Goal: Task Accomplishment & Management: Manage account settings

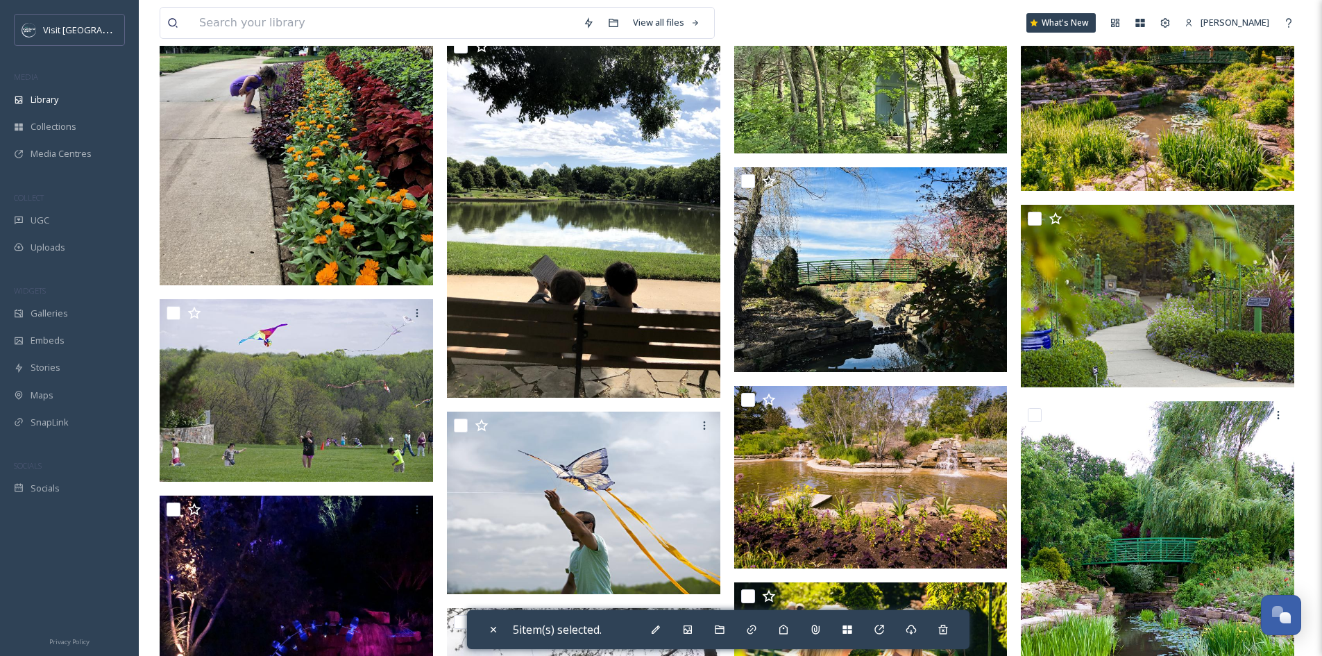
scroll to position [3746, 0]
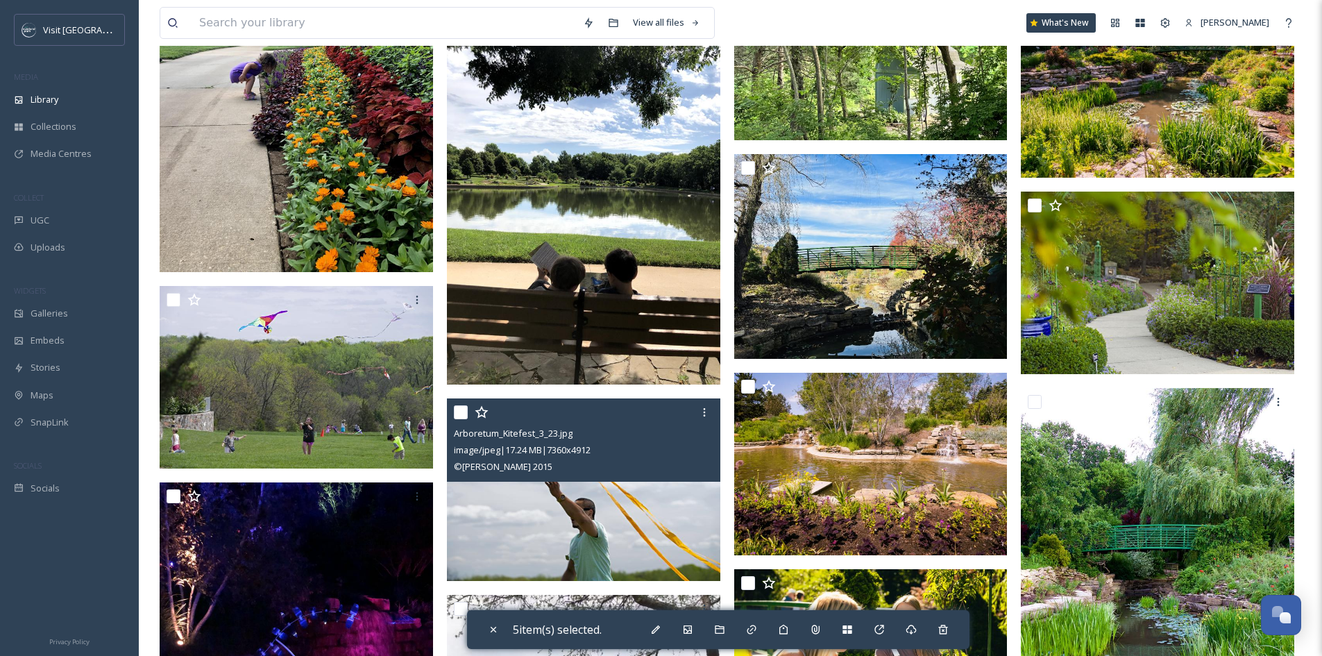
click at [454, 419] on input "checkbox" at bounding box center [461, 412] width 14 height 14
checkbox input "true"
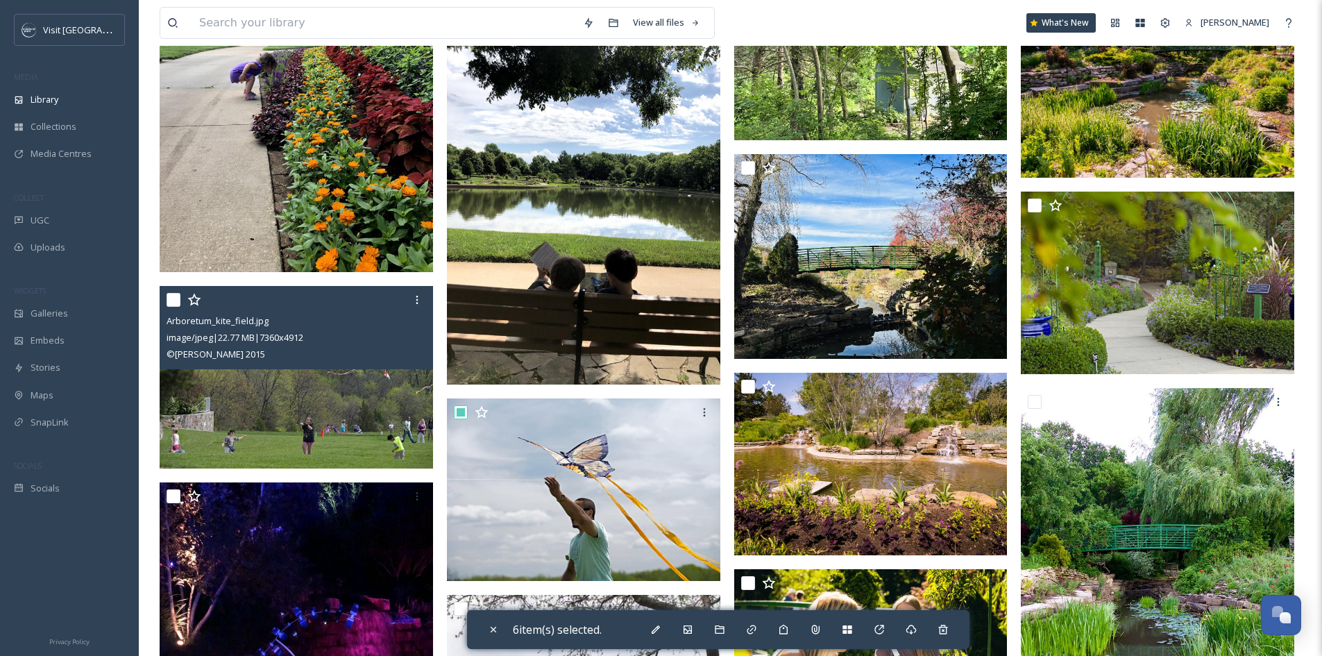
click at [165, 315] on div "Arboretum_kite_field.jpg image/jpeg | 22.77 MB | 7360 x 4912 © Jason Dailey 2015" at bounding box center [296, 327] width 273 height 83
click at [178, 307] on input "checkbox" at bounding box center [173, 300] width 14 height 14
checkbox input "true"
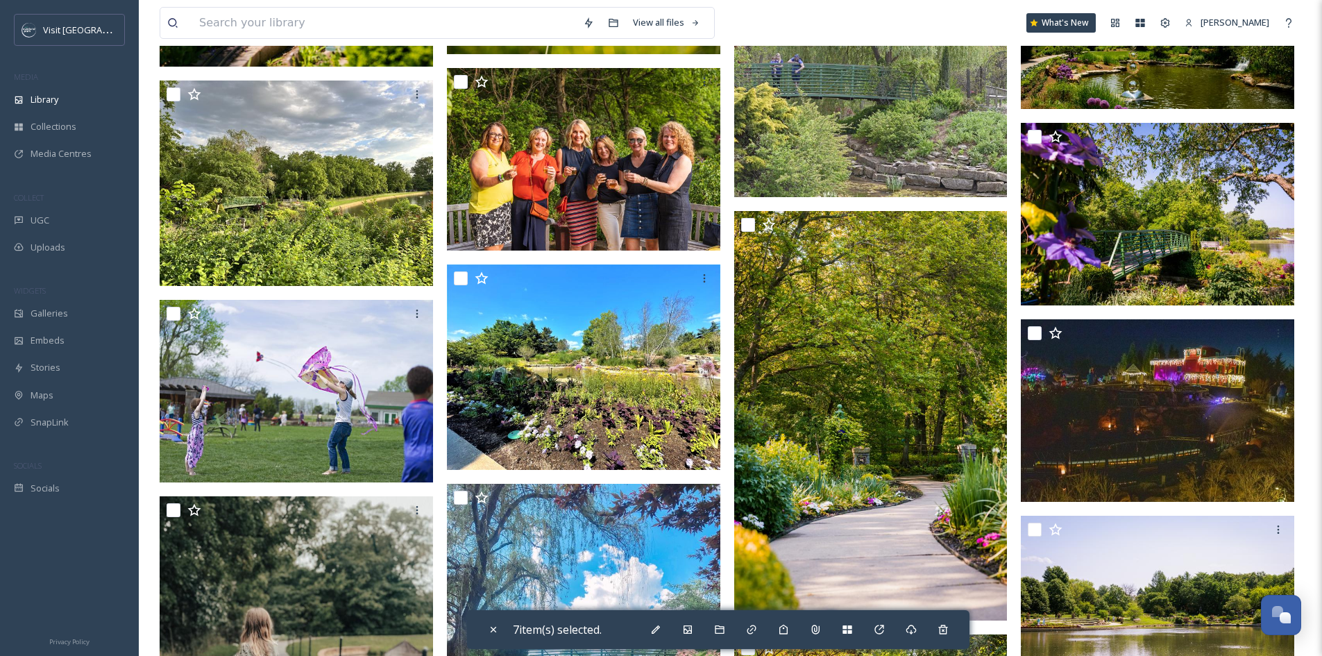
scroll to position [7353, 0]
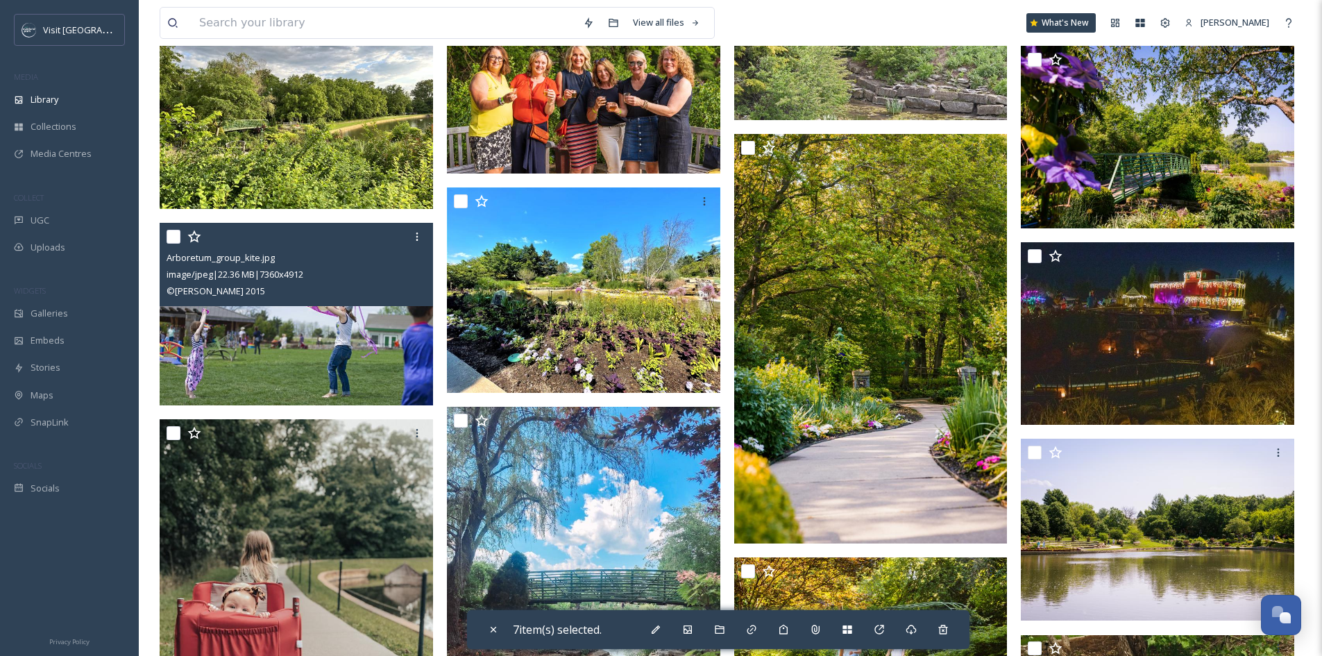
click at [173, 243] on input "checkbox" at bounding box center [173, 237] width 14 height 14
checkbox input "true"
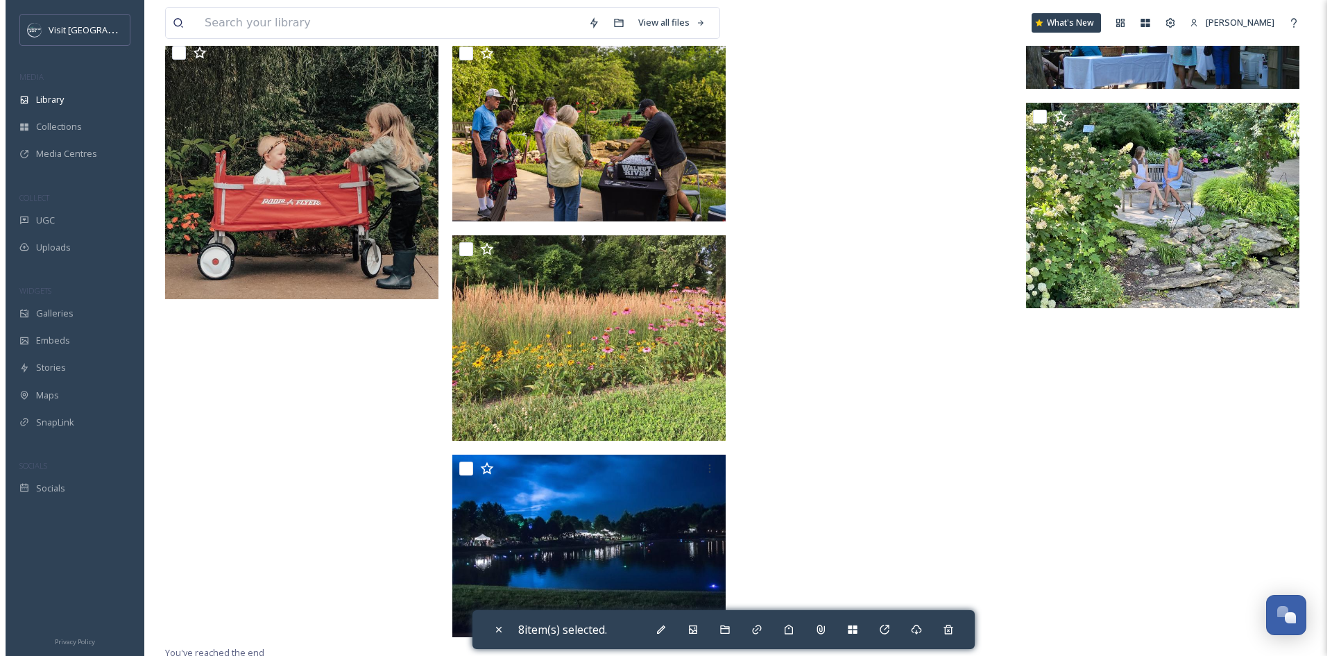
scroll to position [10244, 0]
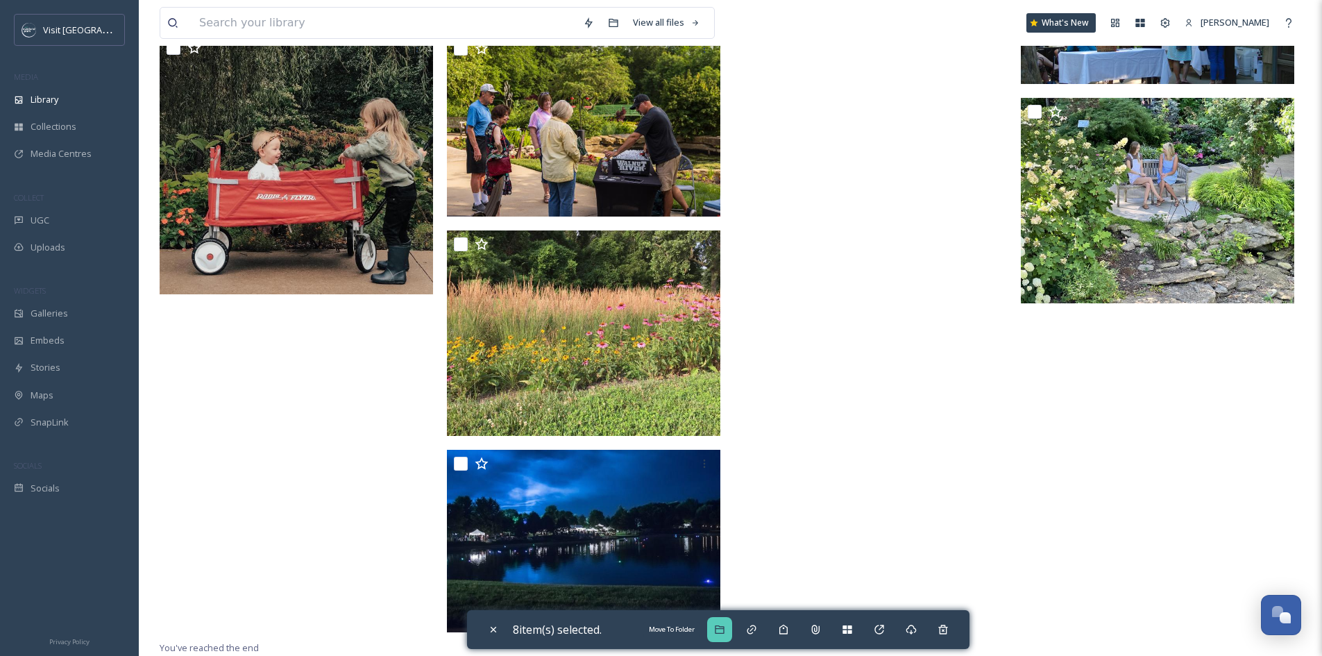
click at [715, 629] on div "Move To Folder" at bounding box center [719, 629] width 25 height 25
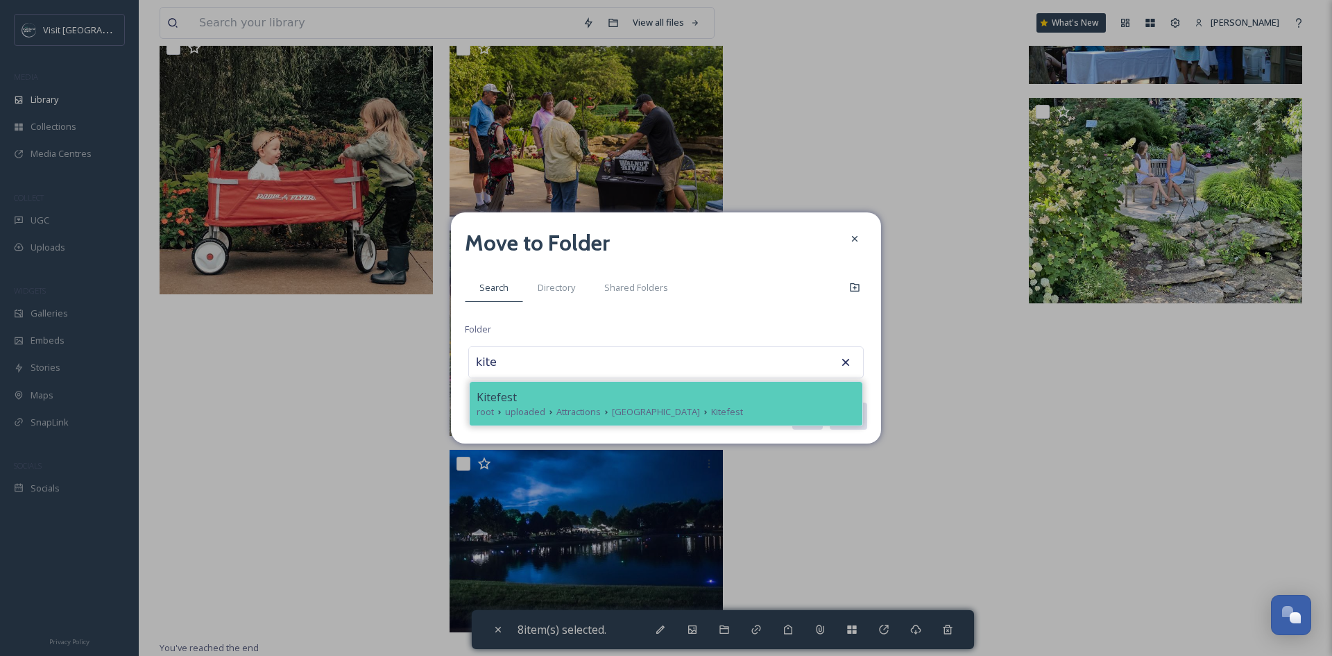
click at [536, 422] on div "Kitefest root uploaded Attractions Arboretum & Botanical Gardens Kitefest" at bounding box center [666, 404] width 393 height 44
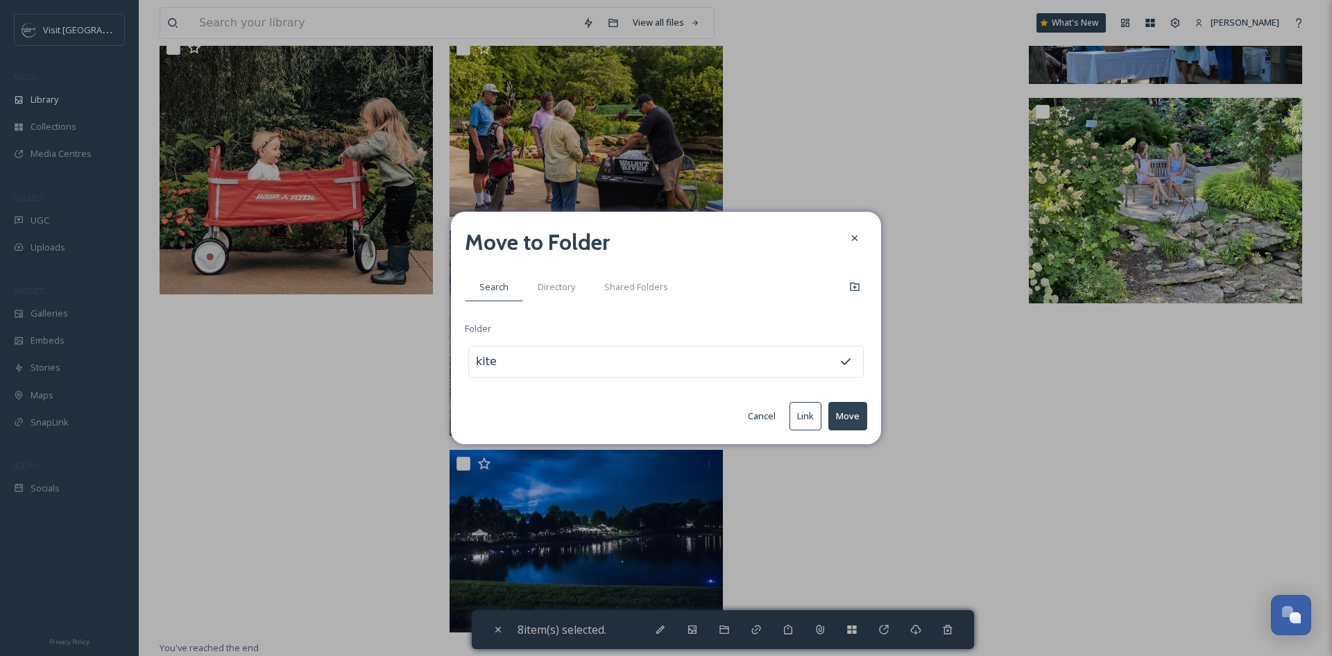
type input "Kitefest"
click at [846, 416] on button "Move" at bounding box center [847, 416] width 39 height 28
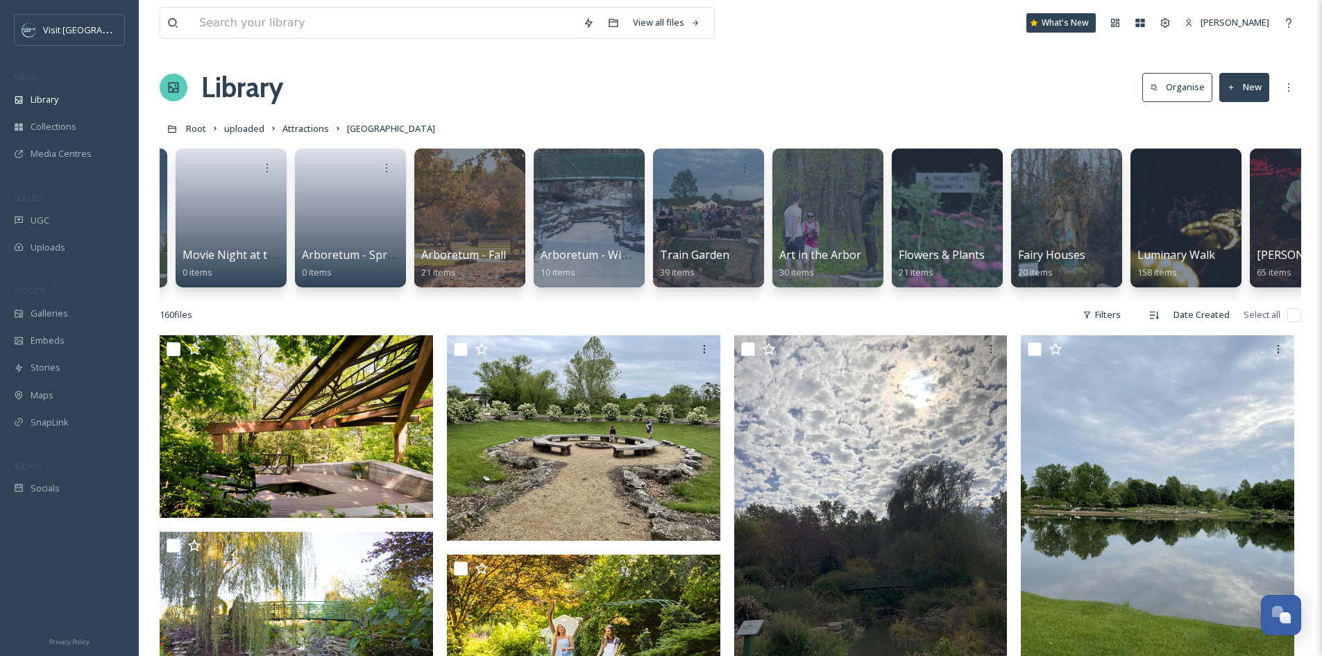
scroll to position [0, 0]
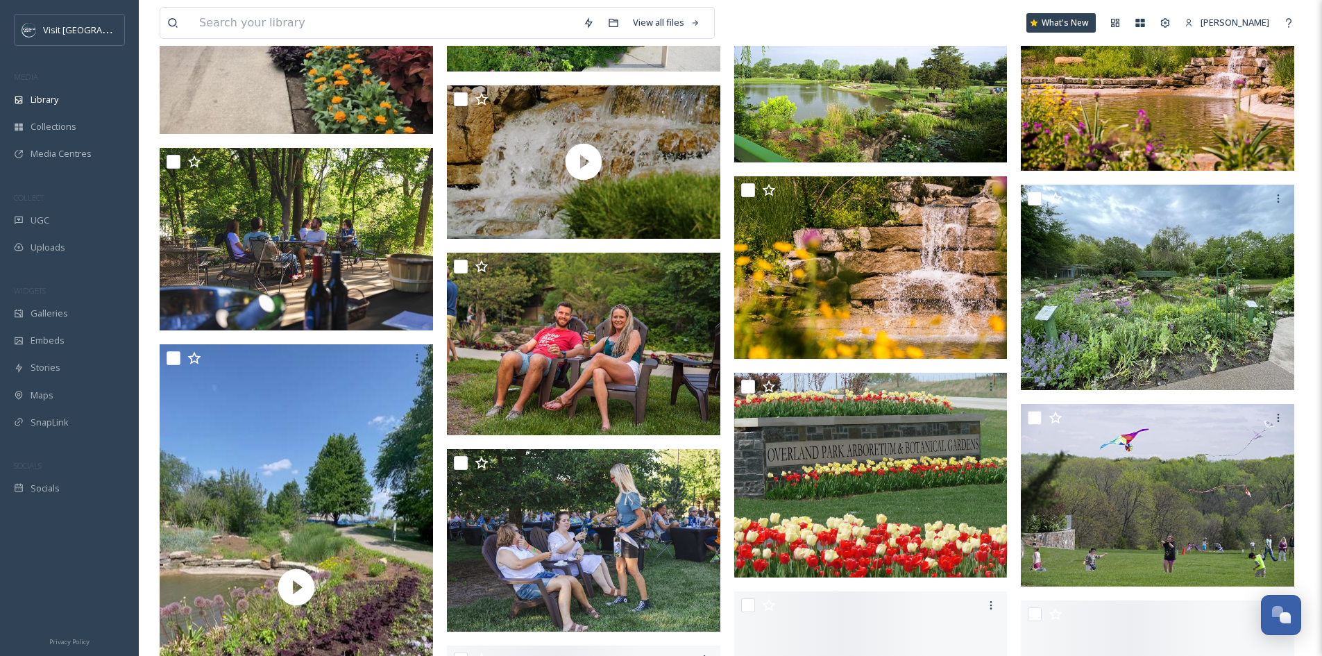
scroll to position [1942, 0]
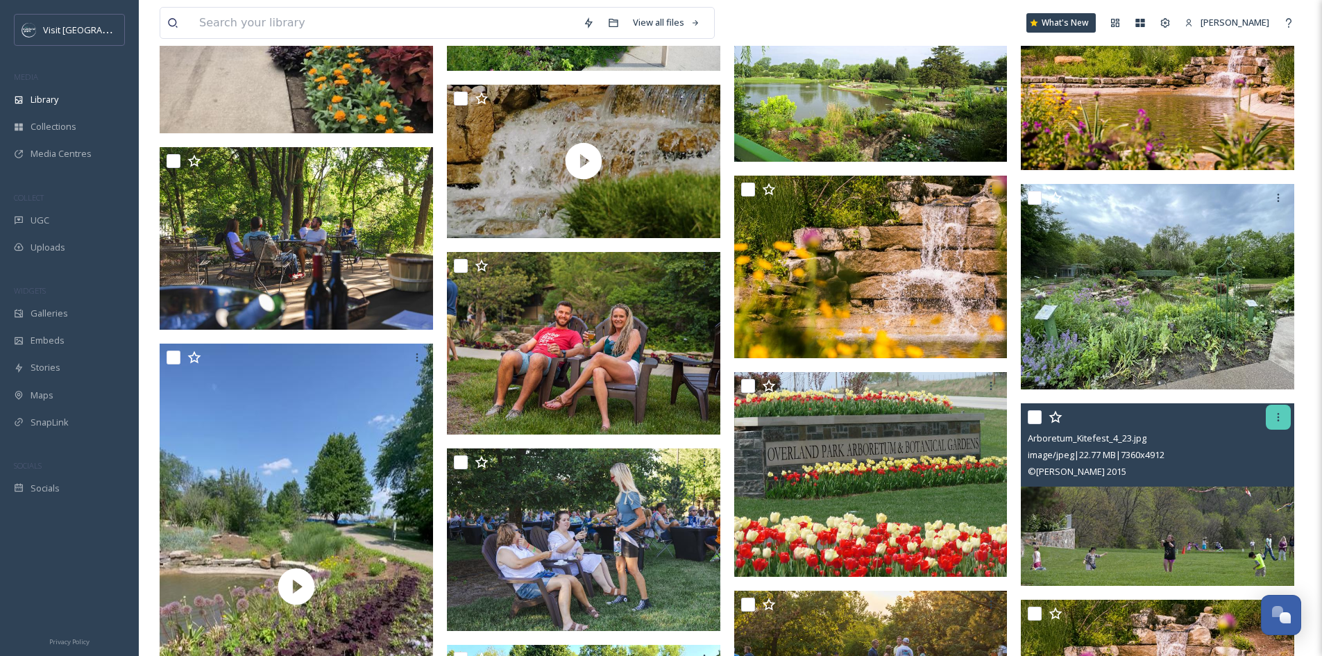
click at [1281, 420] on div at bounding box center [1277, 416] width 25 height 25
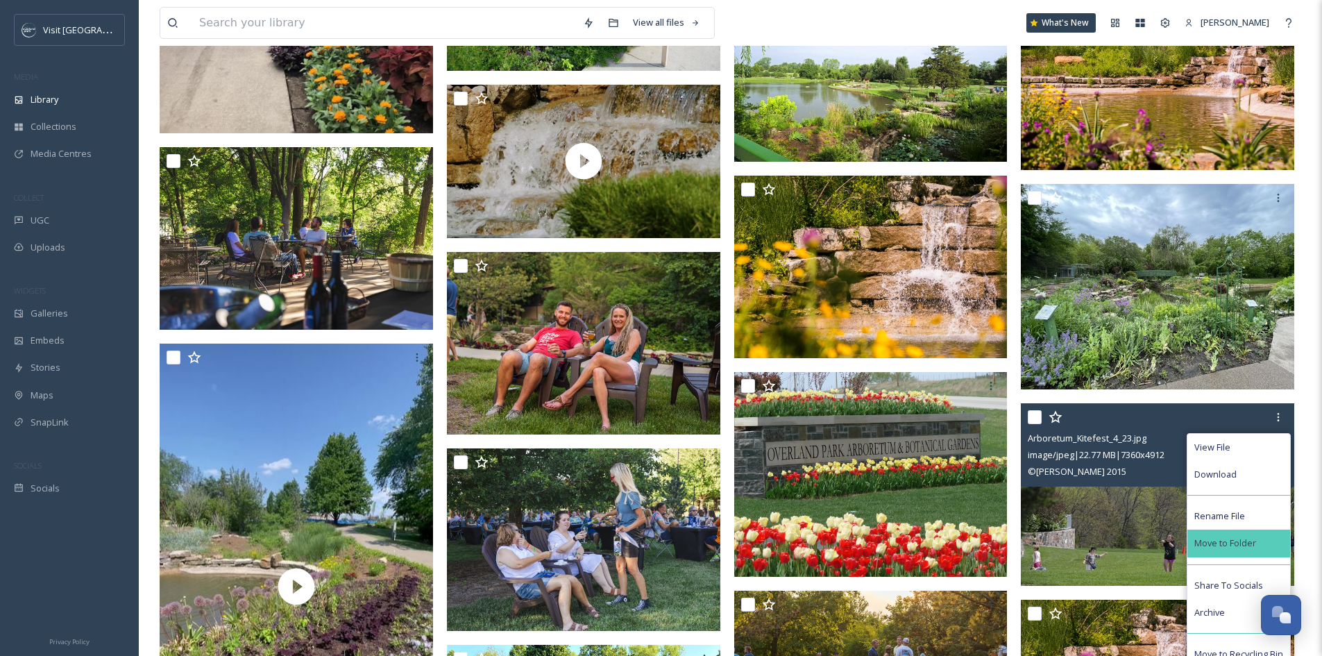
click at [1256, 547] on div "Move to Folder" at bounding box center [1238, 542] width 103 height 27
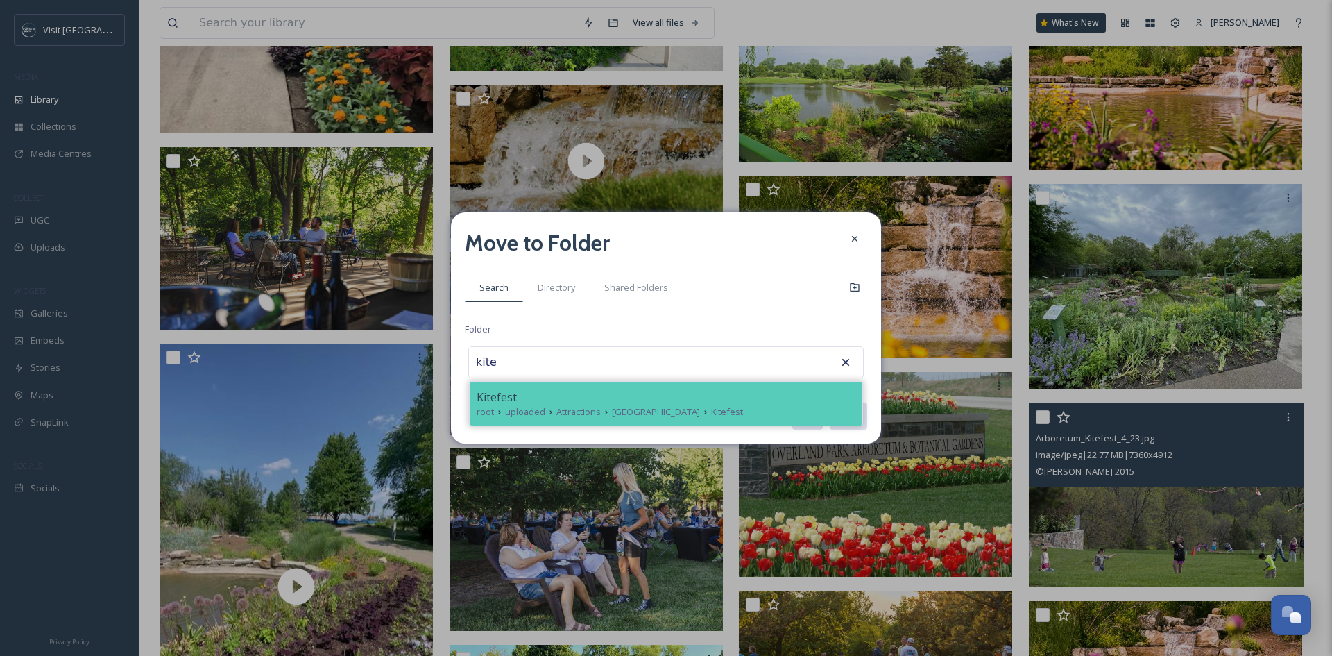
click at [814, 415] on div "root uploaded Attractions Arboretum & Botanical Gardens Kitefest" at bounding box center [666, 411] width 379 height 13
type input "Kitefest"
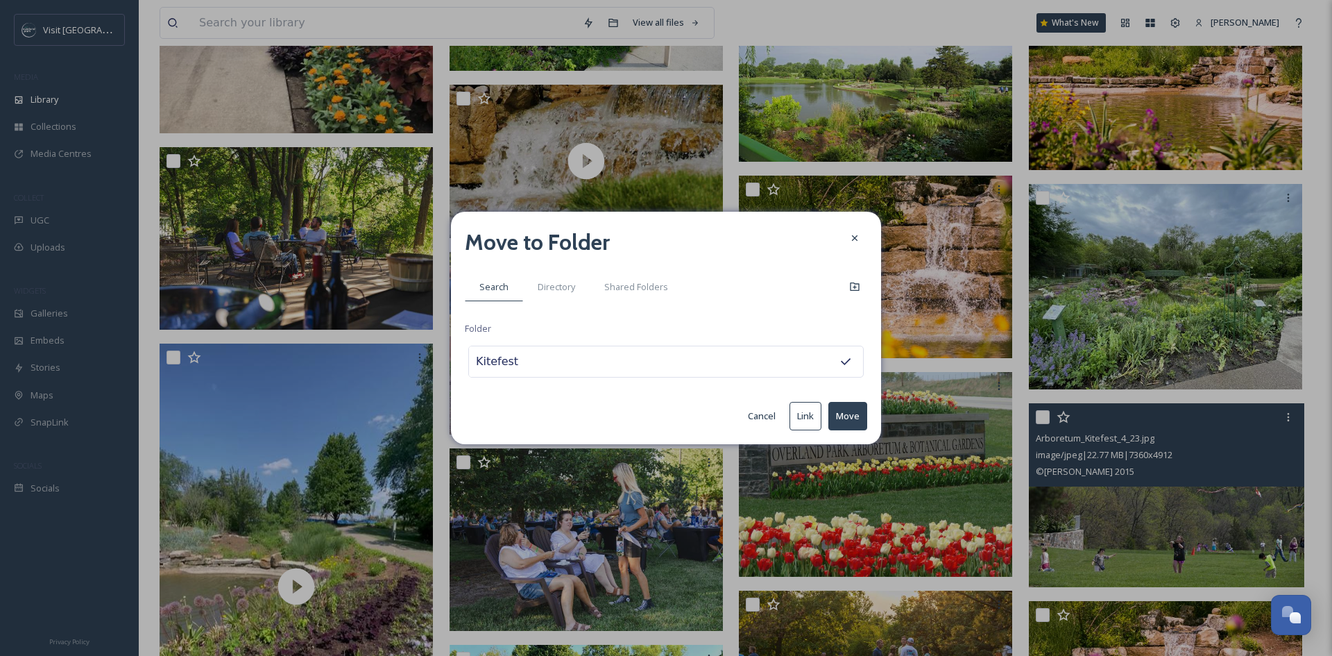
click at [837, 419] on button "Move" at bounding box center [847, 416] width 39 height 28
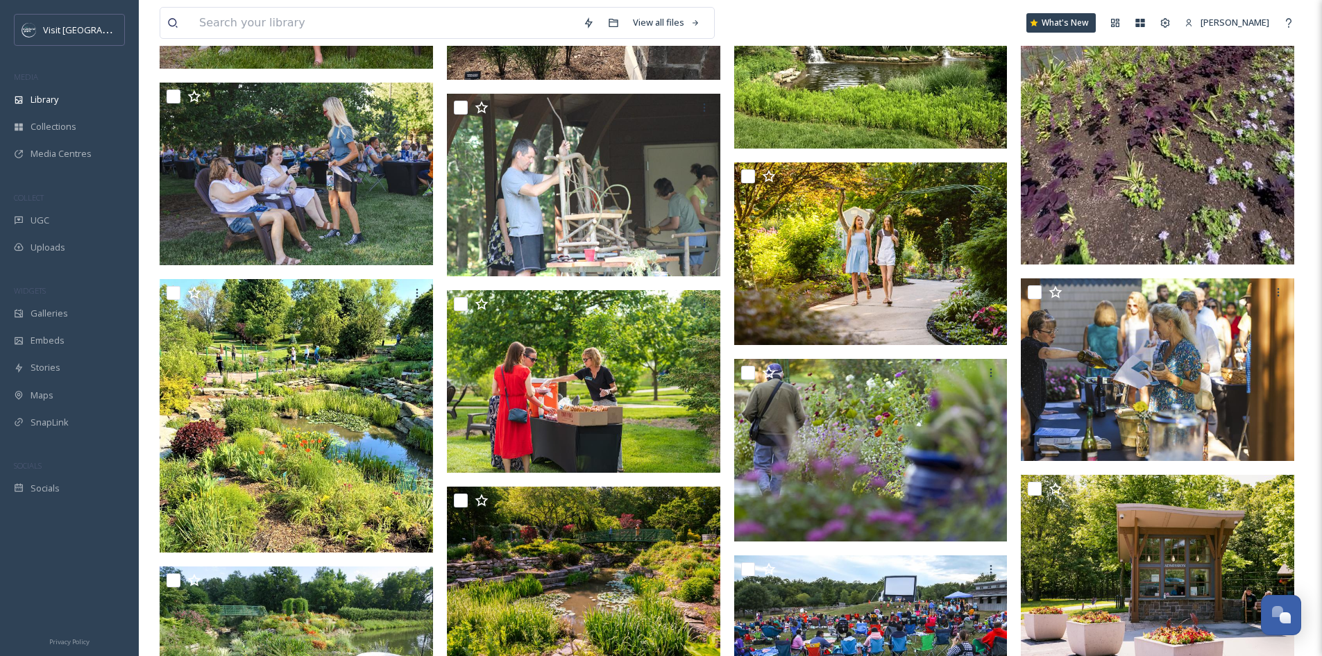
scroll to position [2775, 0]
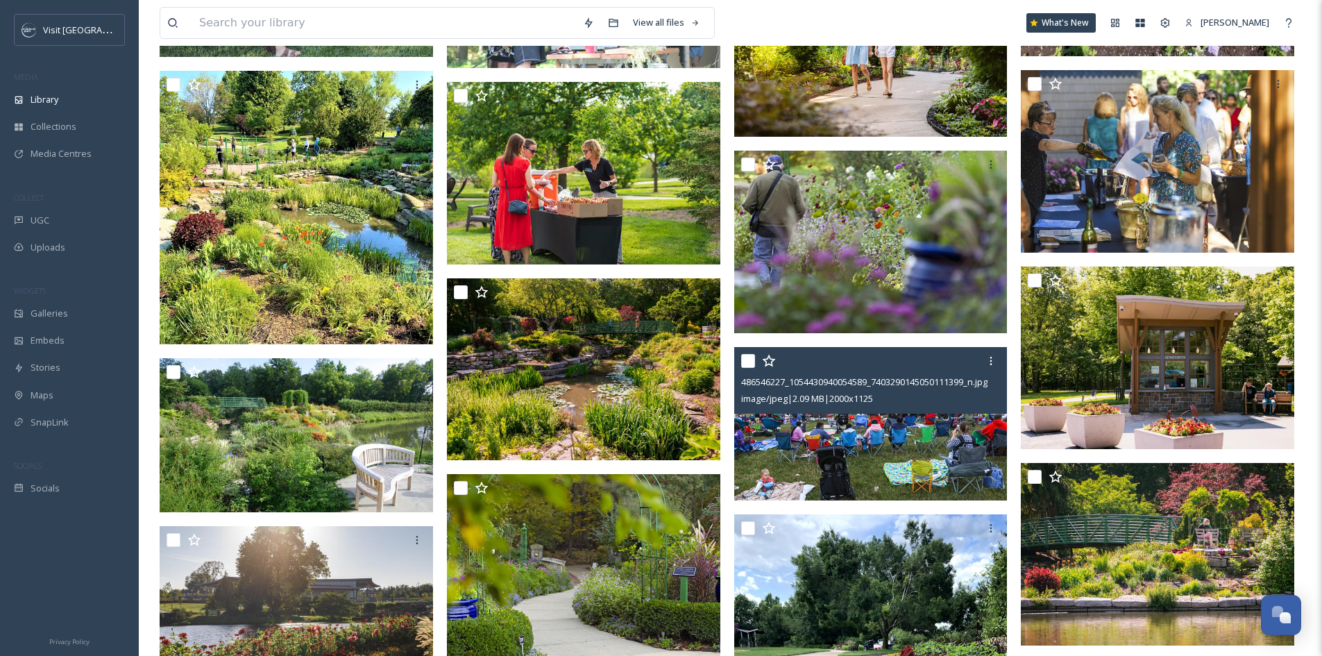
click at [752, 365] on input "checkbox" at bounding box center [748, 361] width 14 height 14
checkbox input "true"
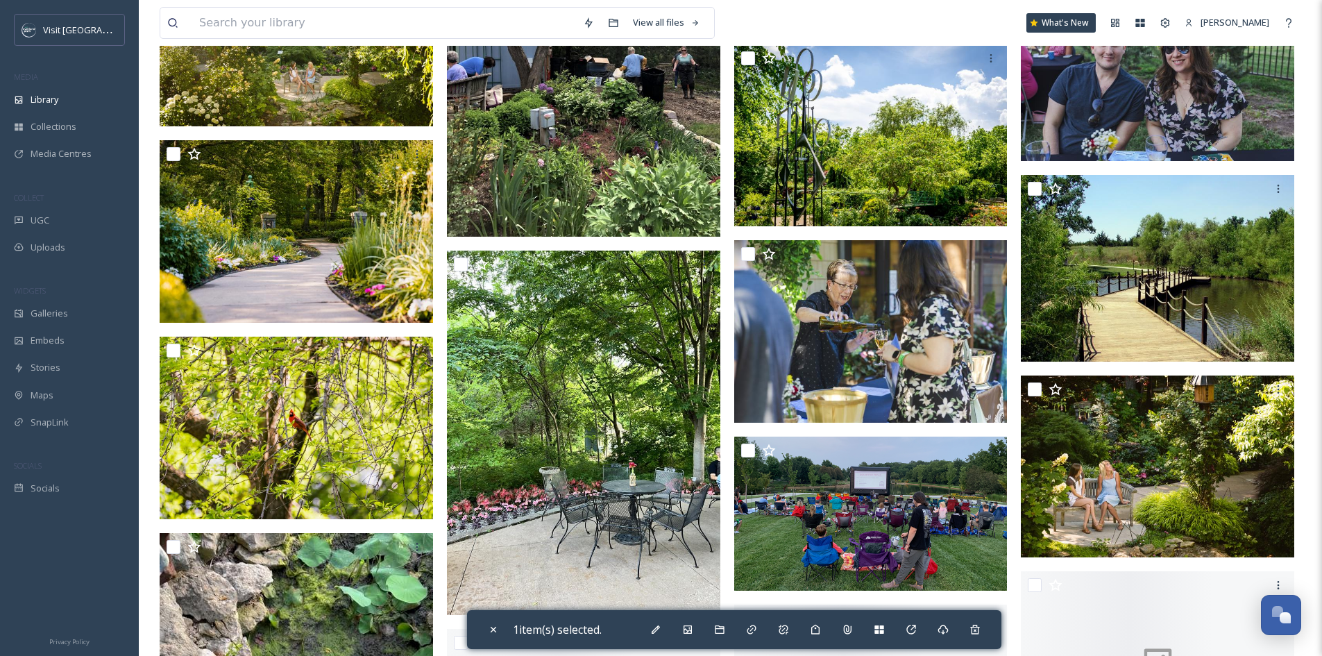
scroll to position [4717, 0]
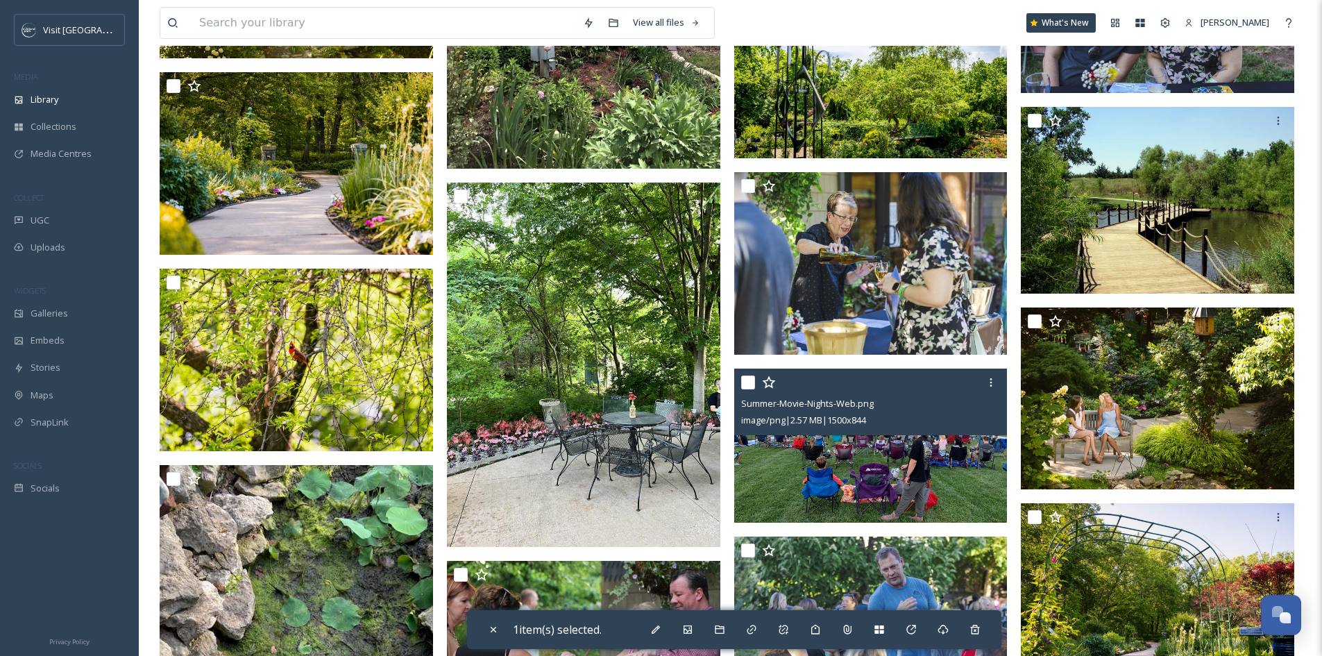
click at [746, 389] on input "checkbox" at bounding box center [748, 382] width 14 height 14
checkbox input "true"
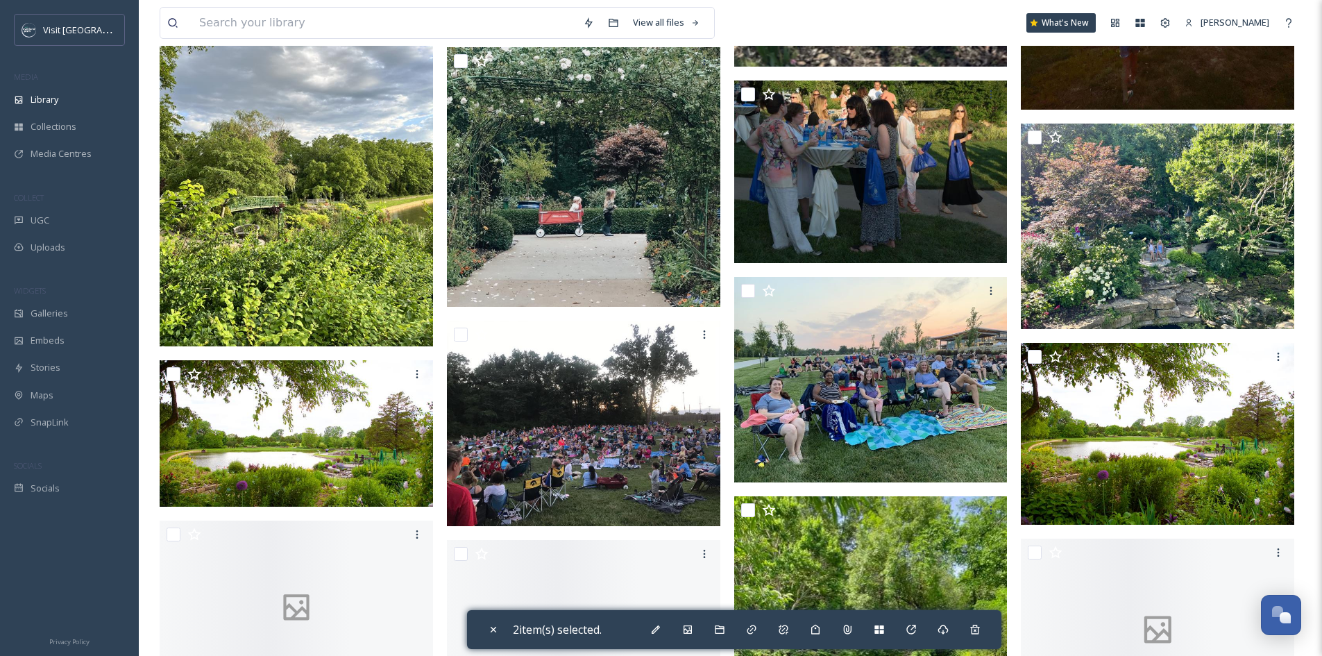
scroll to position [8255, 0]
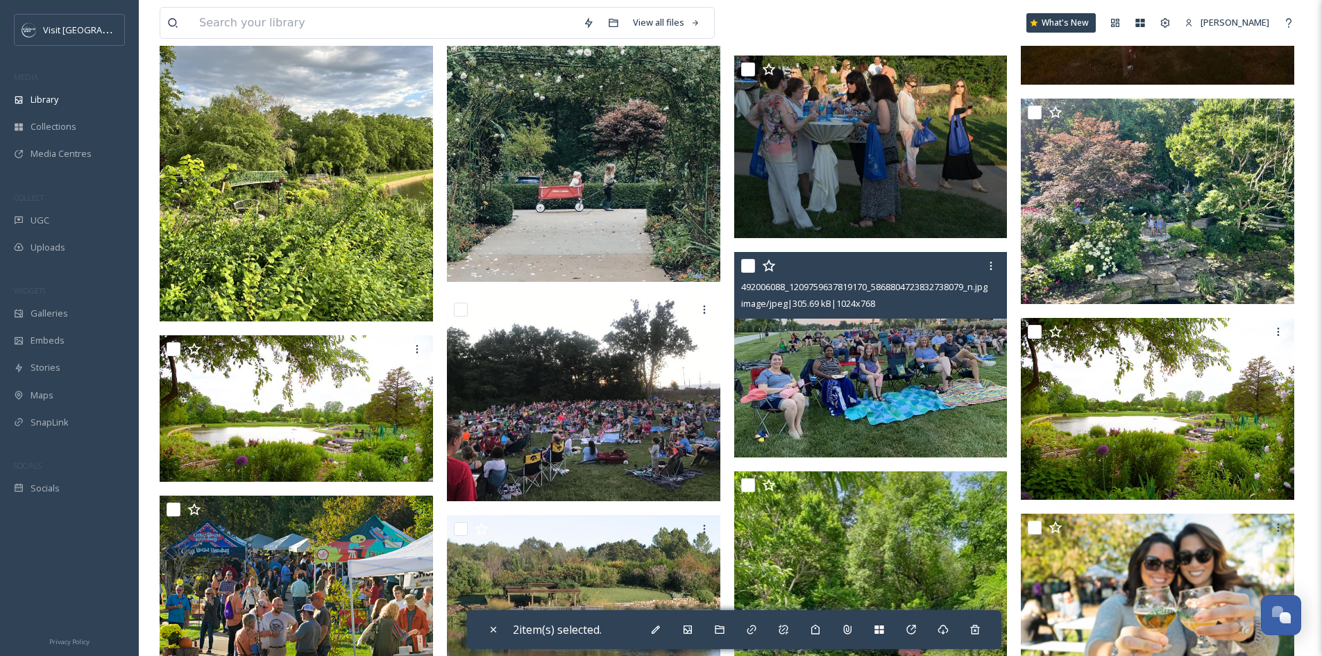
click at [749, 273] on input "checkbox" at bounding box center [748, 266] width 14 height 14
checkbox input "true"
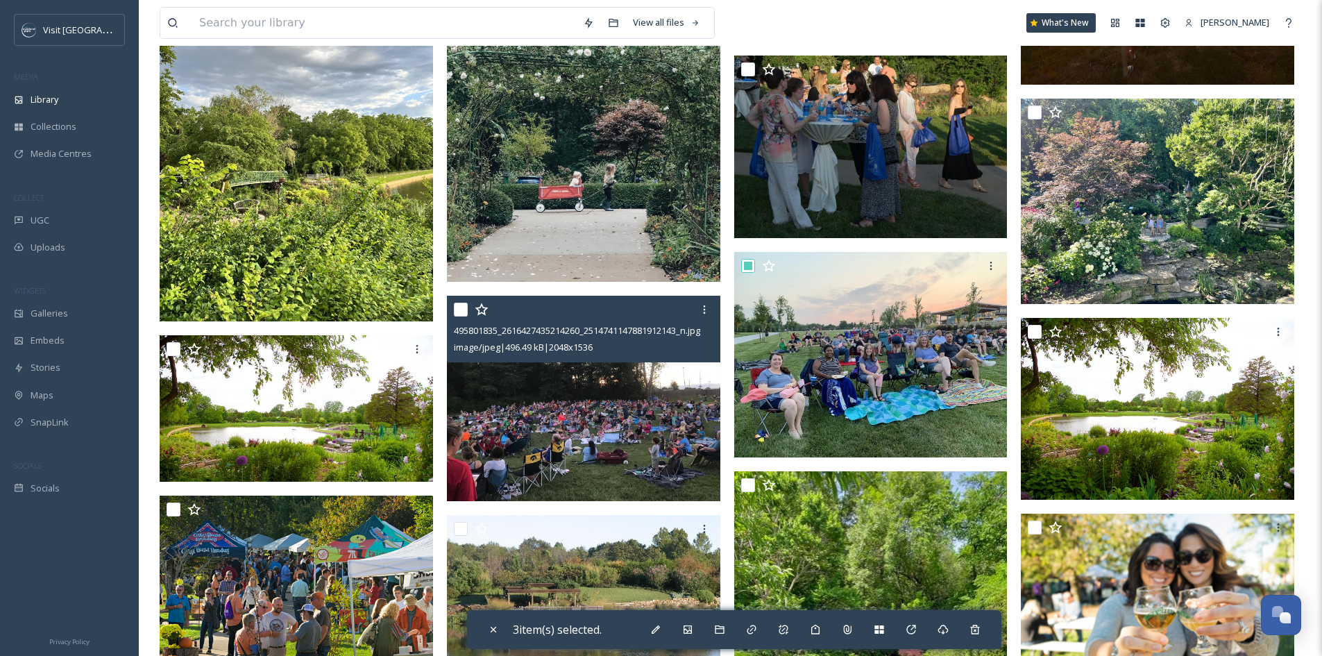
click at [458, 316] on input "checkbox" at bounding box center [461, 309] width 14 height 14
checkbox input "true"
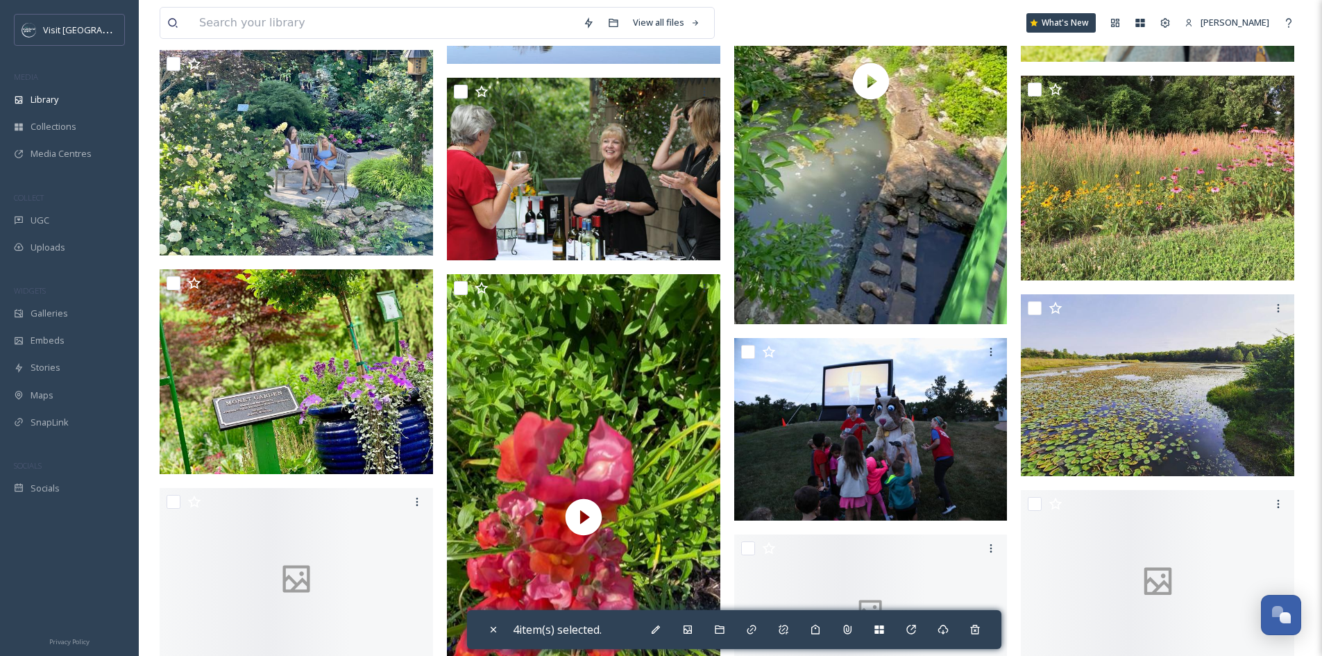
scroll to position [8949, 0]
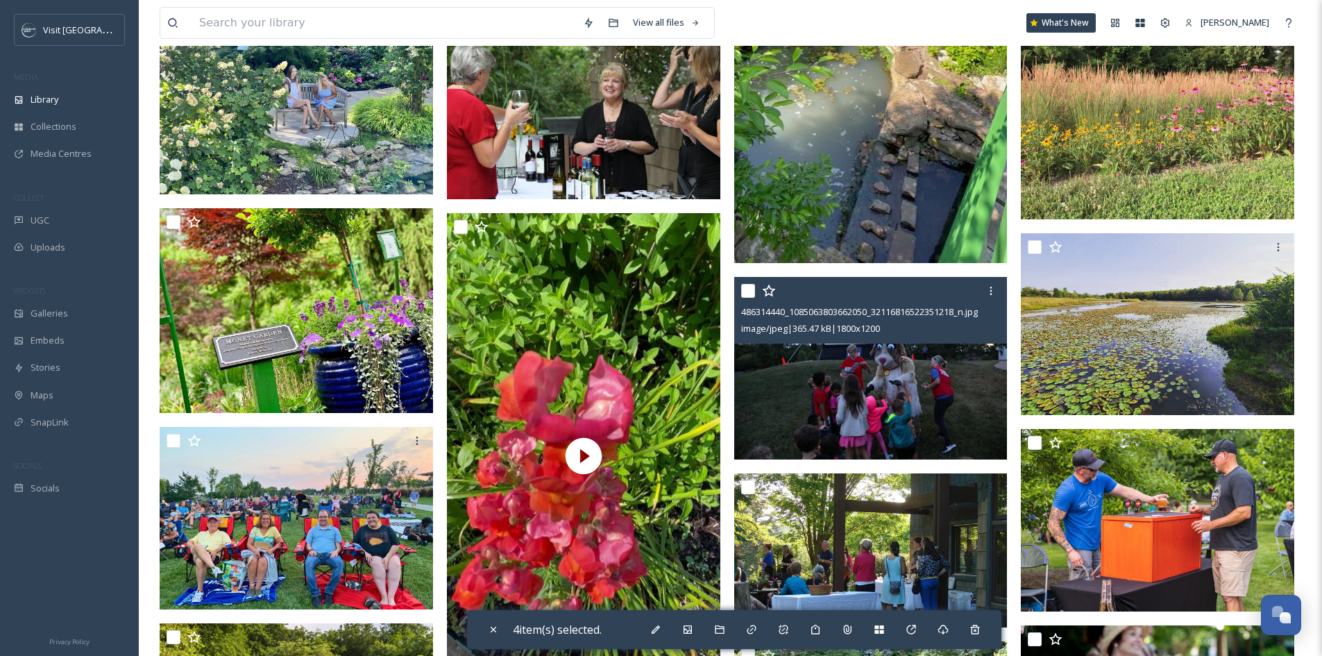
click at [745, 298] on input "checkbox" at bounding box center [748, 291] width 14 height 14
checkbox input "true"
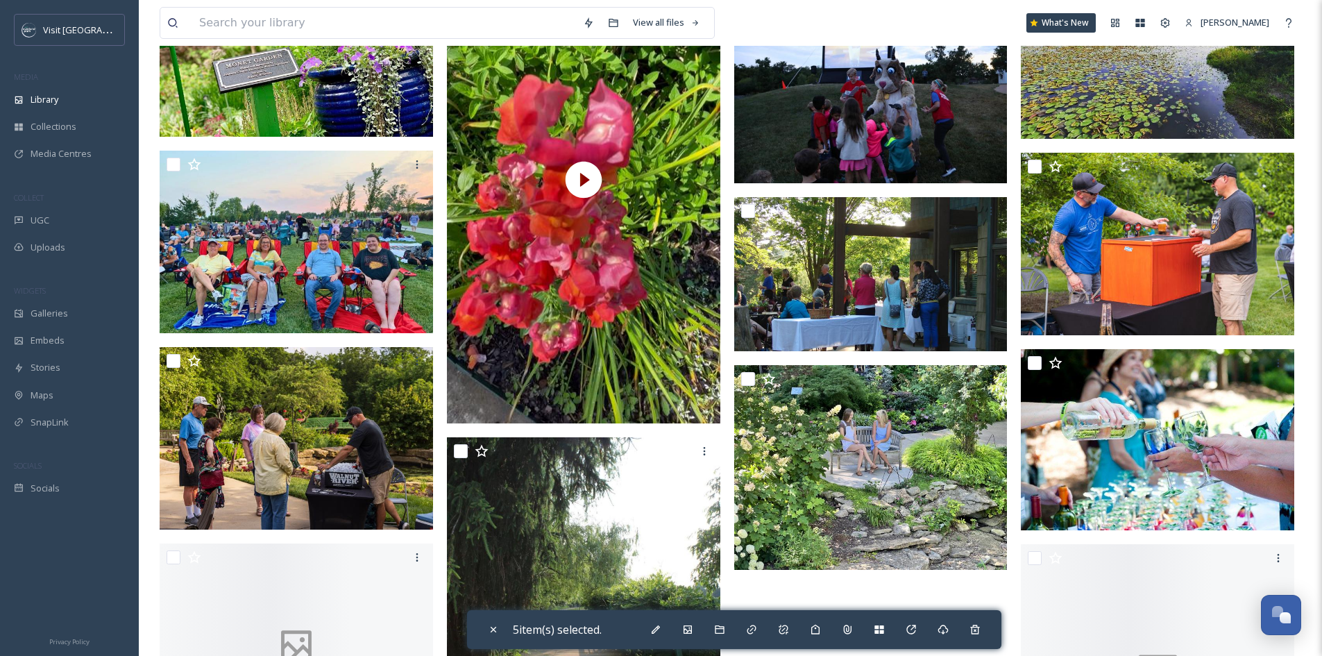
scroll to position [9227, 0]
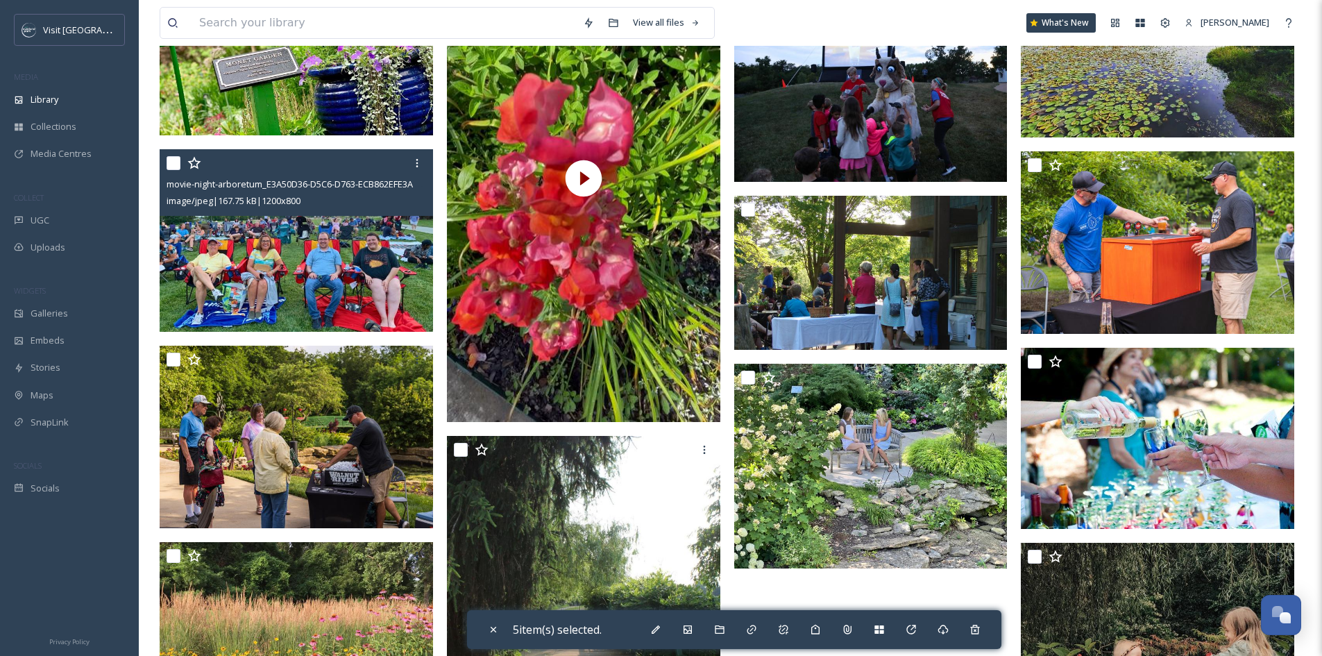
click at [171, 170] on input "checkbox" at bounding box center [173, 163] width 14 height 14
checkbox input "true"
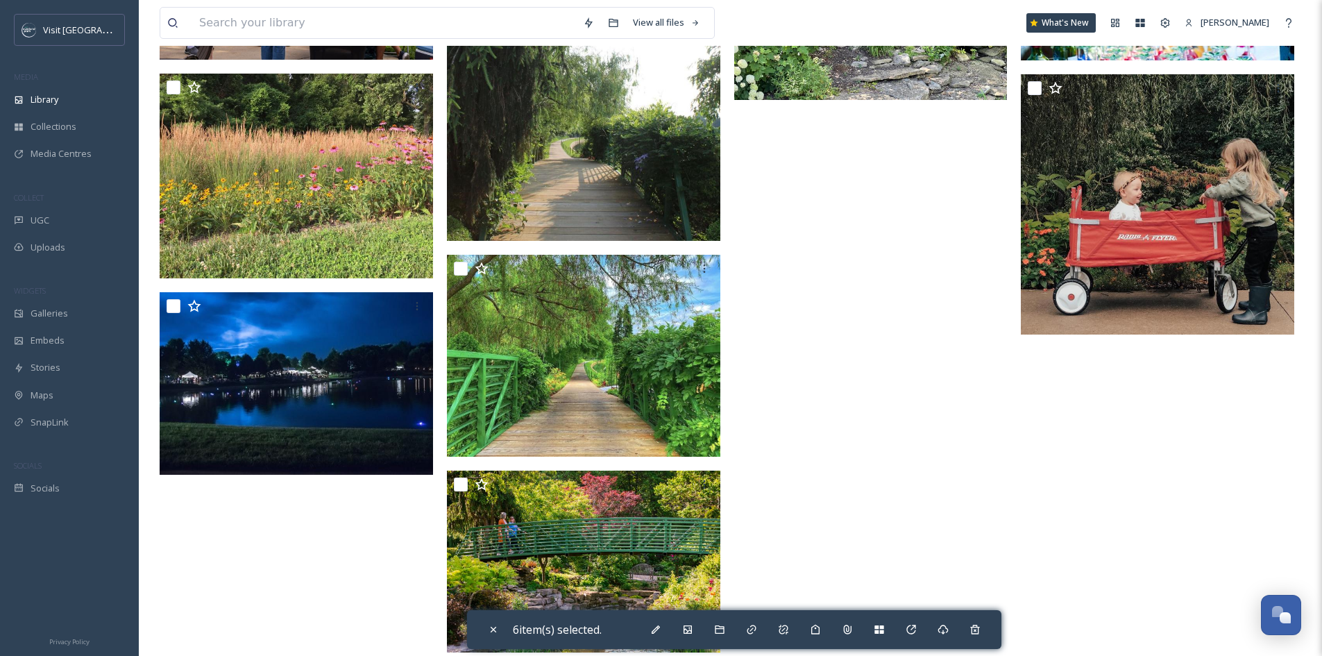
scroll to position [9725, 0]
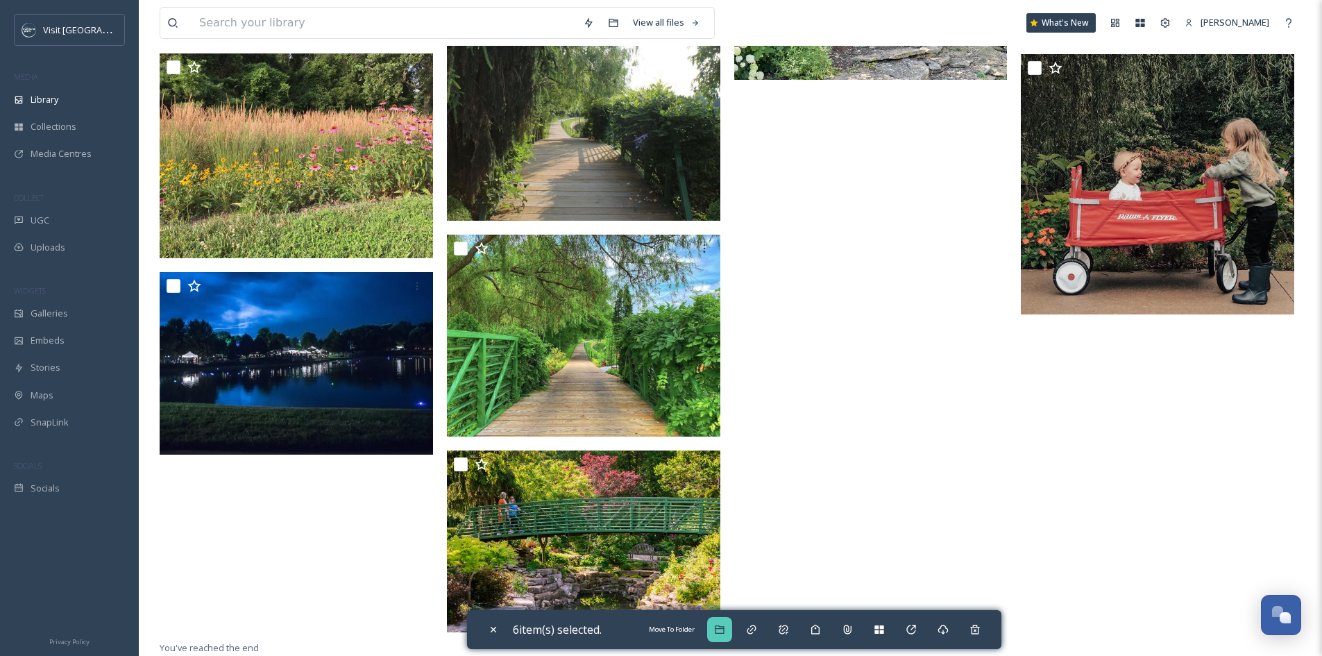
click at [717, 633] on icon at bounding box center [719, 629] width 11 height 11
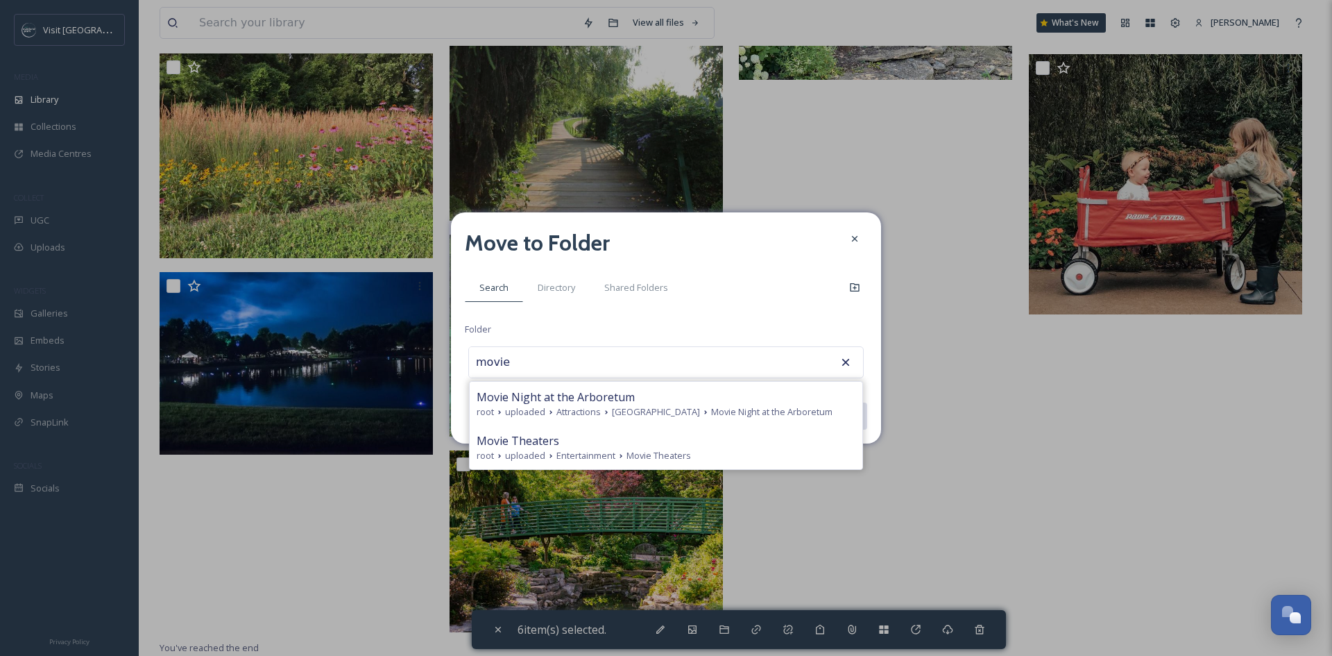
click at [711, 386] on div "Movie Night at the Arboretum root uploaded Attractions [GEOGRAPHIC_DATA] Movie …" at bounding box center [666, 404] width 393 height 44
type input "Movie Night at the Arboretum"
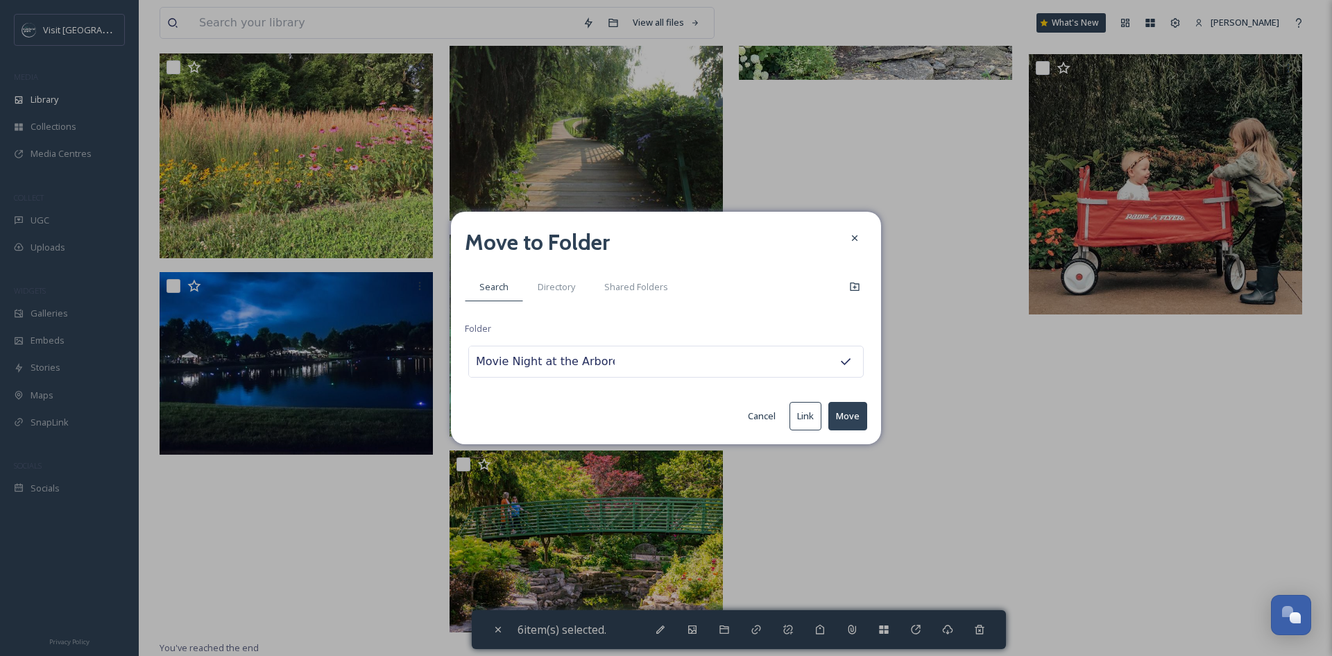
click at [850, 409] on button "Move" at bounding box center [847, 416] width 39 height 28
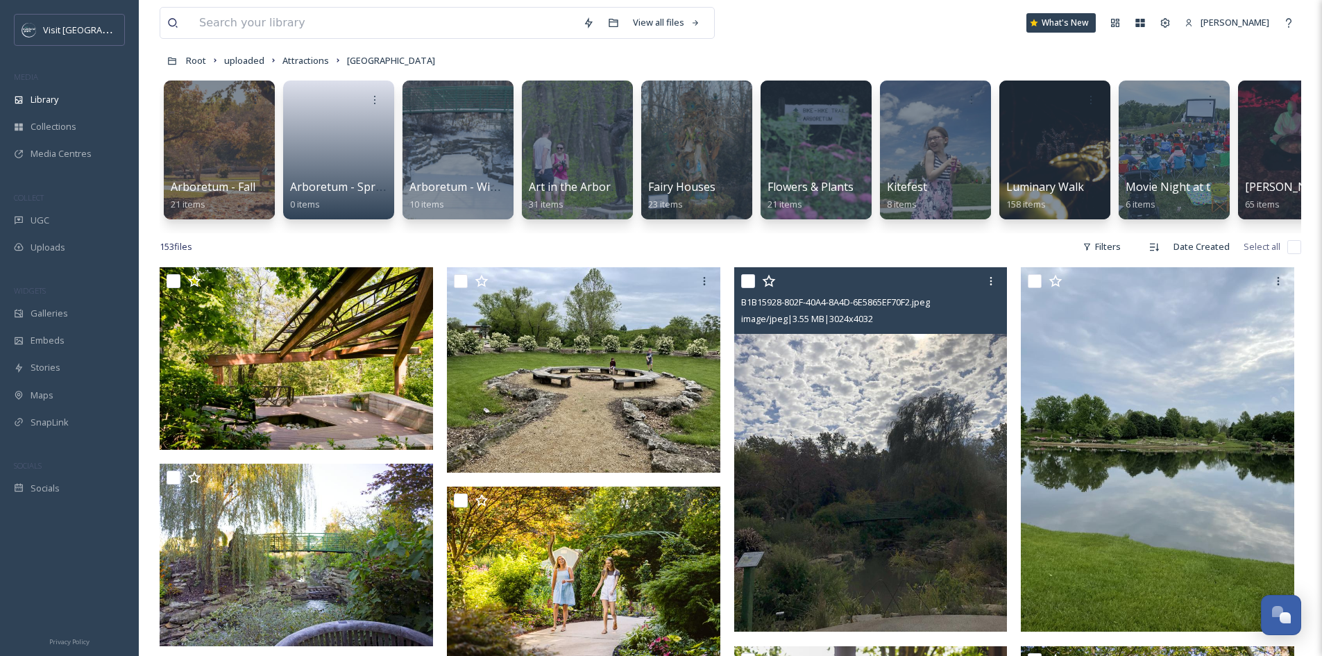
scroll to position [0, 0]
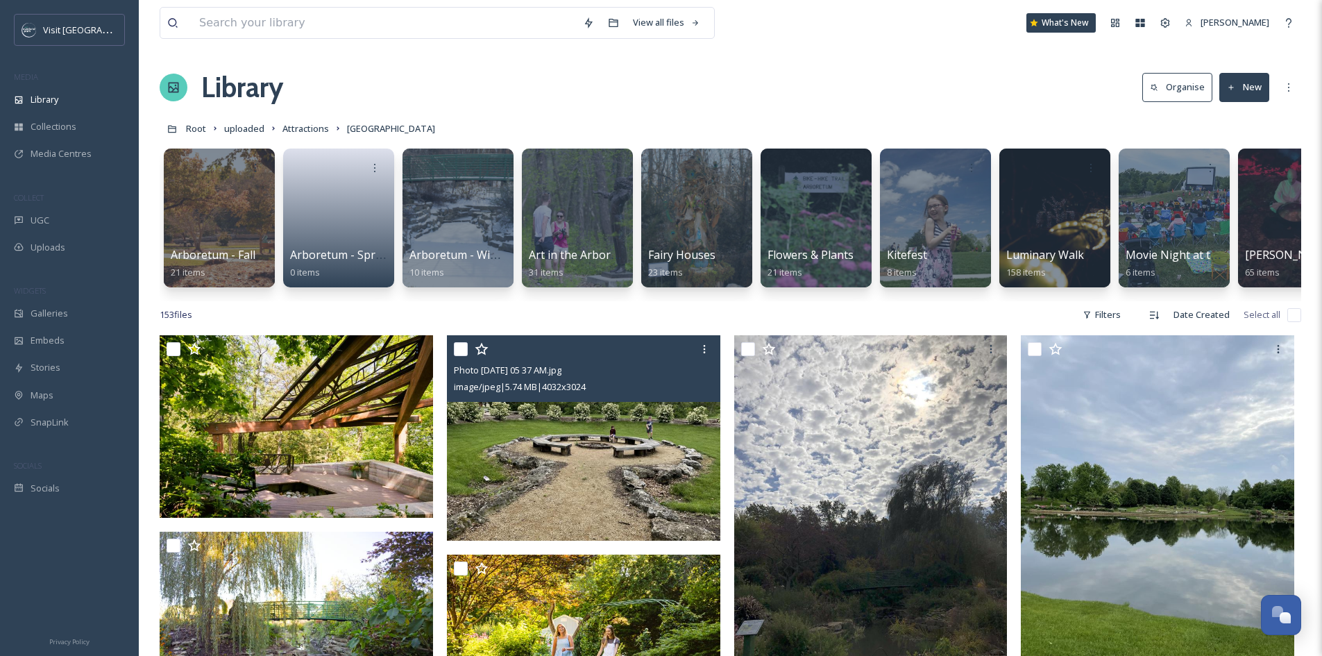
click at [642, 416] on img at bounding box center [583, 437] width 273 height 205
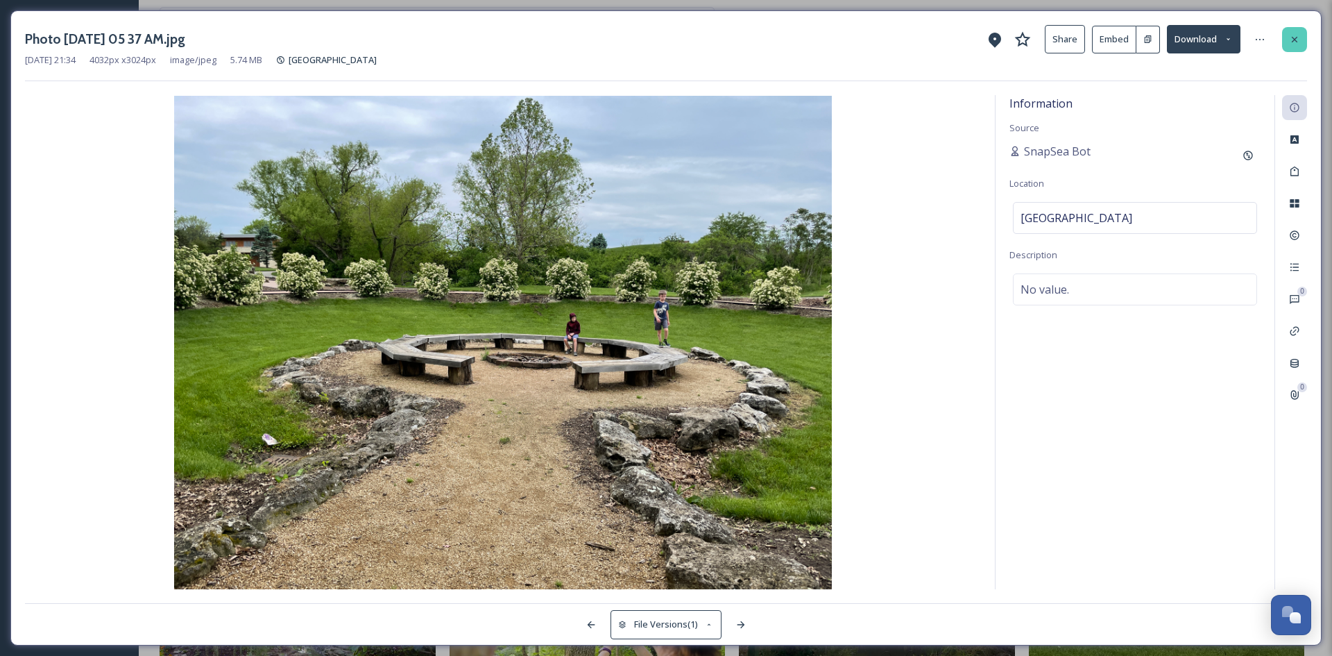
click at [1297, 34] on icon at bounding box center [1294, 39] width 11 height 11
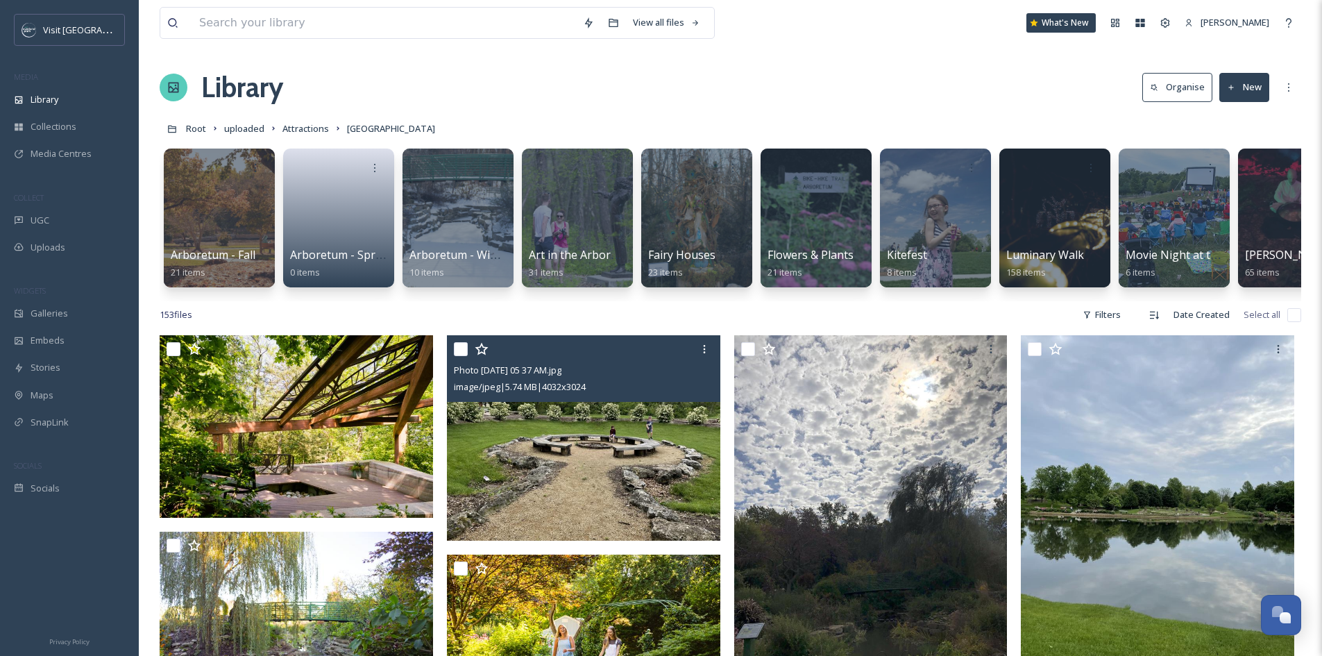
click at [454, 356] on input "checkbox" at bounding box center [461, 349] width 14 height 14
checkbox input "true"
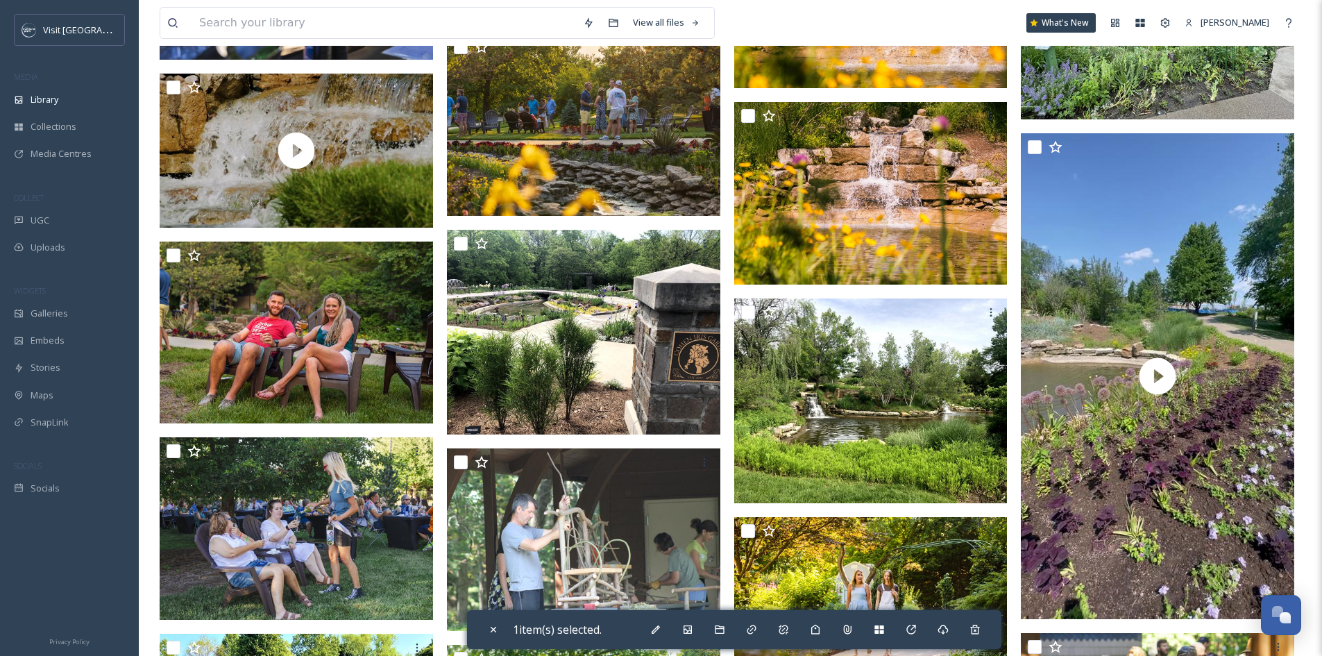
scroll to position [2220, 0]
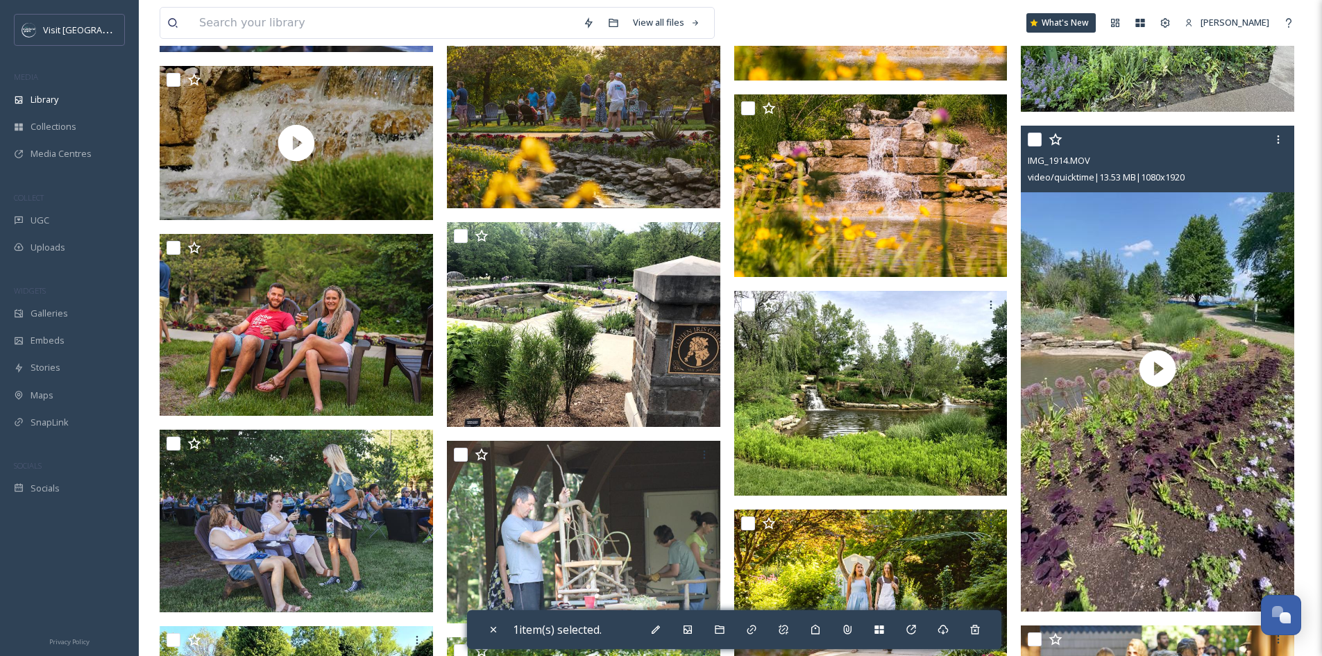
click at [1035, 146] on input "checkbox" at bounding box center [1034, 140] width 14 height 14
checkbox input "true"
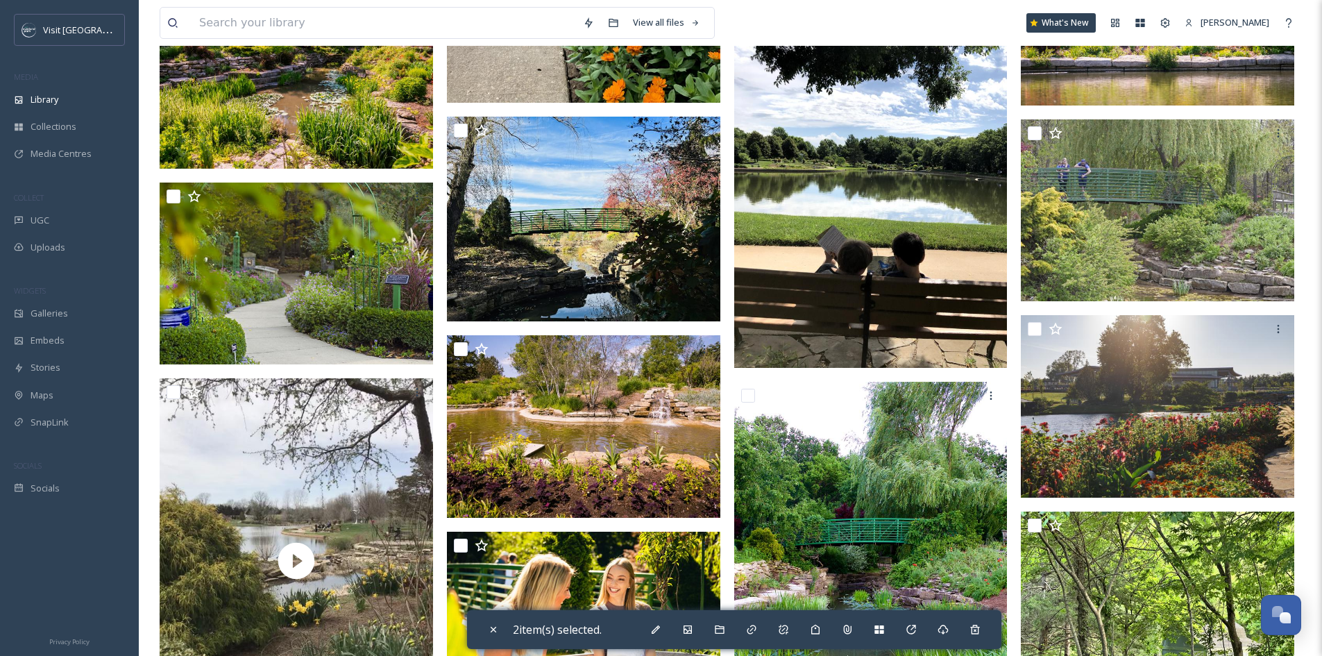
scroll to position [3469, 0]
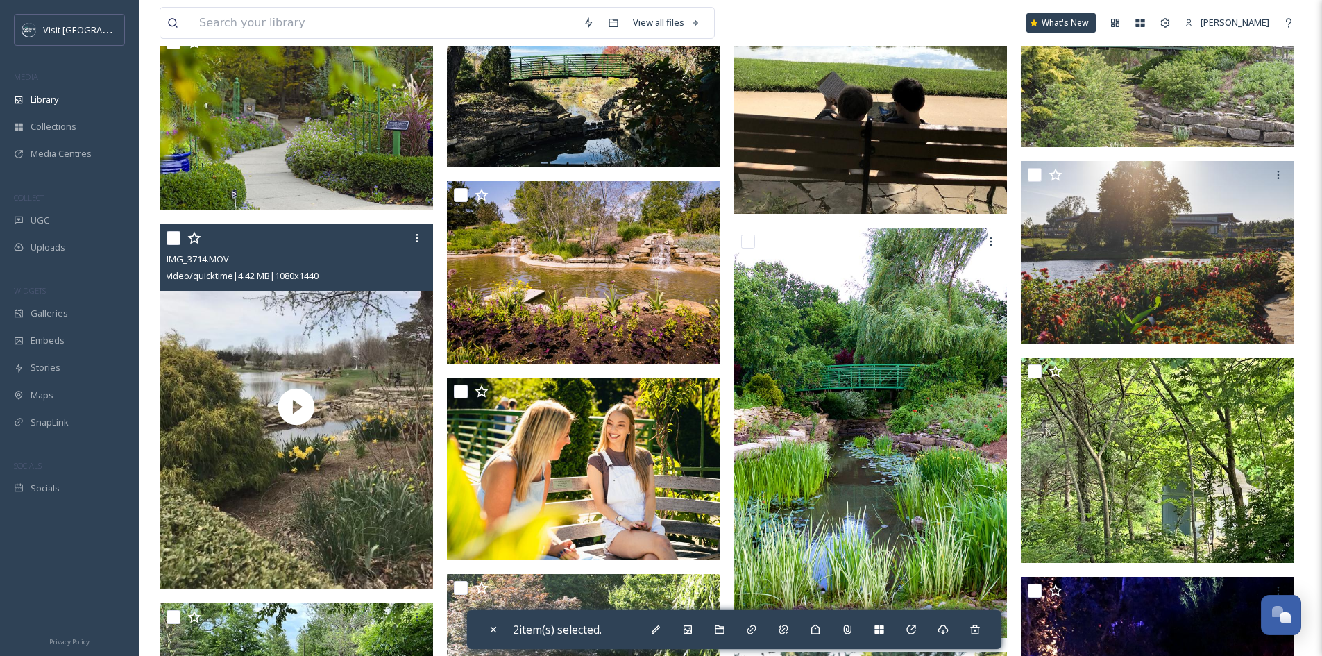
click at [172, 245] on input "checkbox" at bounding box center [173, 238] width 14 height 14
checkbox input "true"
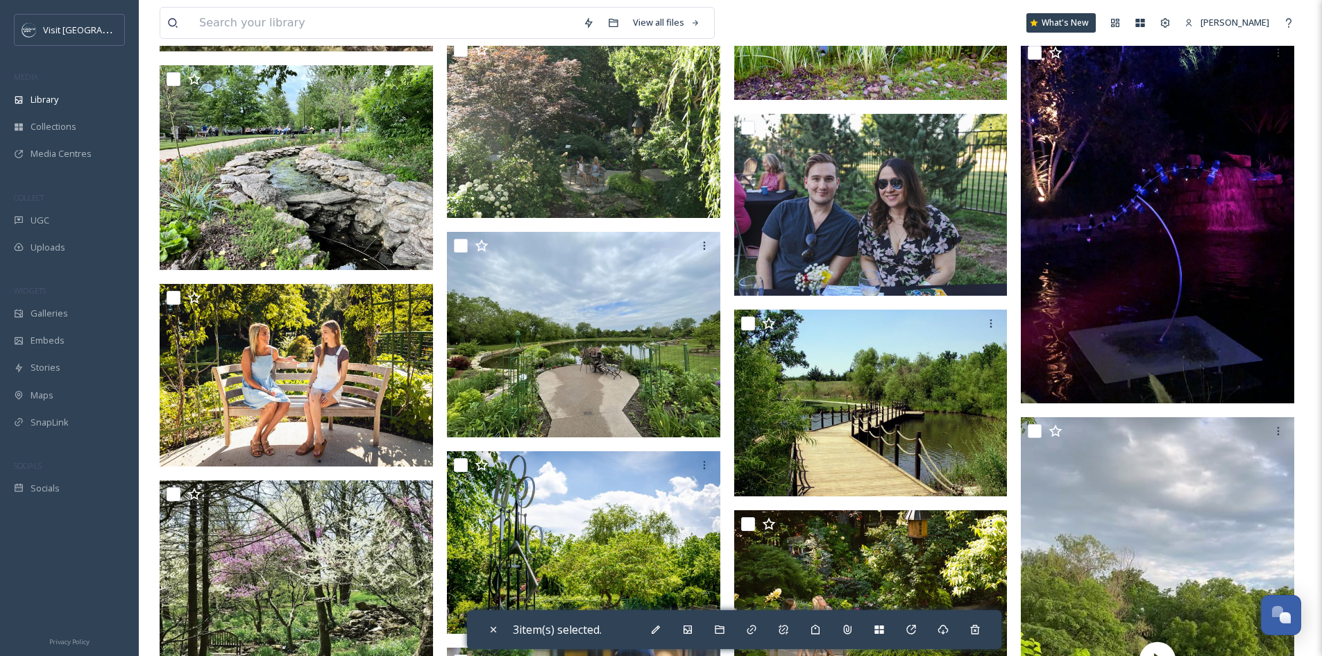
scroll to position [4093, 0]
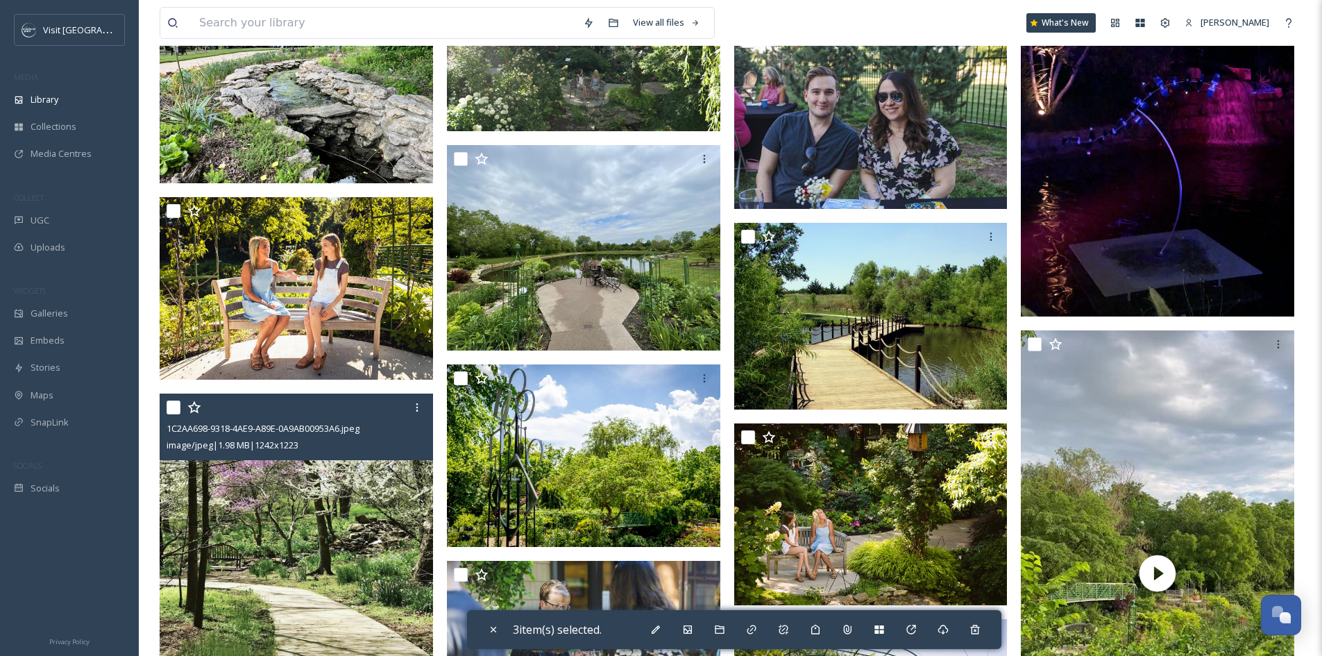
click at [177, 414] on input "checkbox" at bounding box center [173, 407] width 14 height 14
checkbox input "true"
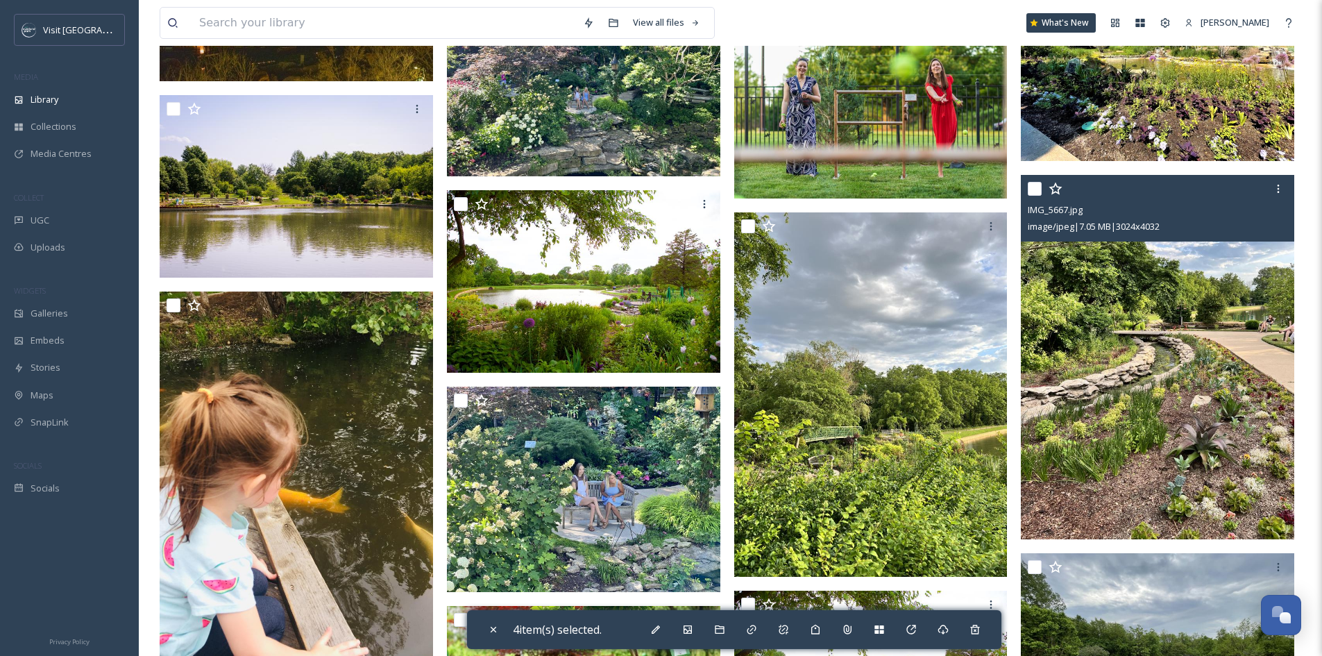
scroll to position [7215, 0]
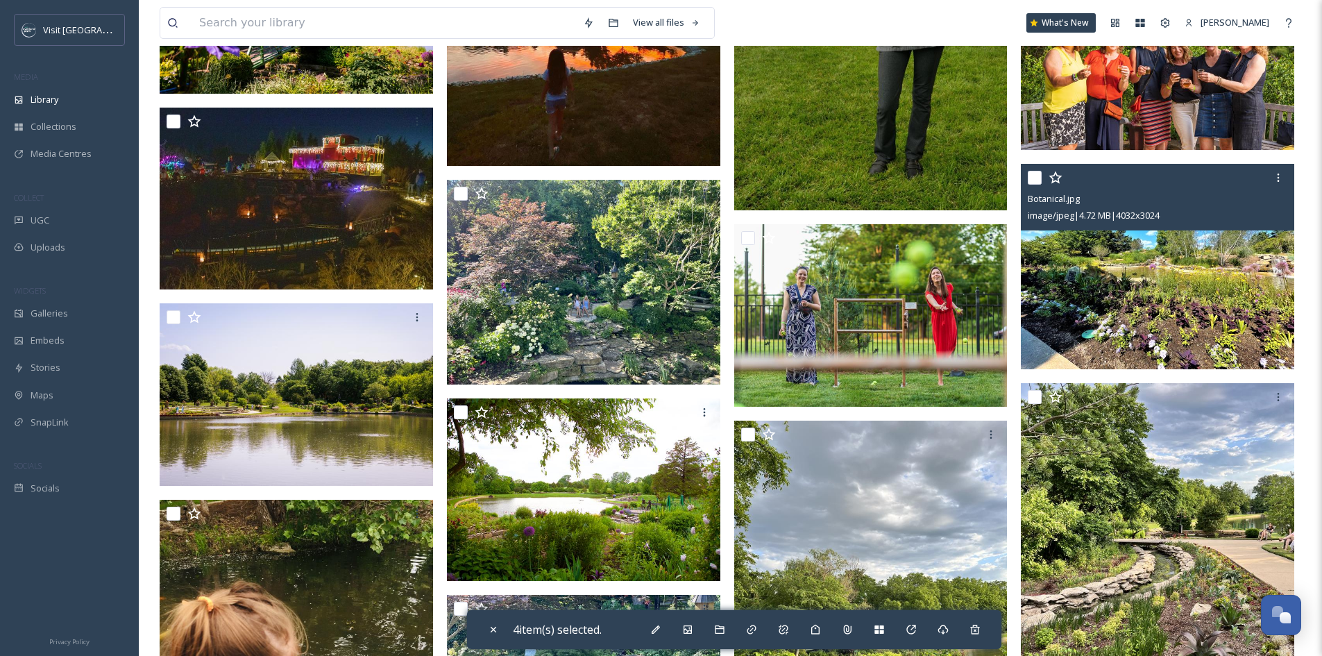
click at [1159, 306] on img at bounding box center [1156, 266] width 273 height 205
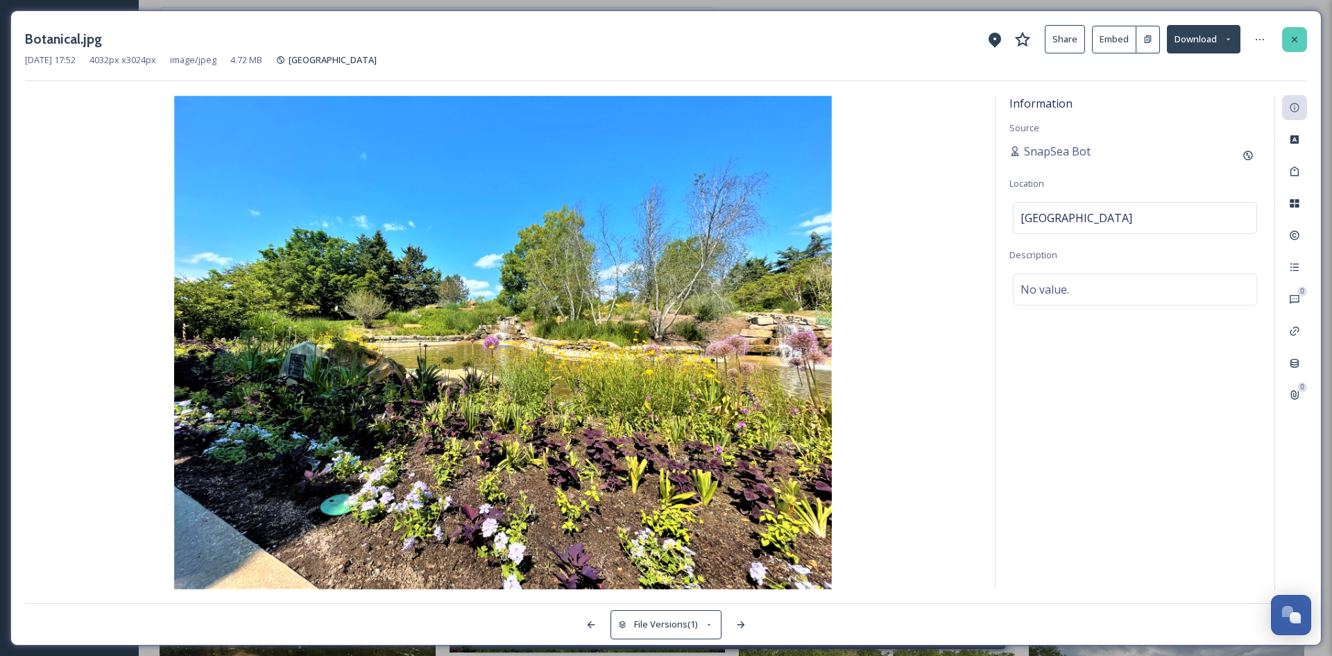
click at [1288, 37] on div at bounding box center [1294, 39] width 25 height 25
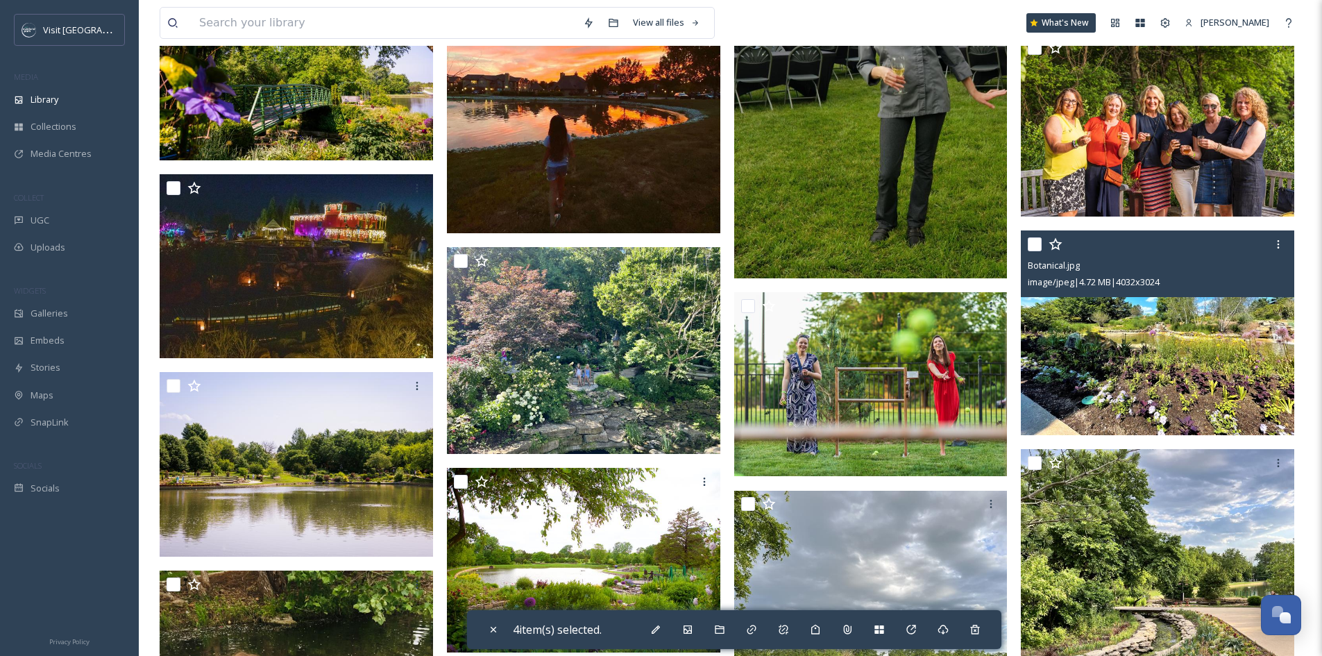
click at [1032, 251] on input "checkbox" at bounding box center [1034, 244] width 14 height 14
checkbox input "true"
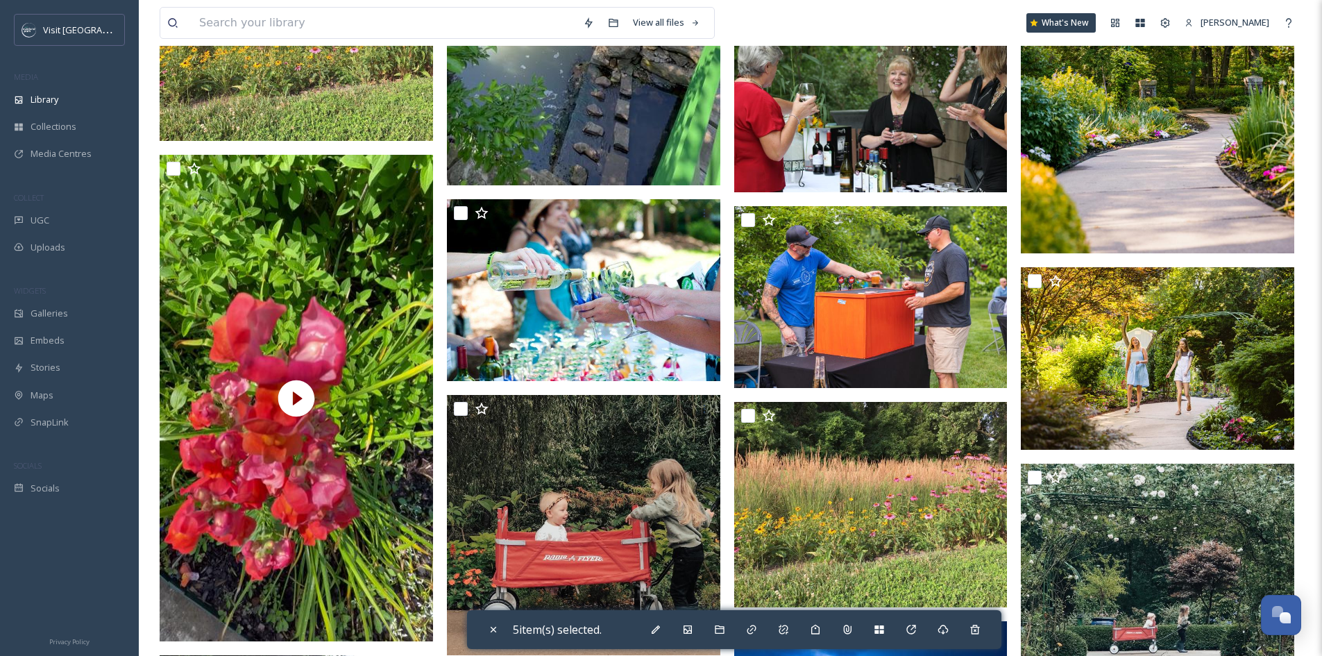
scroll to position [8602, 0]
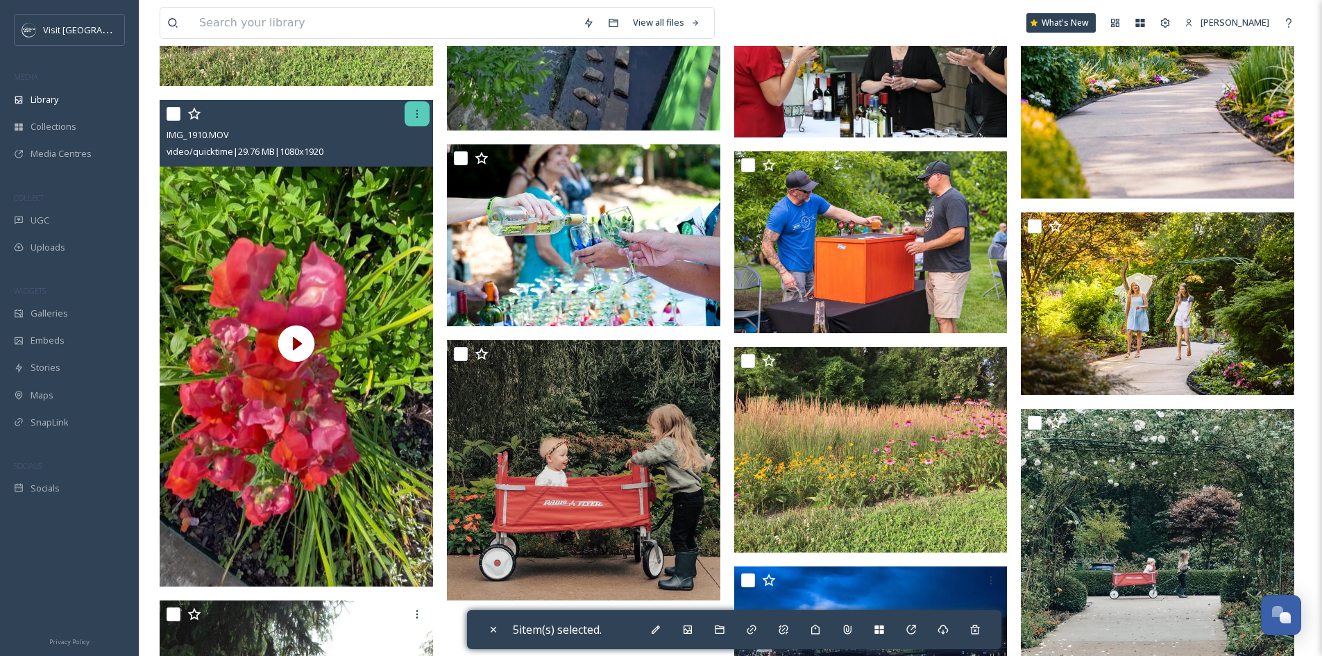
click at [411, 126] on div at bounding box center [416, 113] width 25 height 25
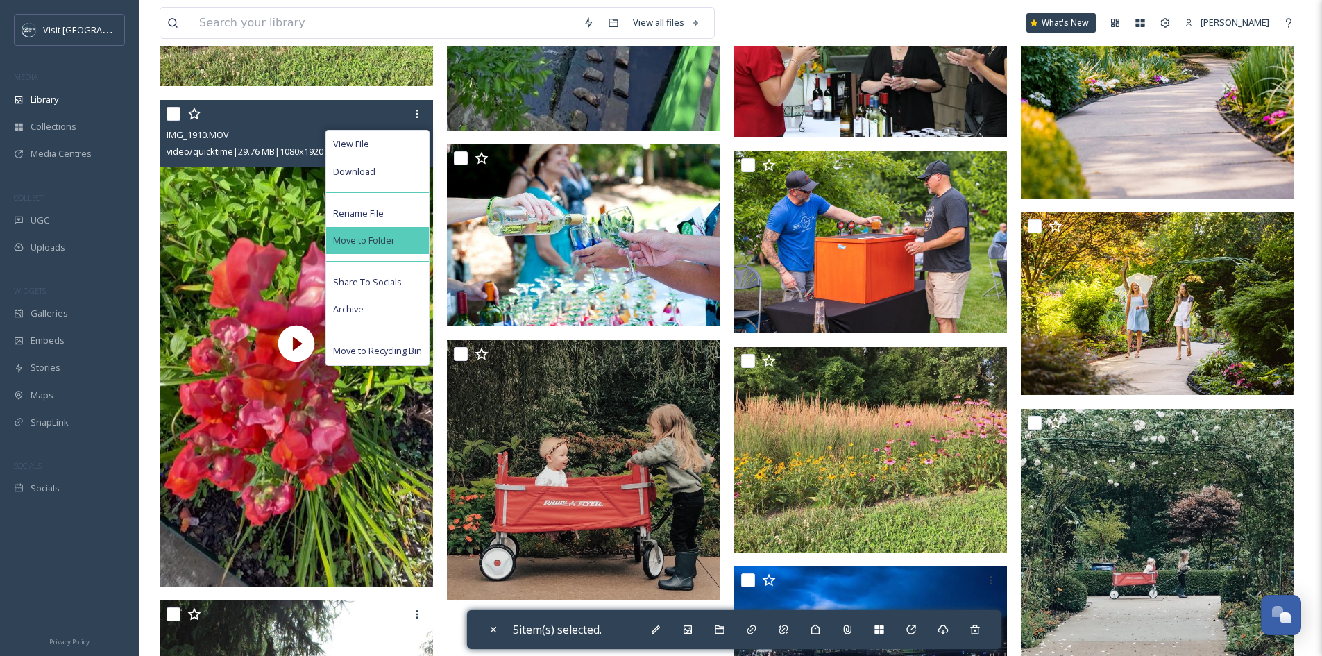
click at [403, 243] on div "Move to Folder" at bounding box center [377, 240] width 103 height 27
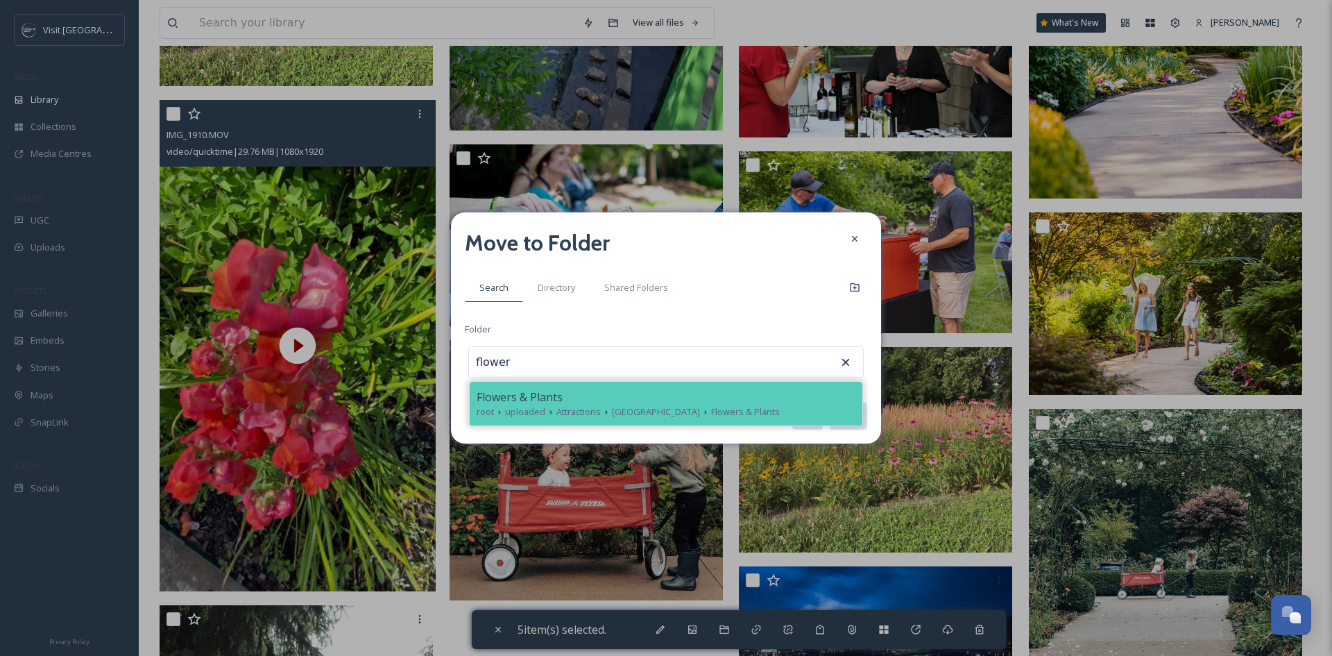
click at [508, 403] on span "Flowers & Plants" at bounding box center [520, 396] width 86 height 17
type input "Flowers & Plants"
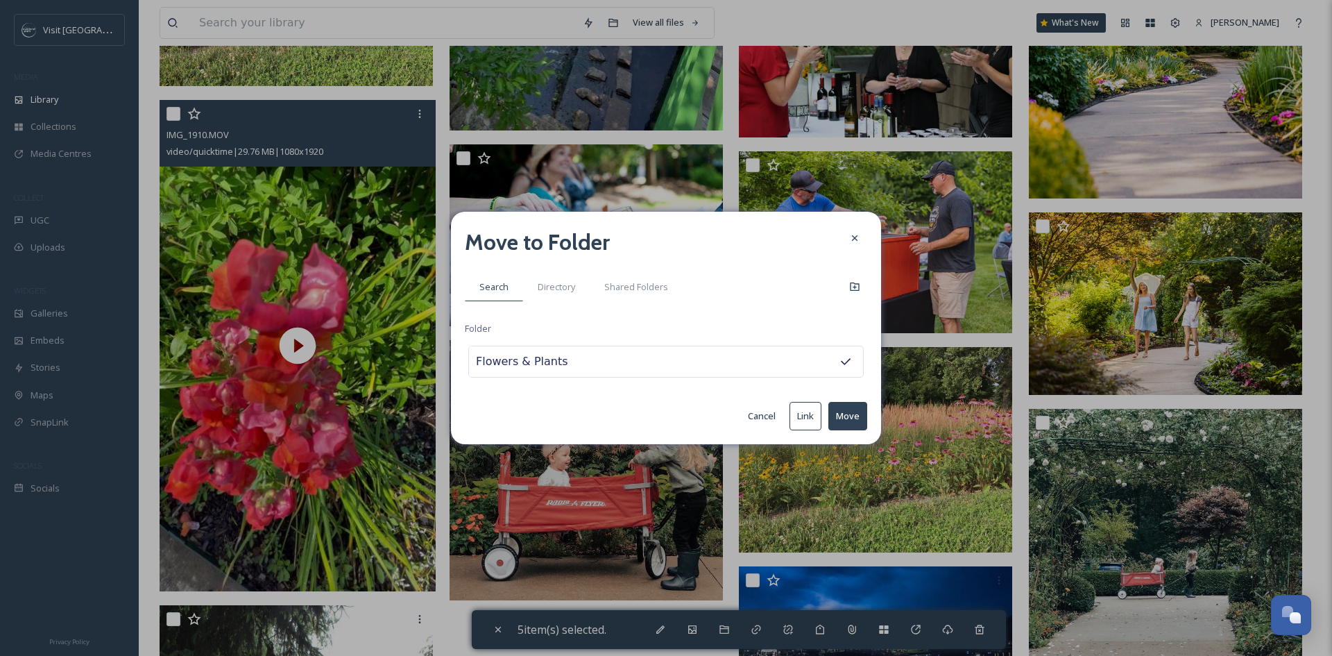
click at [841, 408] on button "Move" at bounding box center [847, 416] width 39 height 28
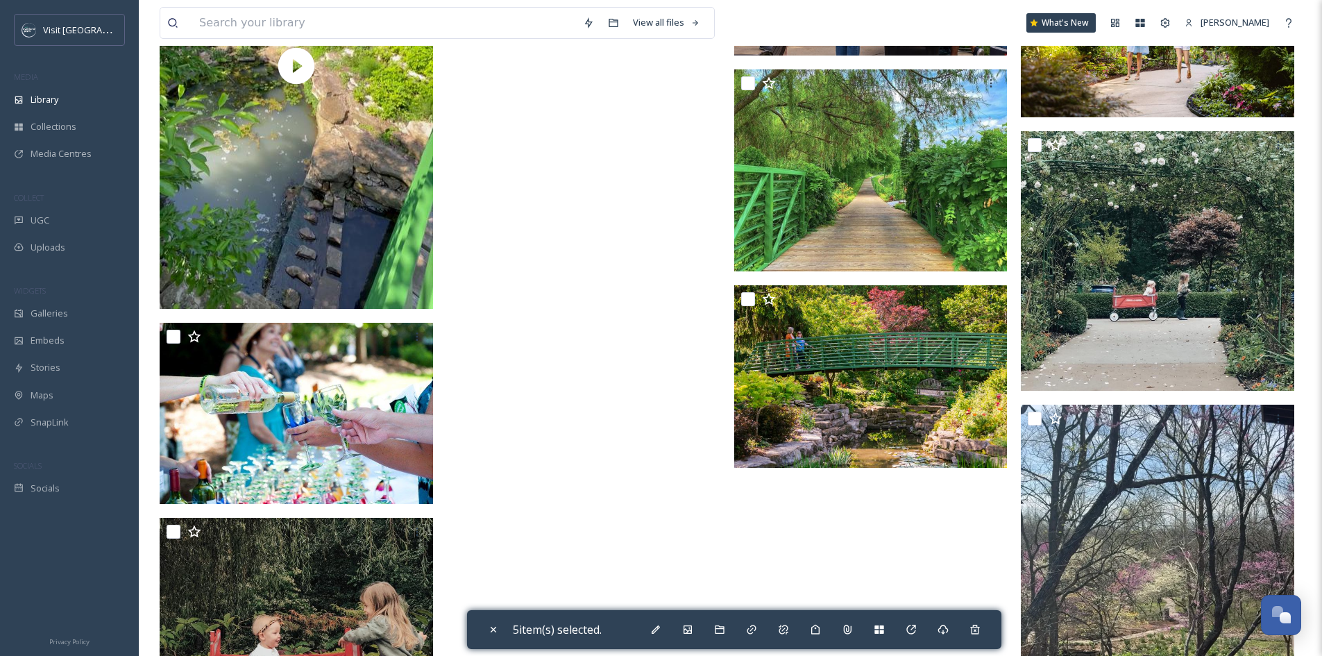
scroll to position [9157, 0]
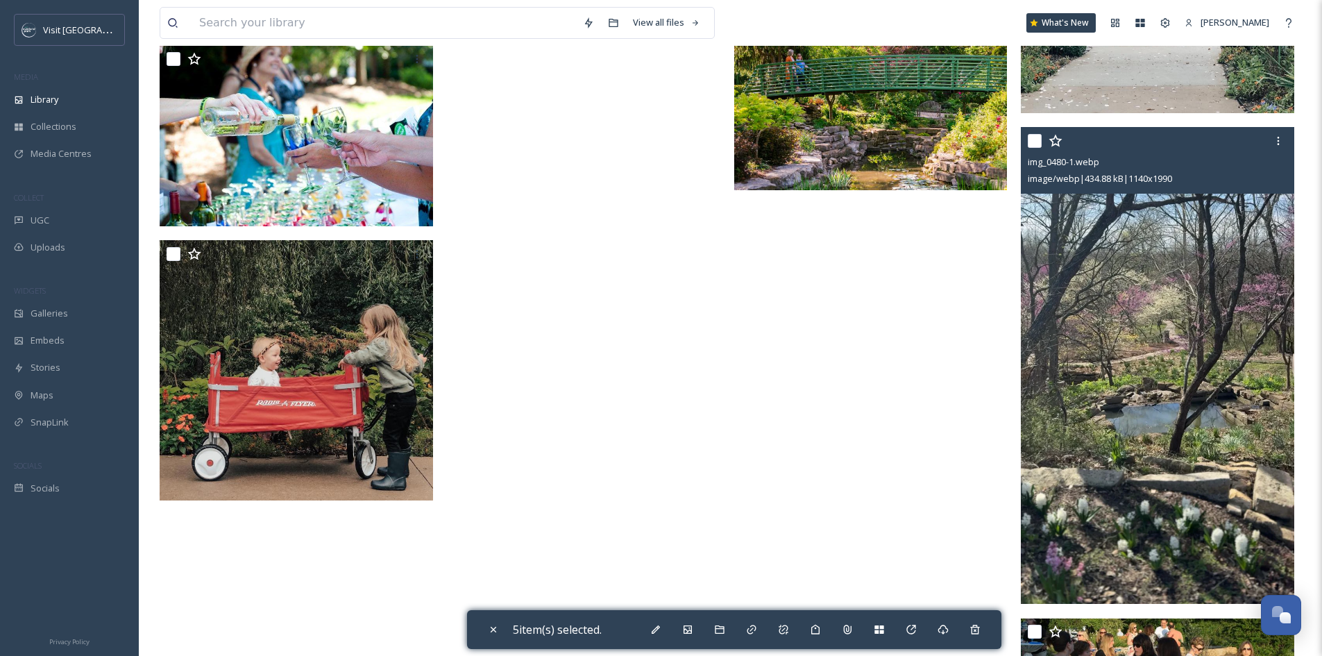
click at [1033, 148] on input "checkbox" at bounding box center [1034, 141] width 14 height 14
checkbox input "true"
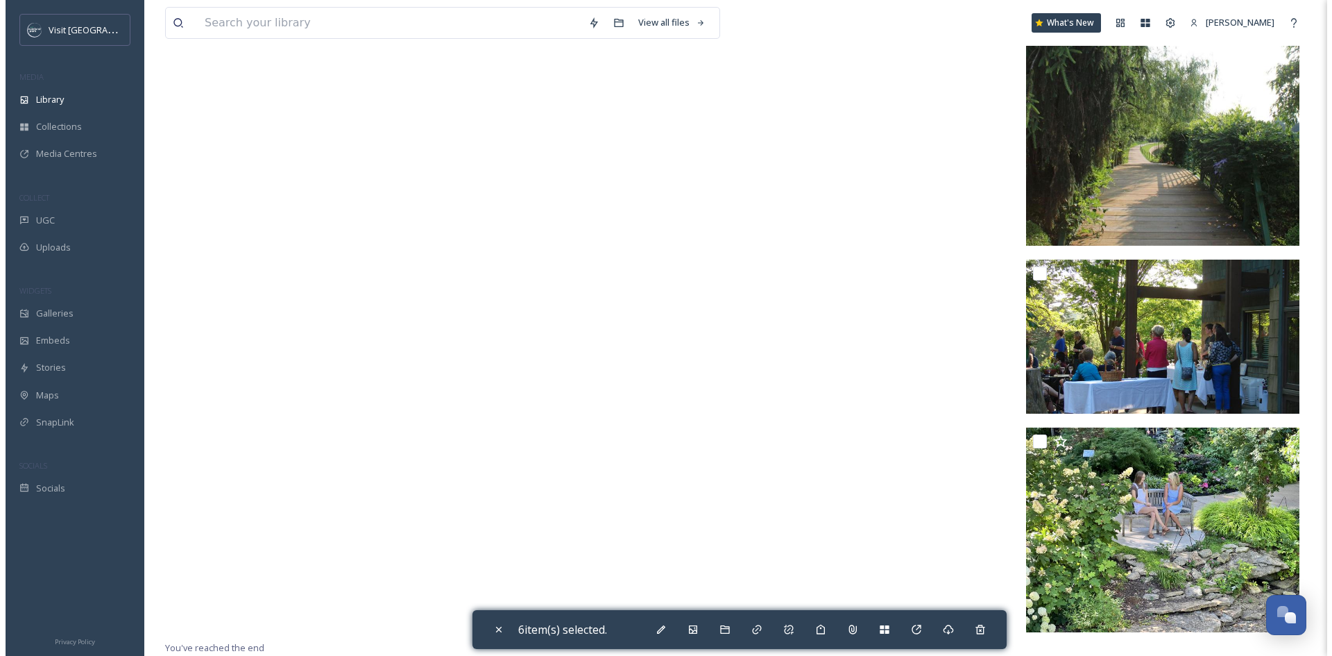
scroll to position [10205, 0]
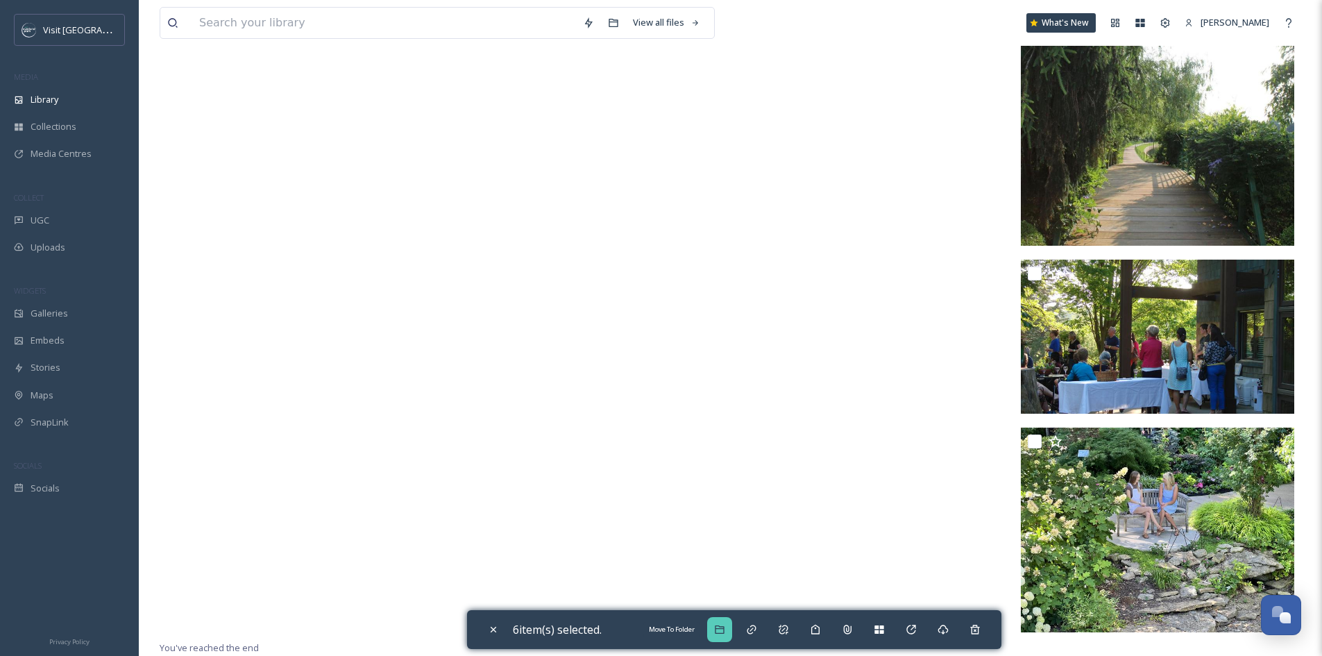
click at [726, 623] on div "Move To Folder" at bounding box center [719, 629] width 25 height 25
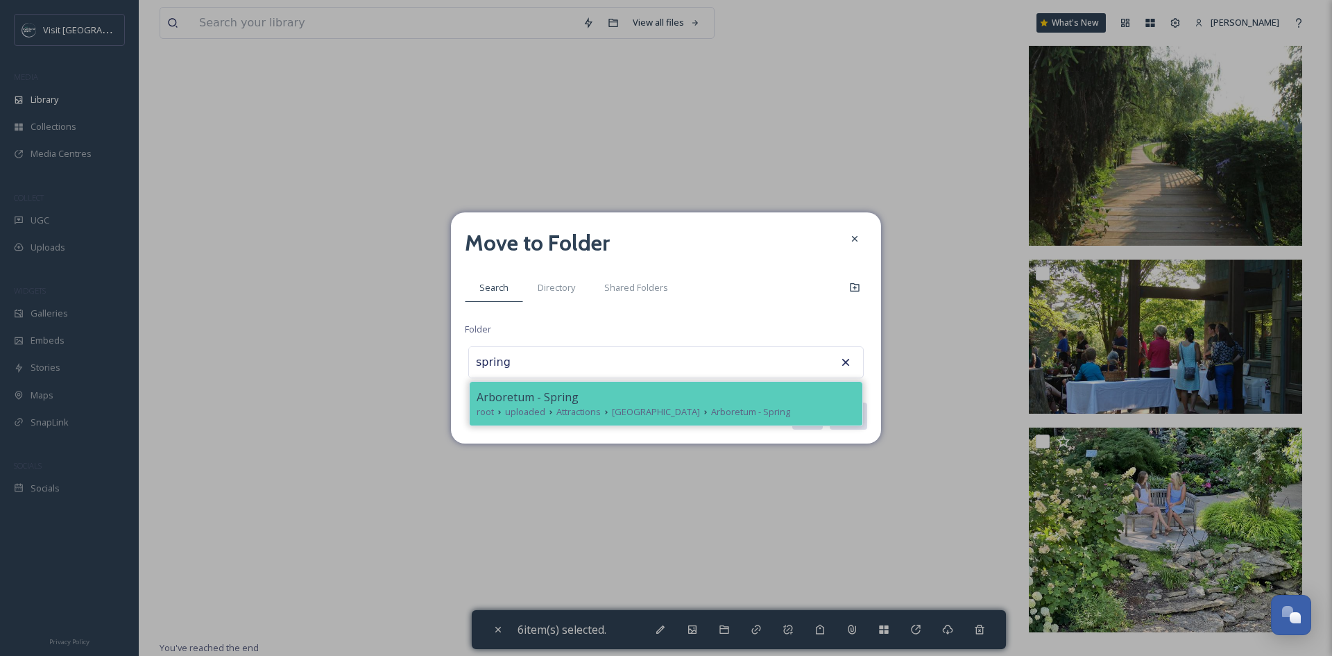
click at [652, 414] on span "[GEOGRAPHIC_DATA]" at bounding box center [656, 411] width 88 height 13
type input "Arboretum - Spring"
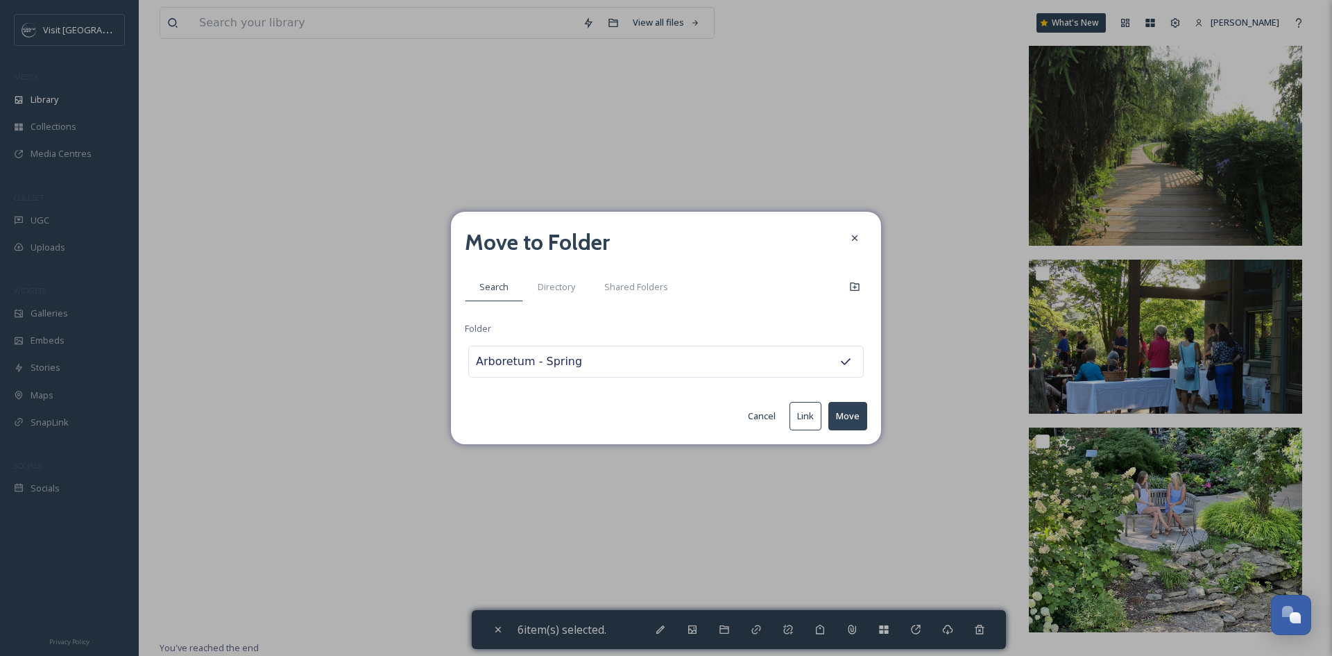
click at [835, 416] on button "Move" at bounding box center [847, 416] width 39 height 28
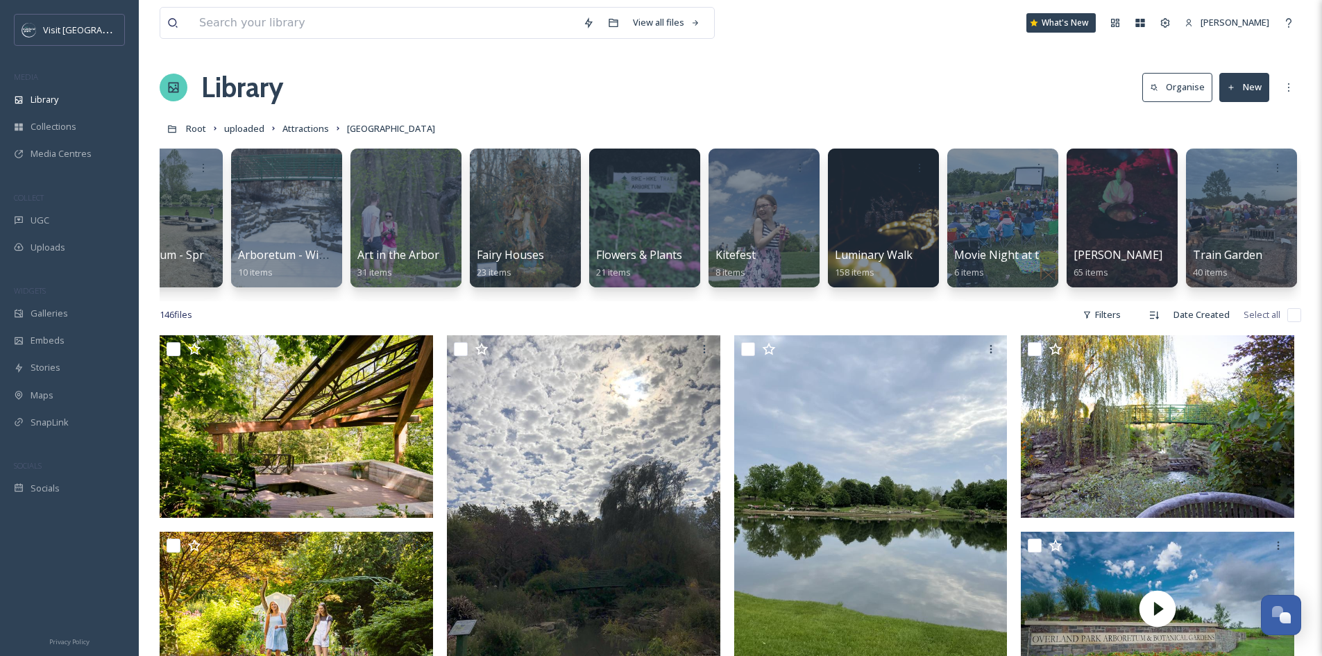
scroll to position [0, 0]
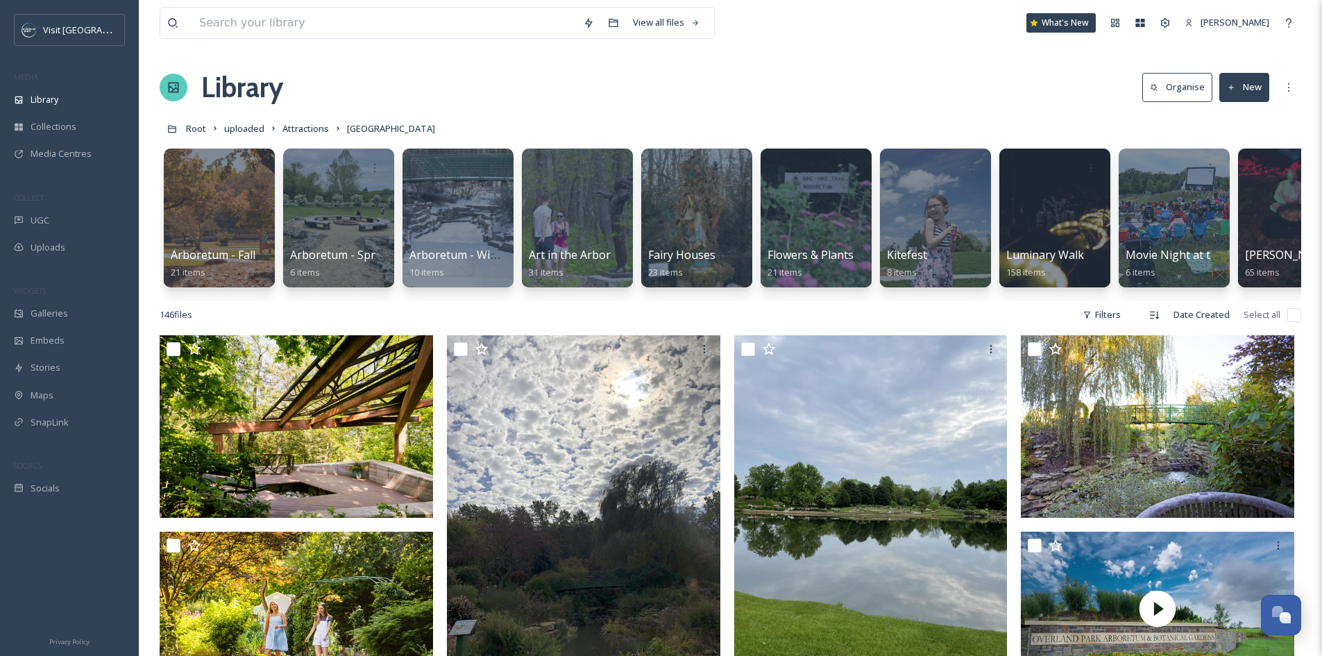
click at [1252, 86] on button "New" at bounding box center [1244, 87] width 50 height 28
click at [1228, 178] on span "Folder" at bounding box center [1228, 173] width 26 height 13
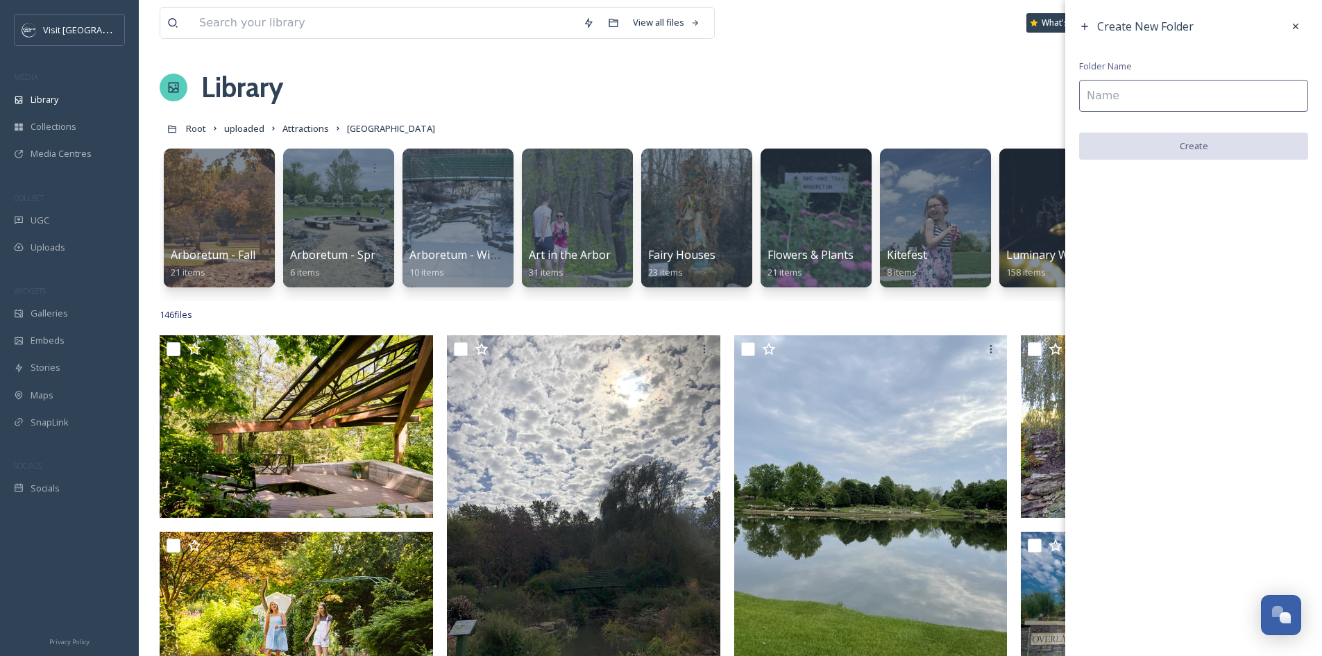
click at [1177, 101] on input at bounding box center [1193, 96] width 229 height 32
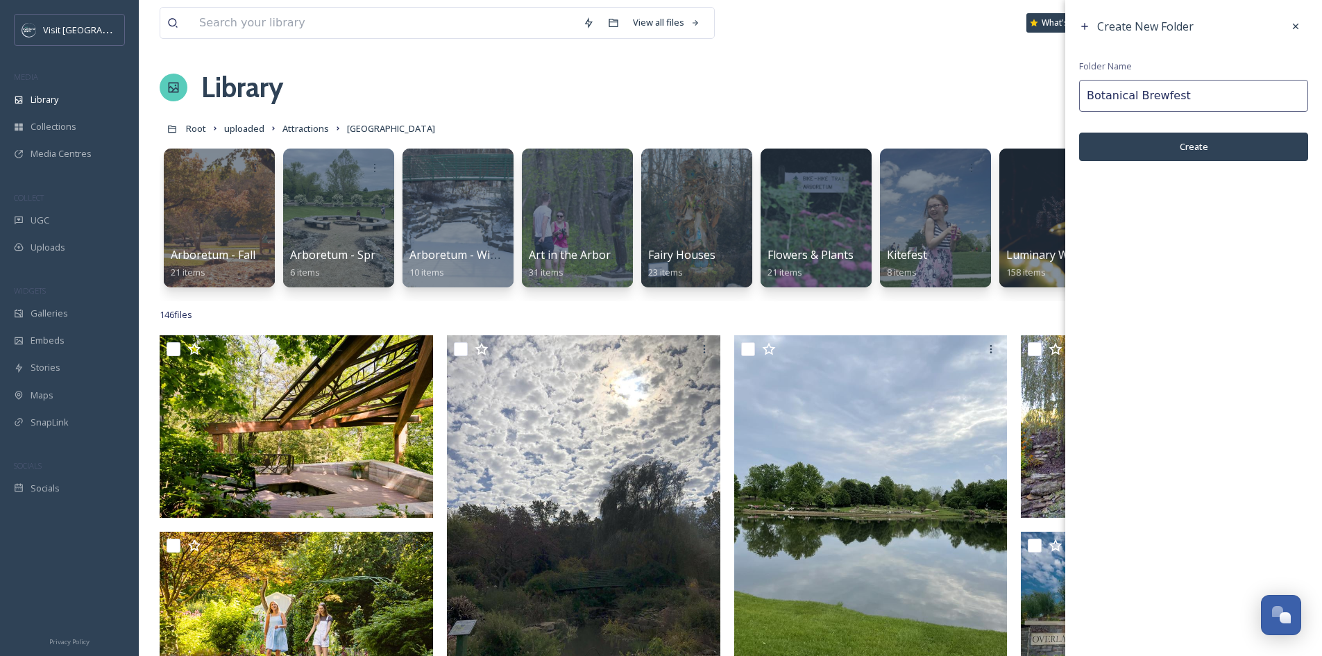
type input "Botanical Brewfest"
click at [1181, 137] on button "Create" at bounding box center [1193, 147] width 229 height 28
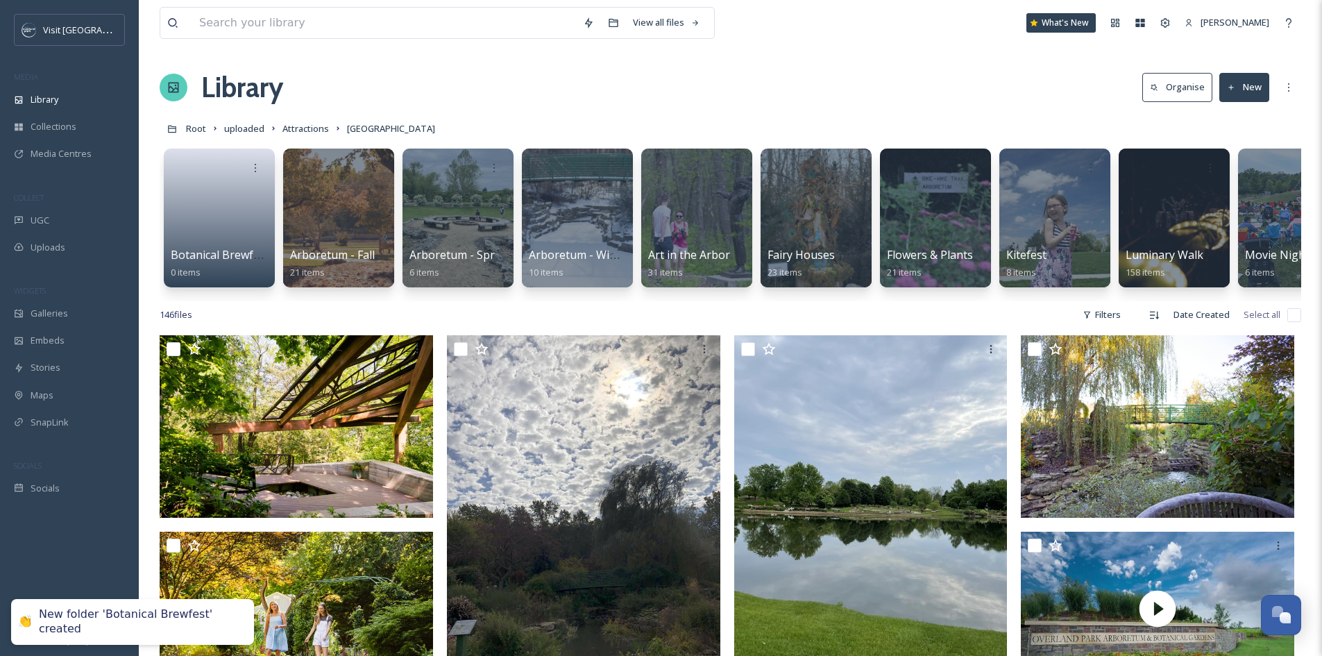
click at [1235, 97] on button "New" at bounding box center [1244, 87] width 50 height 28
click at [1231, 167] on span "Folder" at bounding box center [1228, 173] width 26 height 13
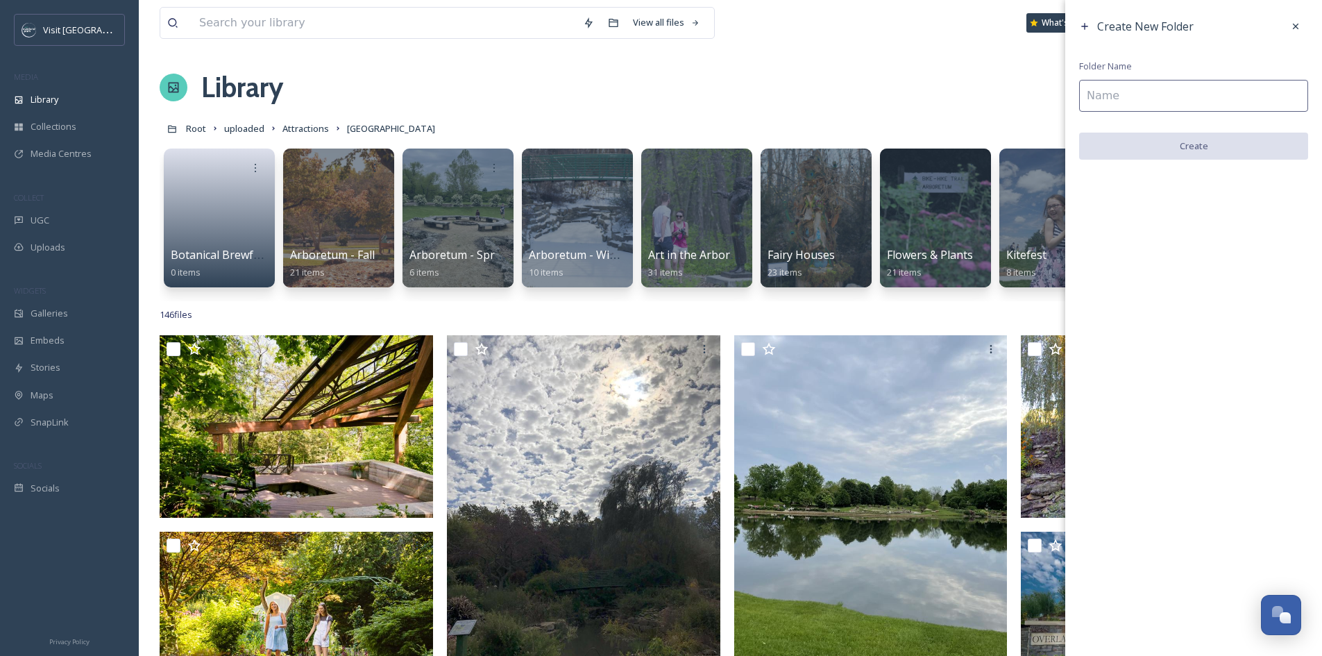
click at [1178, 95] on input at bounding box center [1193, 96] width 229 height 32
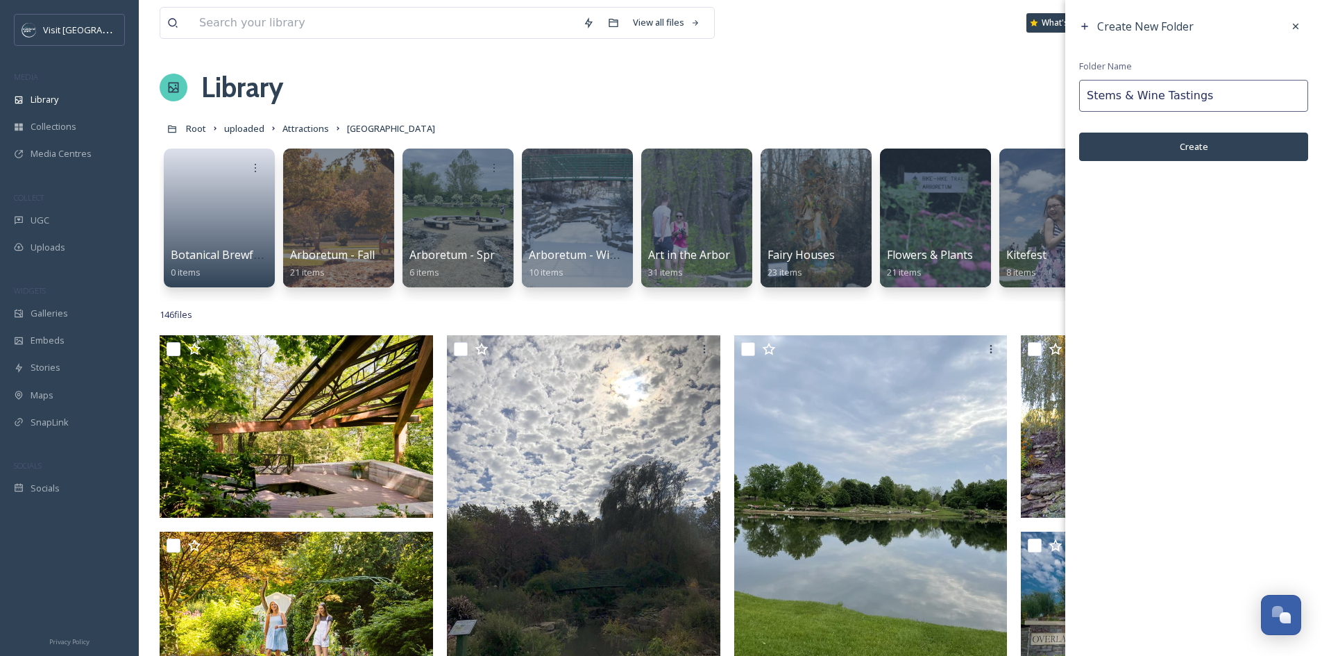
type input "Stems & Wine Tastings"
click at [1143, 152] on button "Create" at bounding box center [1193, 147] width 229 height 28
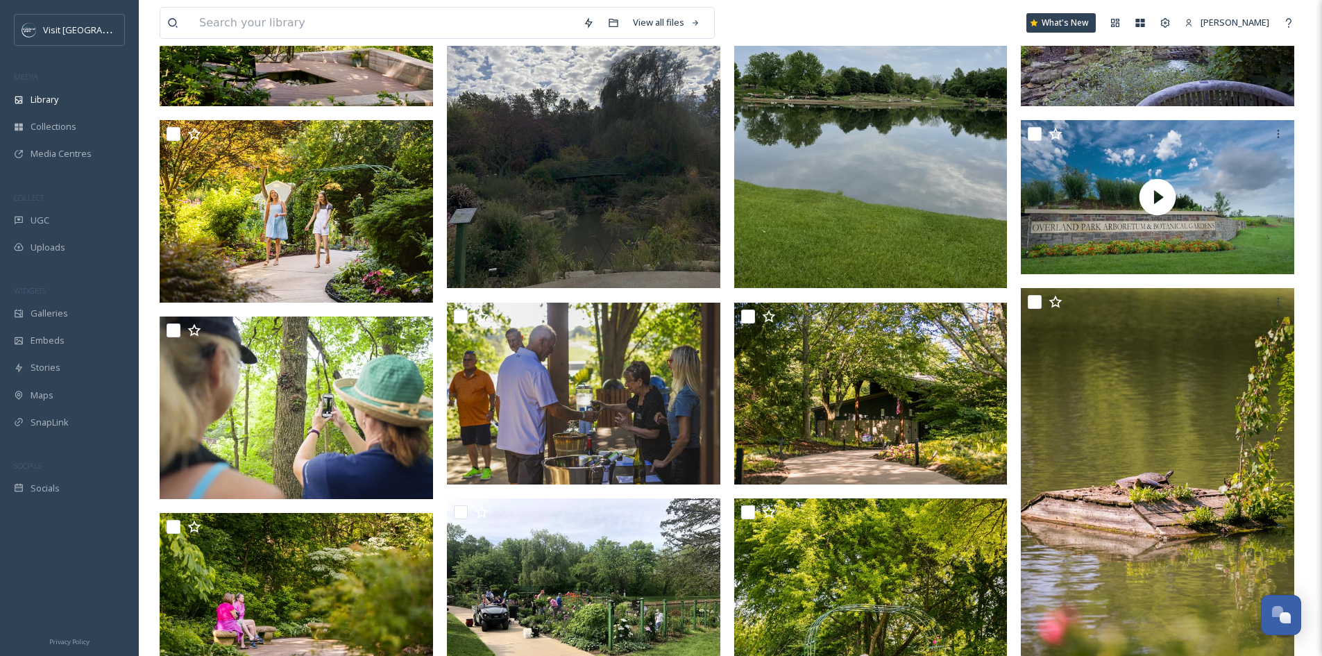
scroll to position [416, 0]
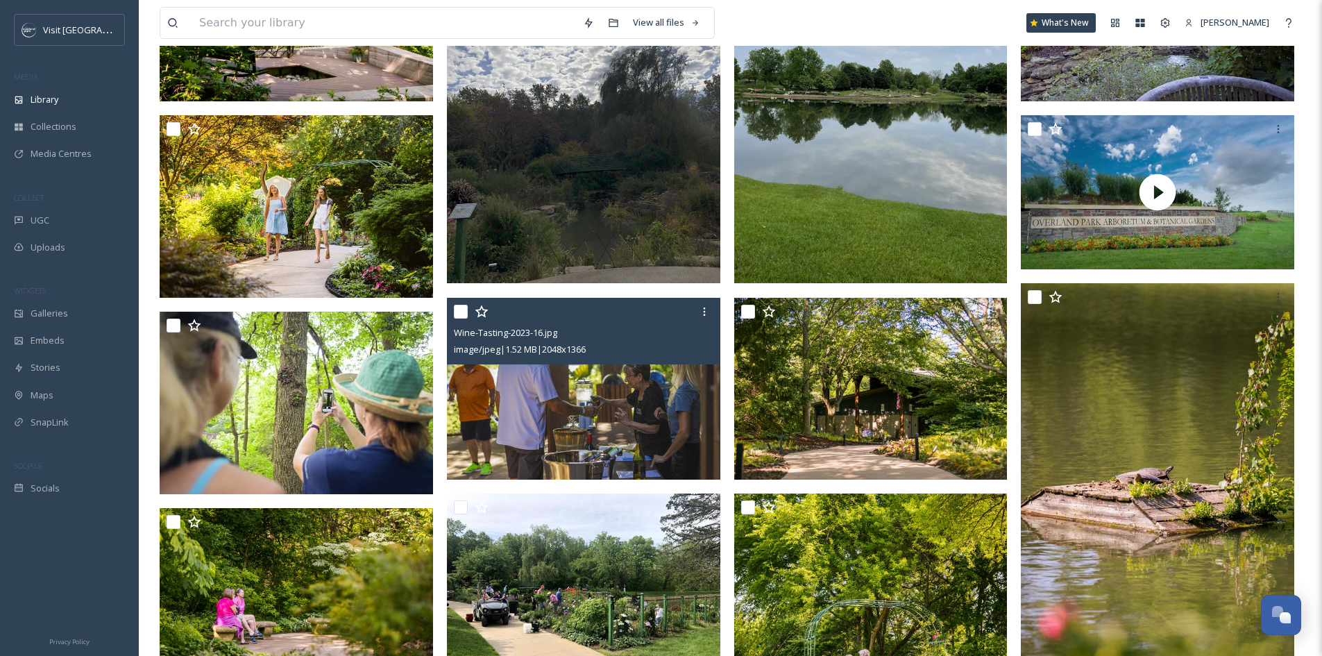
click at [464, 318] on input "checkbox" at bounding box center [461, 312] width 14 height 14
checkbox input "true"
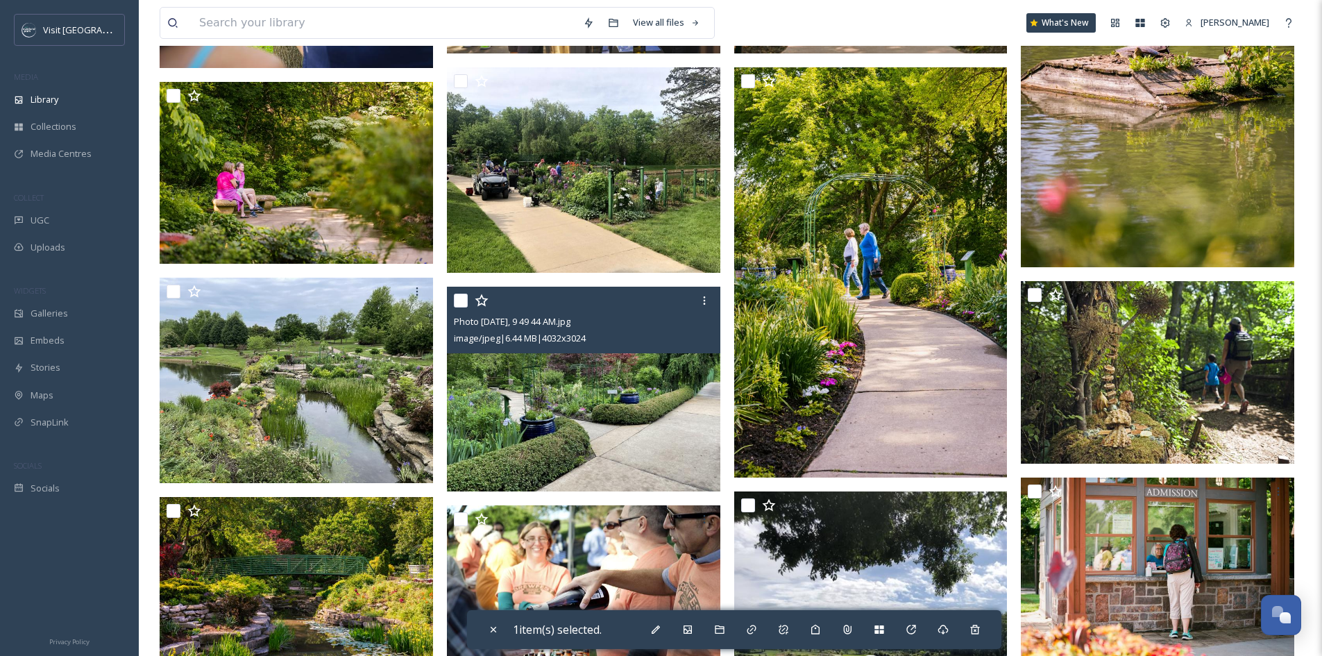
scroll to position [1041, 0]
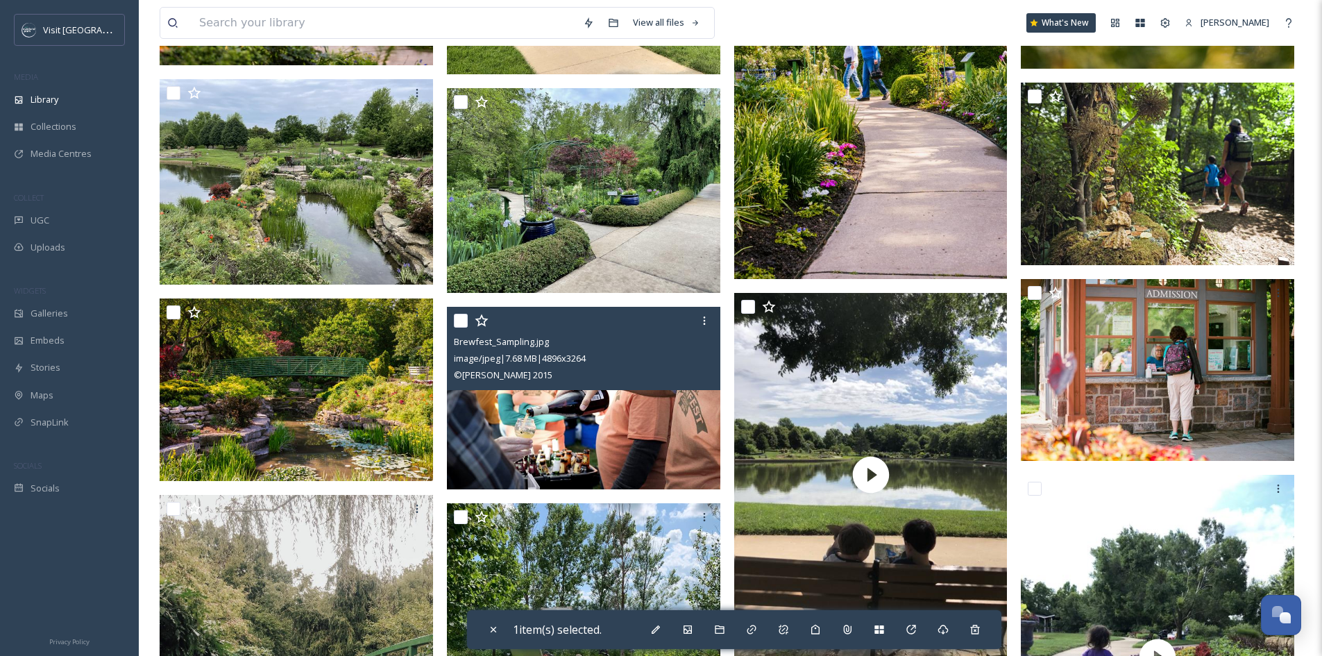
click at [459, 327] on input "checkbox" at bounding box center [461, 321] width 14 height 14
checkbox input "true"
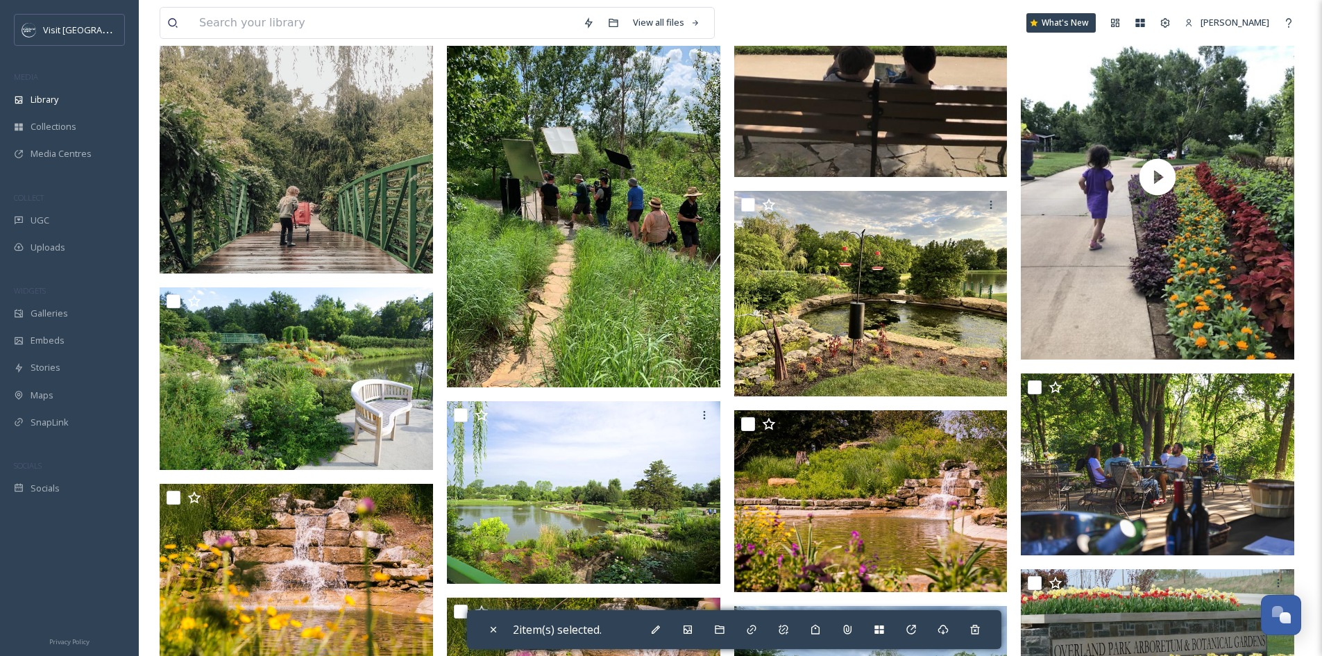
scroll to position [1526, 0]
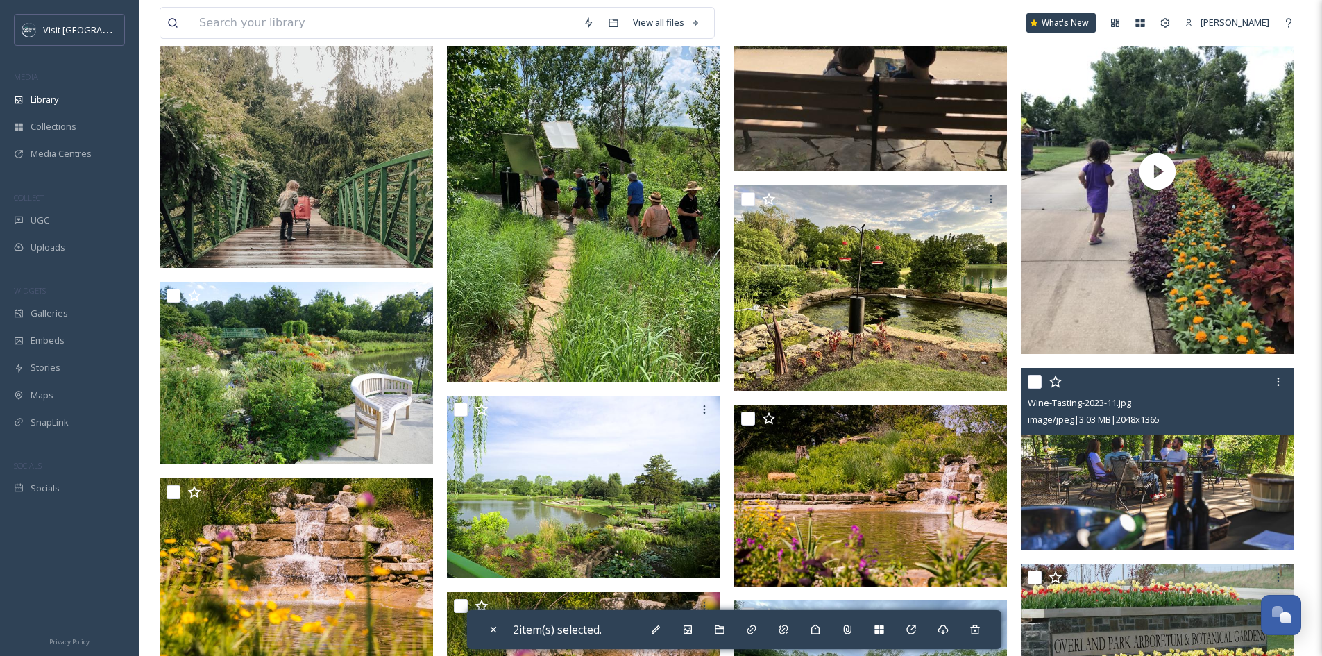
click at [1032, 388] on input "checkbox" at bounding box center [1034, 382] width 14 height 14
checkbox input "true"
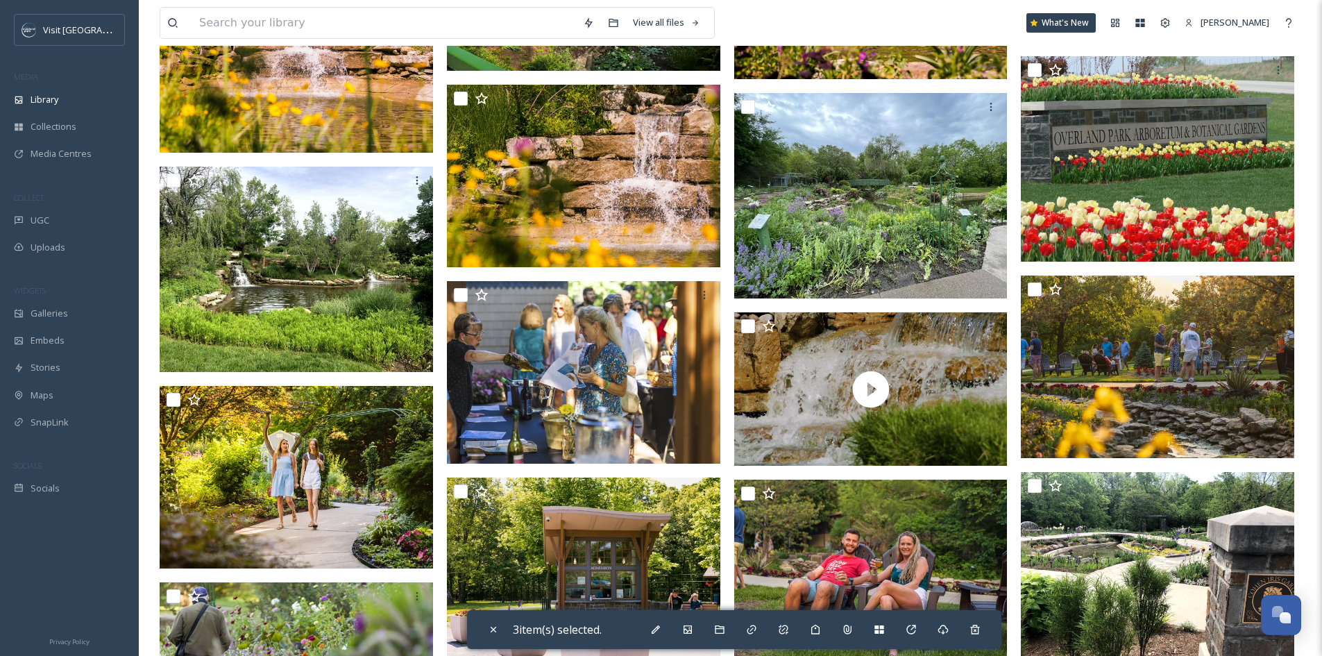
scroll to position [2081, 0]
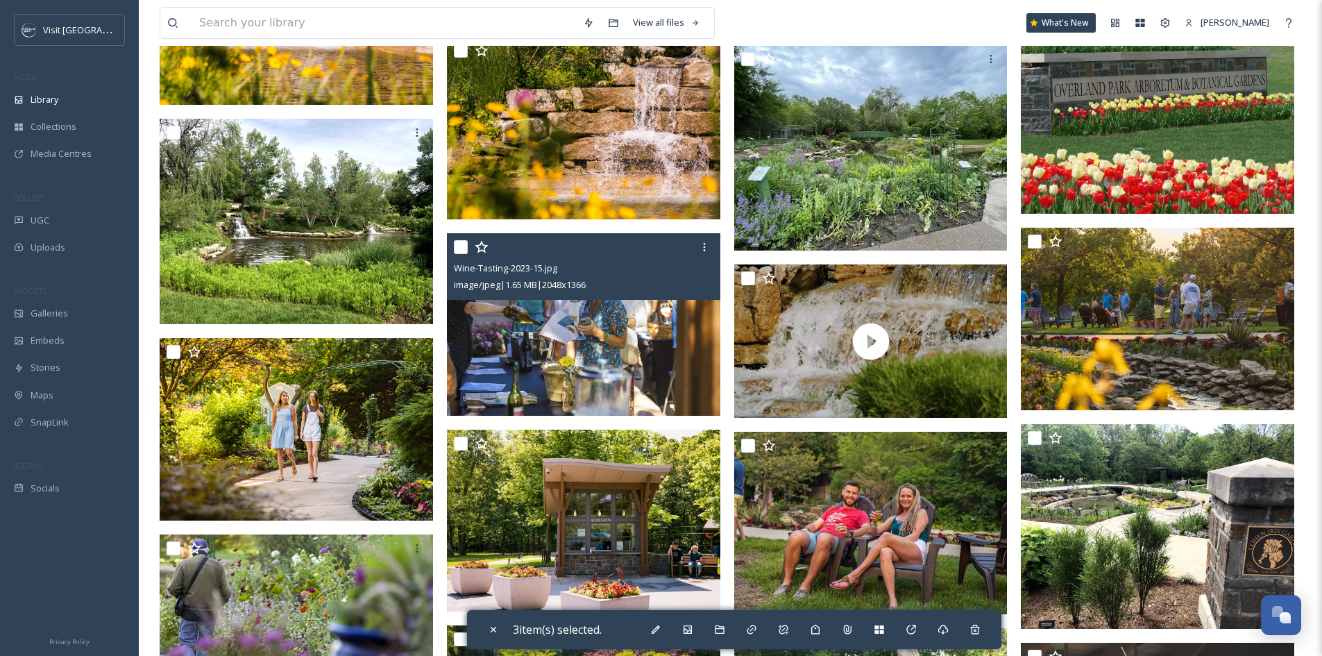
click at [459, 254] on input "checkbox" at bounding box center [461, 247] width 14 height 14
checkbox input "true"
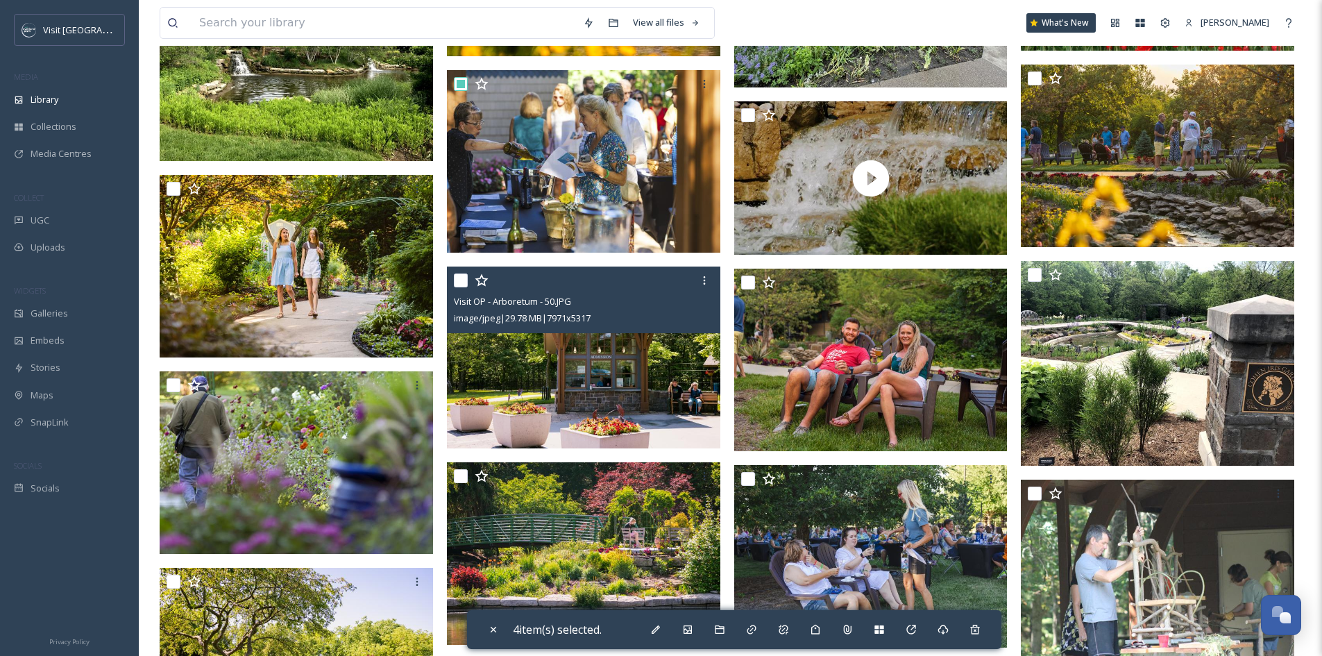
scroll to position [2289, 0]
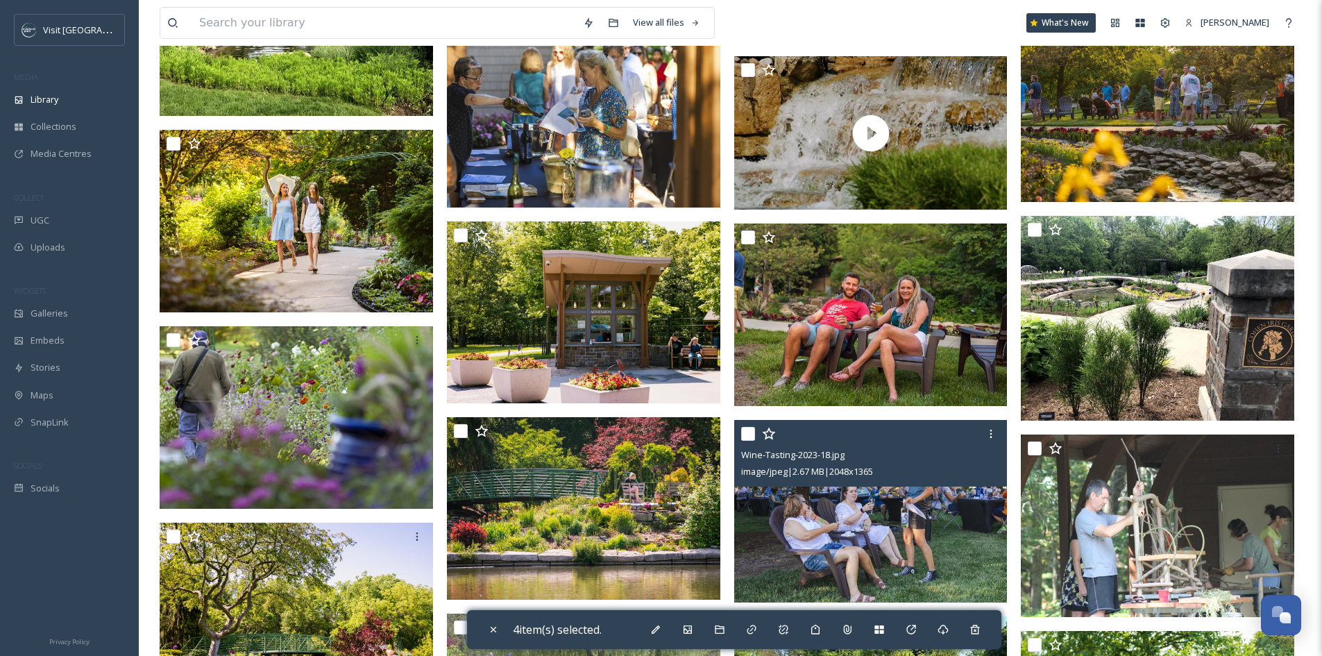
click at [751, 441] on input "checkbox" at bounding box center [748, 434] width 14 height 14
checkbox input "true"
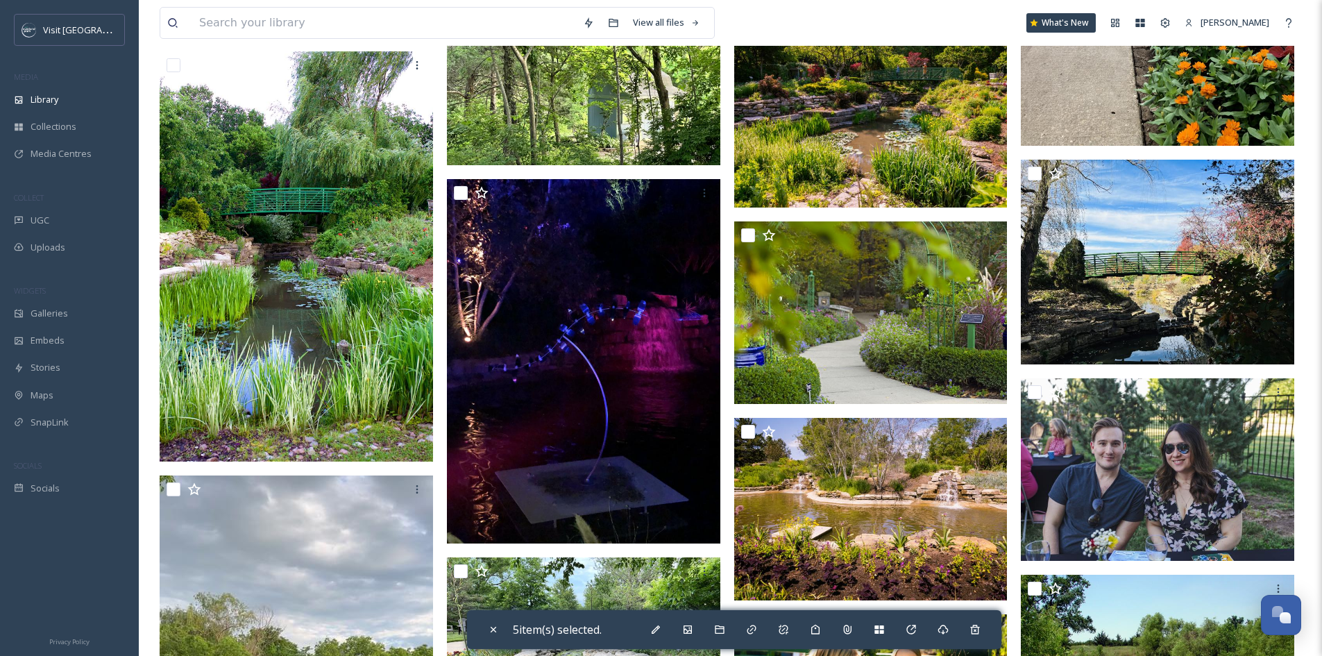
scroll to position [3469, 0]
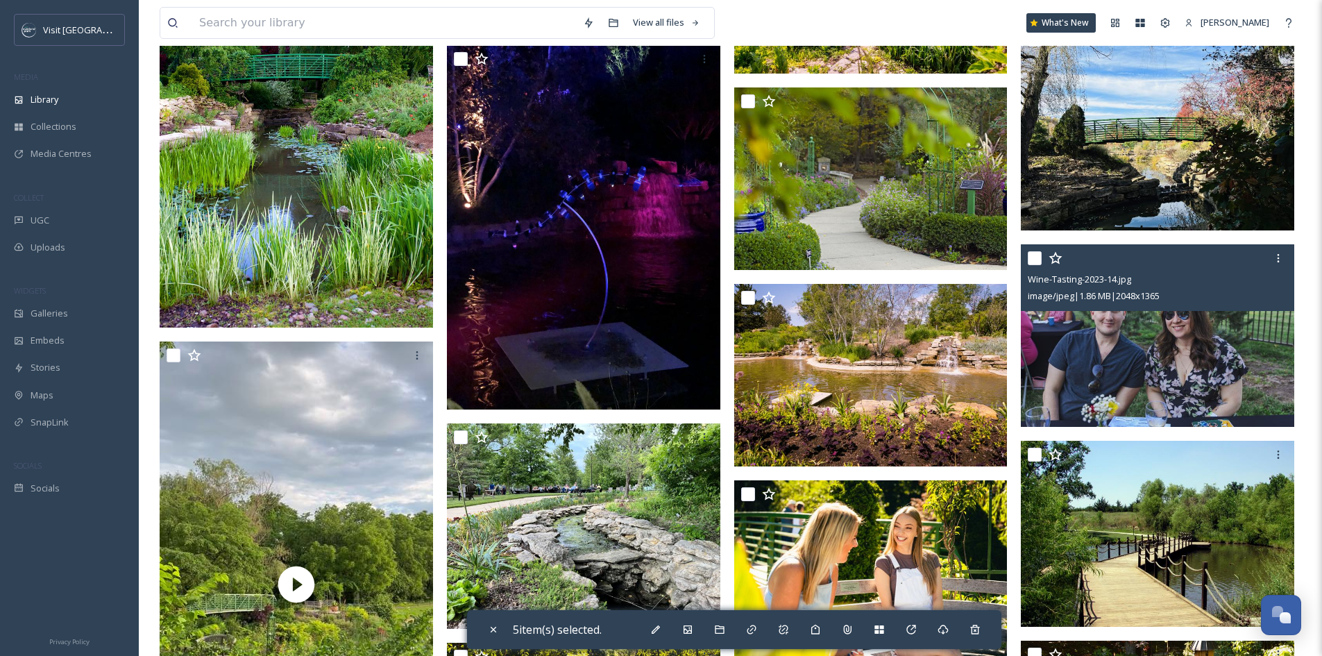
click at [1030, 265] on input "checkbox" at bounding box center [1034, 258] width 14 height 14
checkbox input "true"
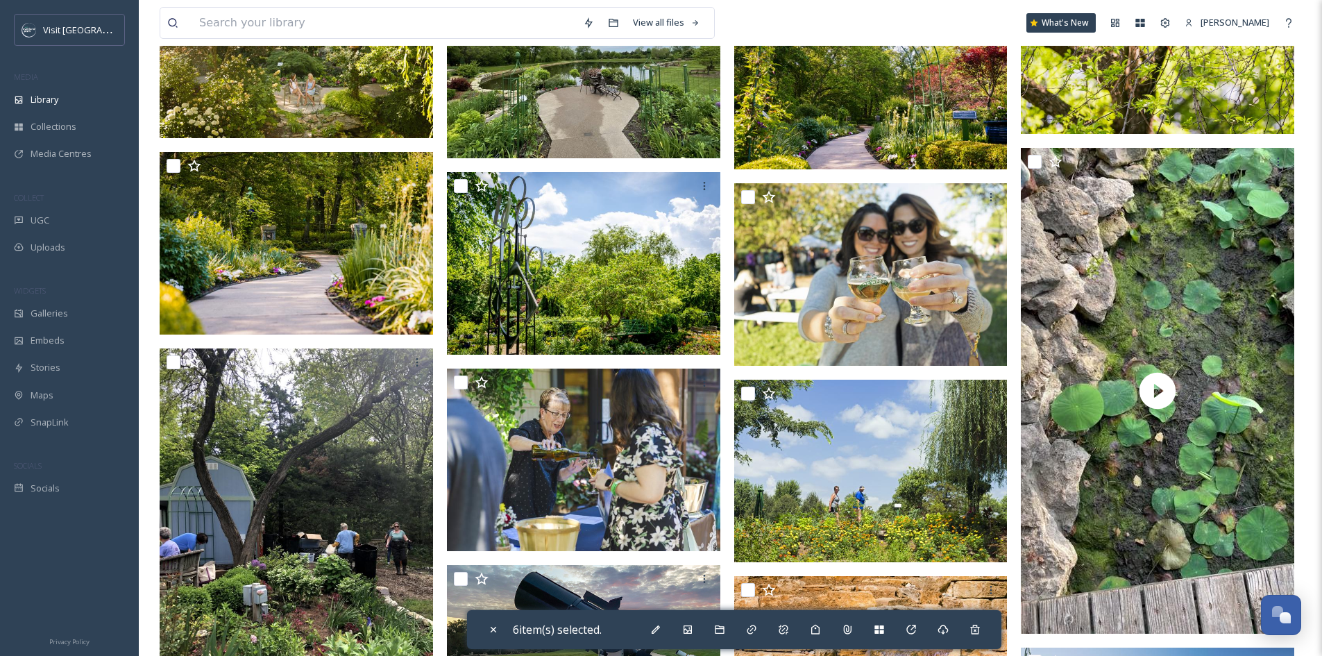
scroll to position [4370, 0]
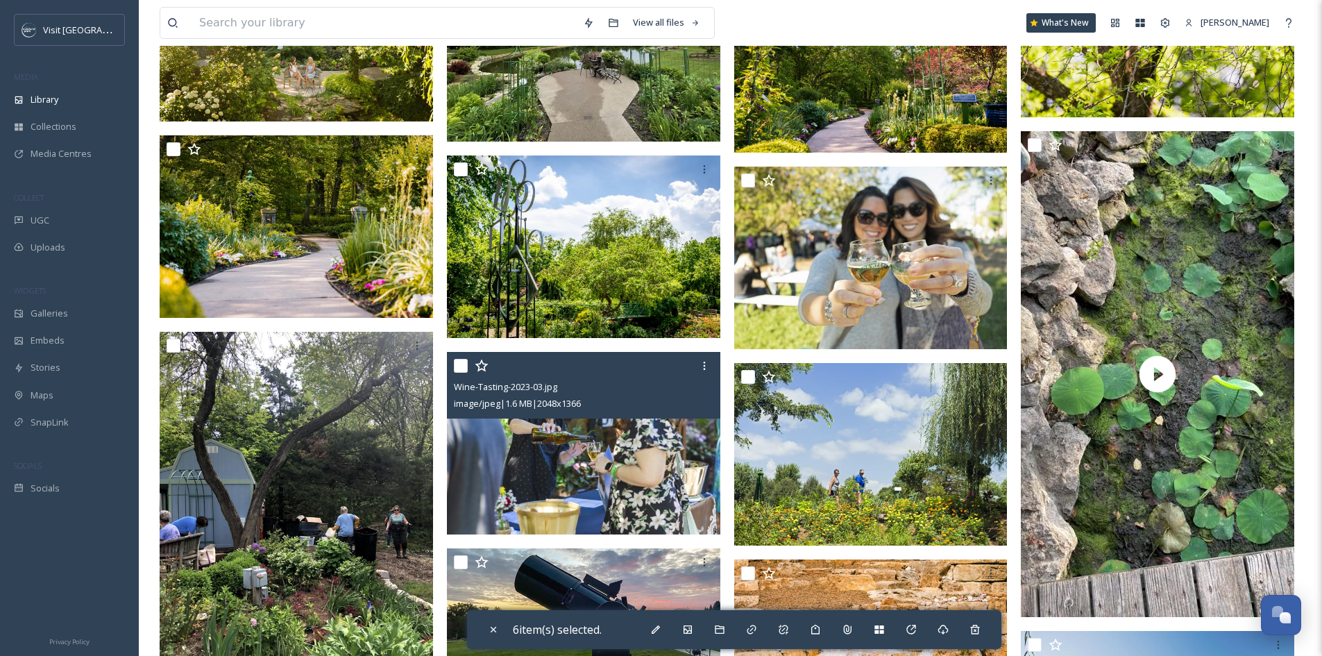
click at [464, 373] on input "checkbox" at bounding box center [461, 366] width 14 height 14
checkbox input "true"
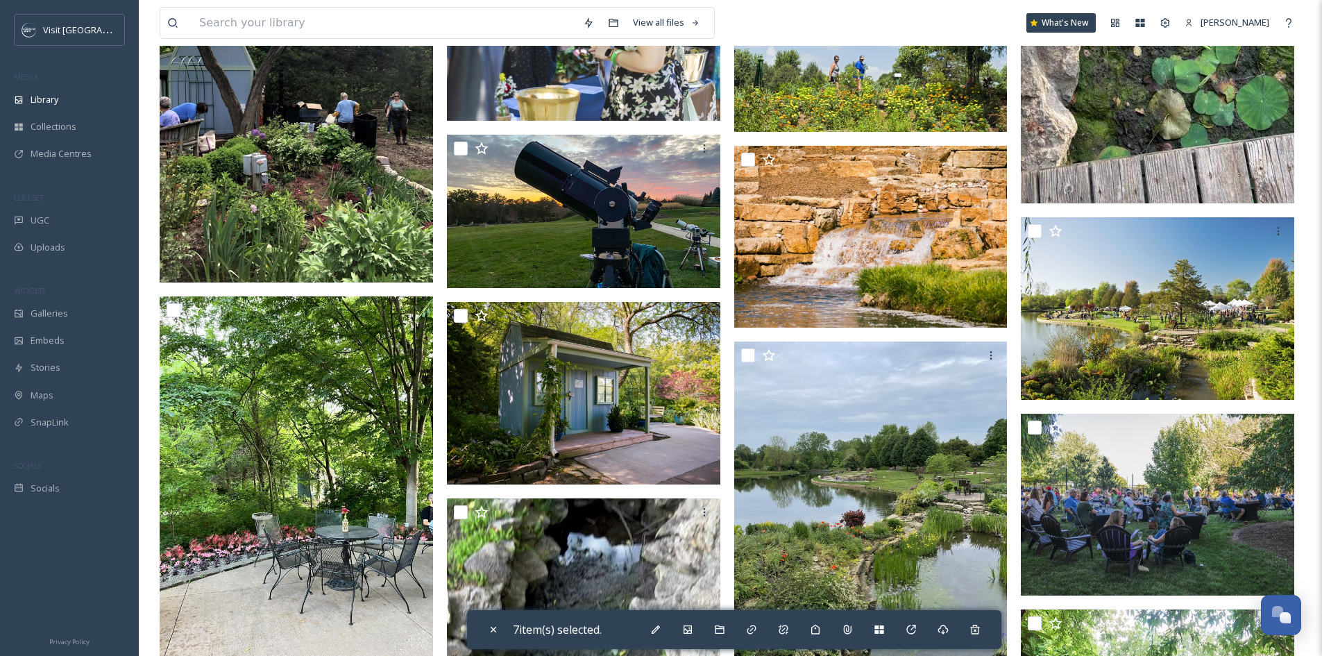
scroll to position [4787, 0]
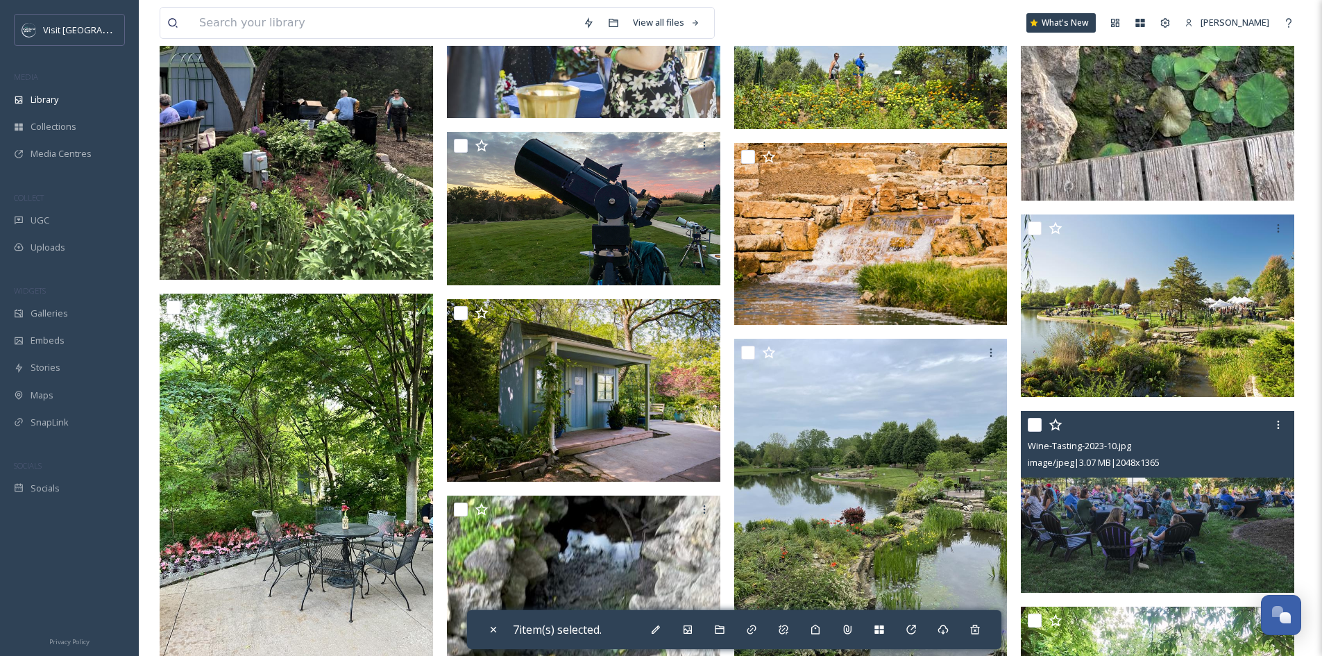
click at [1036, 431] on input "checkbox" at bounding box center [1034, 425] width 14 height 14
checkbox input "true"
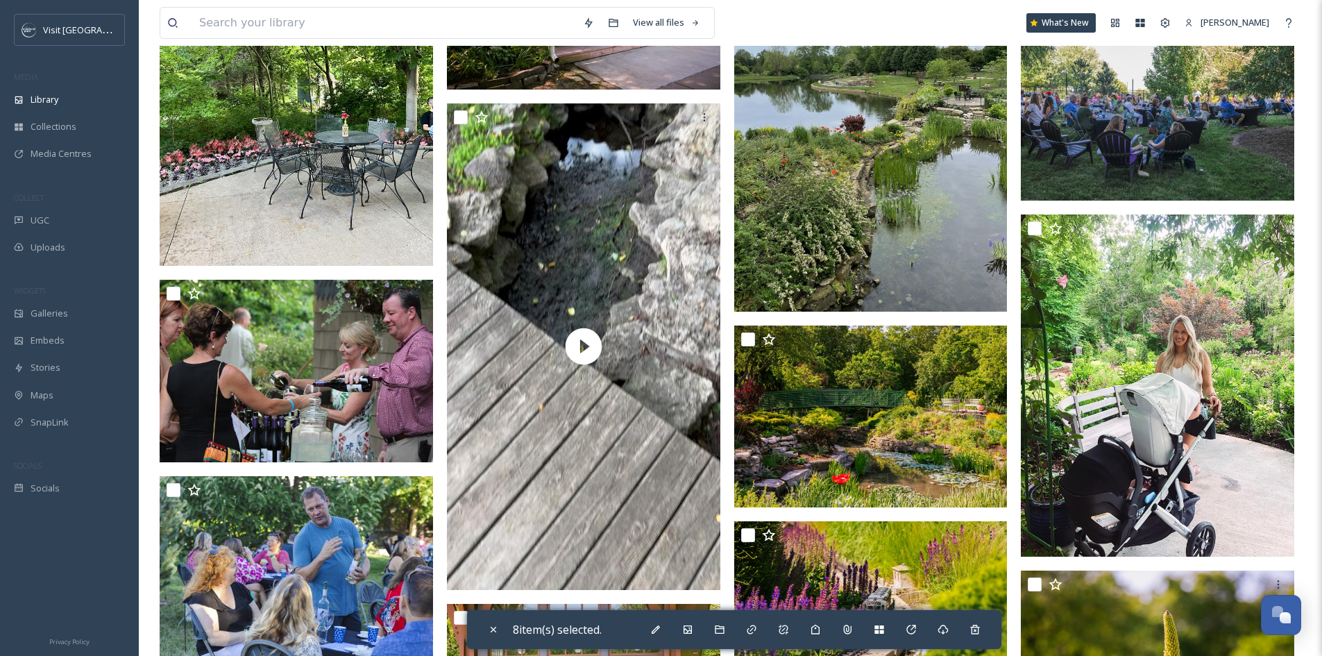
scroll to position [5203, 0]
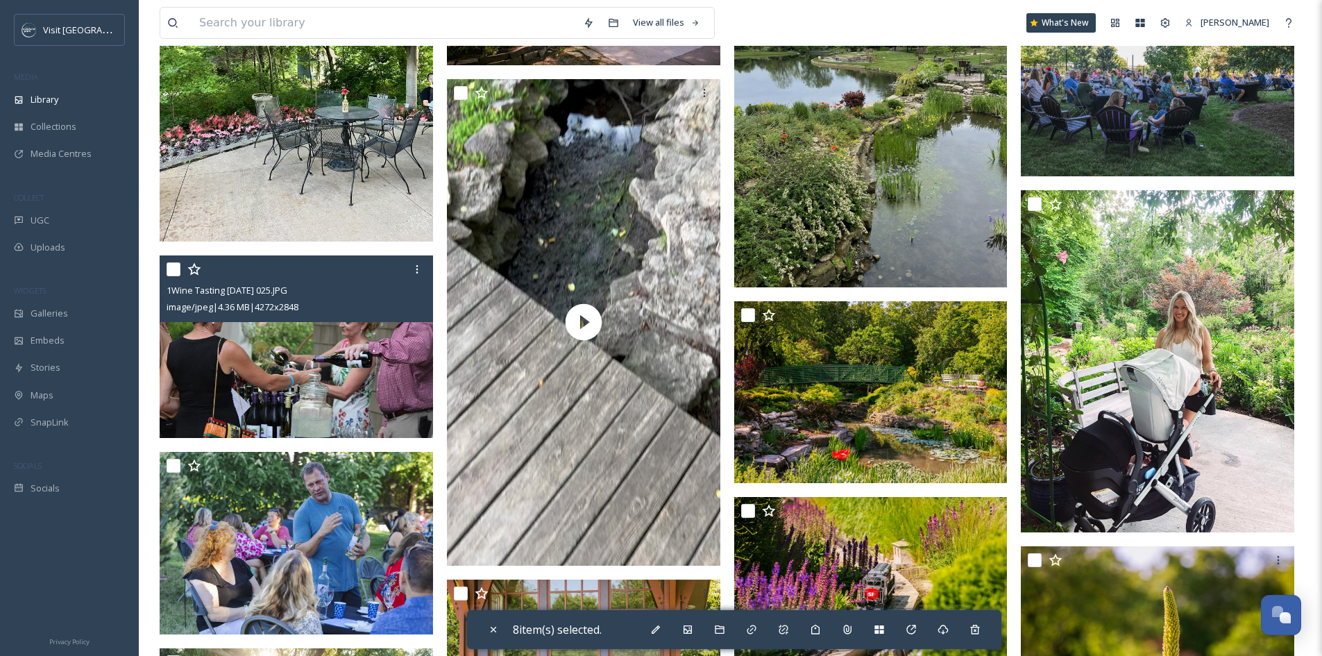
click at [173, 276] on input "checkbox" at bounding box center [173, 269] width 14 height 14
checkbox input "true"
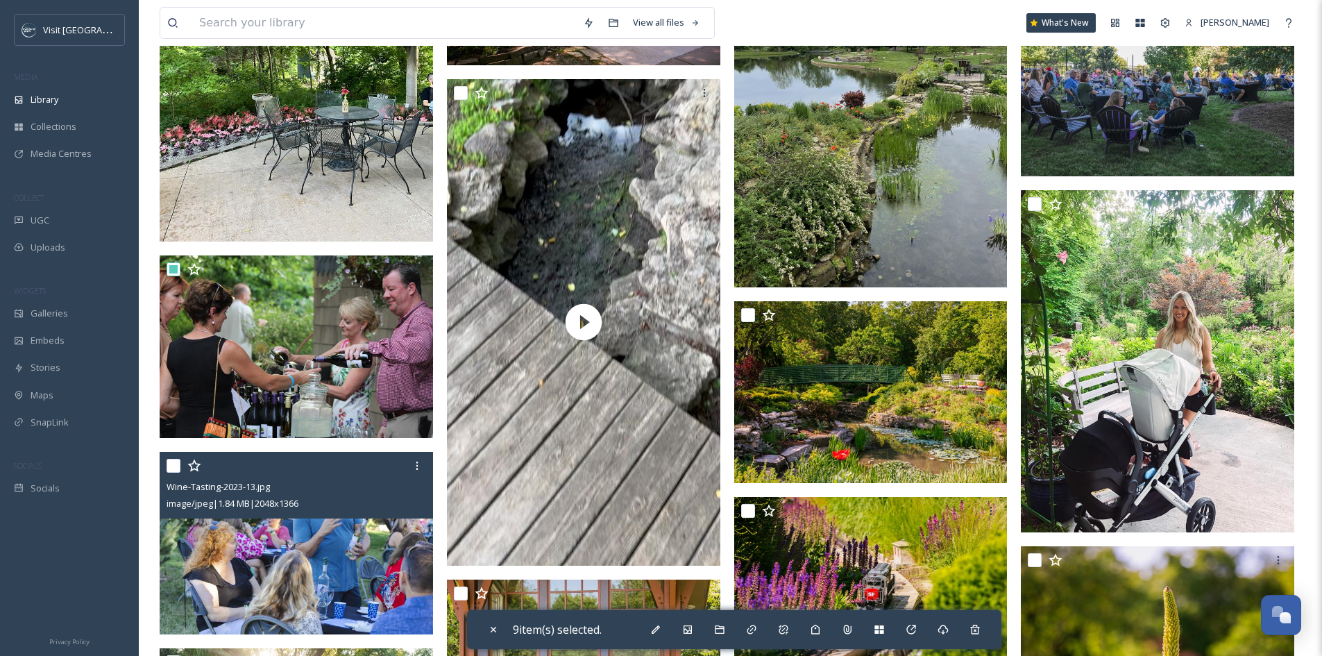
click at [174, 472] on input "checkbox" at bounding box center [173, 466] width 14 height 14
checkbox input "true"
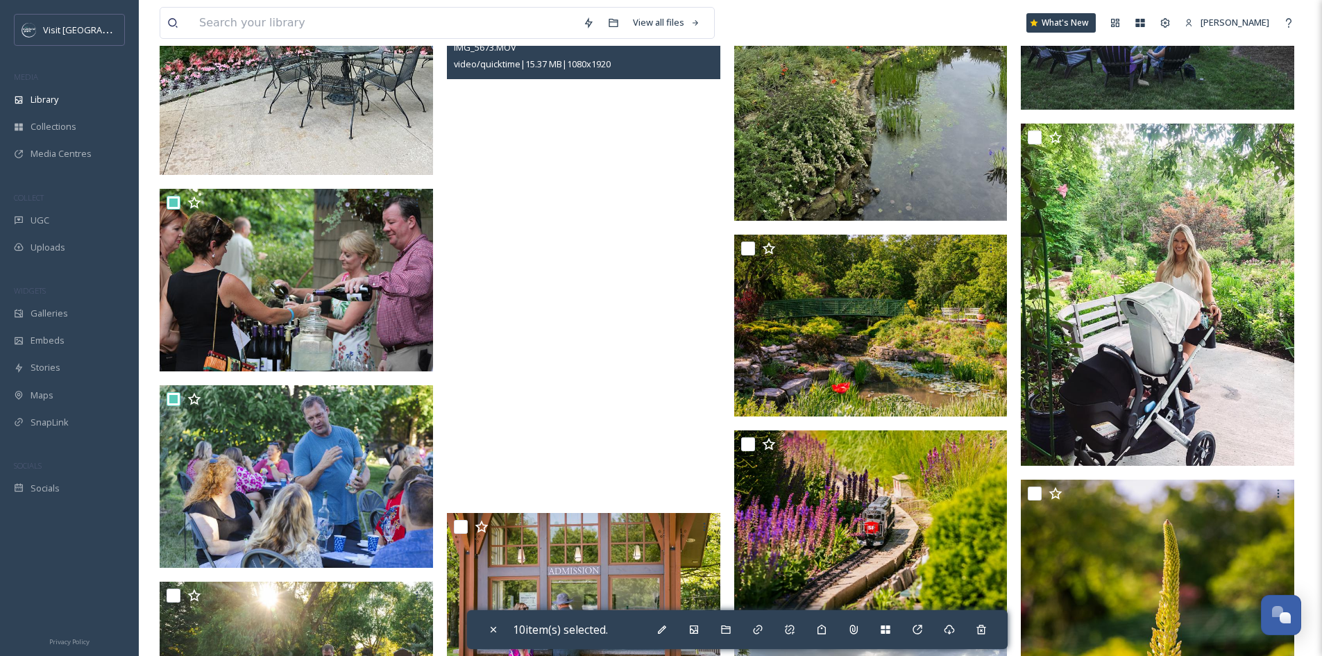
scroll to position [5411, 0]
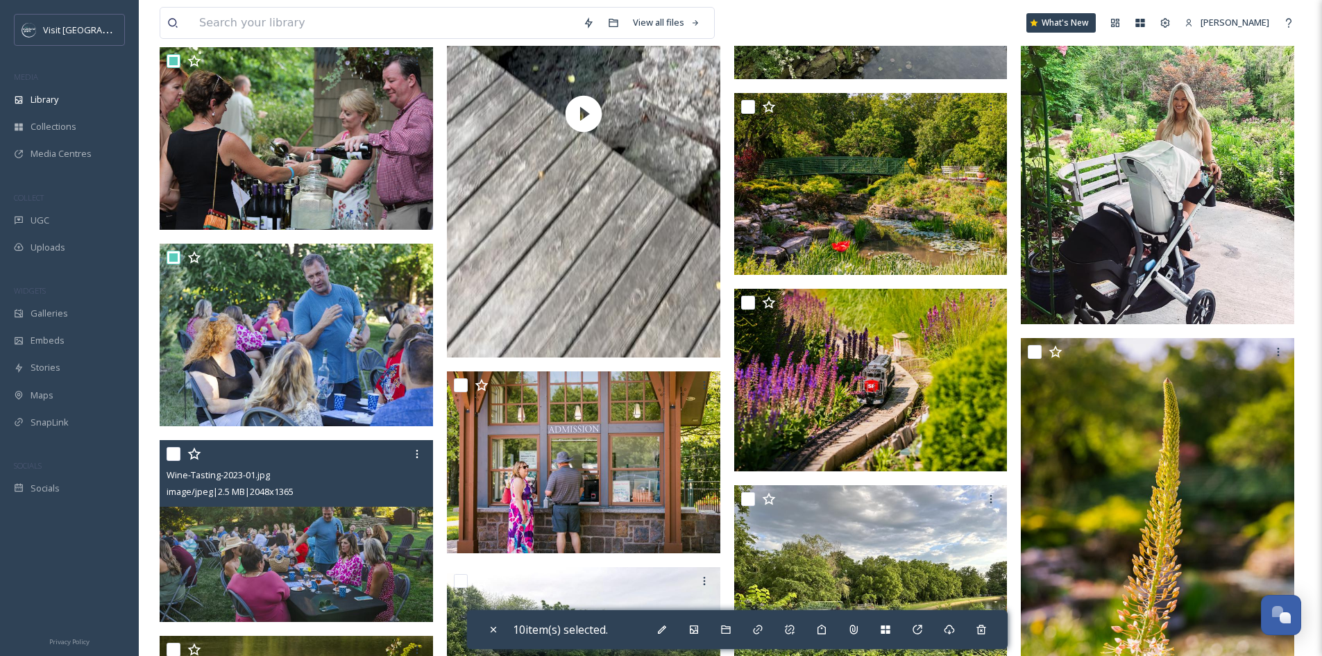
click at [175, 461] on input "checkbox" at bounding box center [173, 454] width 14 height 14
checkbox input "true"
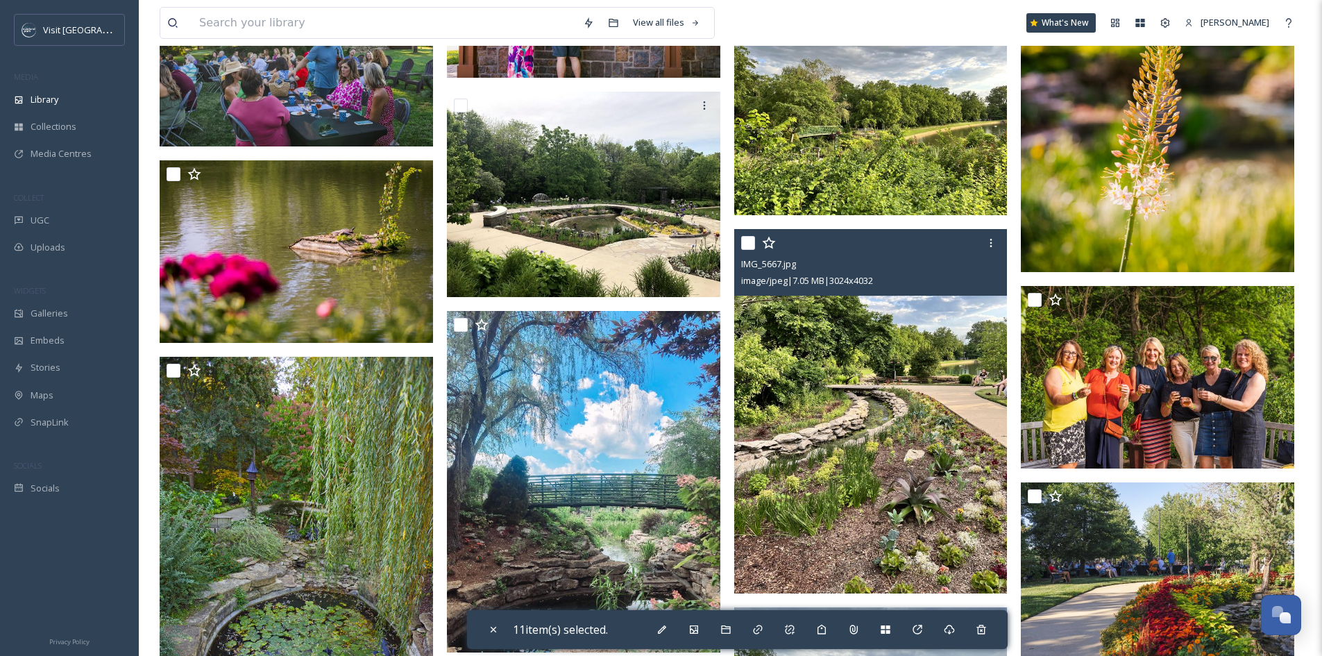
scroll to position [6035, 0]
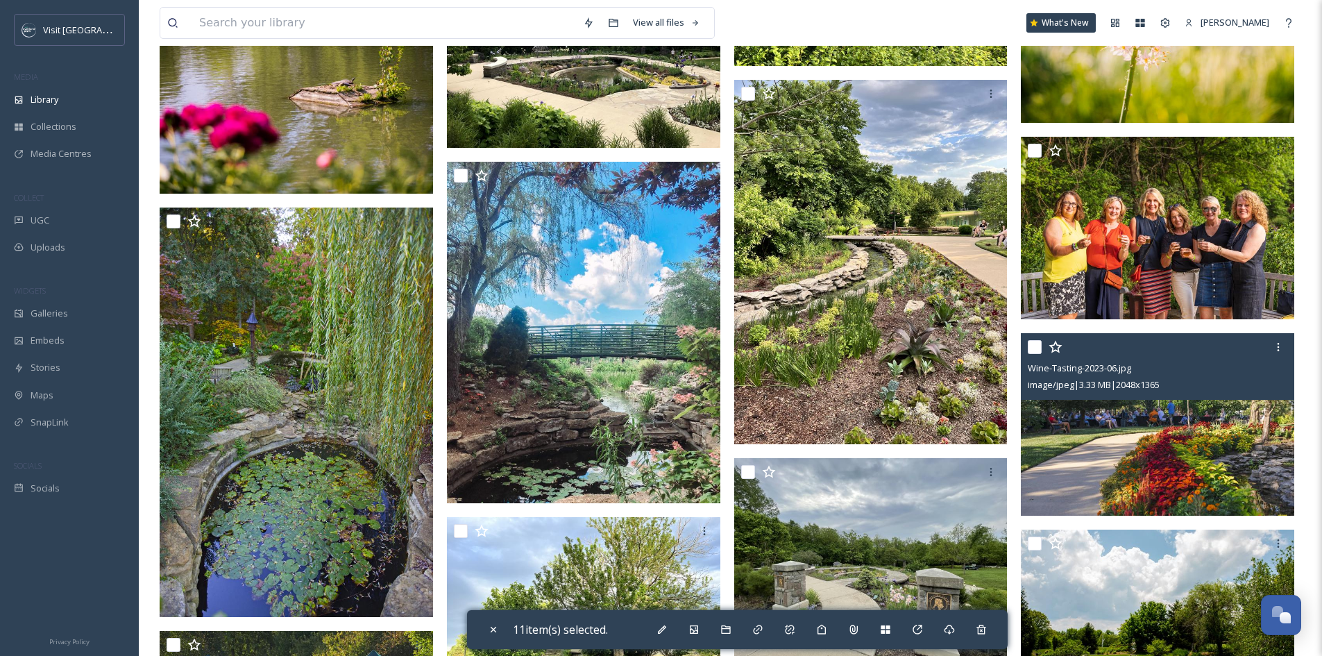
click at [1034, 354] on input "checkbox" at bounding box center [1034, 347] width 14 height 14
checkbox input "true"
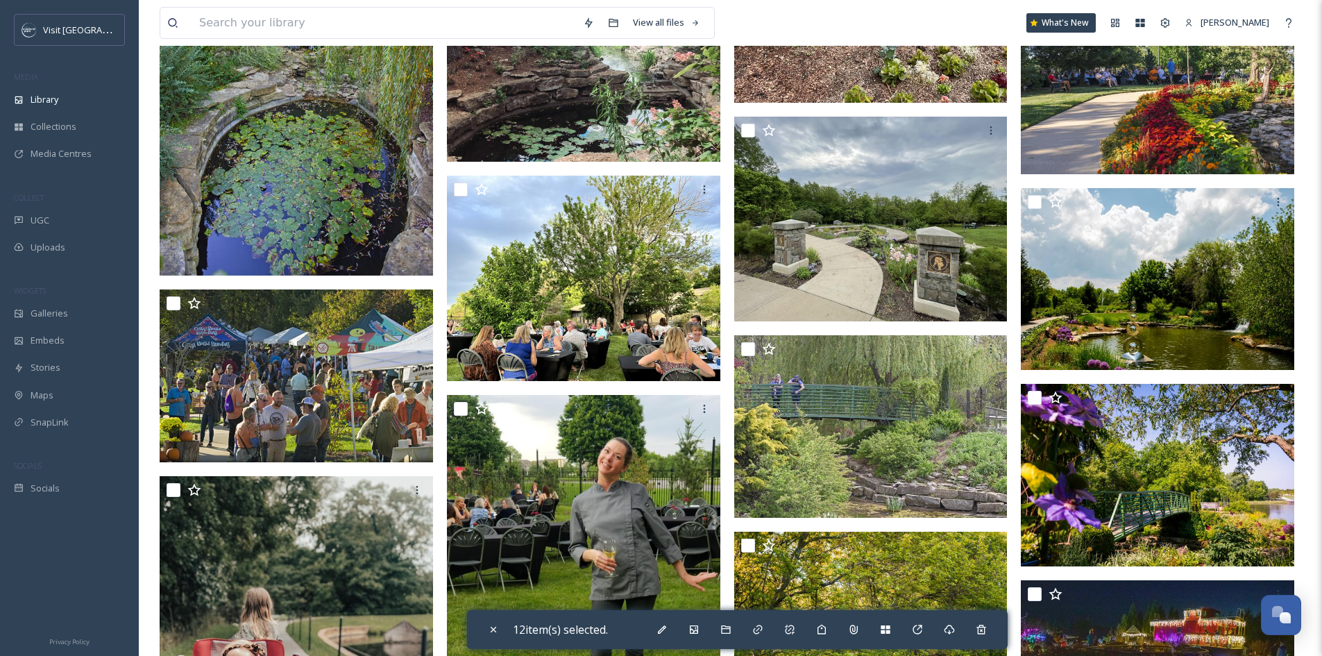
scroll to position [6382, 0]
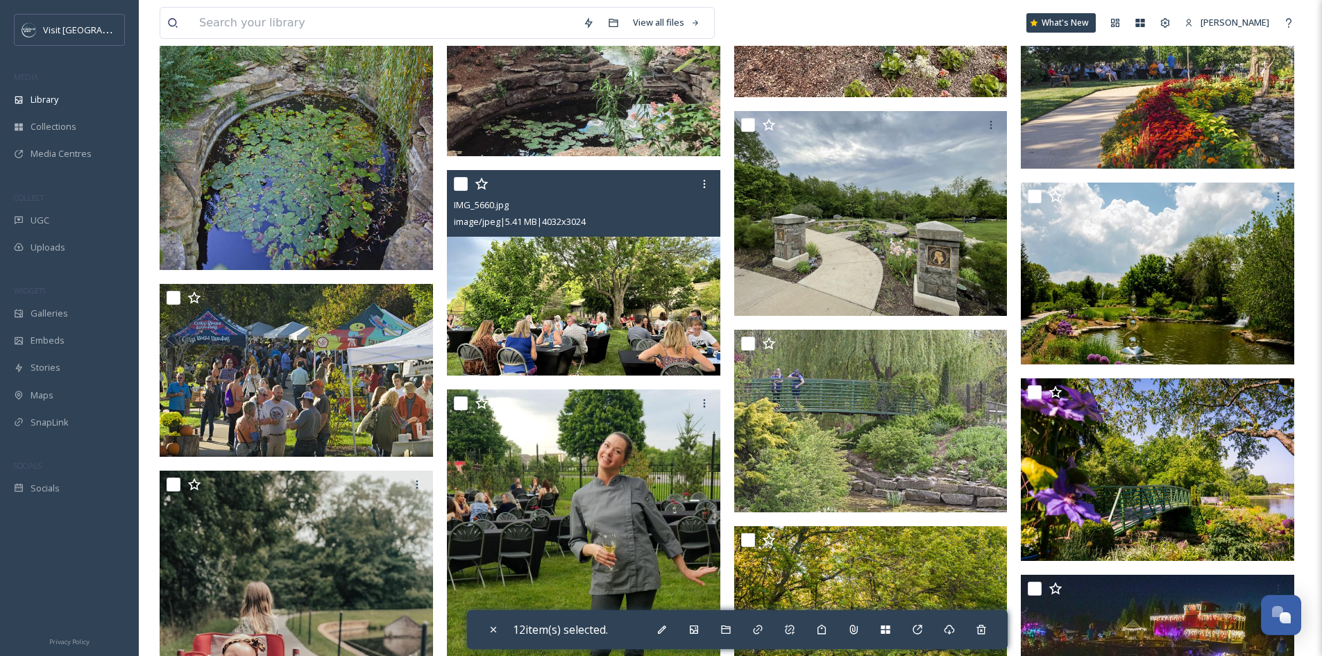
click at [457, 191] on input "checkbox" at bounding box center [461, 184] width 14 height 14
checkbox input "true"
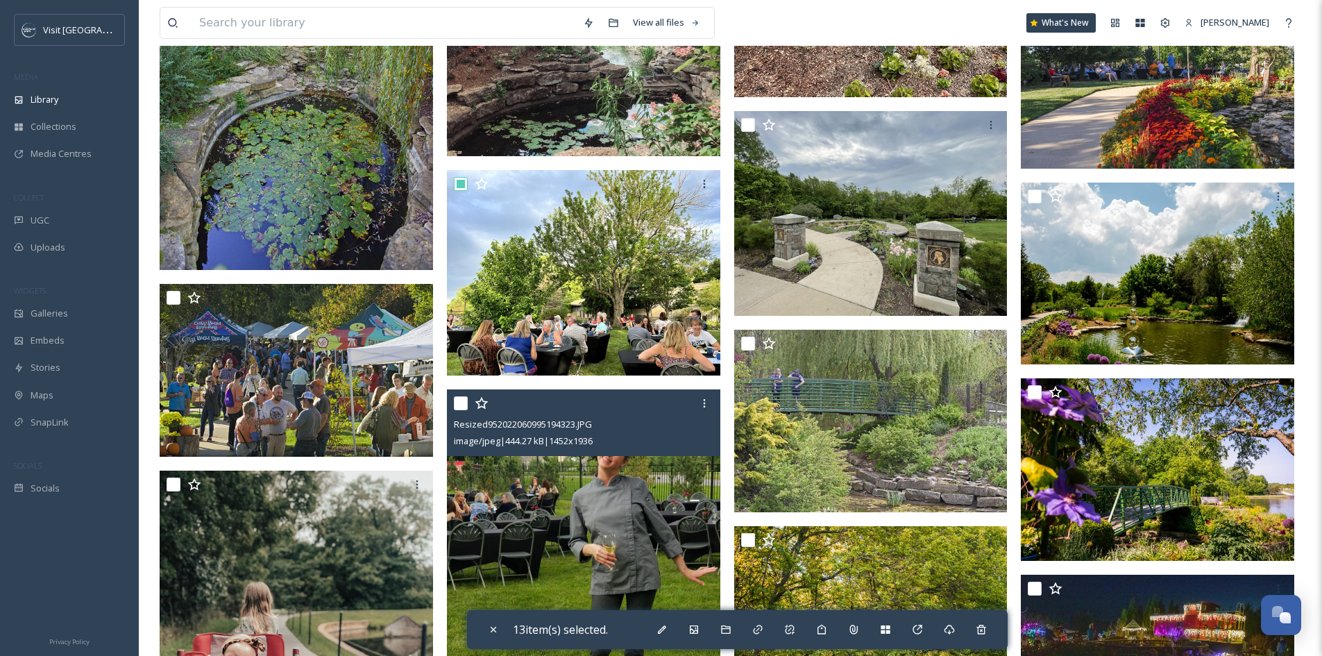
click at [461, 410] on input "checkbox" at bounding box center [461, 403] width 14 height 14
checkbox input "true"
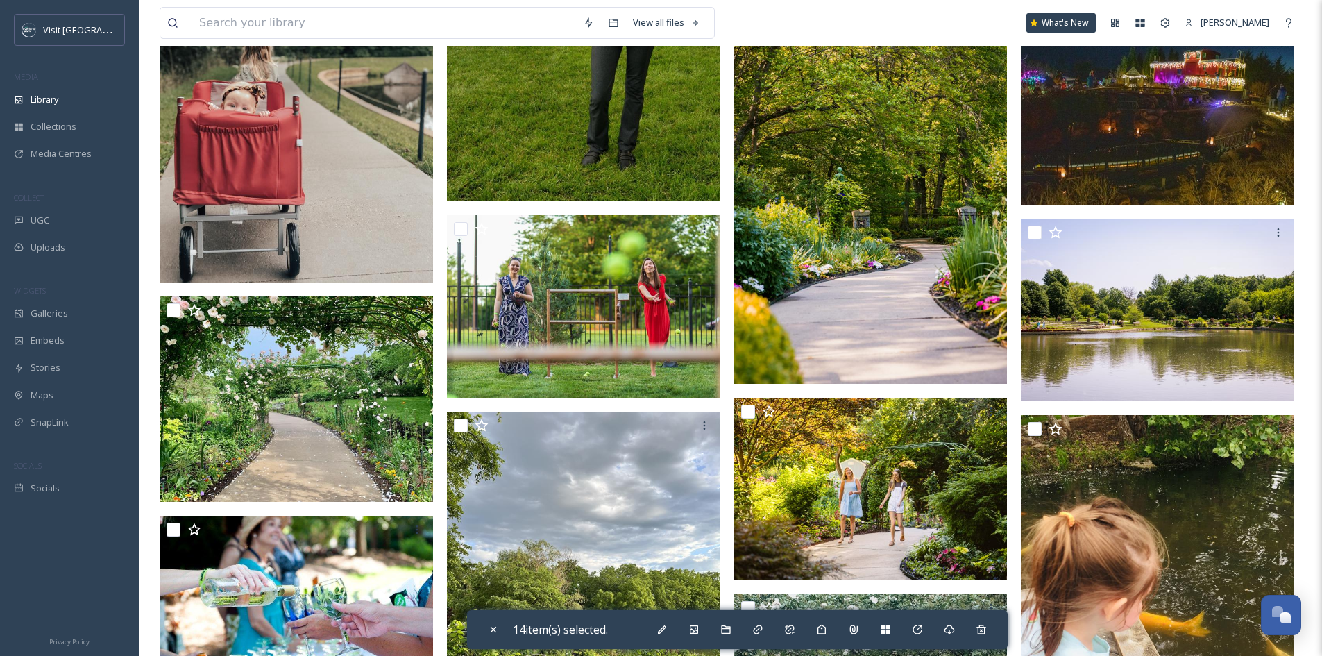
scroll to position [6937, 0]
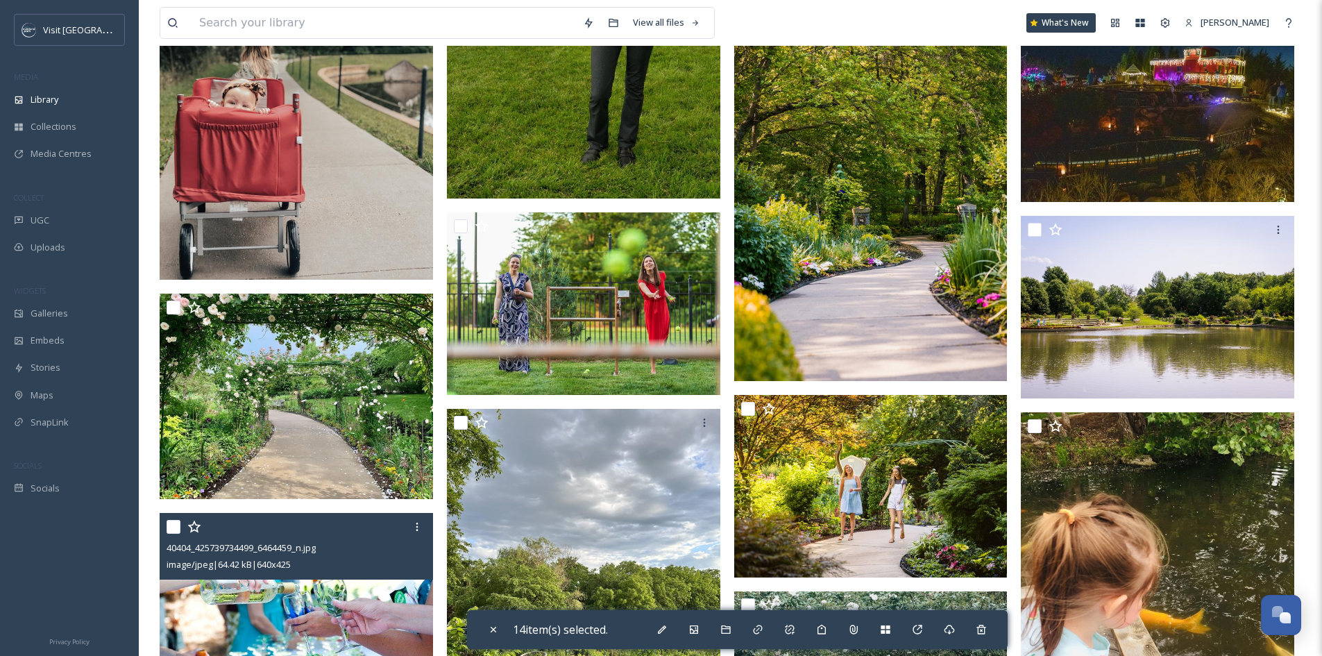
click at [169, 533] on input "checkbox" at bounding box center [173, 527] width 14 height 14
checkbox input "true"
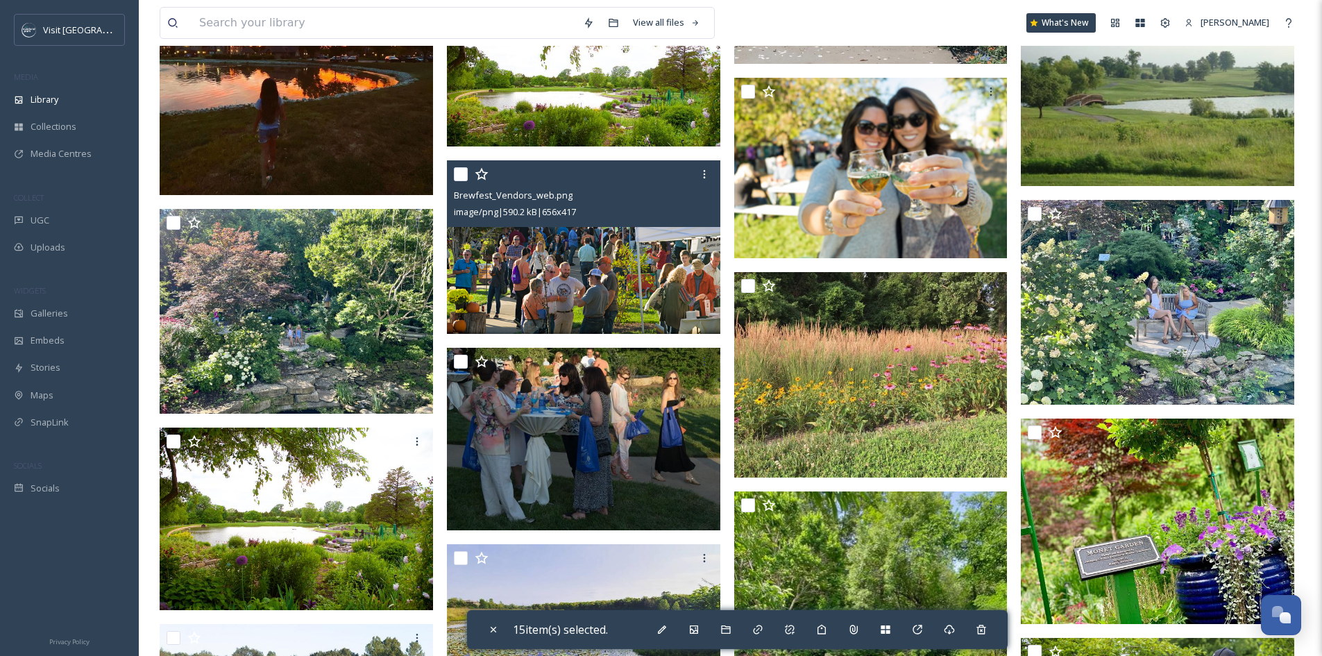
scroll to position [7770, 0]
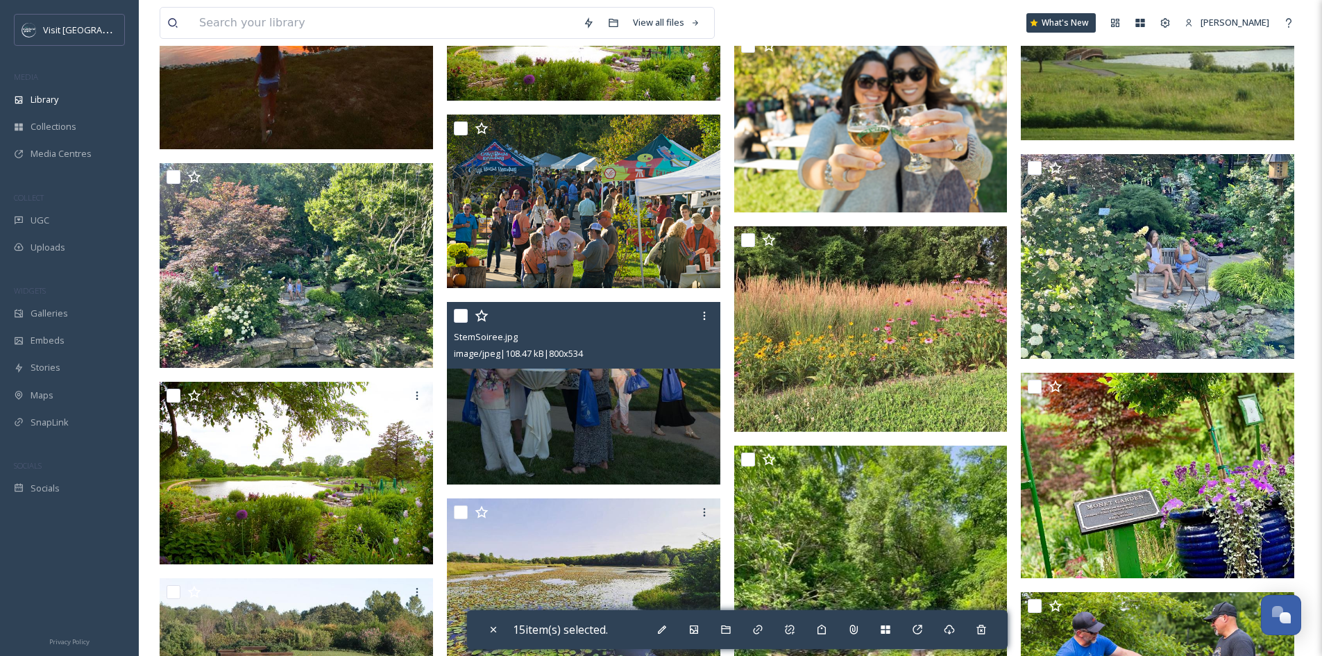
click at [461, 323] on input "checkbox" at bounding box center [461, 316] width 14 height 14
checkbox input "true"
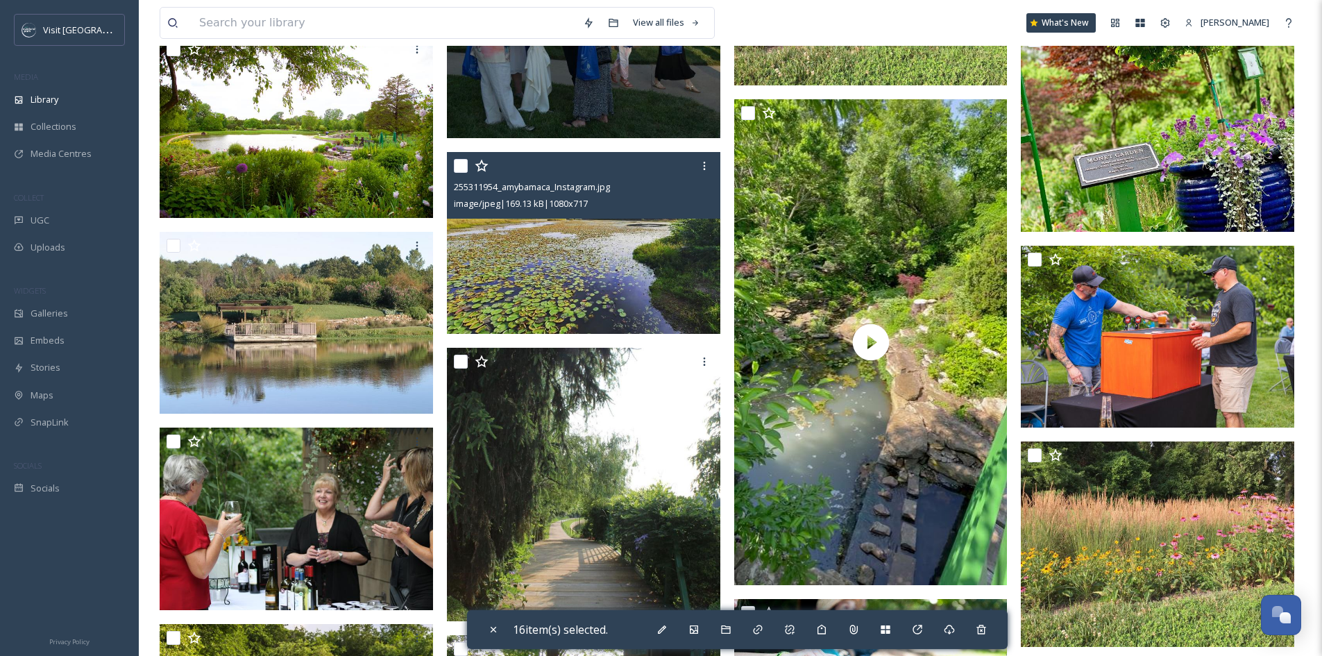
scroll to position [8117, 0]
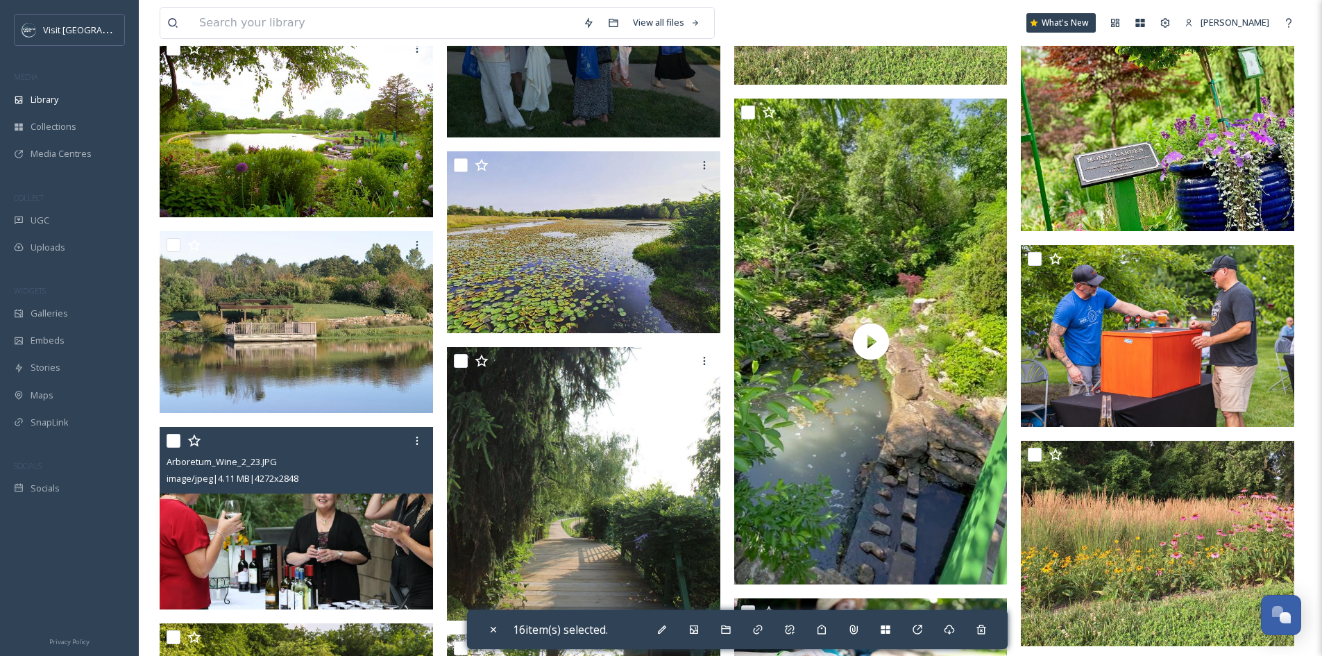
click at [172, 447] on input "checkbox" at bounding box center [173, 441] width 14 height 14
checkbox input "true"
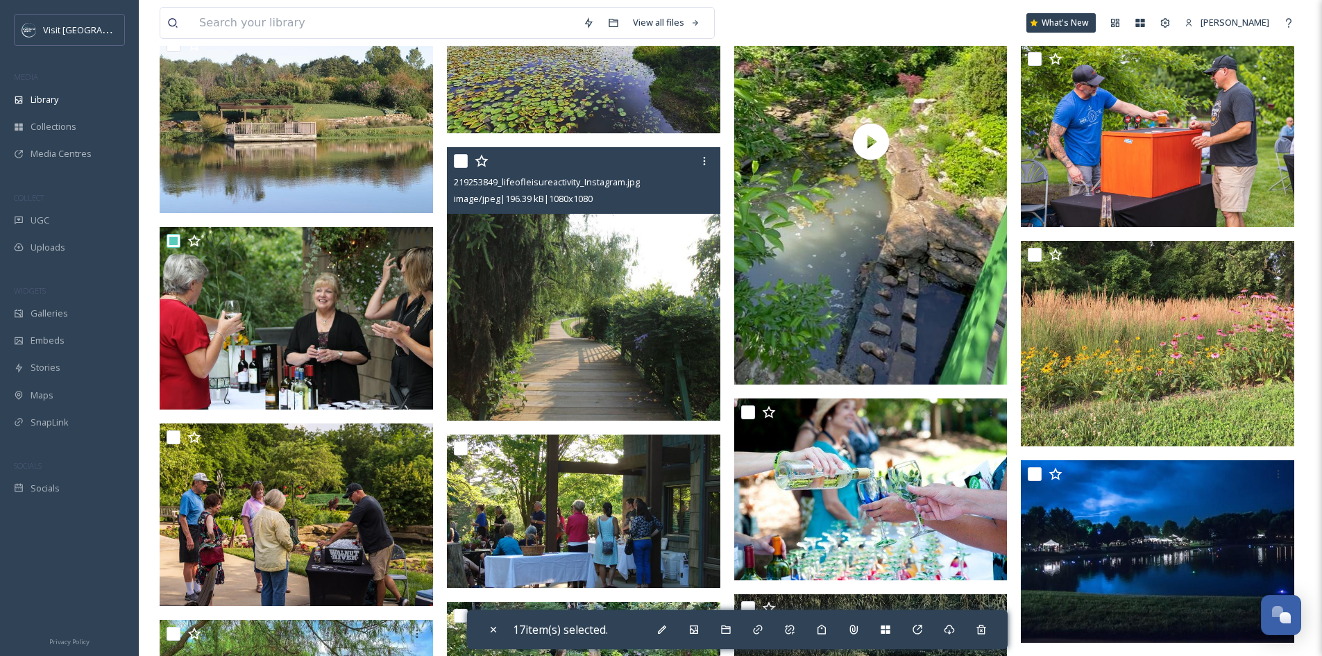
scroll to position [8325, 0]
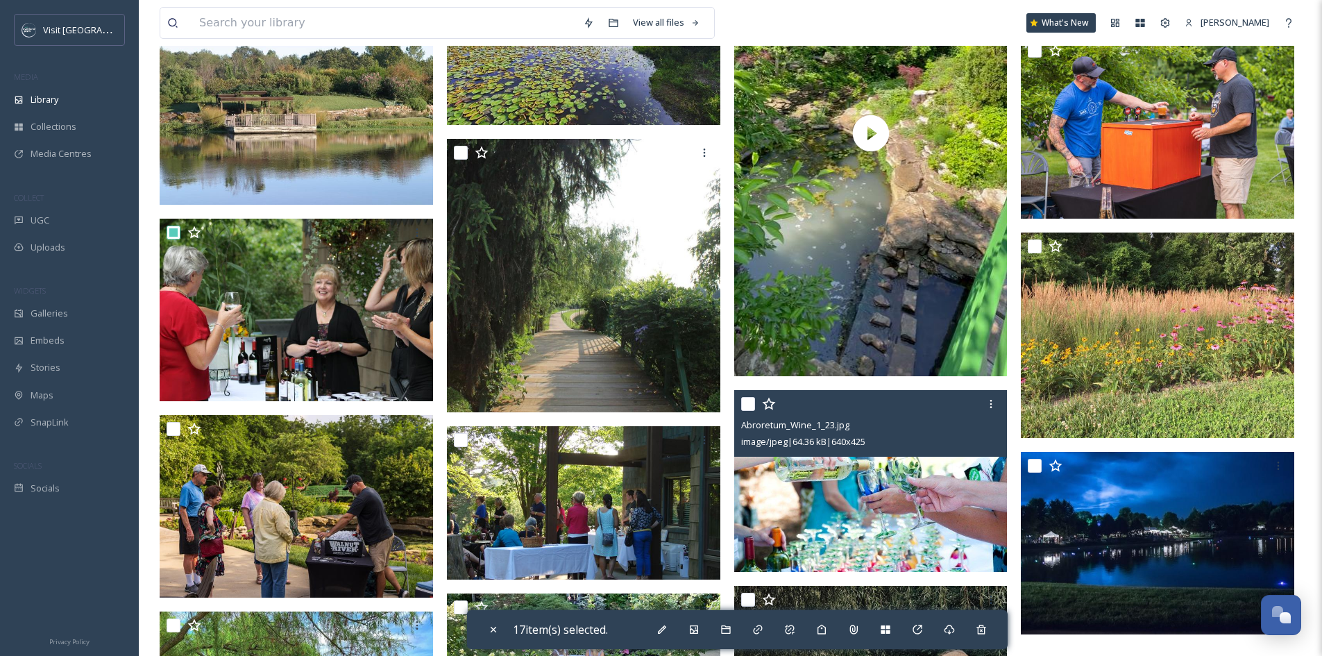
click at [752, 411] on input "checkbox" at bounding box center [748, 404] width 14 height 14
checkbox input "true"
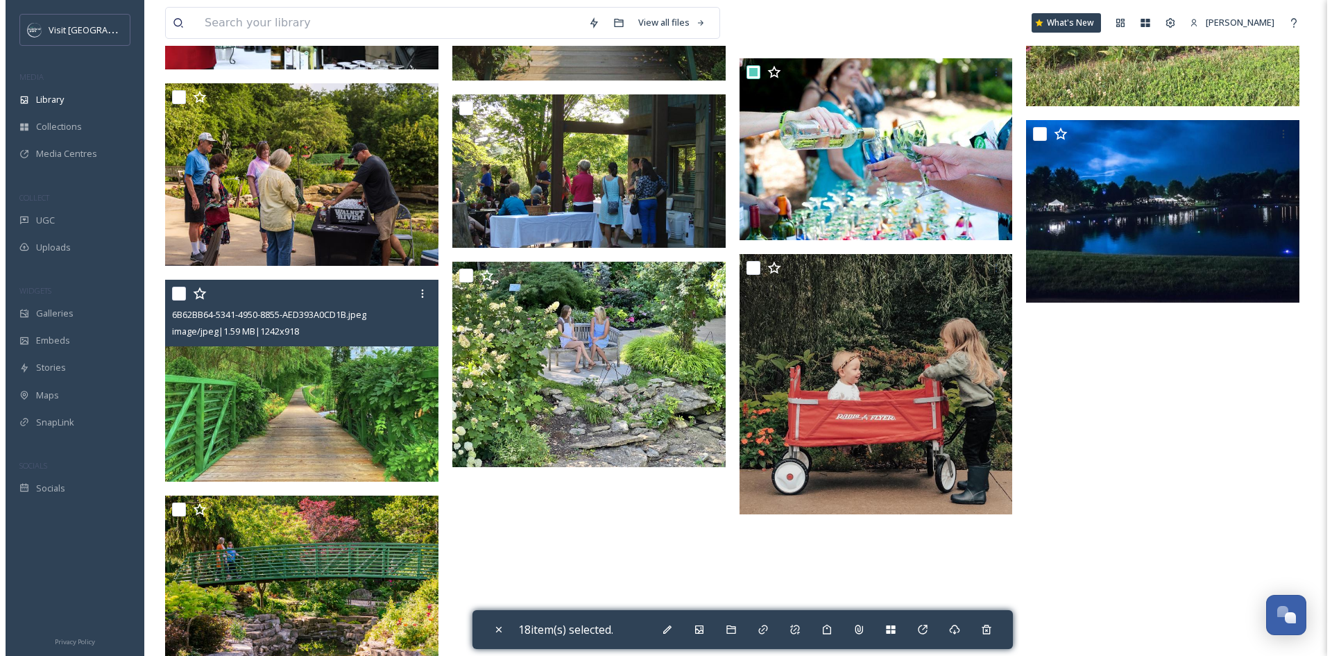
scroll to position [8712, 0]
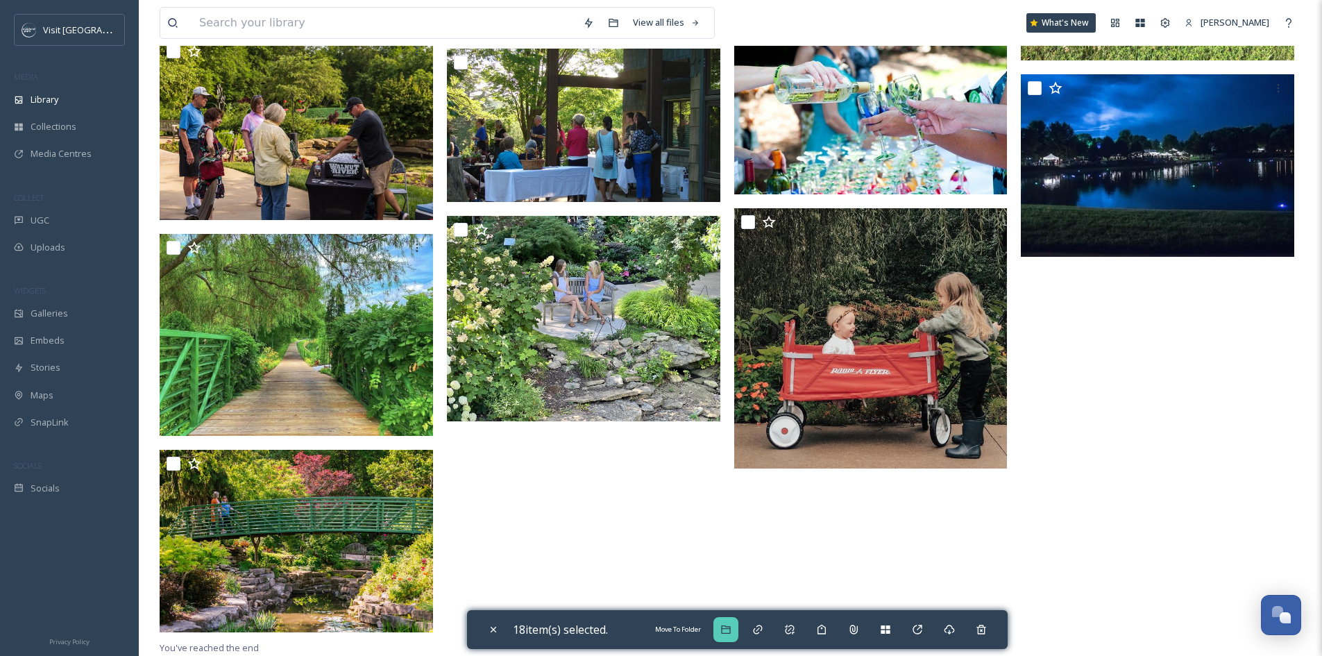
click at [731, 633] on icon at bounding box center [725, 629] width 11 height 11
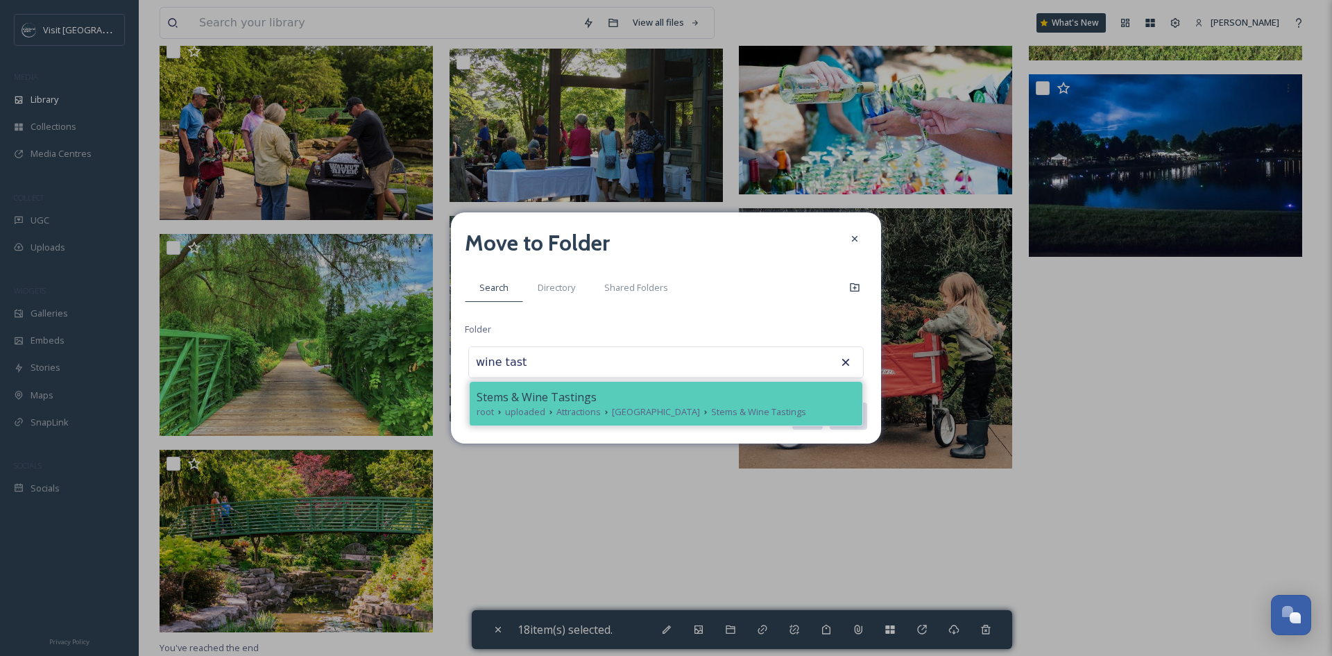
click at [700, 406] on span "[GEOGRAPHIC_DATA]" at bounding box center [656, 411] width 88 height 13
type input "Stems & Wine Tastings"
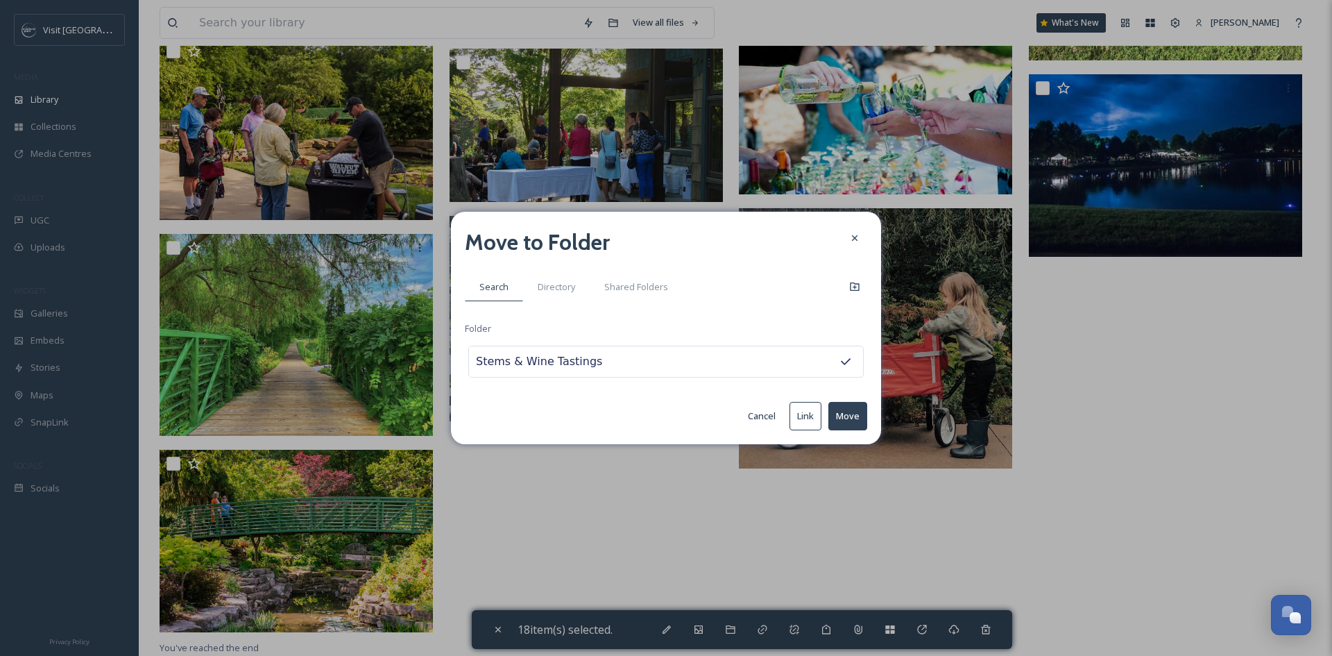
click at [852, 413] on button "Move" at bounding box center [847, 416] width 39 height 28
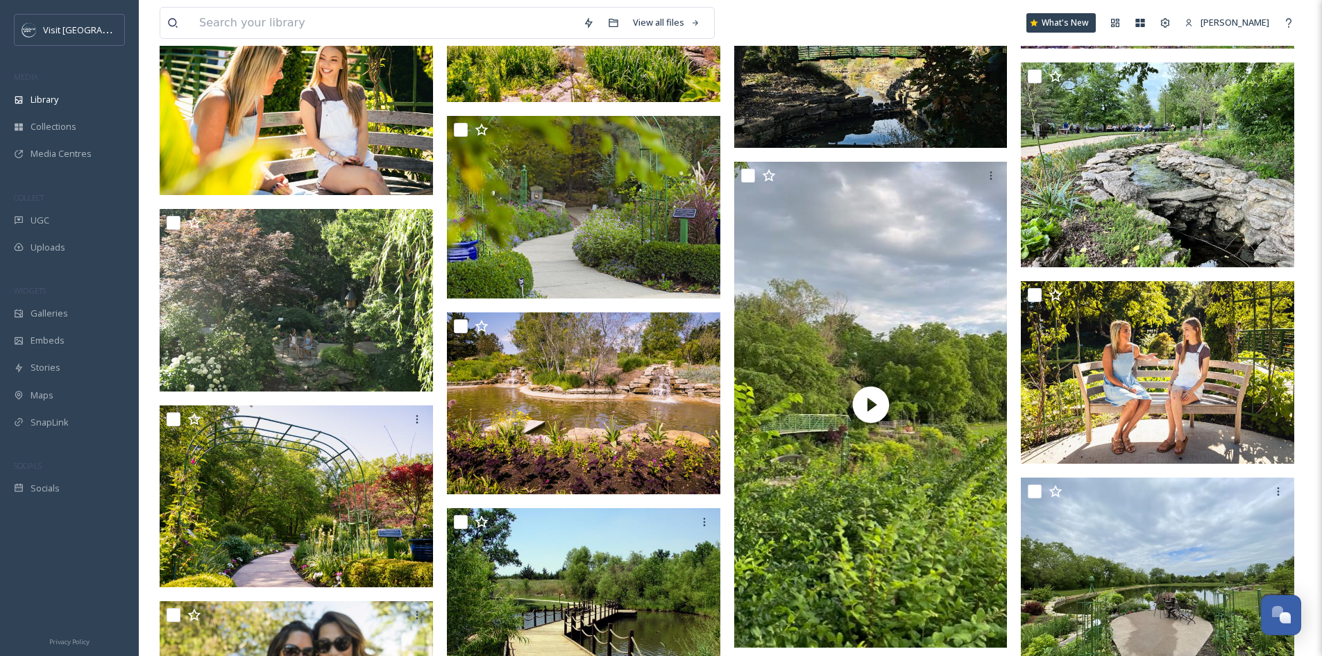
scroll to position [0, 0]
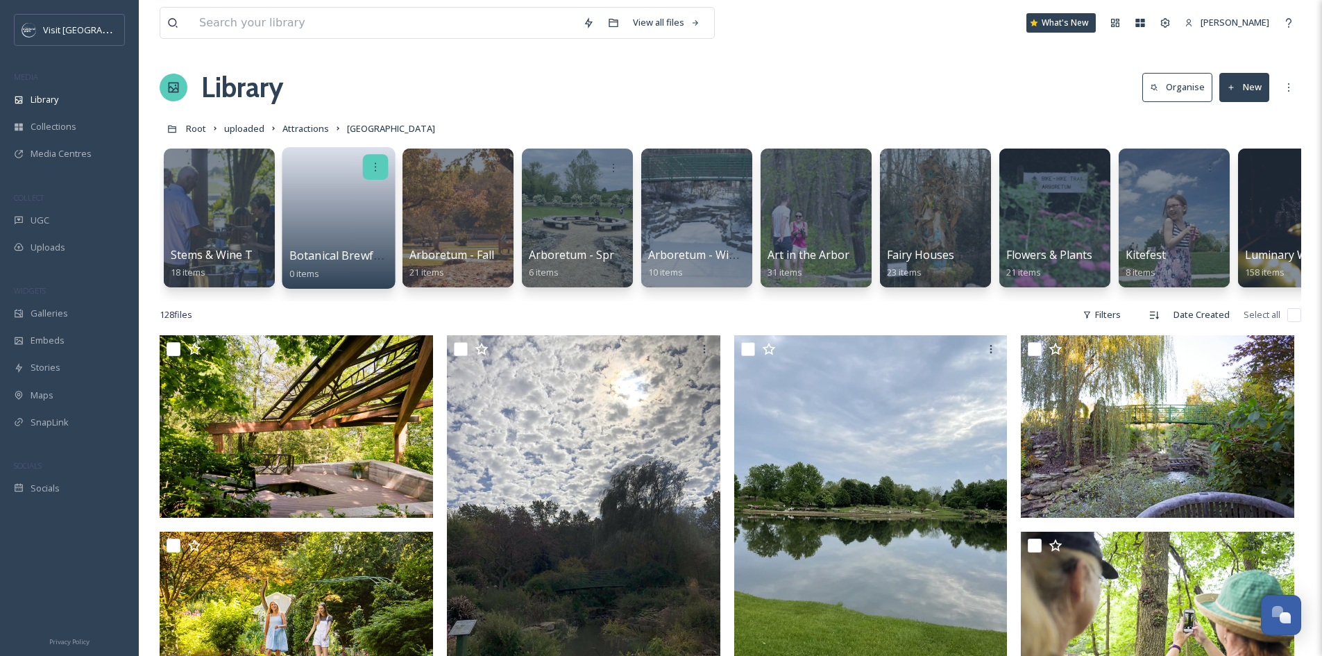
click at [375, 166] on icon at bounding box center [375, 166] width 11 height 11
click at [370, 203] on div "Edit / Share" at bounding box center [348, 198] width 77 height 28
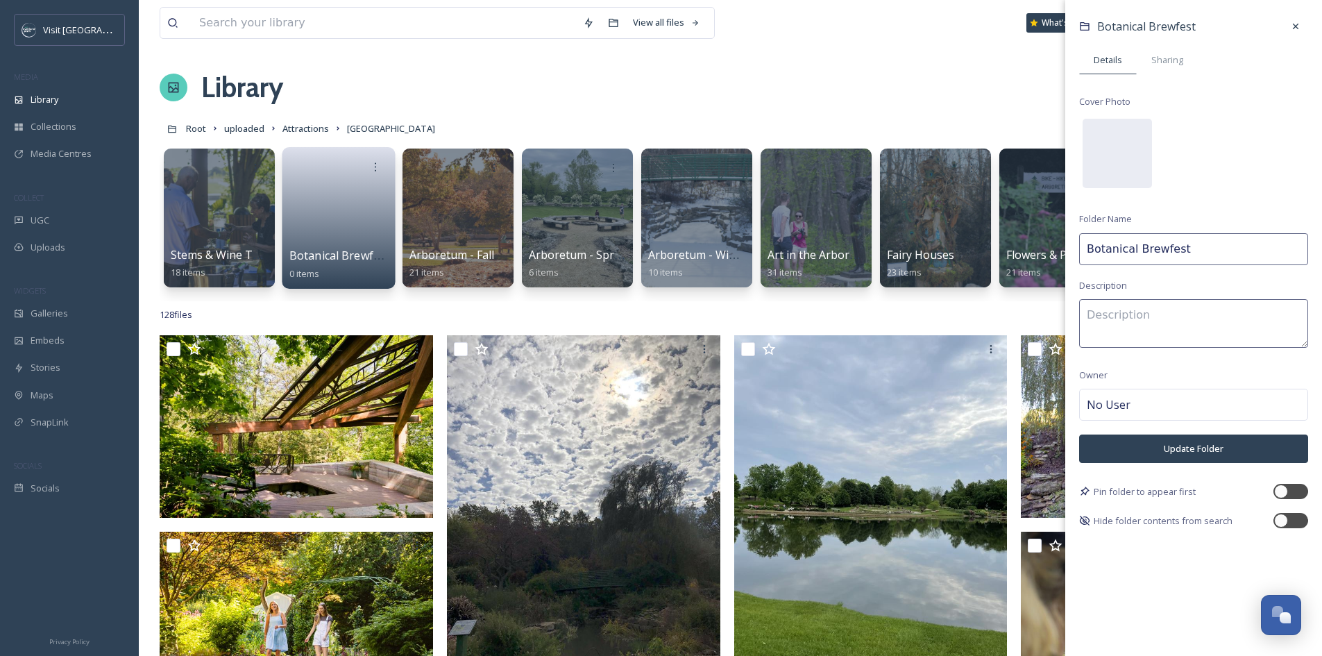
click at [1200, 248] on input "Botanical Brewfest" at bounding box center [1193, 249] width 229 height 32
type input "Botanical Brewfest & Biergarten"
click at [1202, 451] on button "Update Folder" at bounding box center [1193, 448] width 229 height 28
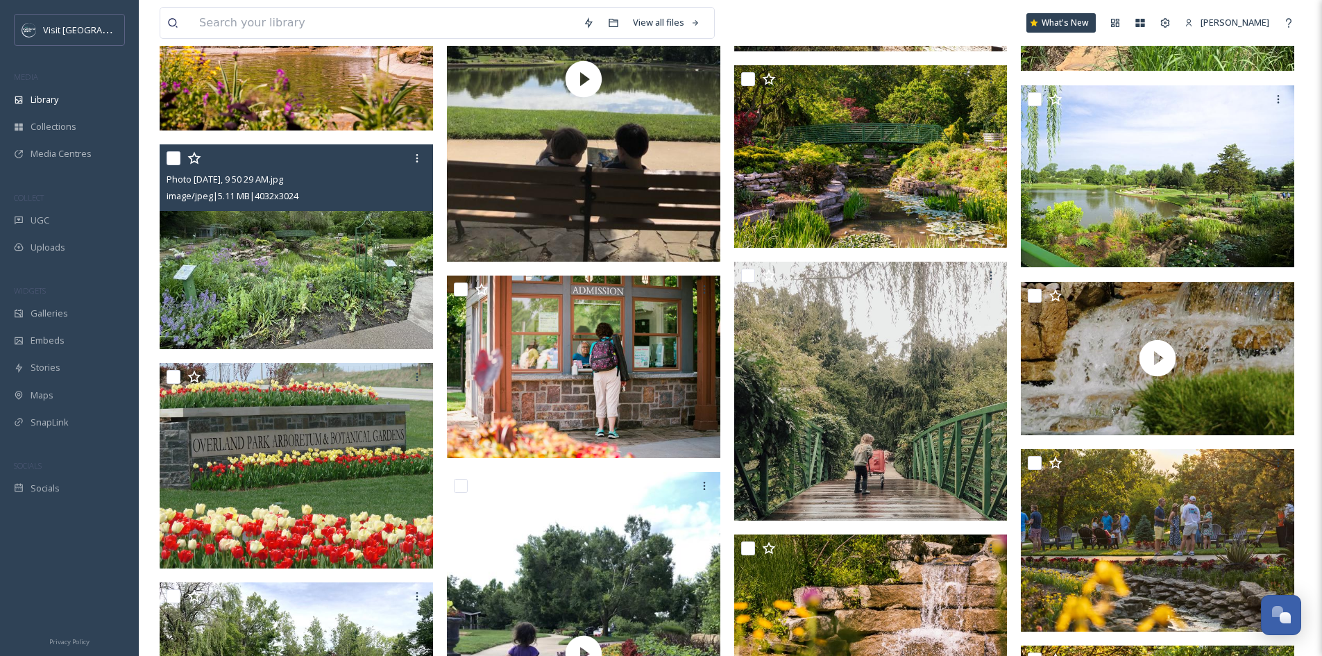
scroll to position [1596, 0]
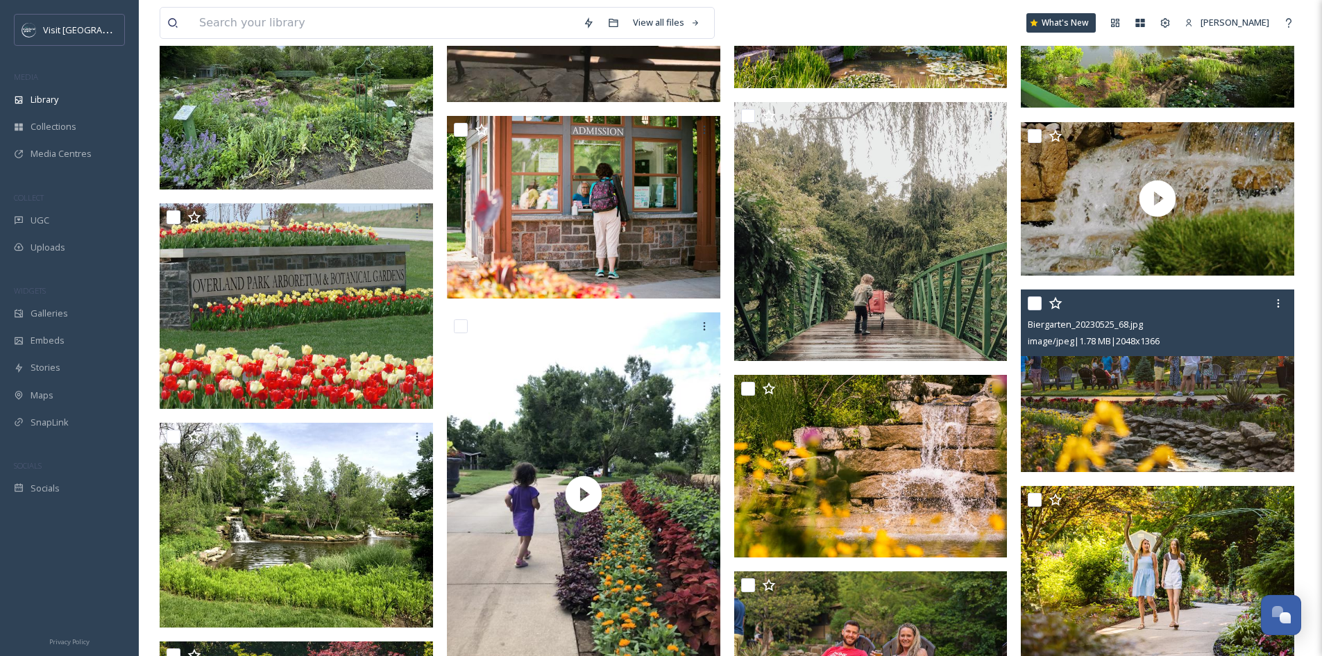
click at [1038, 310] on input "checkbox" at bounding box center [1034, 303] width 14 height 14
checkbox input "true"
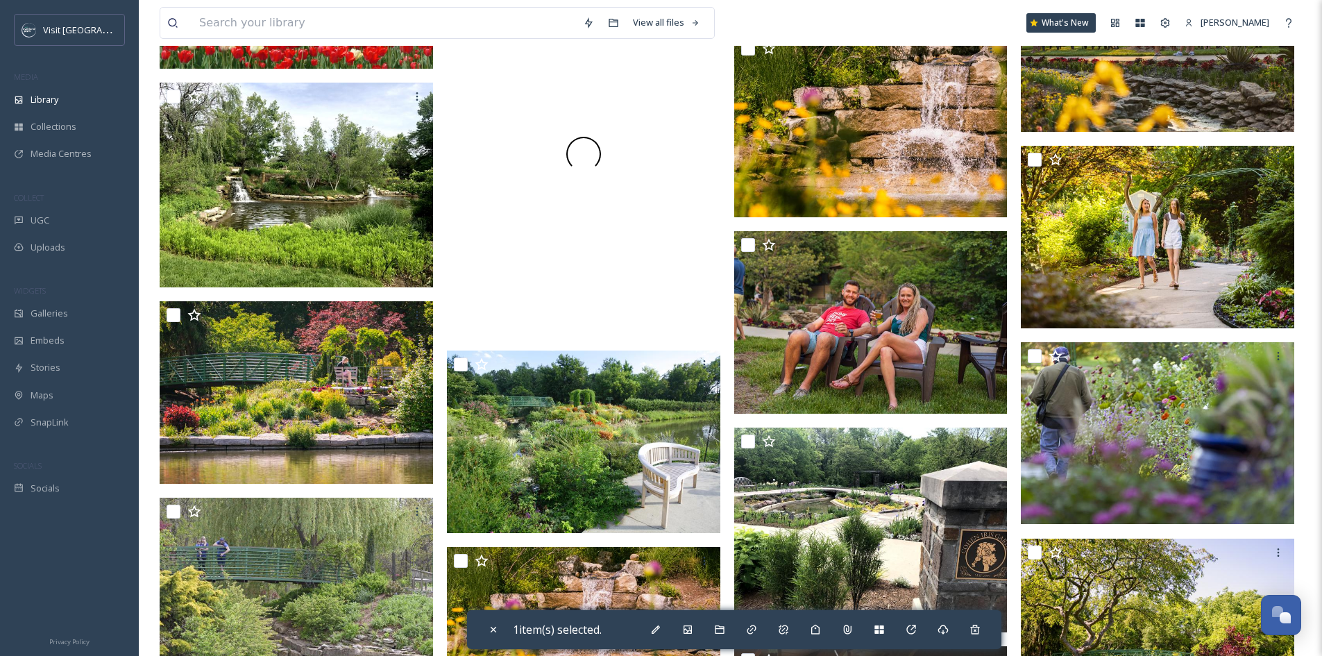
scroll to position [1942, 0]
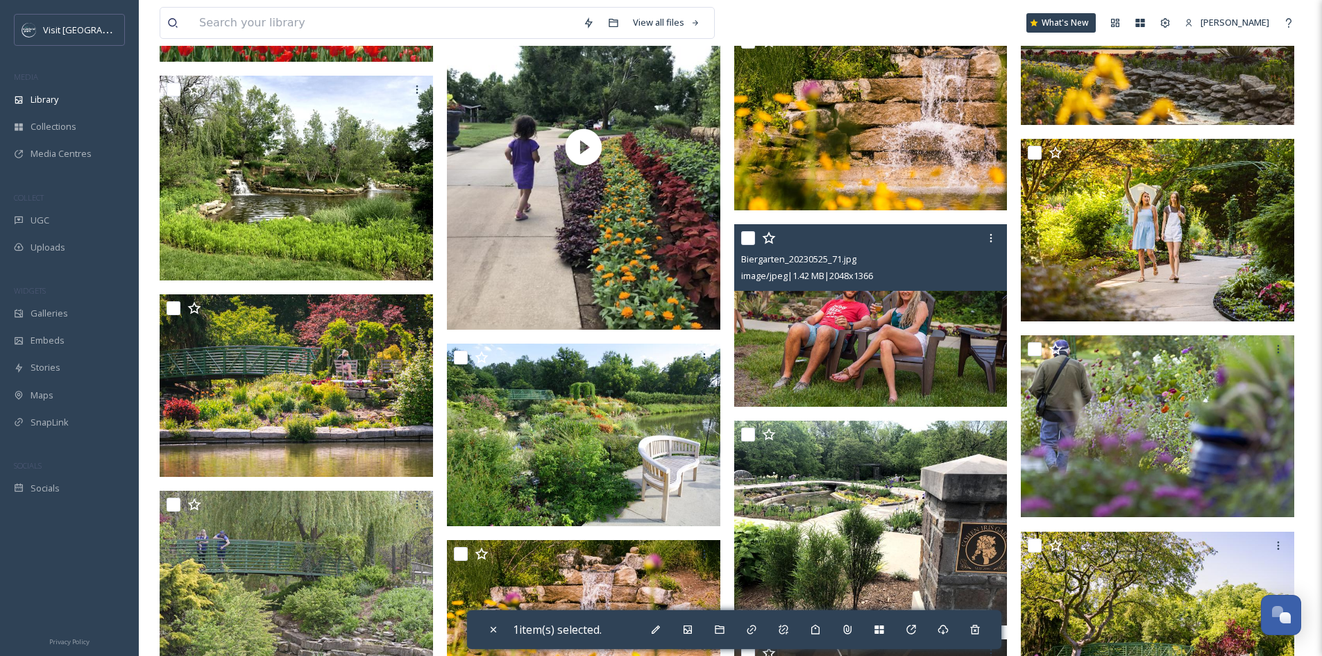
click at [744, 245] on input "checkbox" at bounding box center [748, 238] width 14 height 14
checkbox input "true"
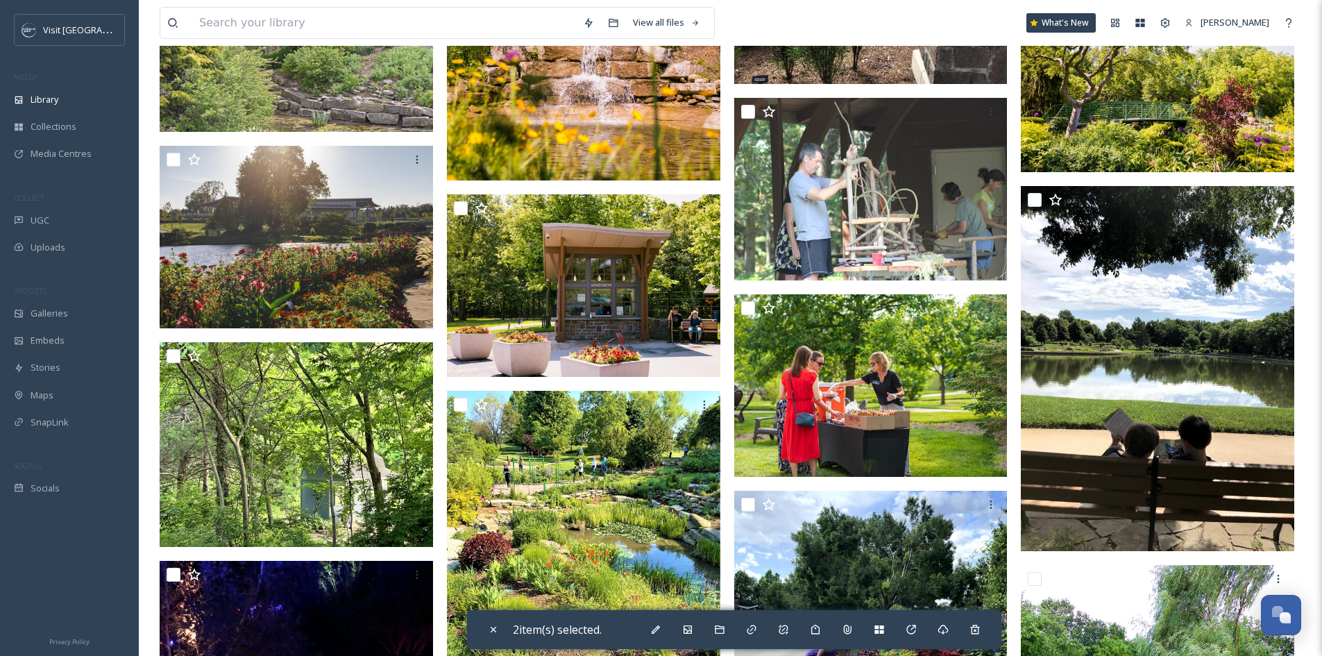
scroll to position [2497, 0]
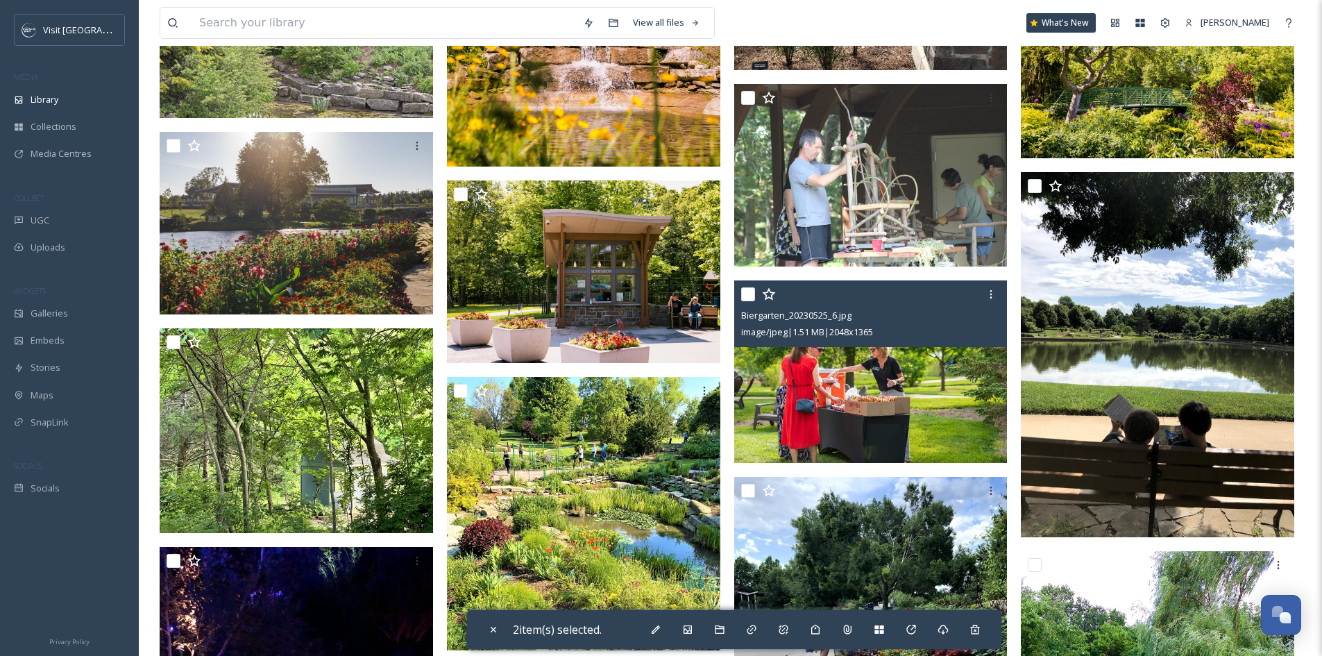
click at [749, 297] on div at bounding box center [872, 294] width 263 height 25
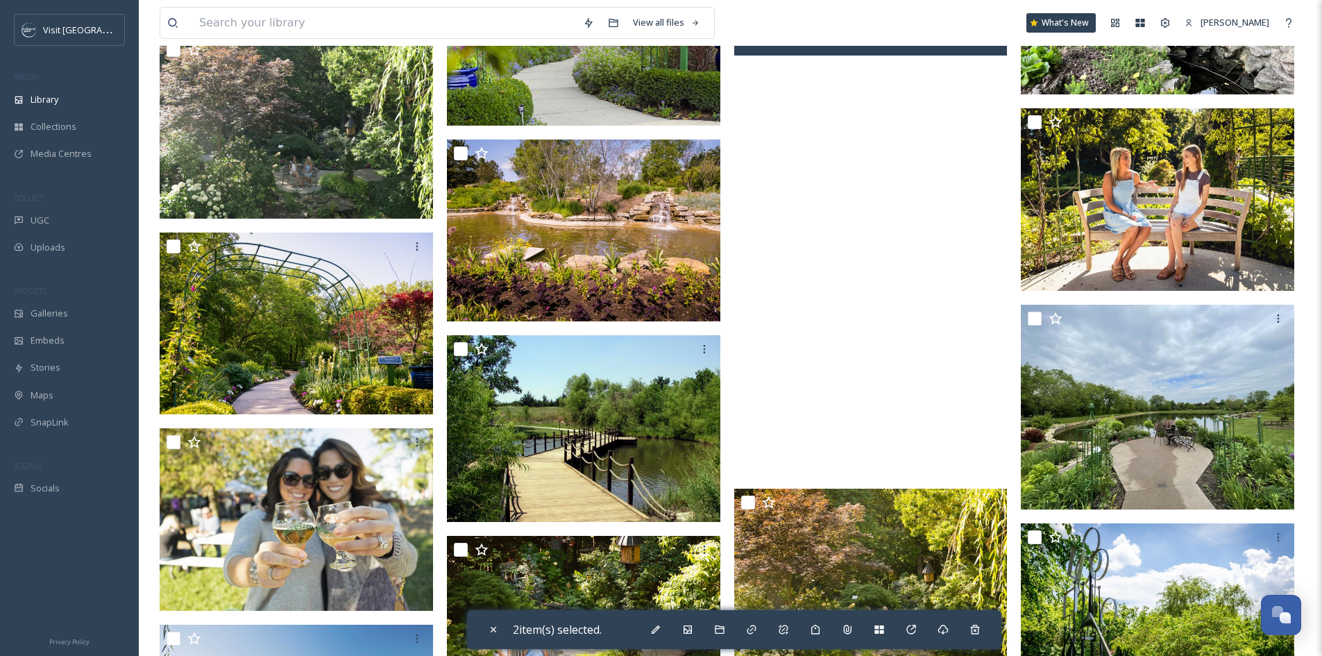
scroll to position [3607, 0]
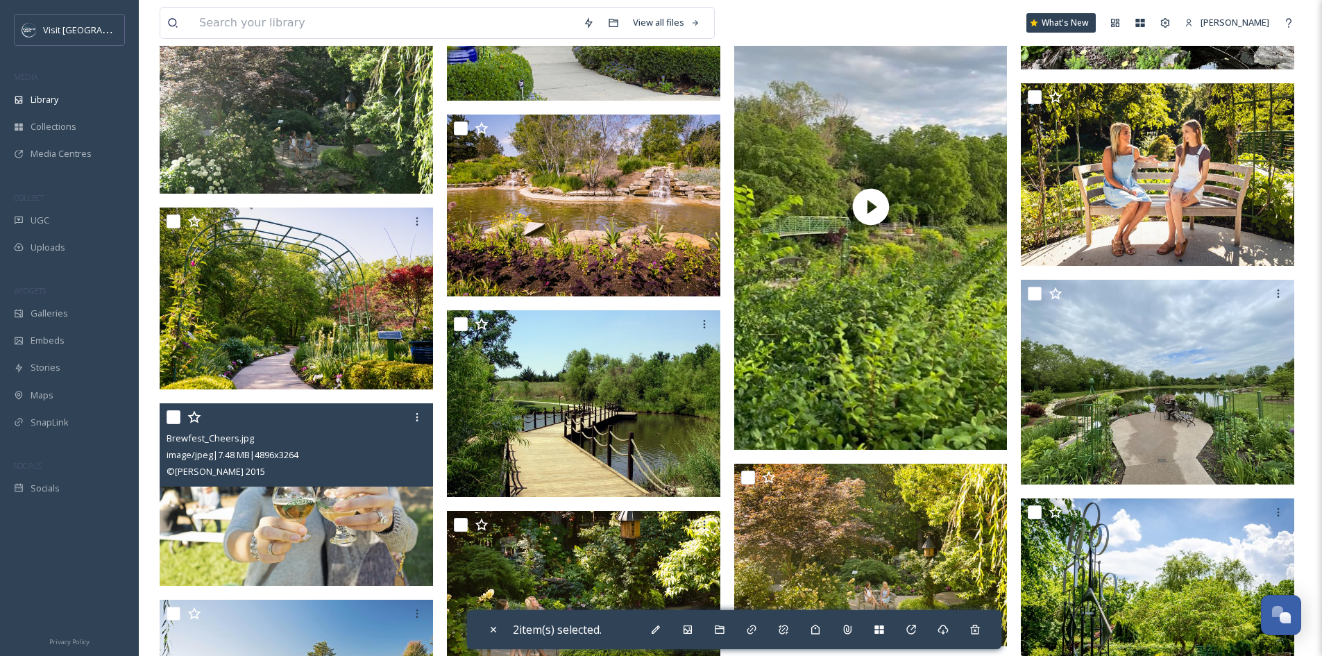
click at [175, 424] on input "checkbox" at bounding box center [173, 417] width 14 height 14
checkbox input "true"
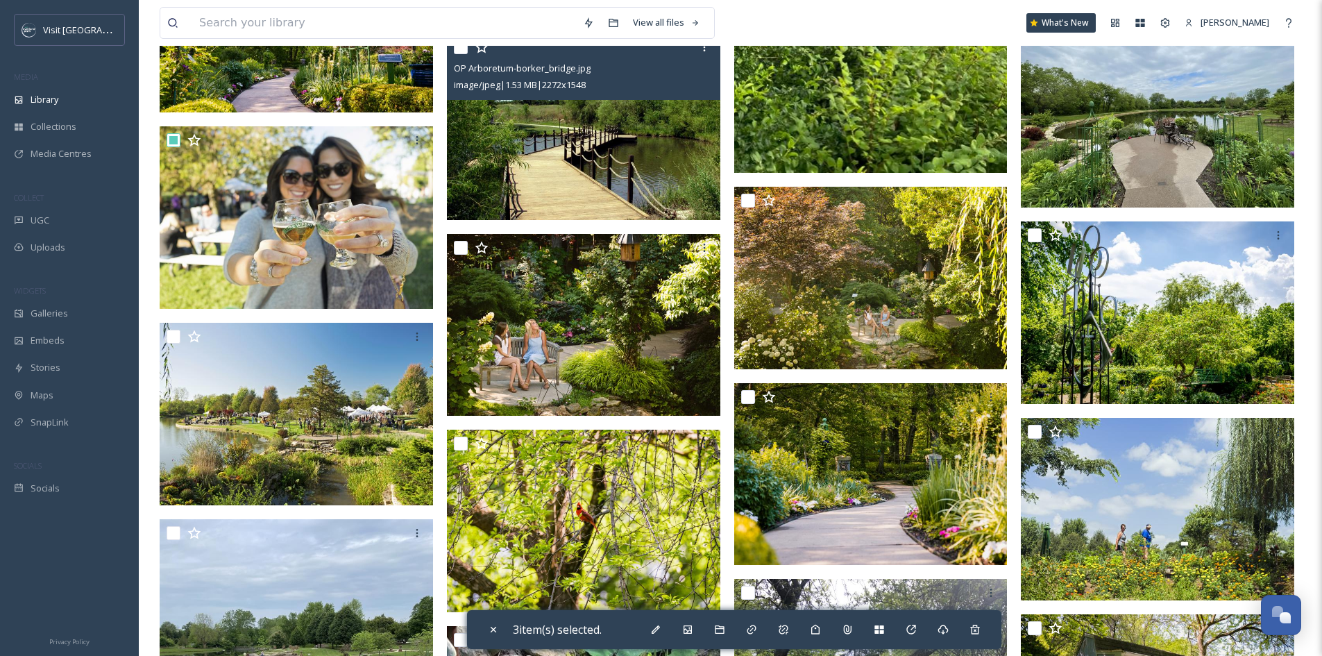
scroll to position [3885, 0]
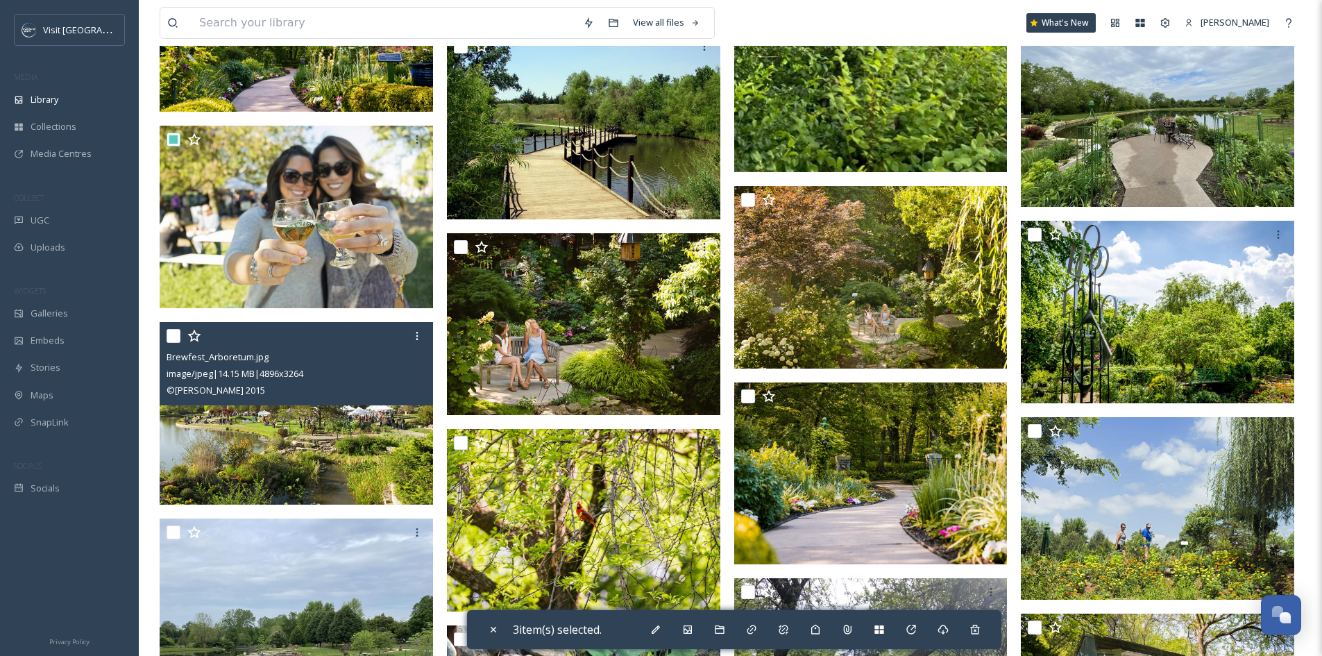
click at [172, 343] on input "checkbox" at bounding box center [173, 336] width 14 height 14
checkbox input "true"
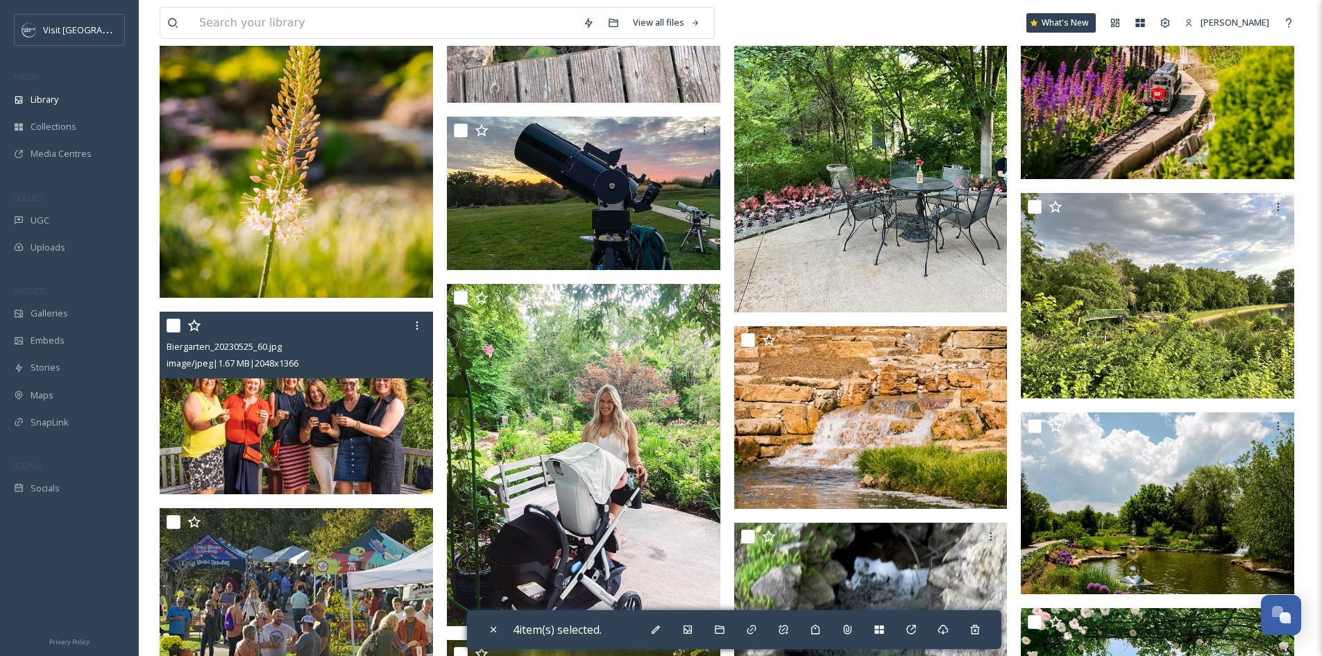
scroll to position [4925, 0]
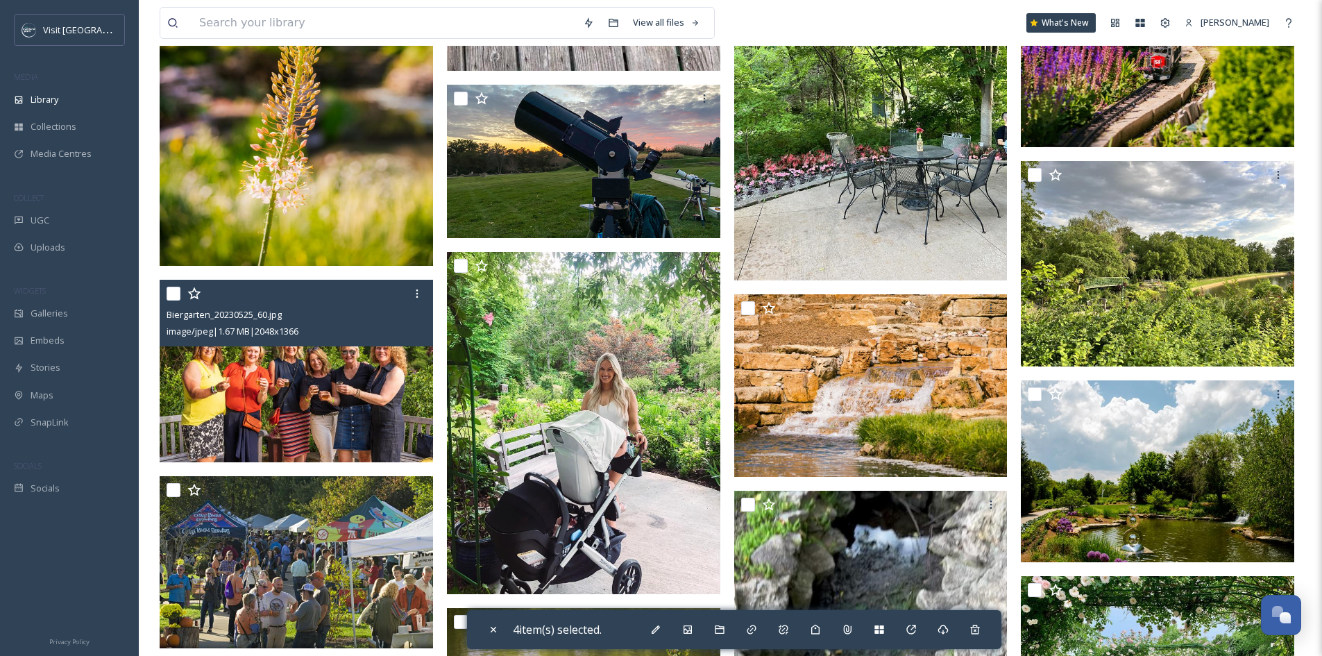
click at [172, 300] on input "checkbox" at bounding box center [173, 294] width 14 height 14
checkbox input "true"
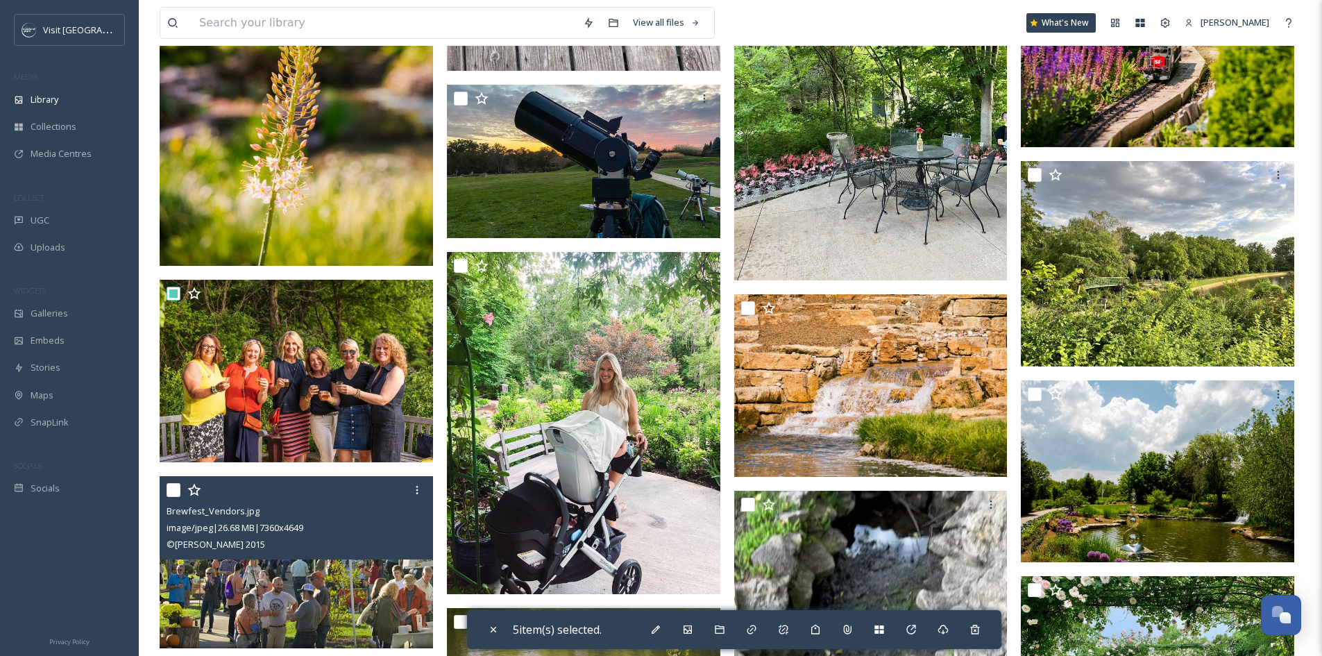
click at [172, 497] on input "checkbox" at bounding box center [173, 490] width 14 height 14
checkbox input "true"
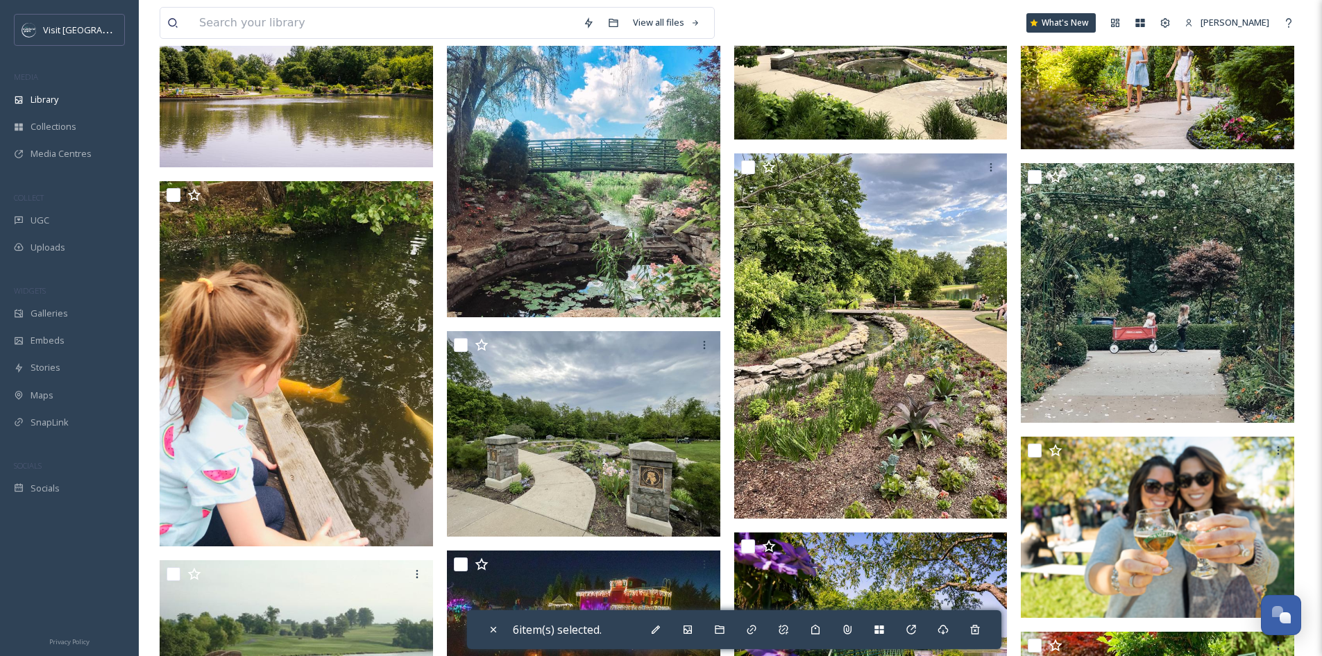
scroll to position [6244, 0]
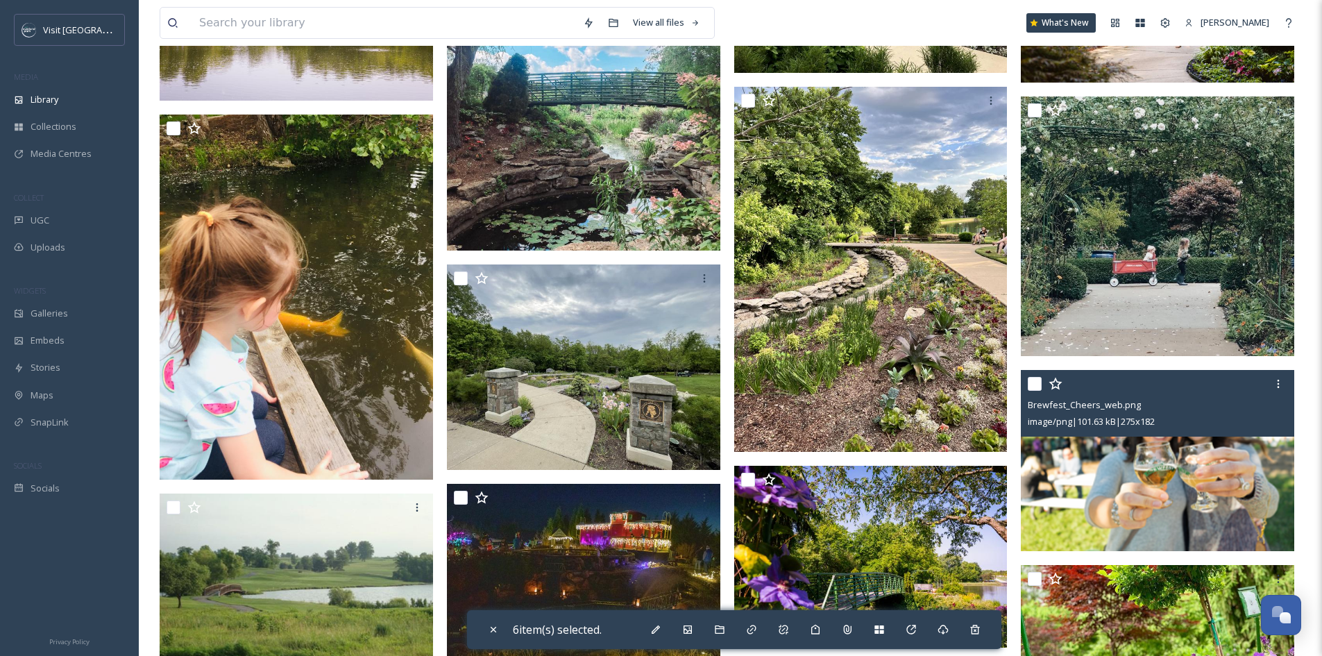
click at [1034, 391] on input "checkbox" at bounding box center [1034, 384] width 14 height 14
checkbox input "true"
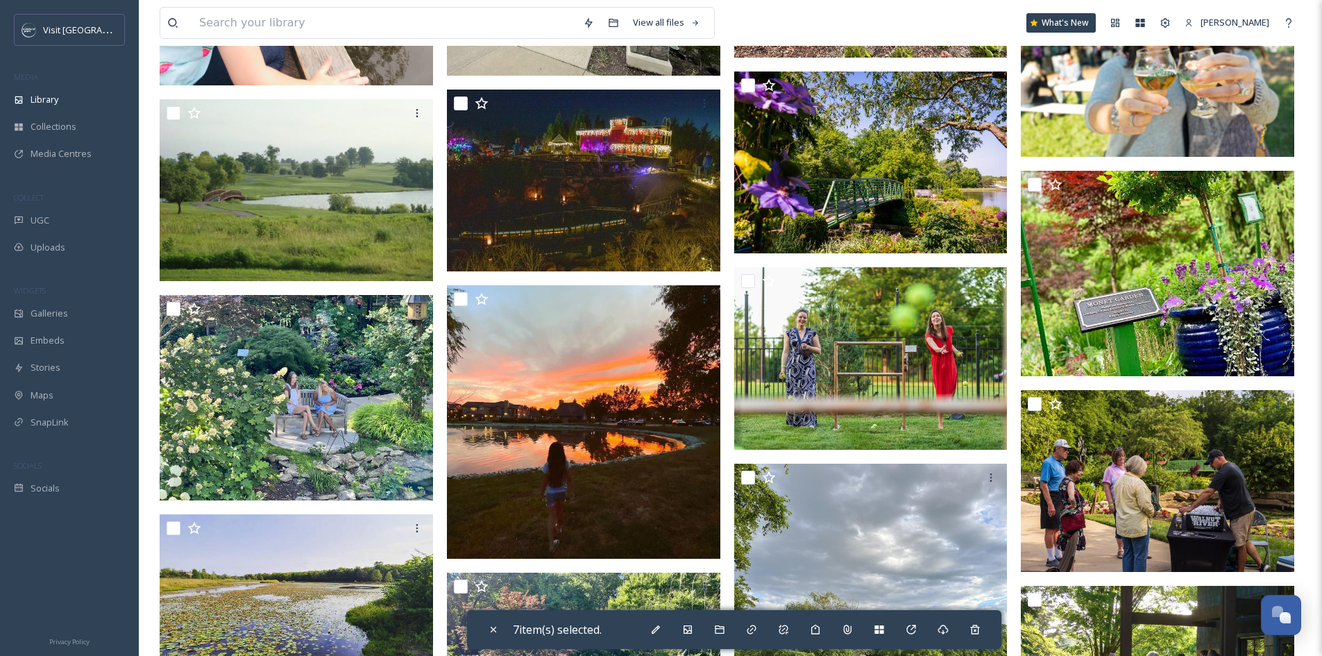
scroll to position [6660, 0]
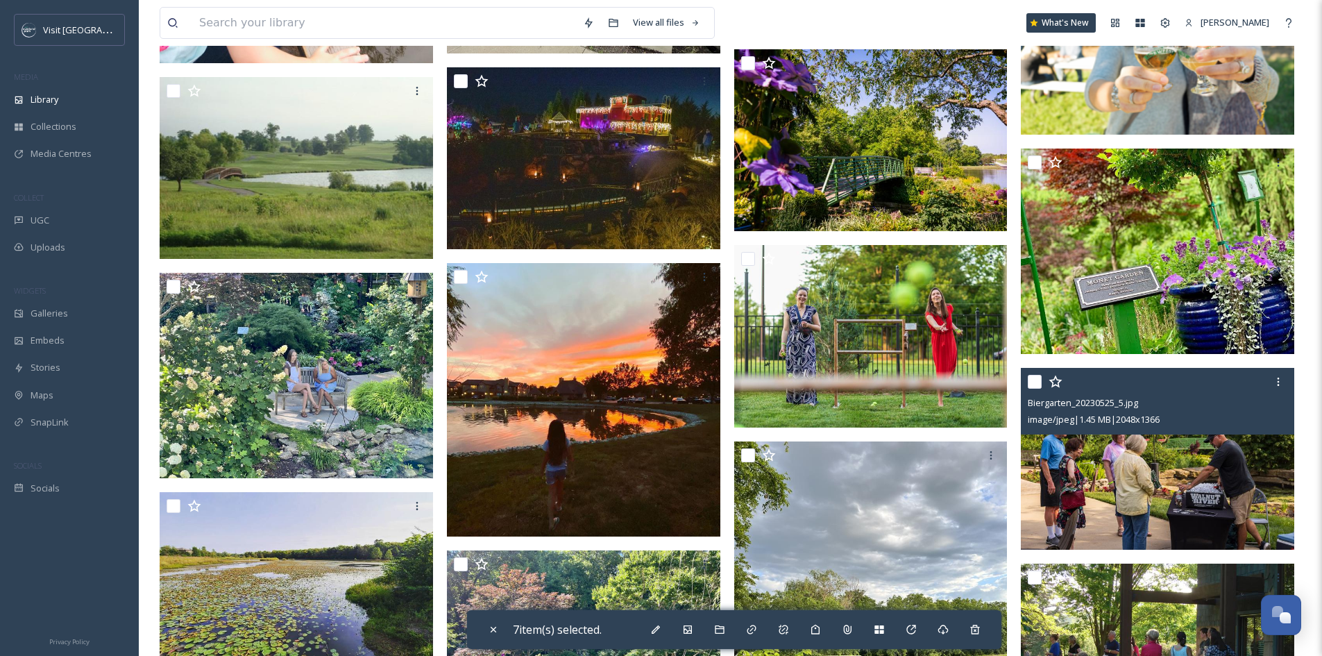
click at [1033, 388] on input "checkbox" at bounding box center [1034, 382] width 14 height 14
checkbox input "true"
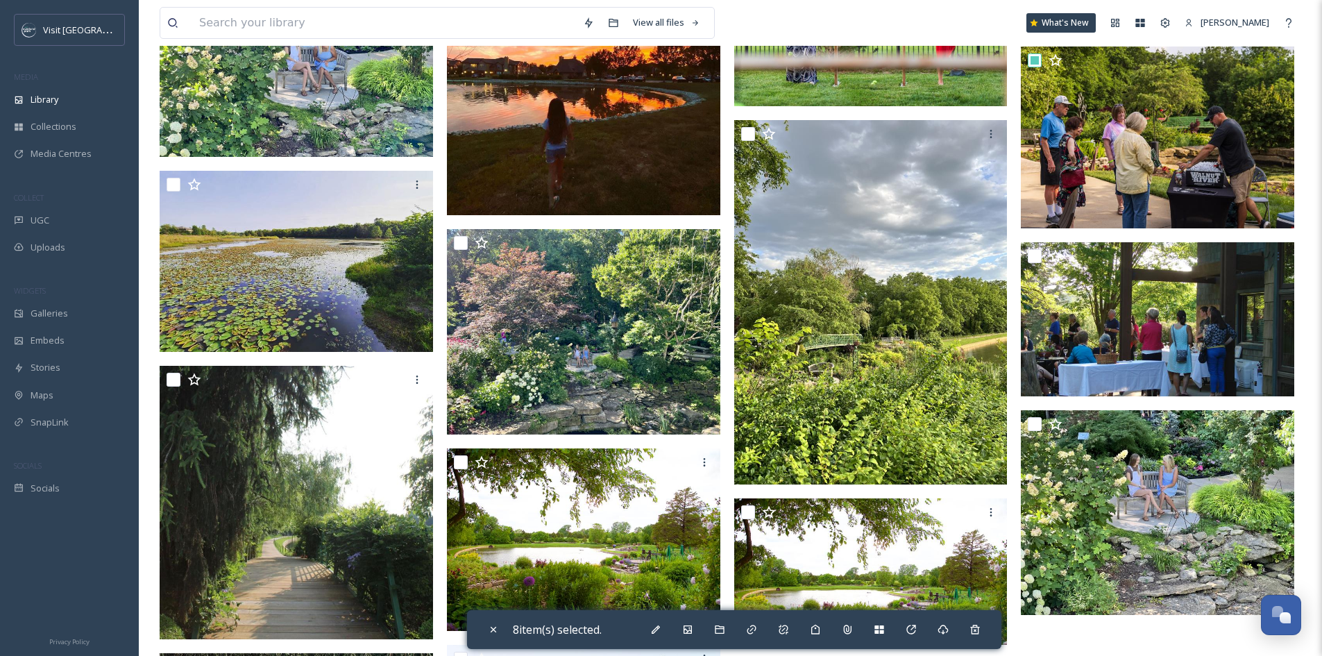
scroll to position [7007, 0]
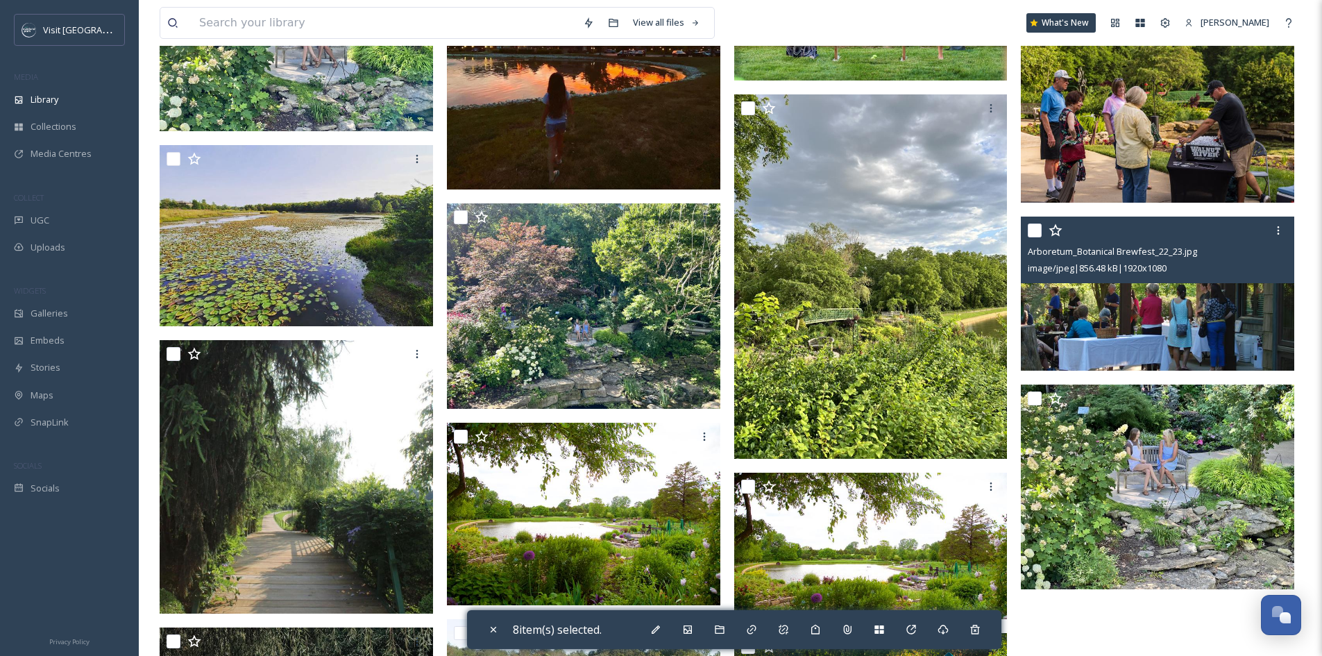
click at [1034, 237] on input "checkbox" at bounding box center [1034, 230] width 14 height 14
checkbox input "true"
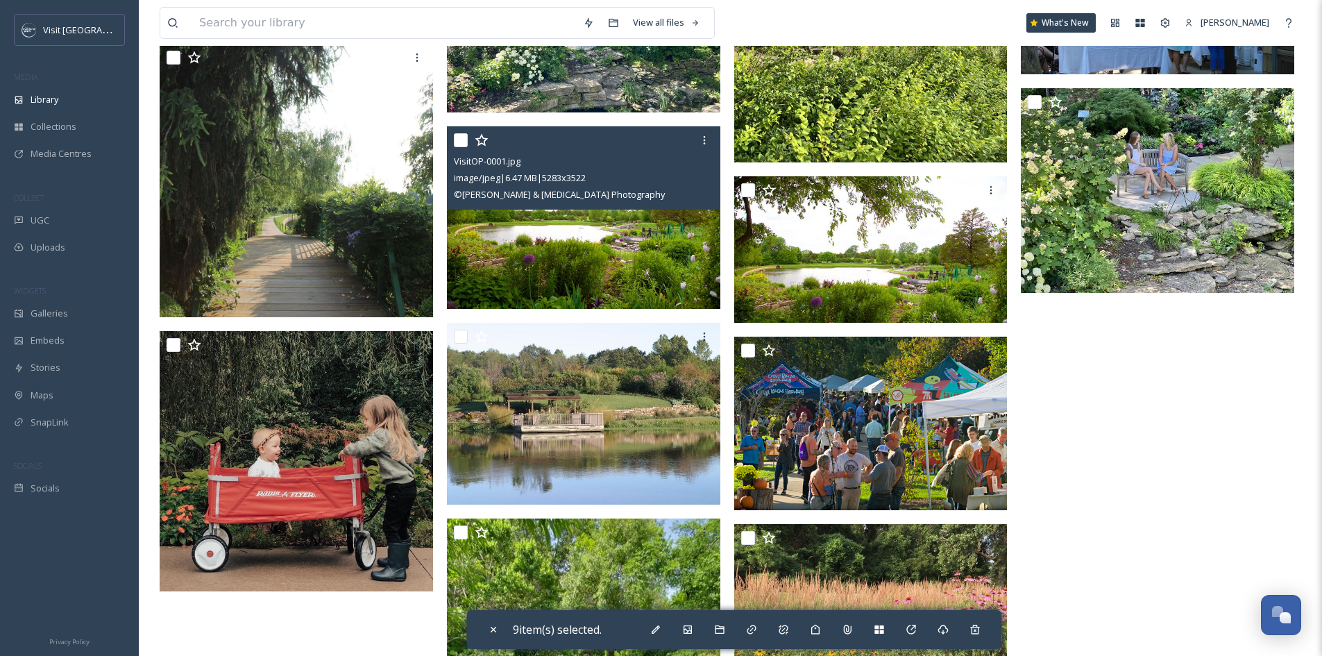
scroll to position [7492, 0]
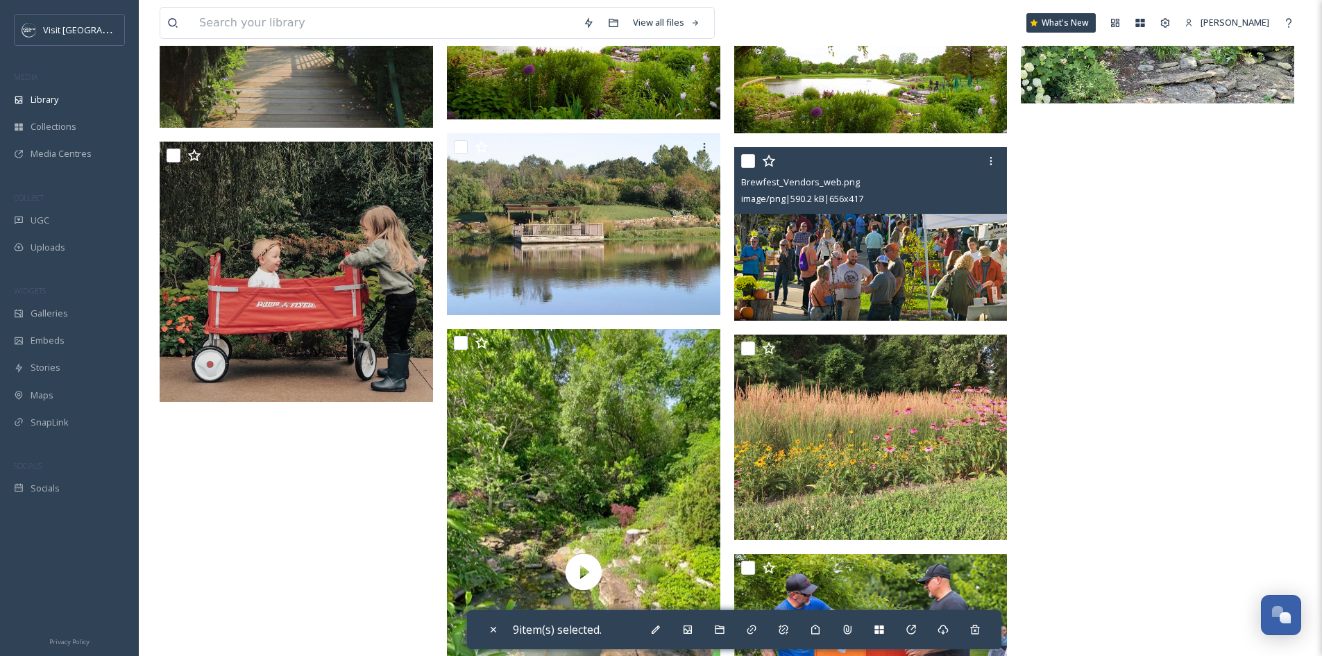
click at [749, 164] on div at bounding box center [872, 160] width 263 height 25
click at [748, 168] on input "checkbox" at bounding box center [748, 161] width 14 height 14
checkbox input "true"
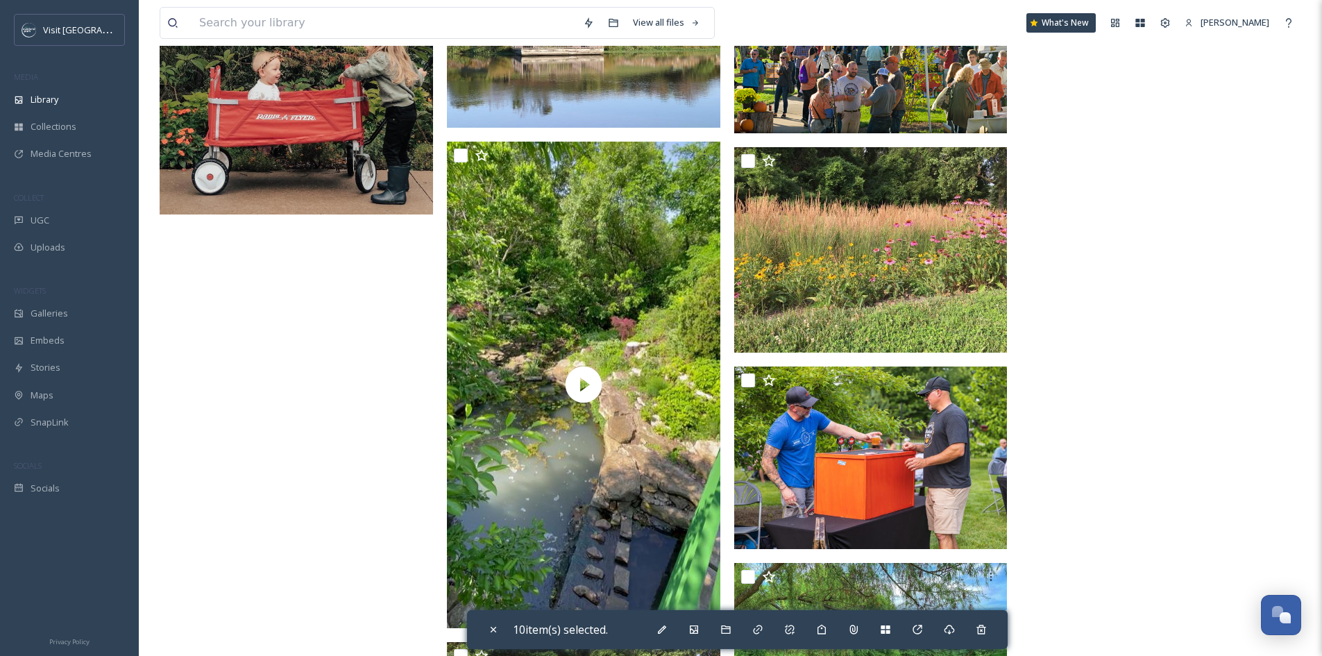
scroll to position [7700, 0]
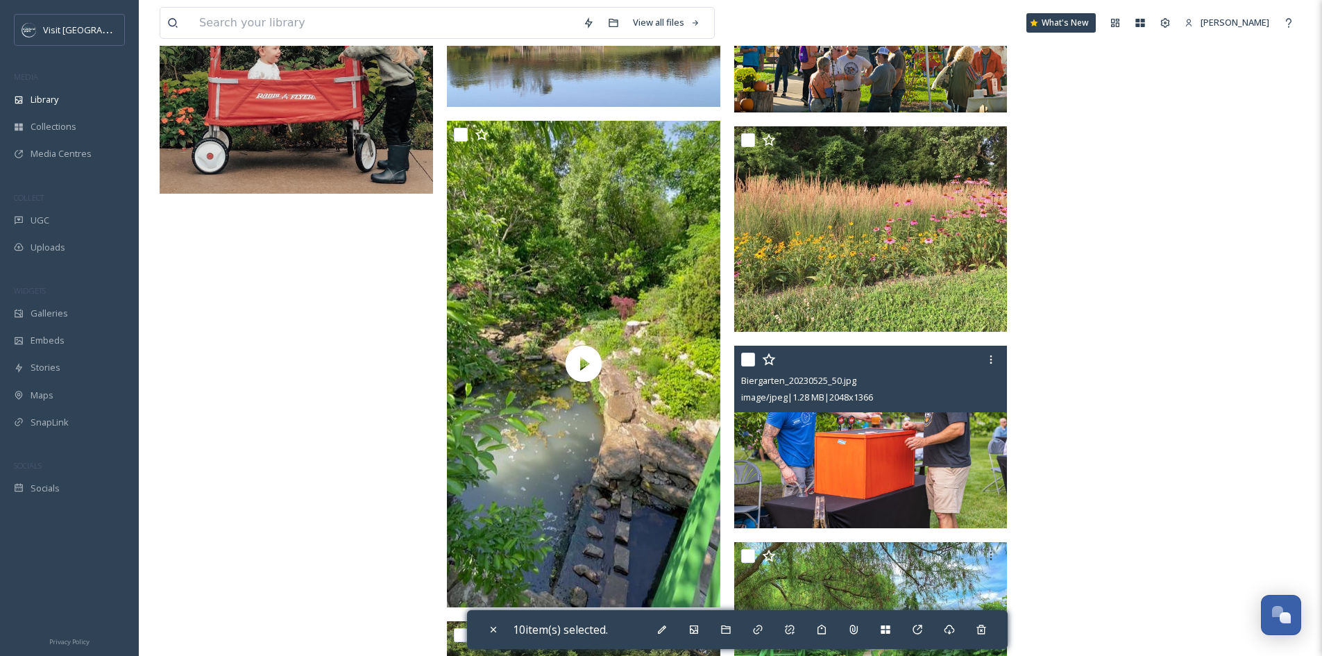
click at [748, 366] on input "checkbox" at bounding box center [748, 359] width 14 height 14
checkbox input "true"
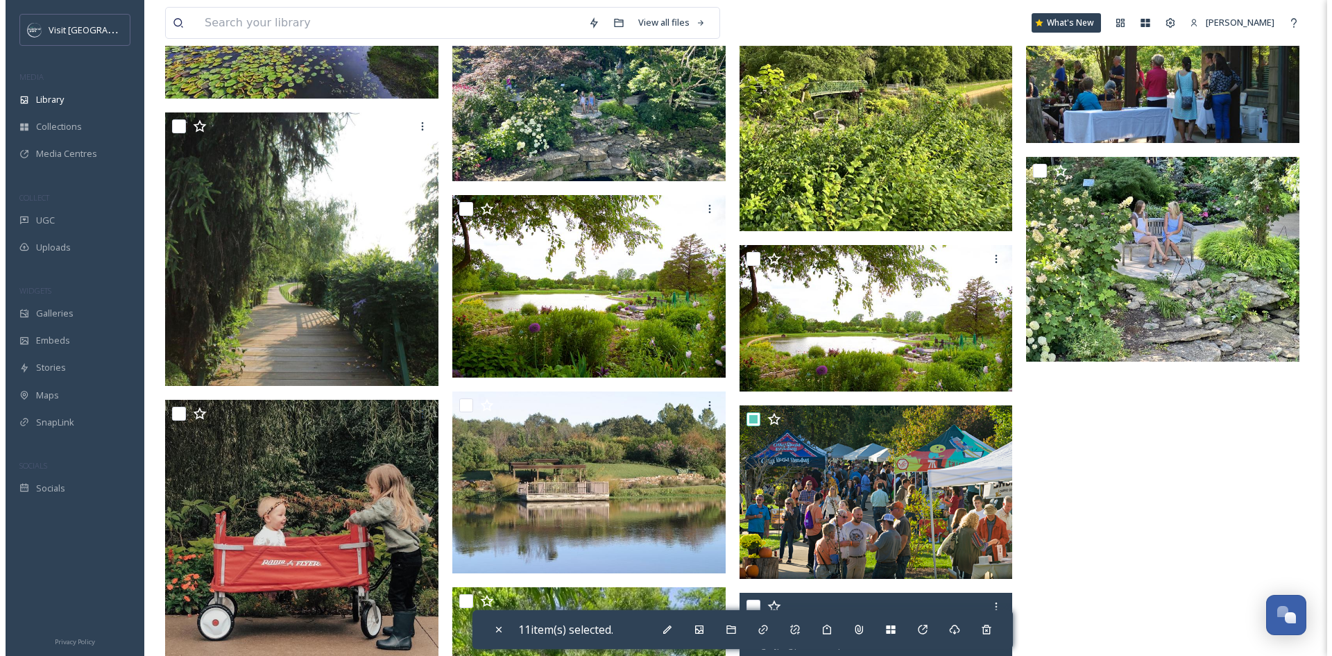
scroll to position [7060, 0]
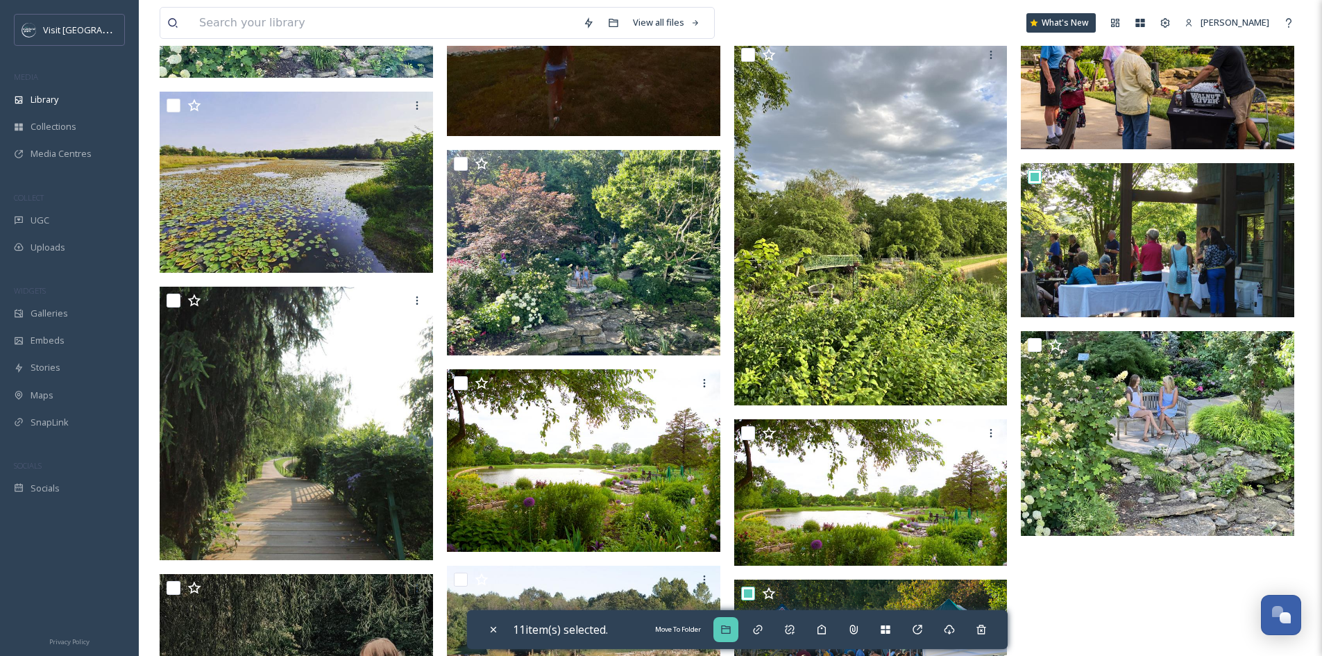
click at [731, 619] on div "Move To Folder" at bounding box center [725, 629] width 25 height 25
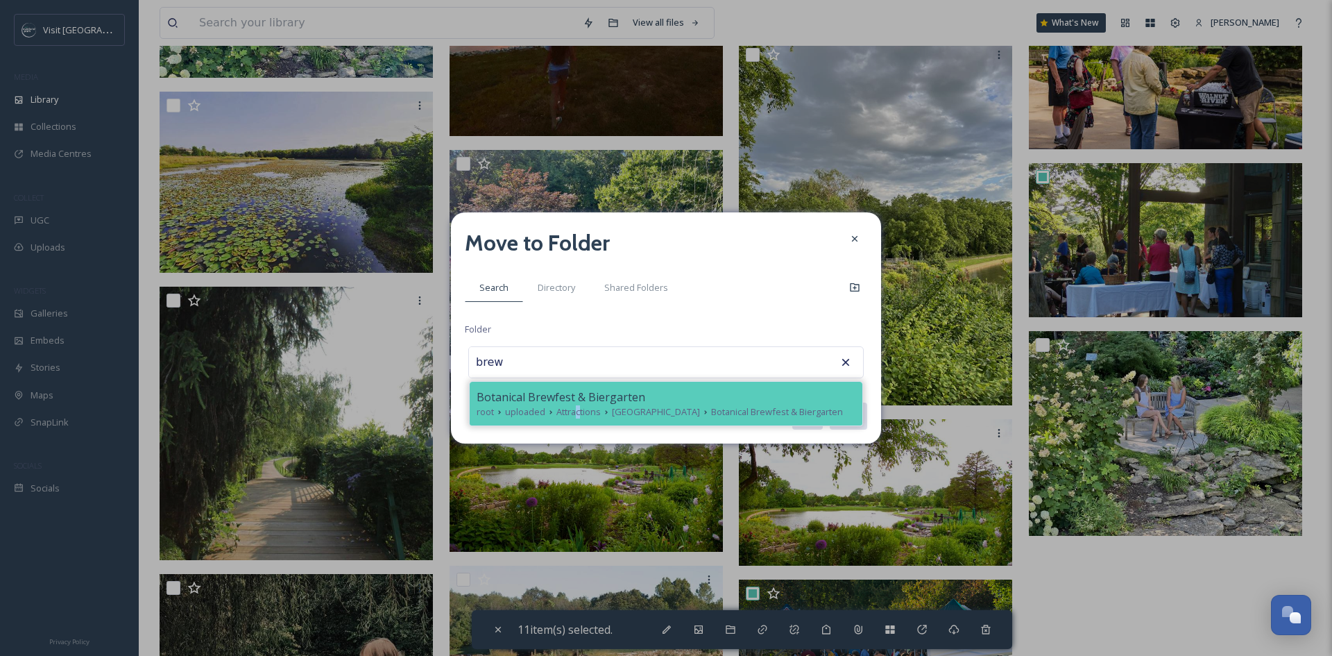
click at [578, 416] on span "Attractions" at bounding box center [578, 411] width 44 height 13
type input "Botanical Brewfest & Biergarten"
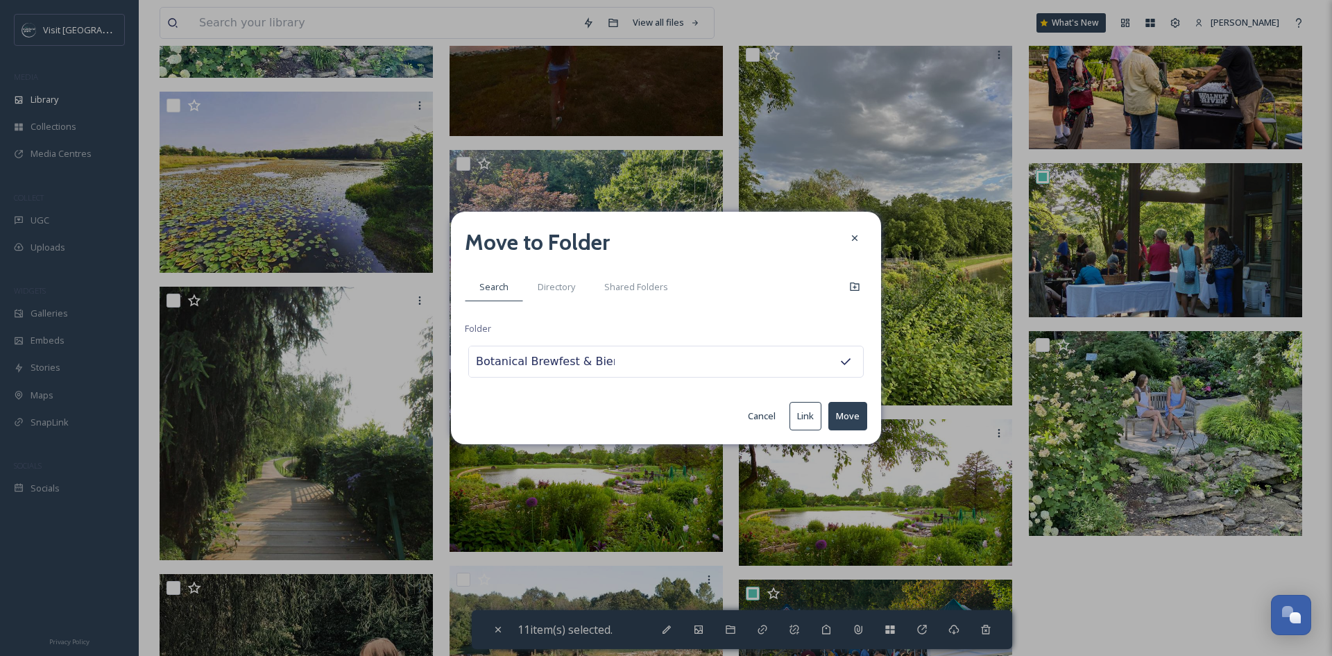
click at [844, 411] on button "Move" at bounding box center [847, 416] width 39 height 28
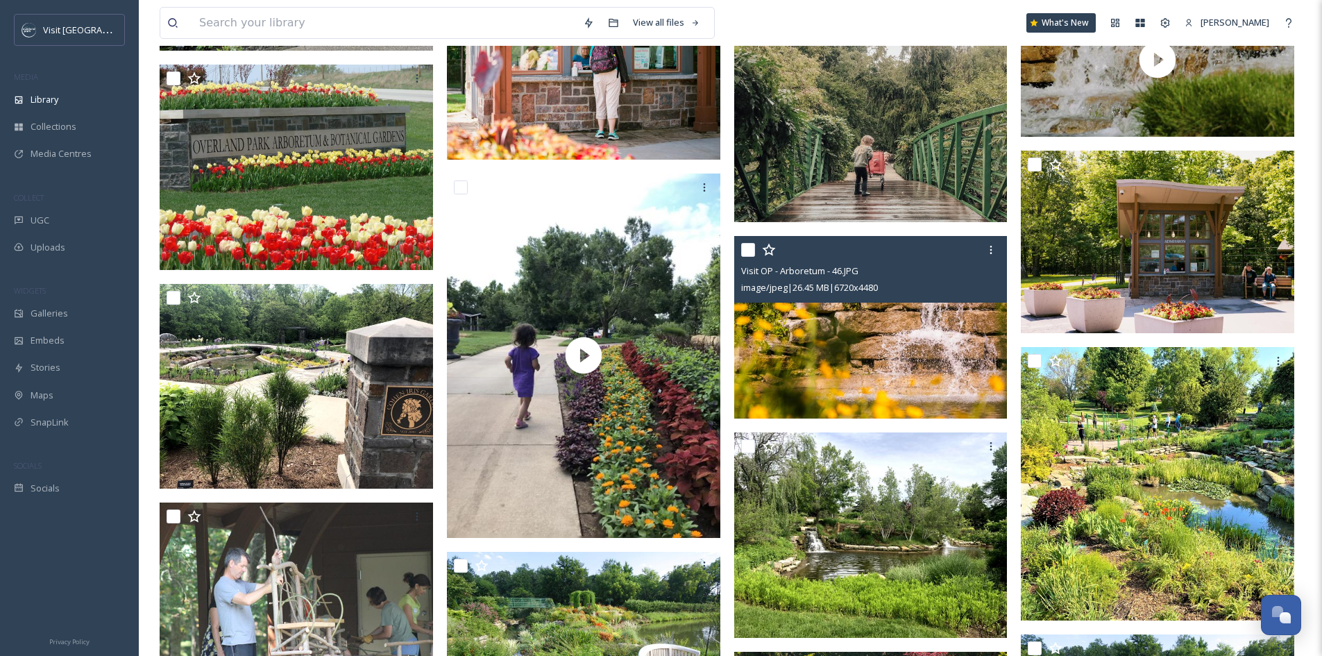
scroll to position [2081, 0]
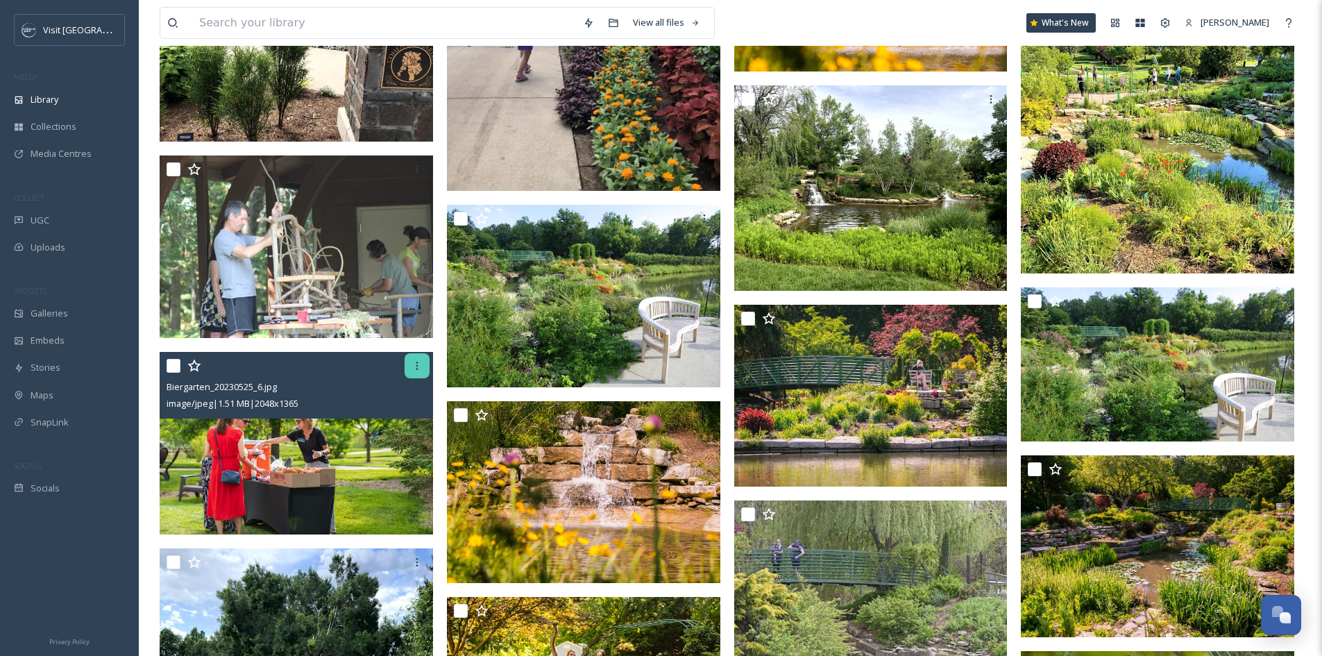
click at [412, 371] on icon at bounding box center [416, 365] width 11 height 11
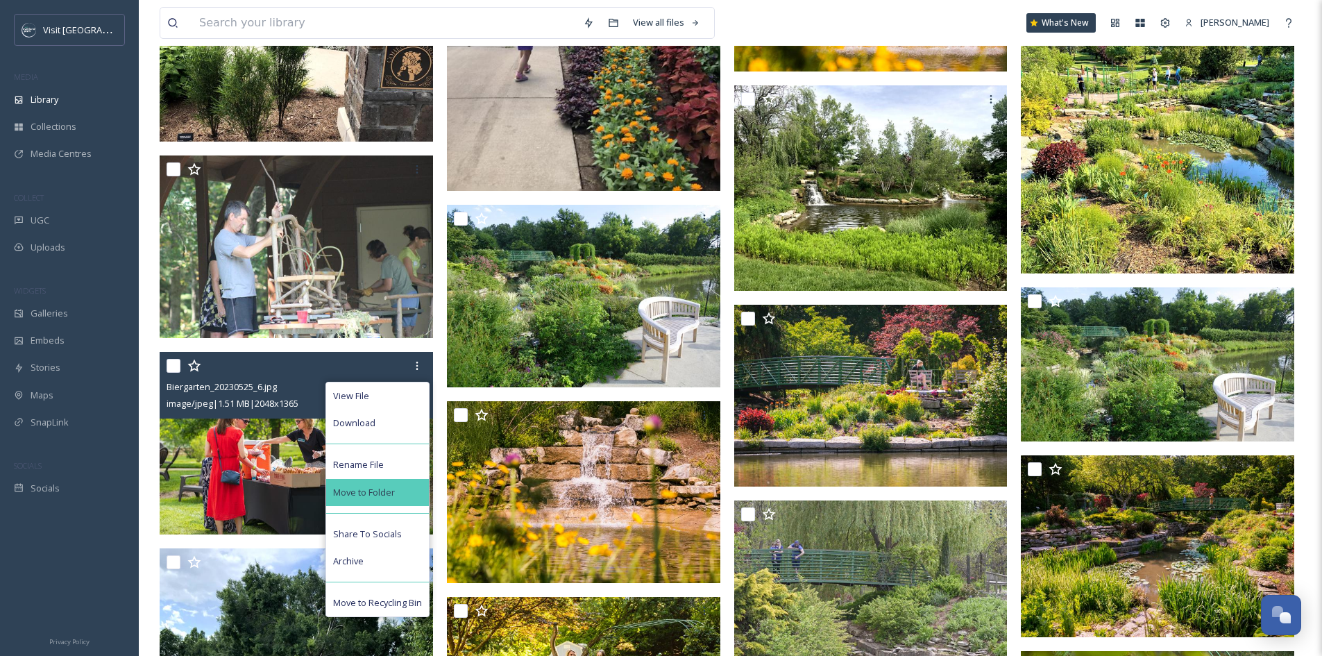
click at [406, 497] on div "Move to Folder" at bounding box center [377, 492] width 103 height 27
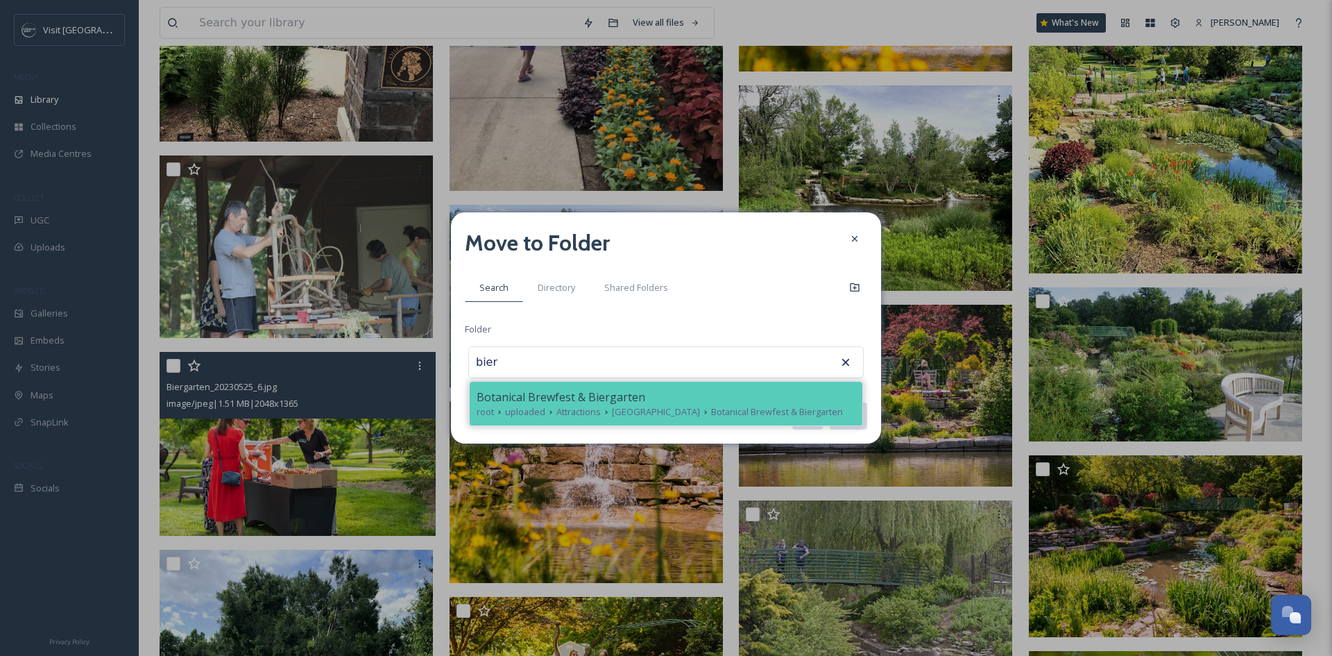
click at [541, 417] on span "uploaded" at bounding box center [525, 411] width 40 height 13
type input "Botanical Brewfest & Biergarten"
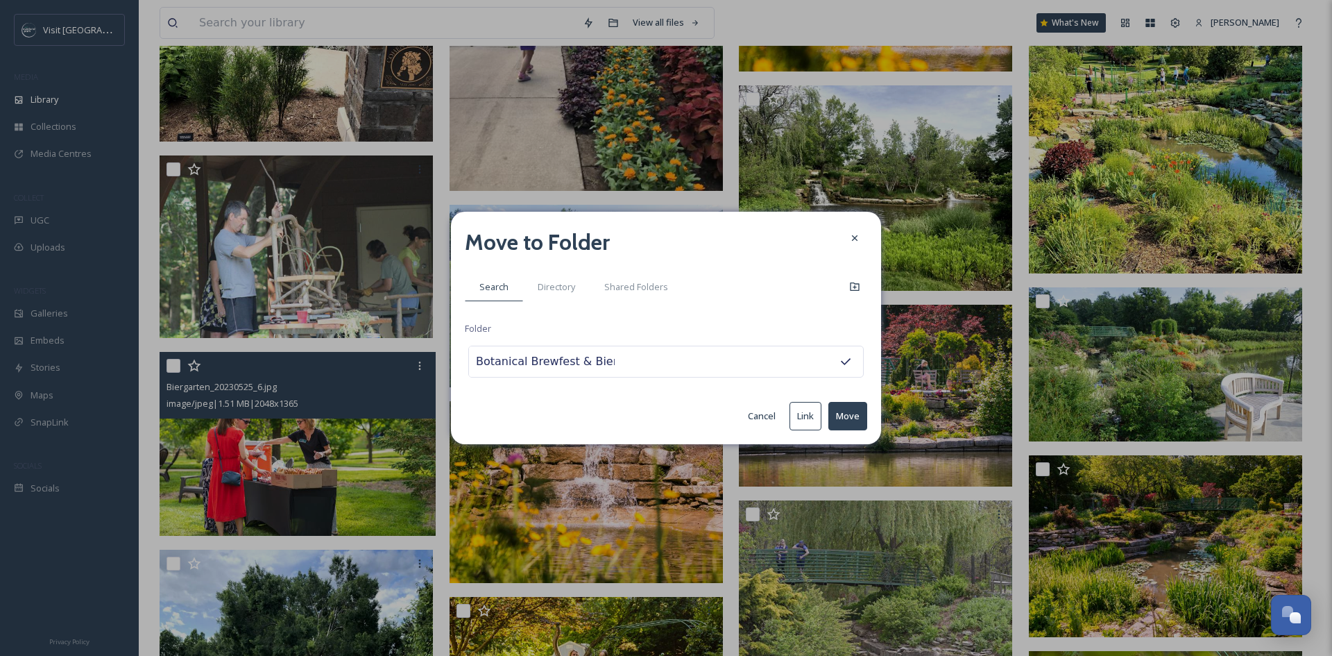
click at [853, 413] on button "Move" at bounding box center [847, 416] width 39 height 28
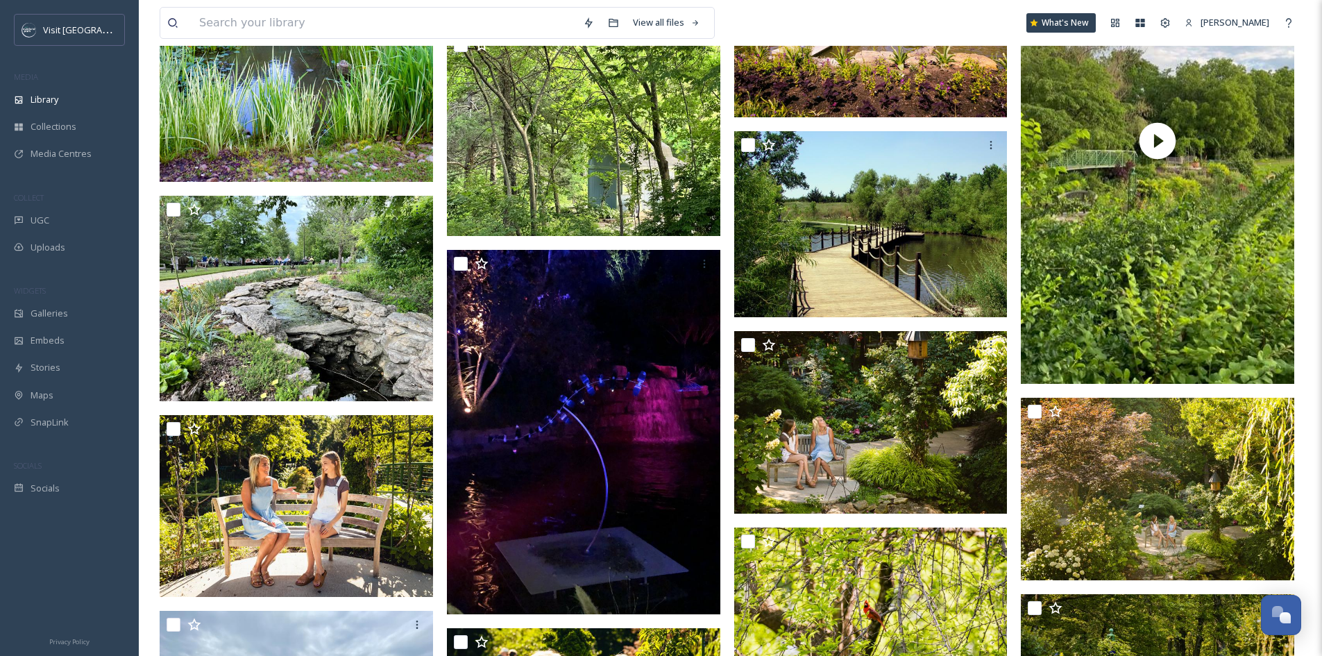
scroll to position [3261, 0]
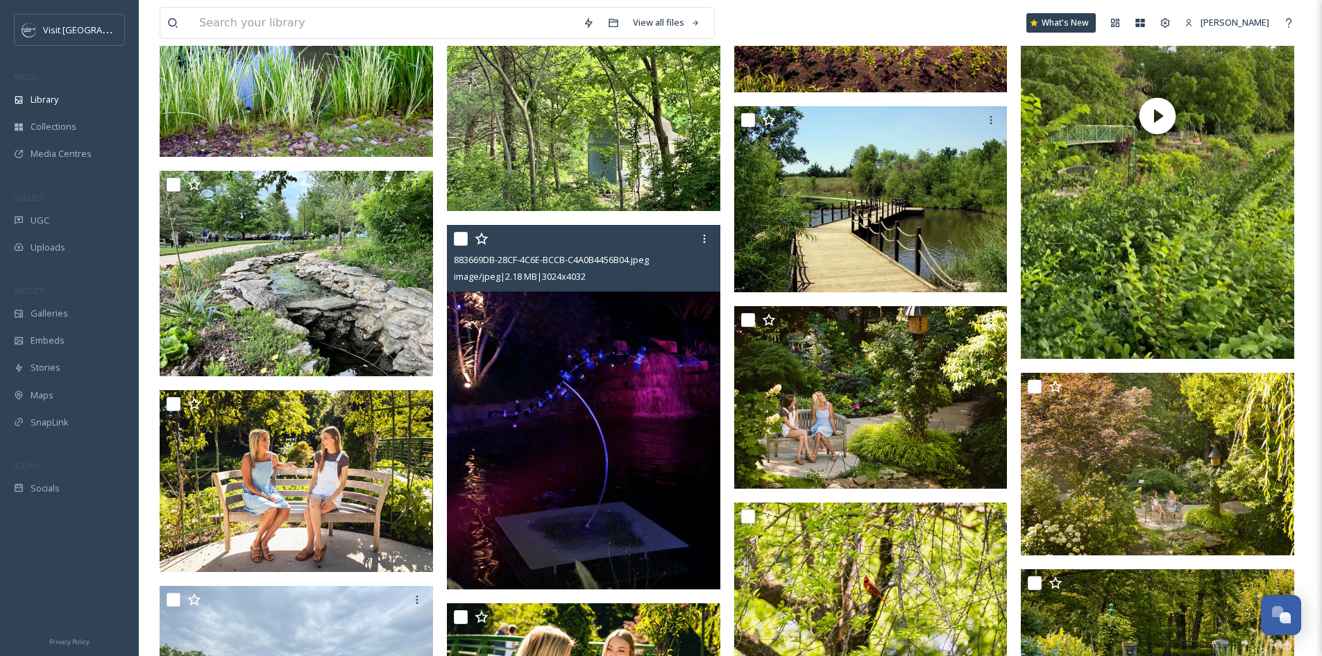
click at [607, 420] on img at bounding box center [583, 407] width 273 height 364
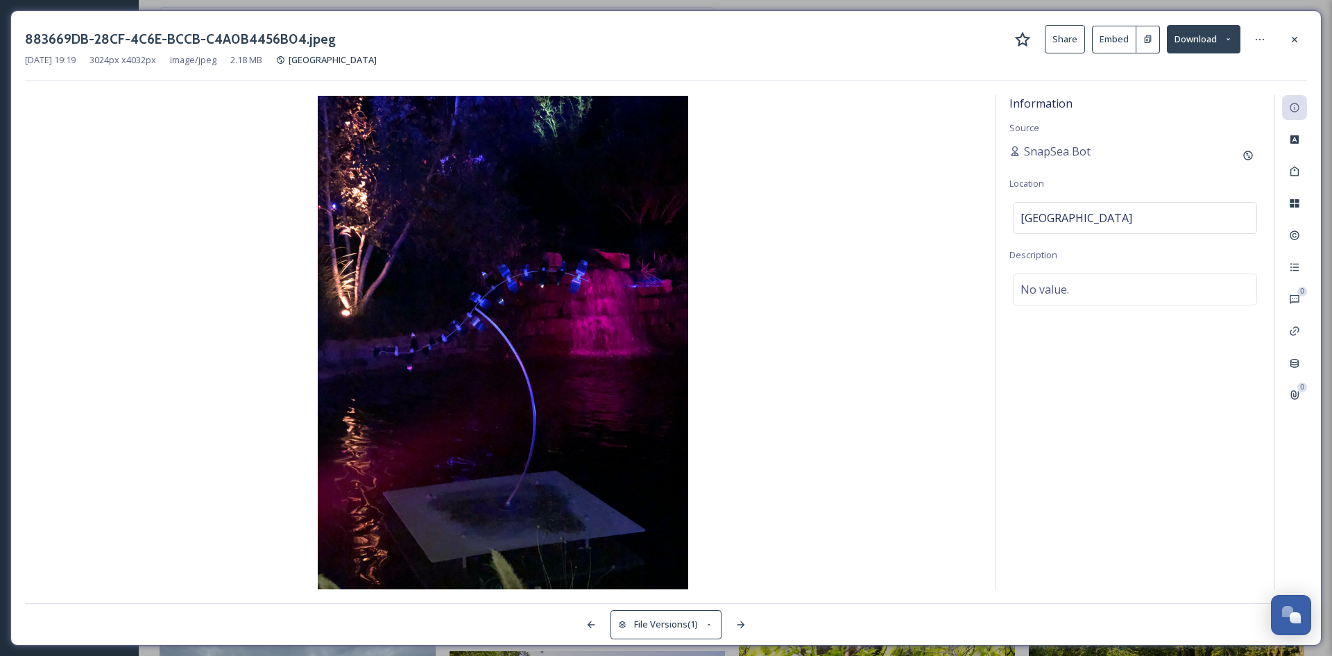
click at [1290, 40] on icon at bounding box center [1294, 39] width 11 height 11
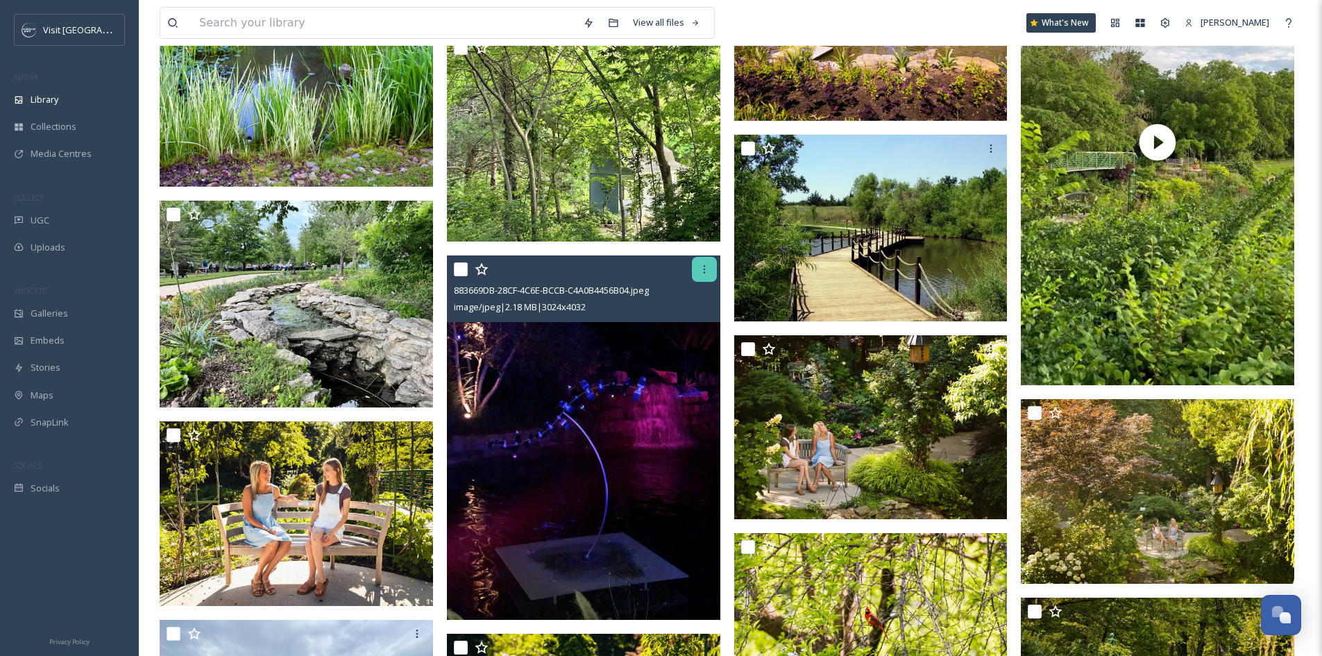
click at [701, 275] on icon at bounding box center [704, 269] width 11 height 11
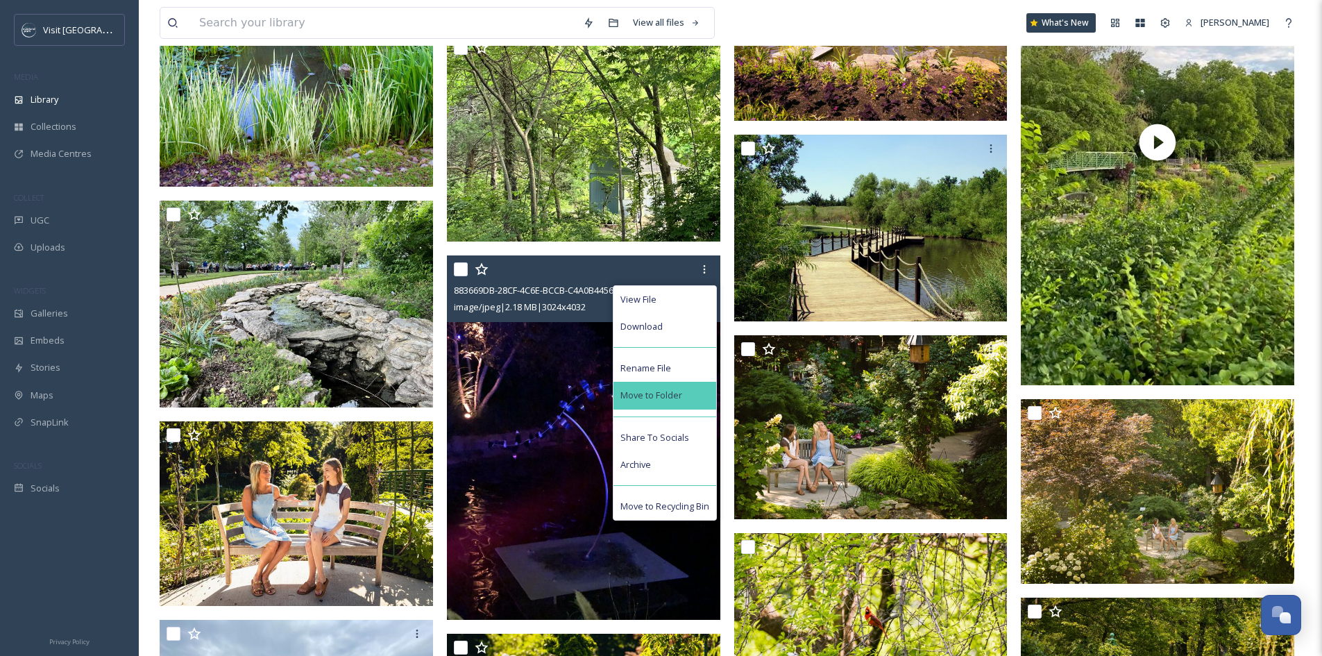
click at [676, 401] on span "Move to Folder" at bounding box center [651, 394] width 62 height 13
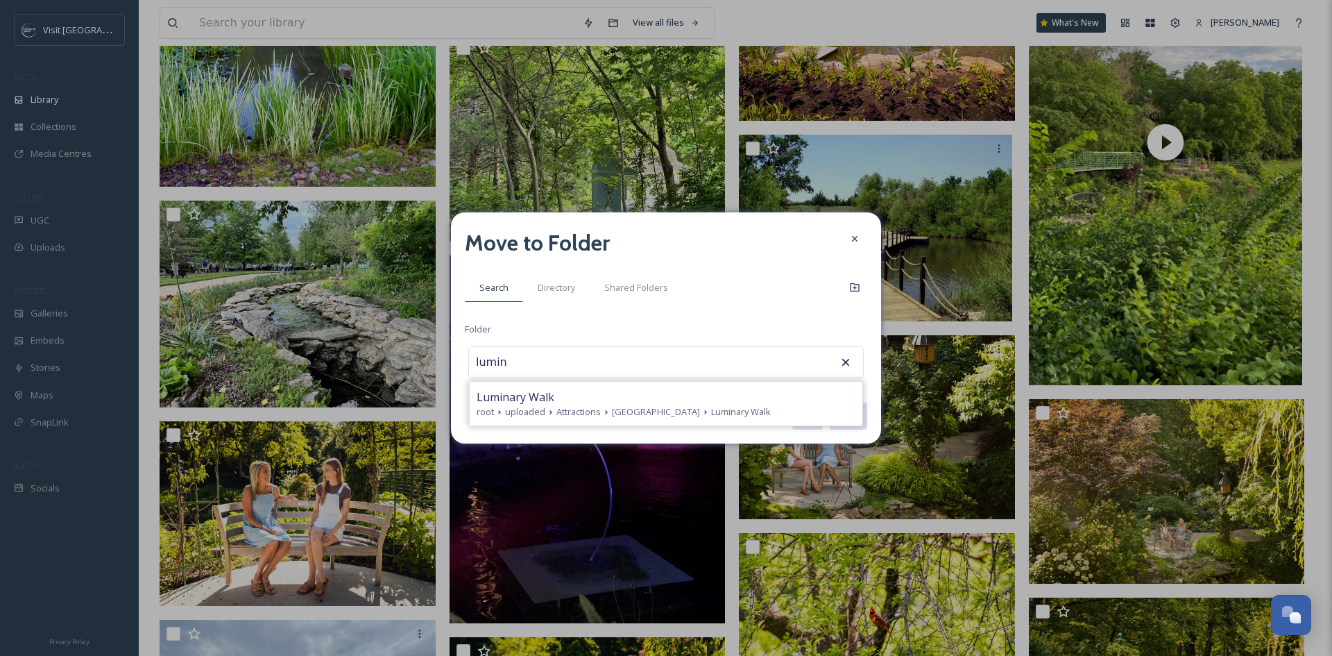
click at [679, 400] on div "Luminary Walk" at bounding box center [666, 396] width 379 height 17
type input "Luminary Walk"
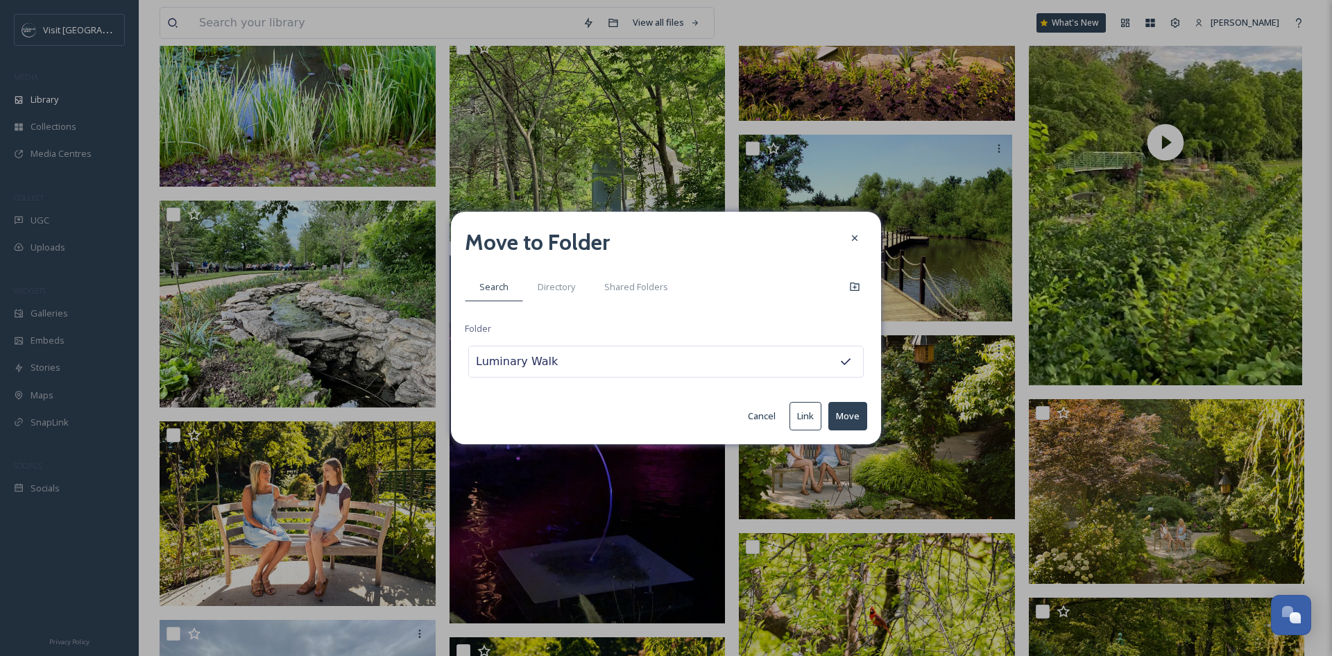
click at [860, 412] on button "Move" at bounding box center [847, 416] width 39 height 28
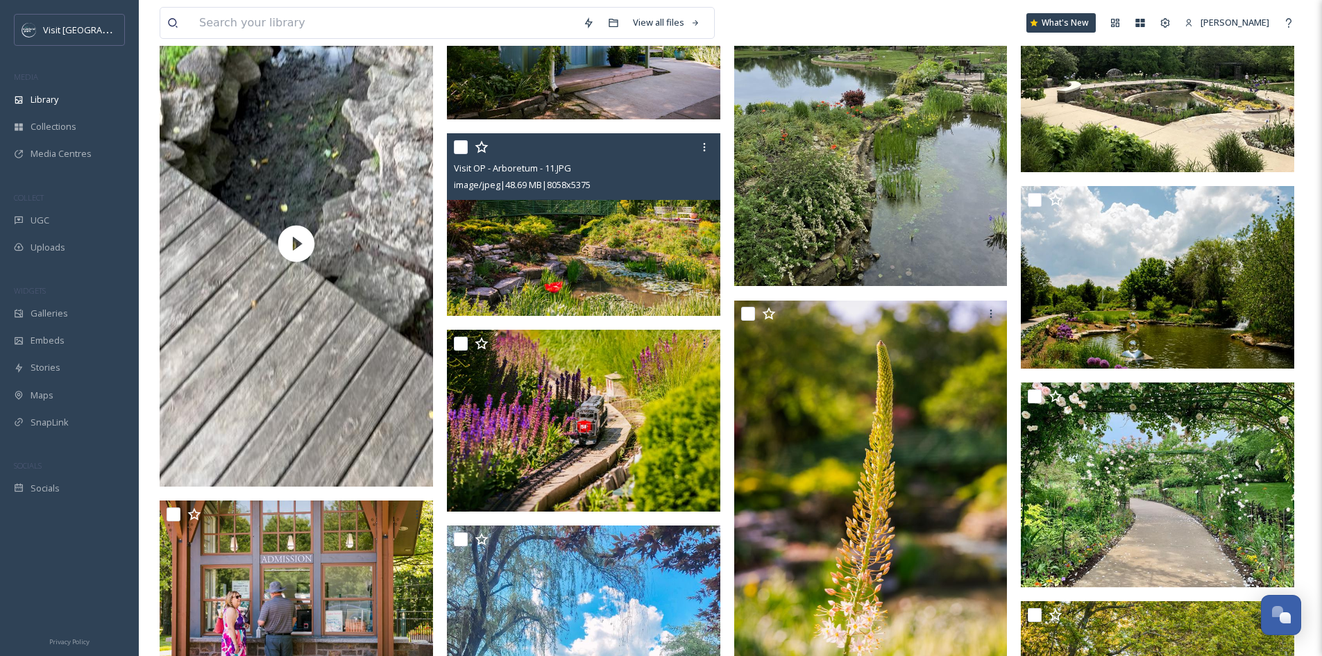
scroll to position [4717, 0]
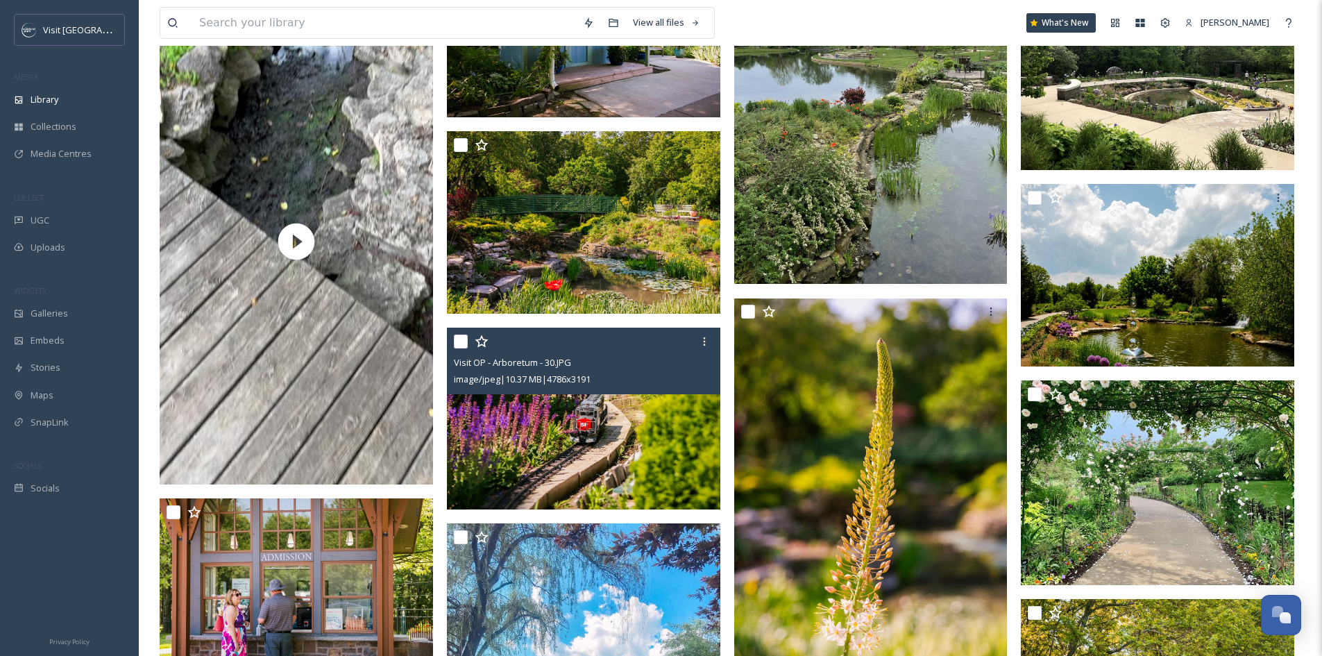
click at [457, 348] on input "checkbox" at bounding box center [461, 341] width 14 height 14
checkbox input "true"
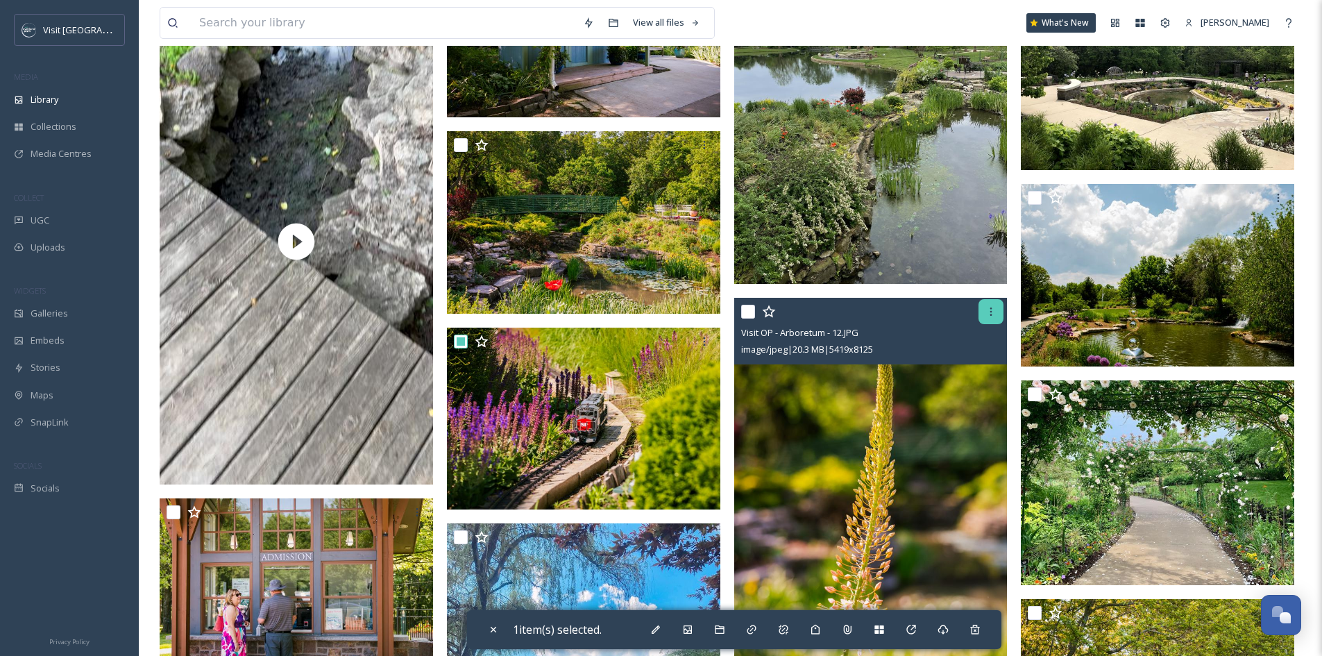
click at [984, 324] on div at bounding box center [990, 311] width 25 height 25
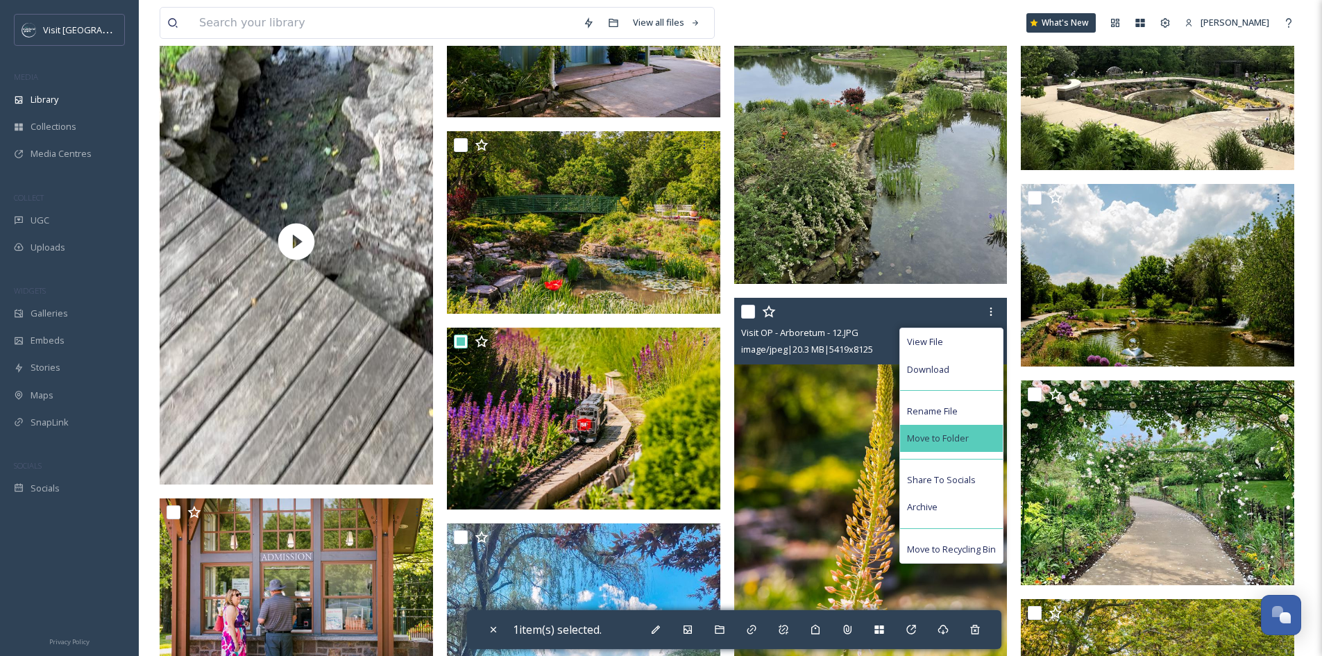
click at [962, 438] on div "Move to Folder" at bounding box center [951, 438] width 103 height 27
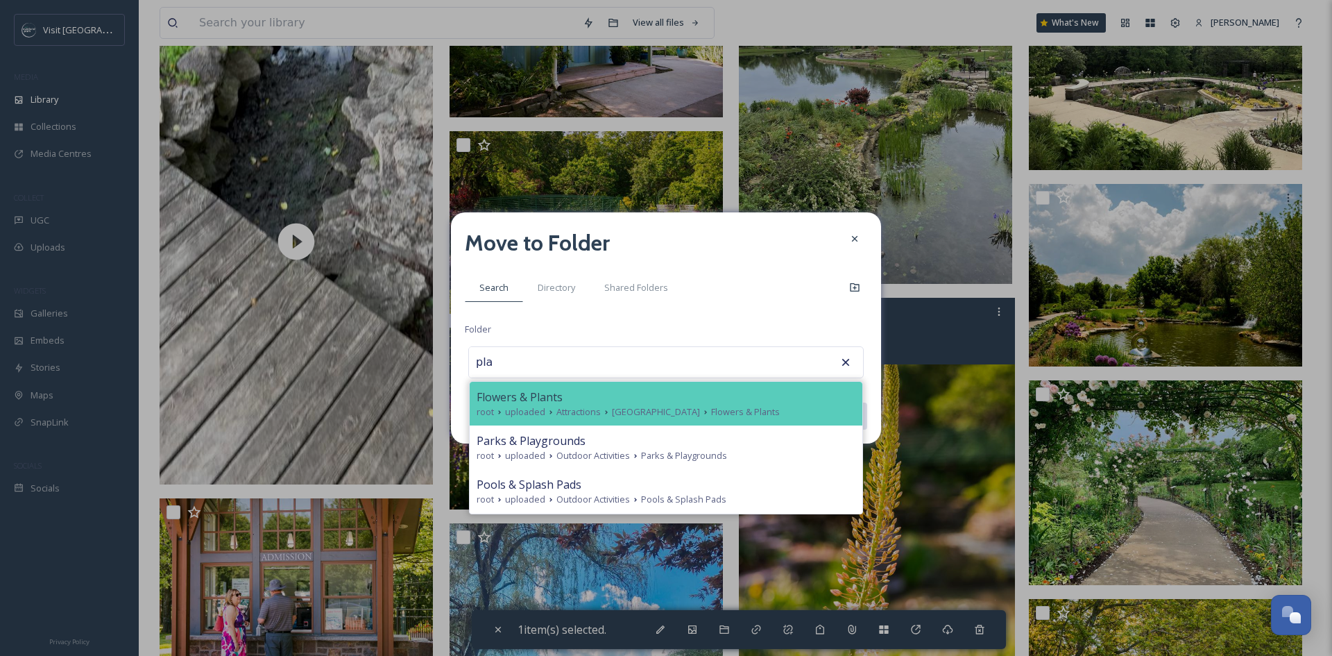
click at [711, 409] on icon at bounding box center [705, 412] width 11 height 11
type input "Flowers & Plants"
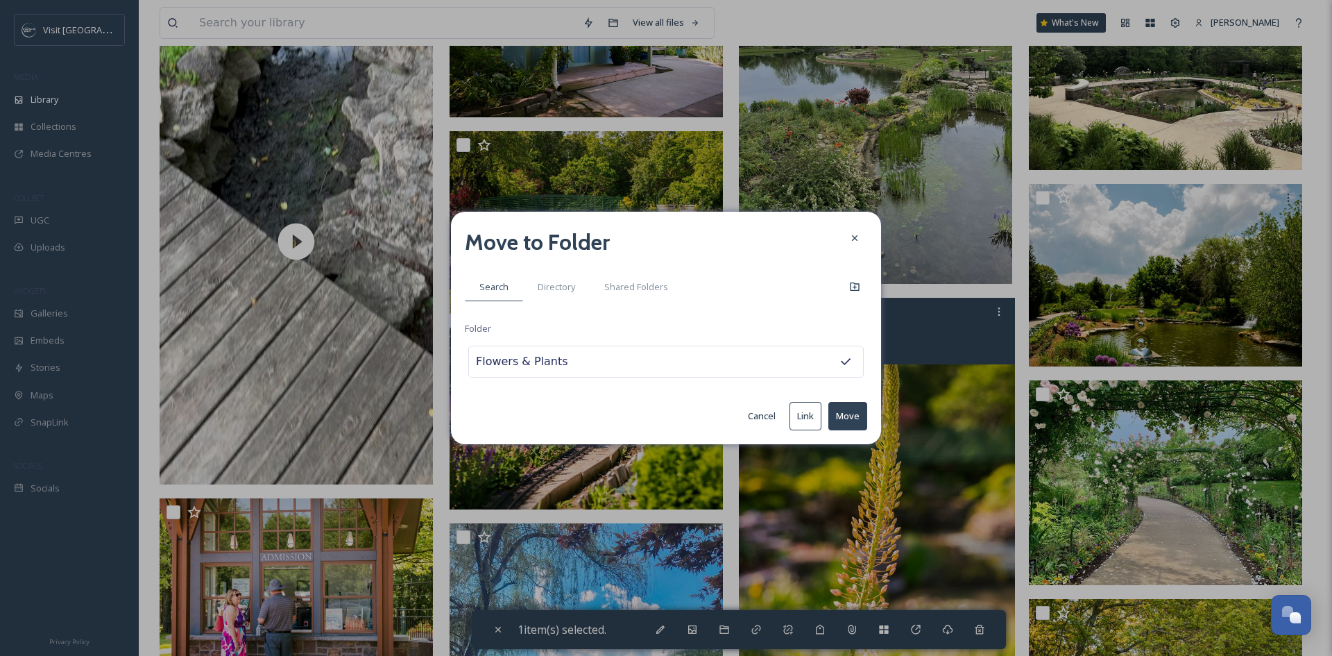
click at [845, 410] on button "Move" at bounding box center [847, 416] width 39 height 28
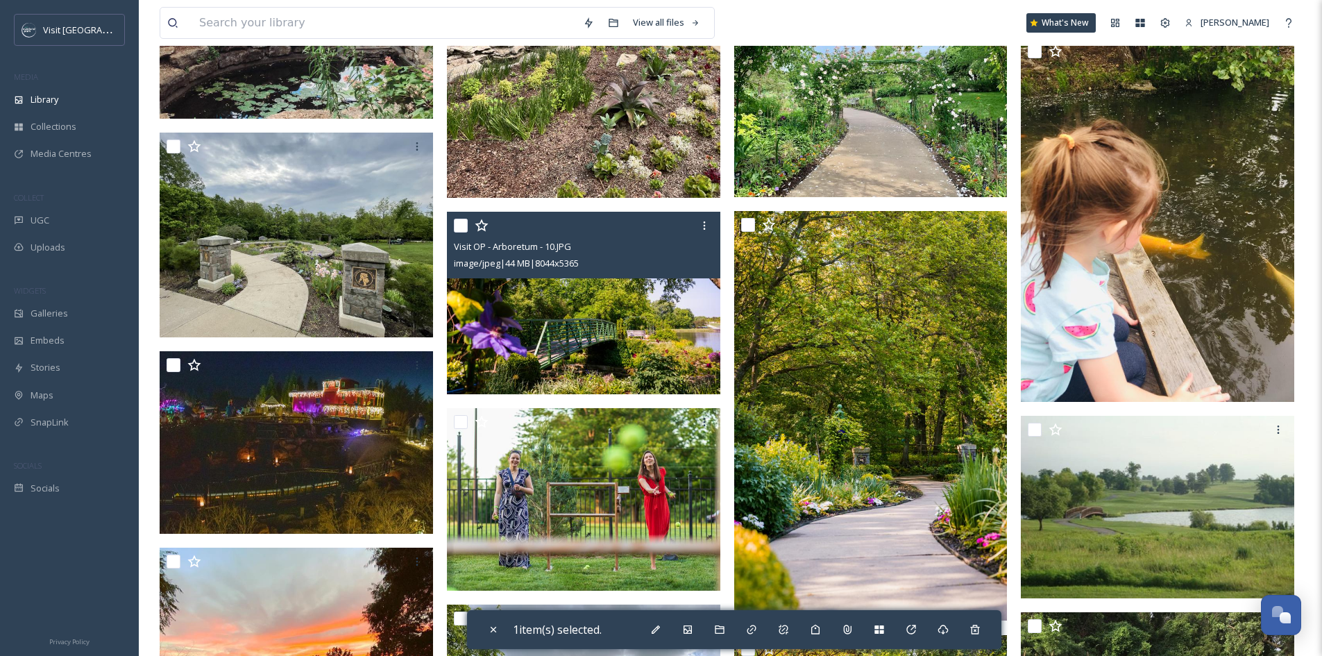
scroll to position [5689, 0]
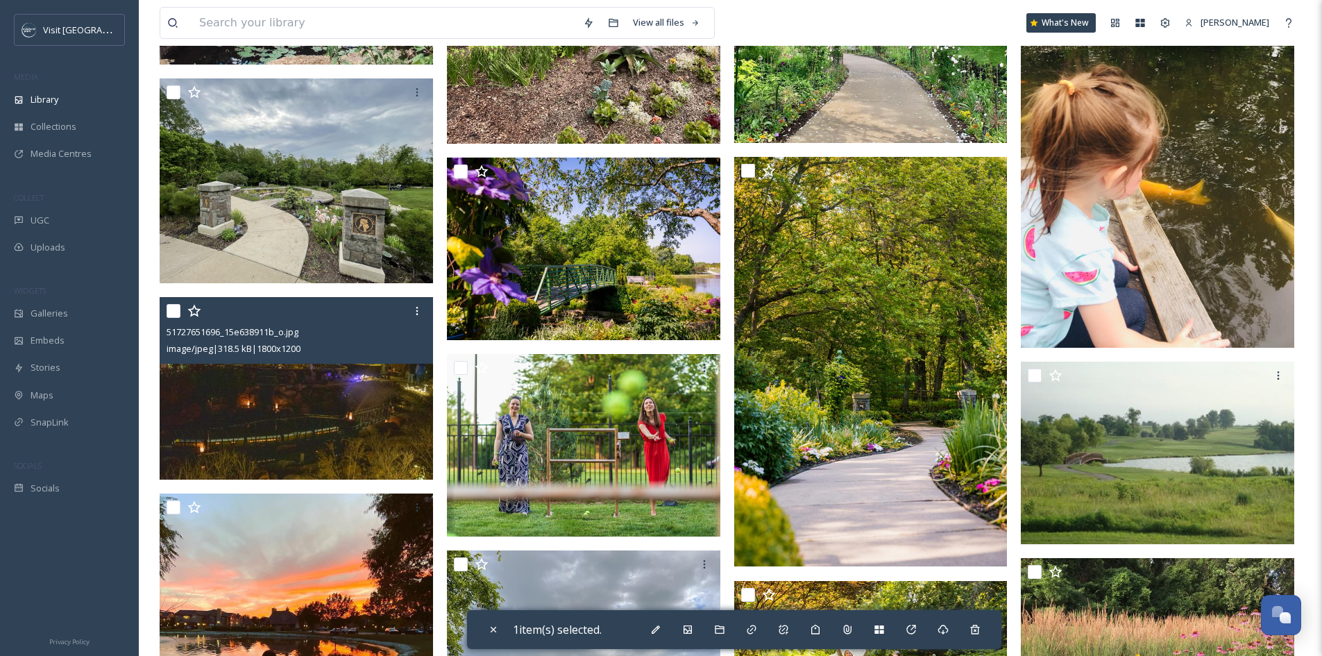
click at [176, 318] on input "checkbox" at bounding box center [173, 311] width 14 height 14
checkbox input "true"
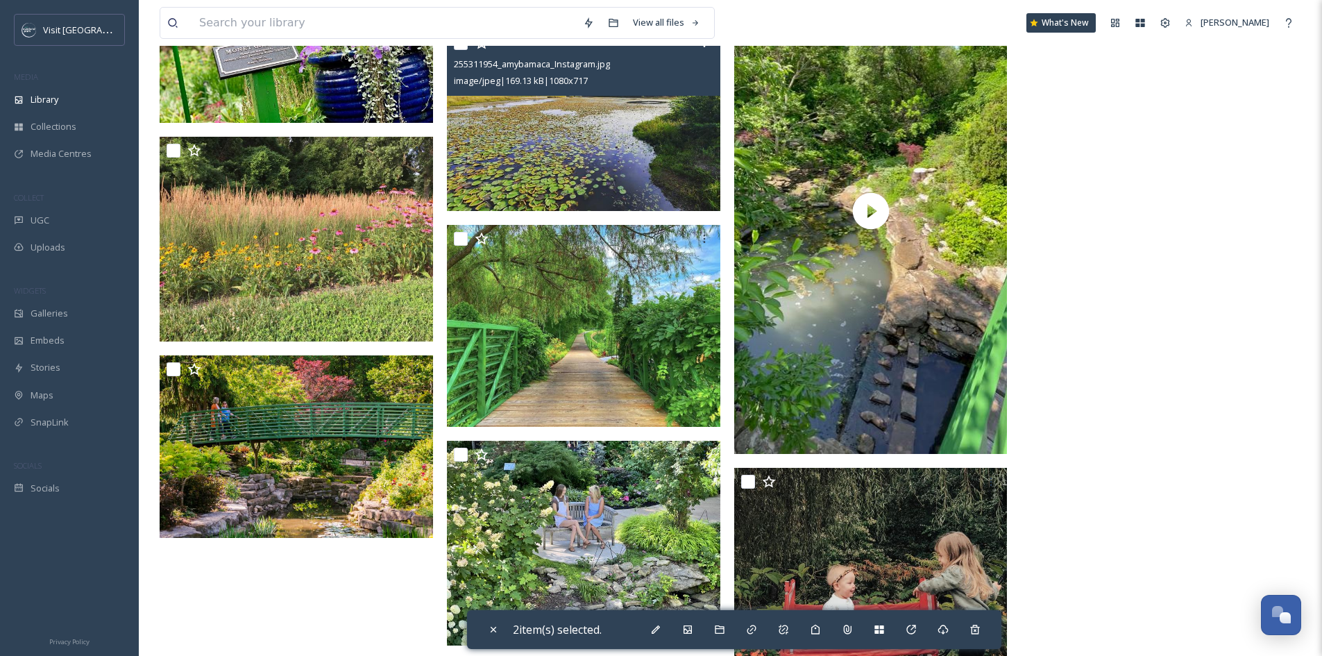
scroll to position [7073, 0]
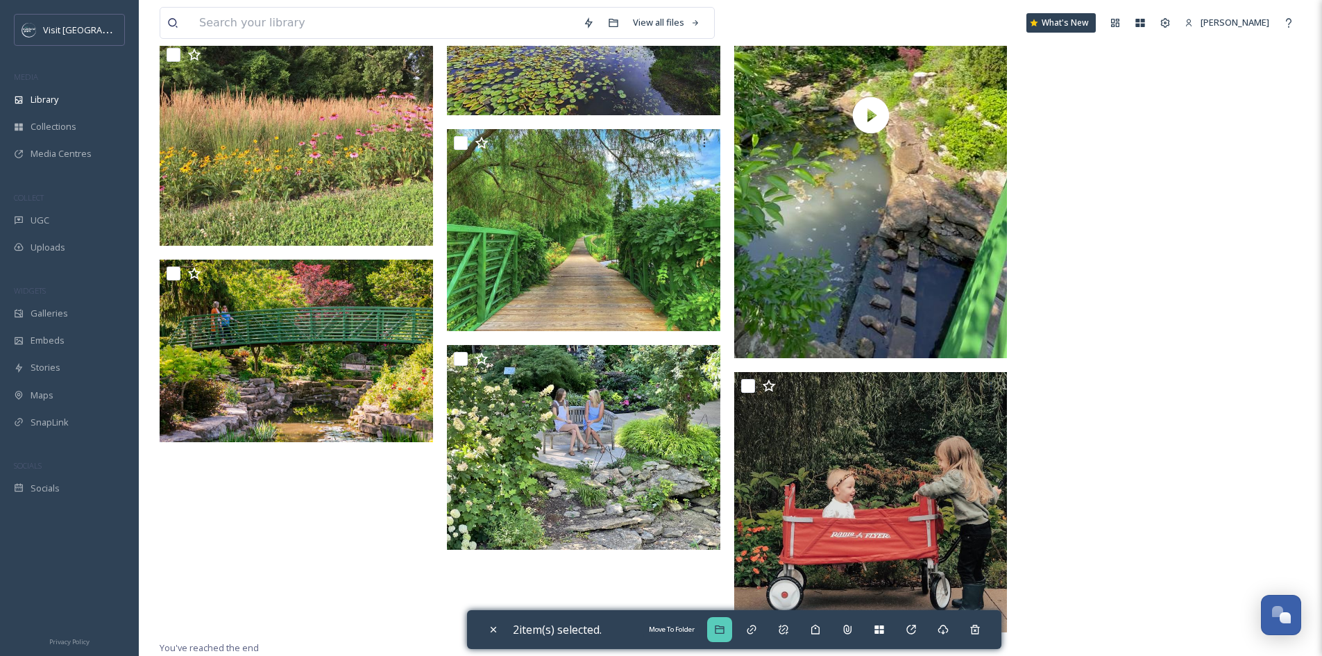
click at [719, 632] on icon at bounding box center [719, 629] width 9 height 8
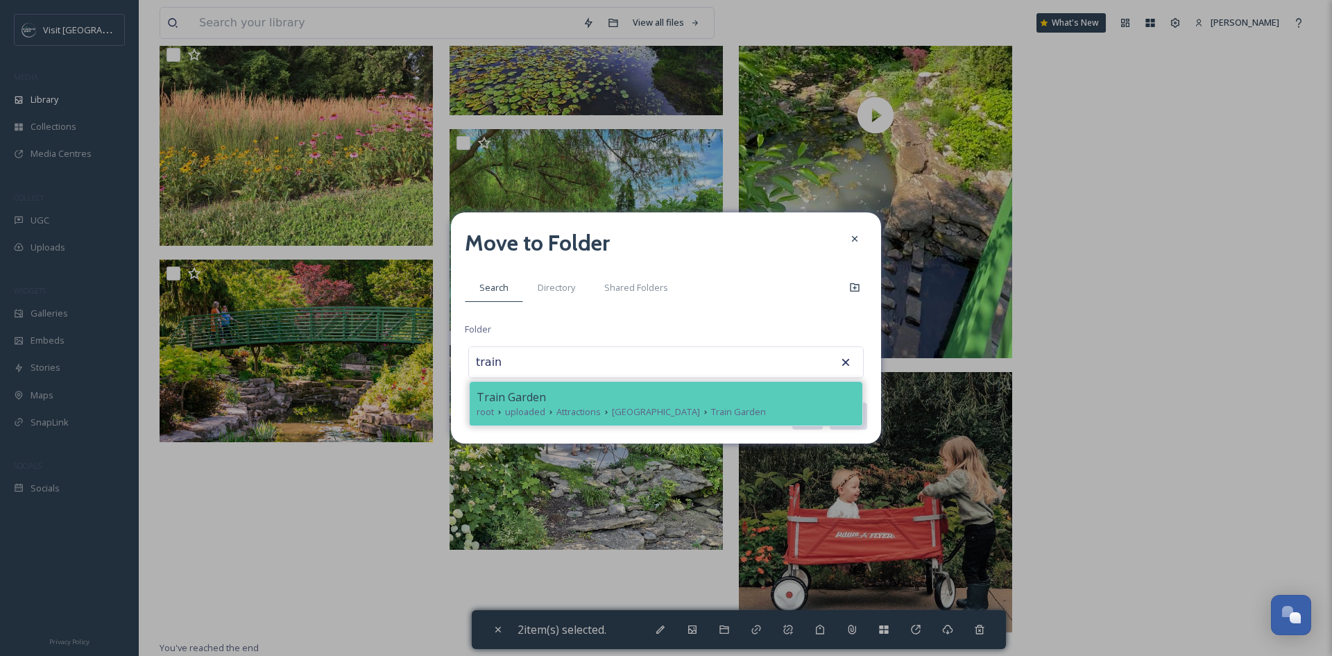
click at [709, 404] on div "Train Garden" at bounding box center [666, 396] width 379 height 17
type input "Train Garden"
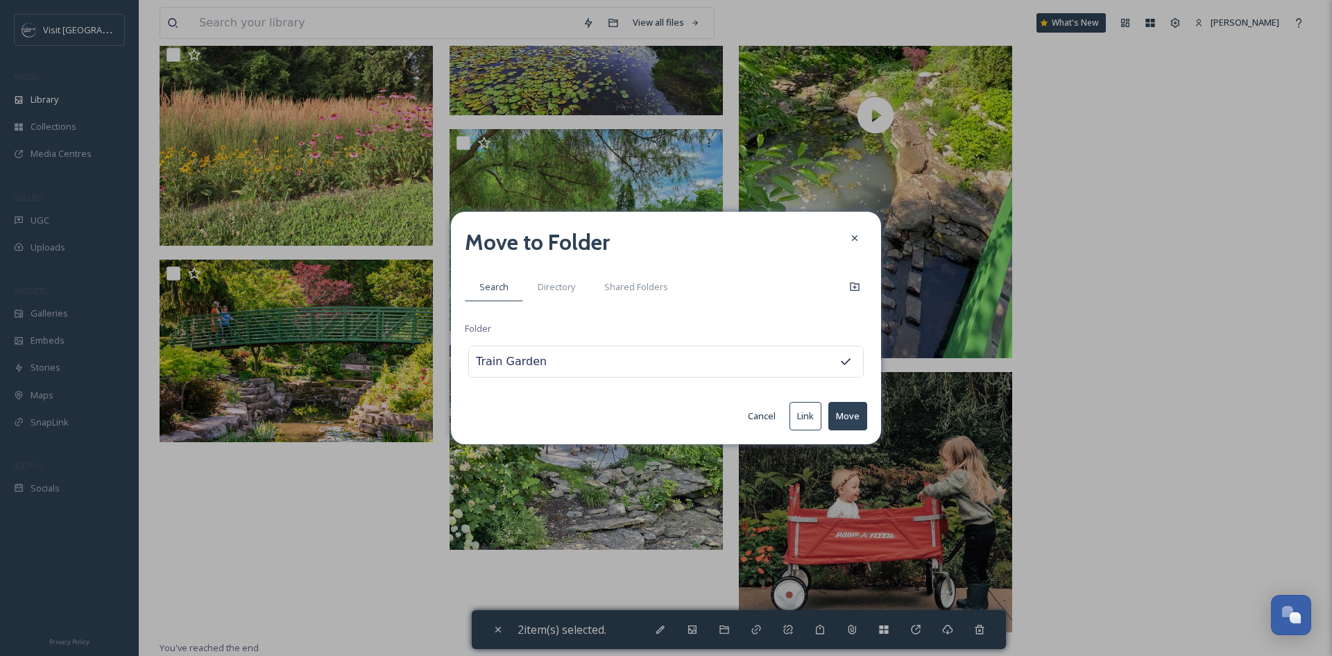
click at [844, 407] on button "Move" at bounding box center [847, 416] width 39 height 28
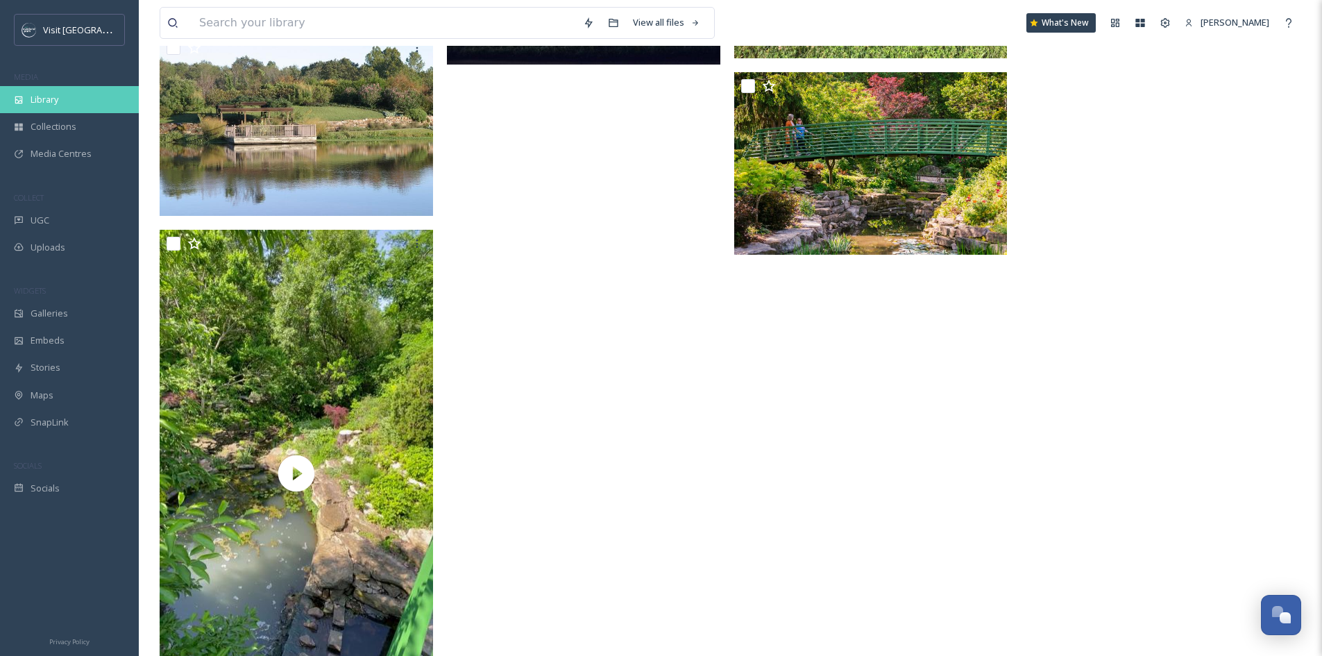
click at [39, 91] on div "Library" at bounding box center [69, 99] width 139 height 27
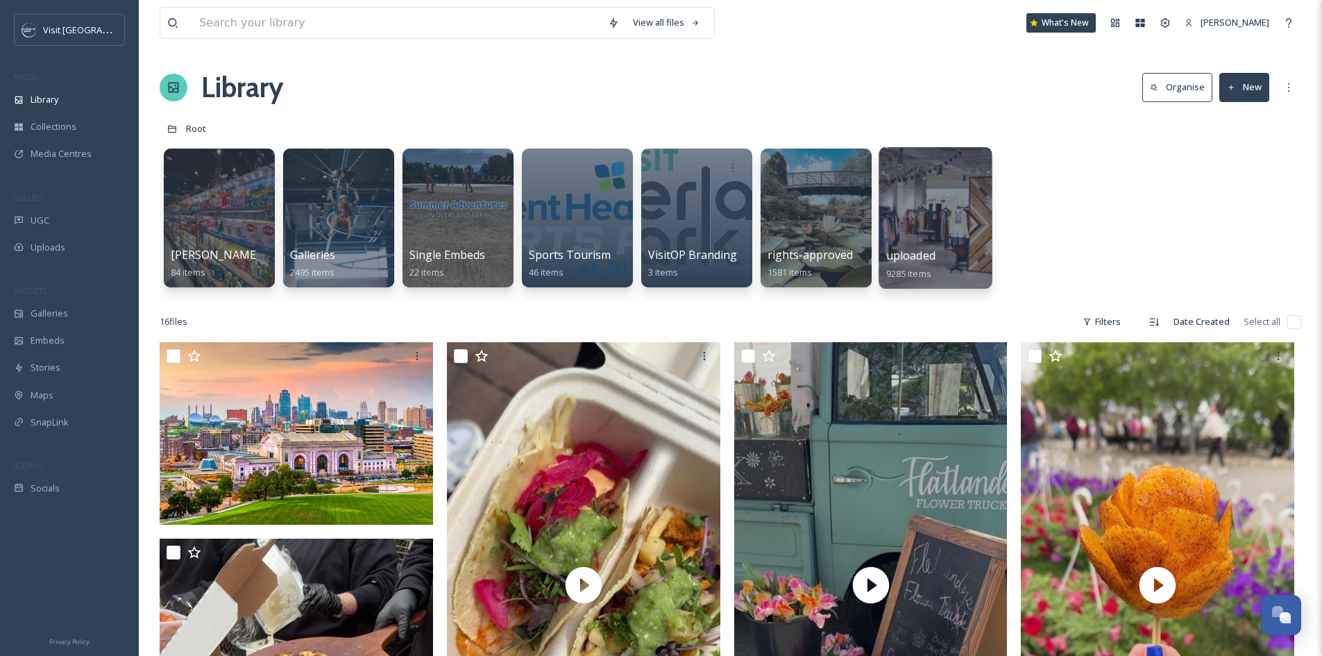
click at [933, 237] on div at bounding box center [934, 218] width 113 height 142
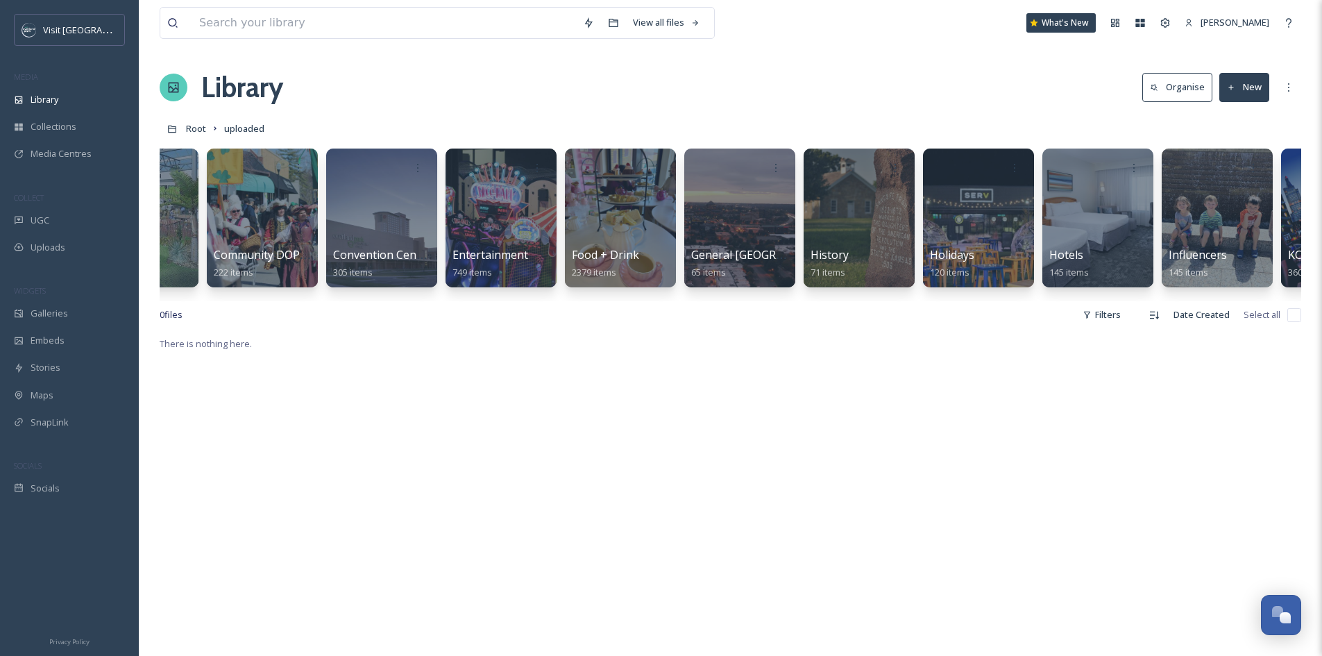
scroll to position [0, 1484]
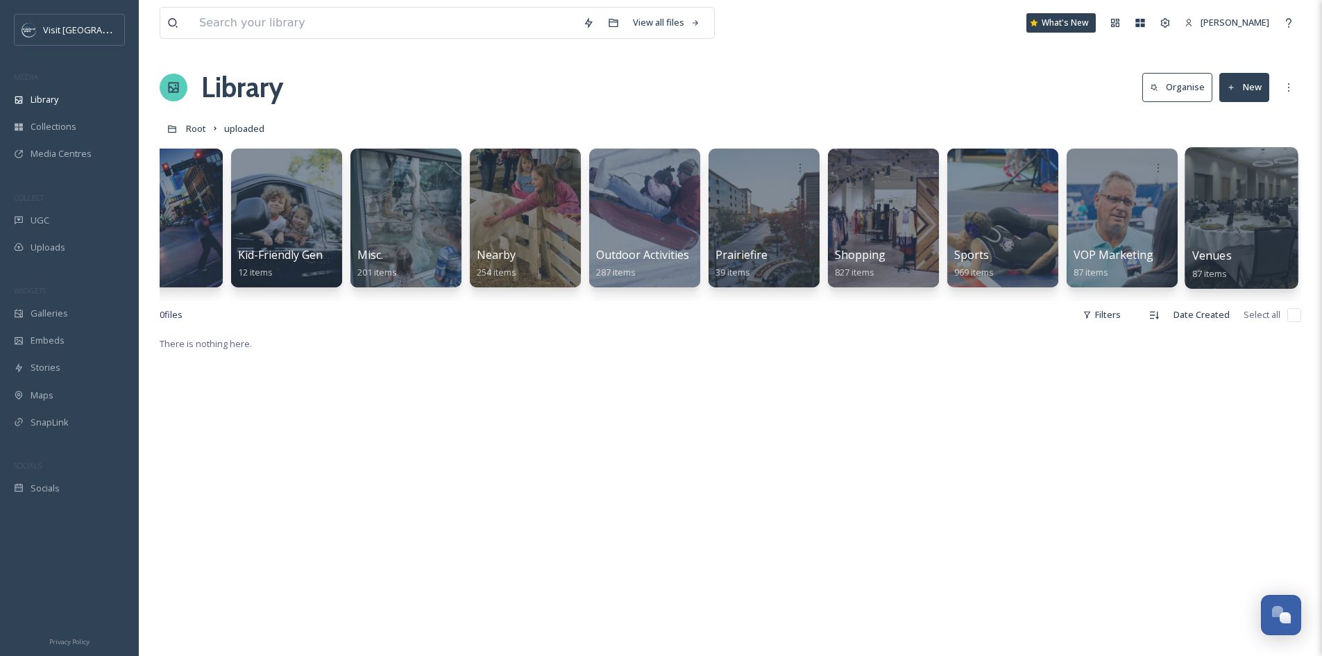
click at [1238, 195] on div at bounding box center [1240, 218] width 113 height 142
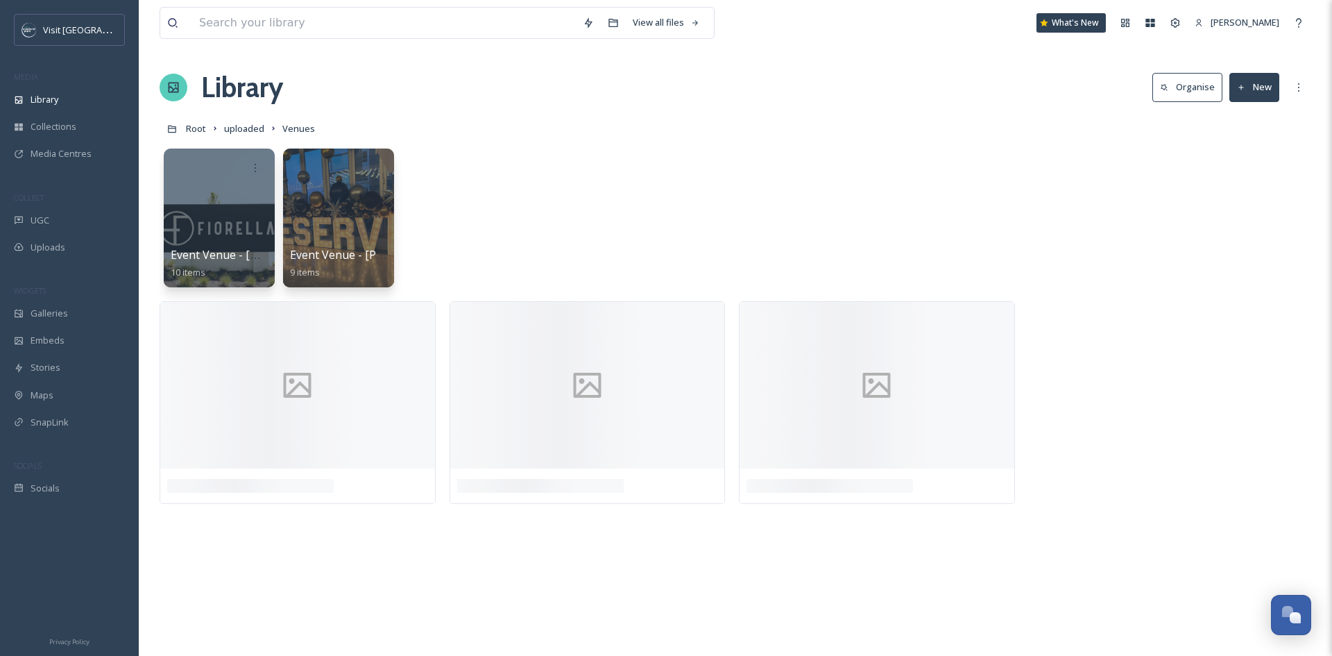
click at [1245, 78] on button "New" at bounding box center [1254, 87] width 50 height 28
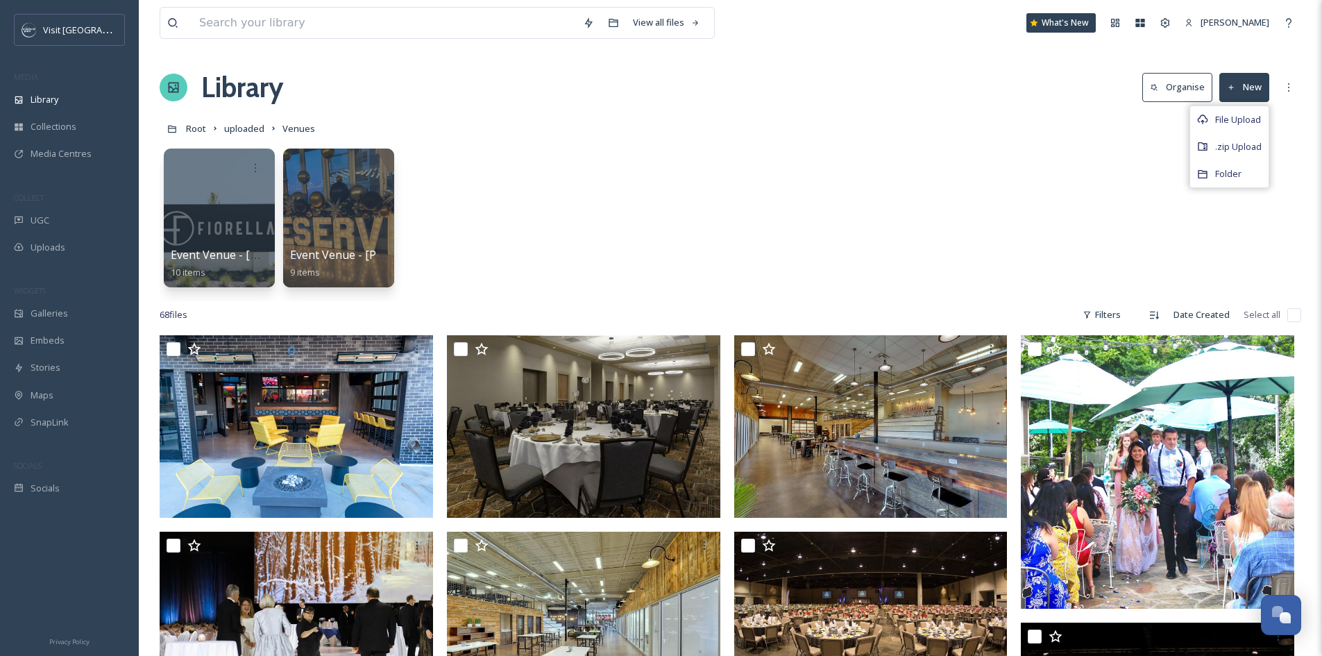
click at [958, 187] on div "Event Venue - [GEOGRAPHIC_DATA][PERSON_NAME] 10 items Event Venue - [PERSON_NAM…" at bounding box center [730, 222] width 1141 height 160
click at [1296, 85] on div "More Options" at bounding box center [1288, 87] width 25 height 25
click at [77, 132] on div "Collections" at bounding box center [69, 126] width 139 height 27
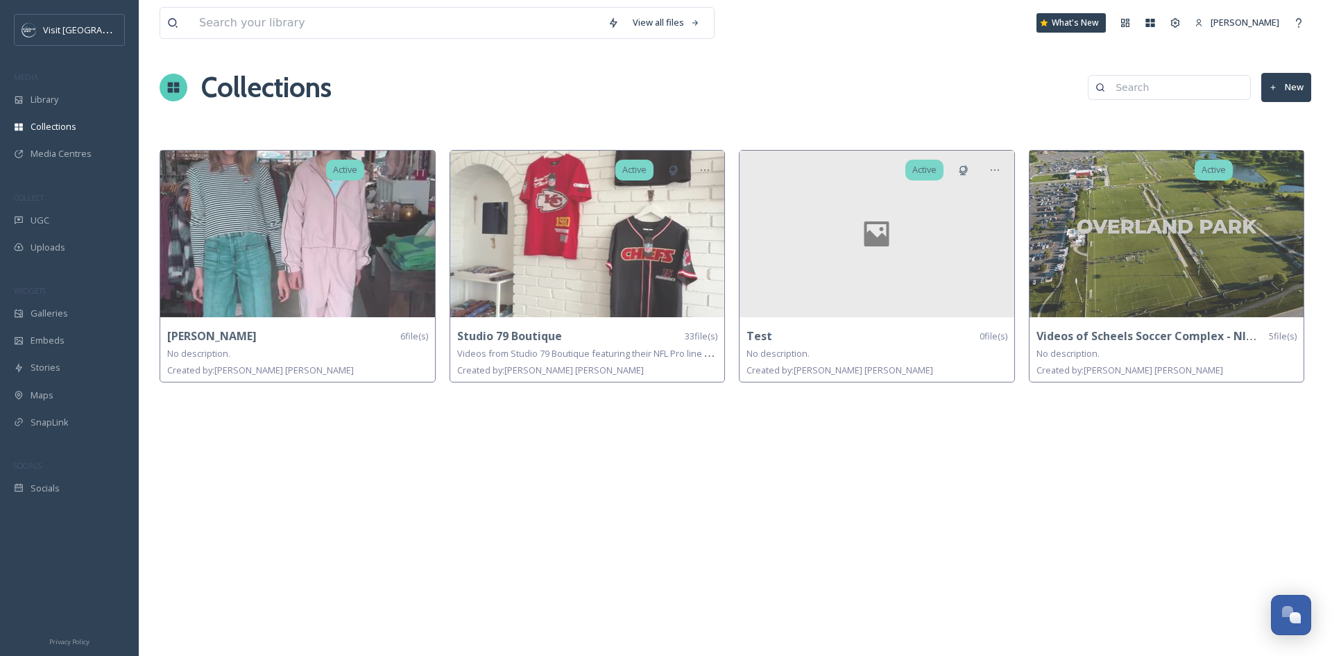
click at [1282, 89] on button "New" at bounding box center [1286, 87] width 50 height 28
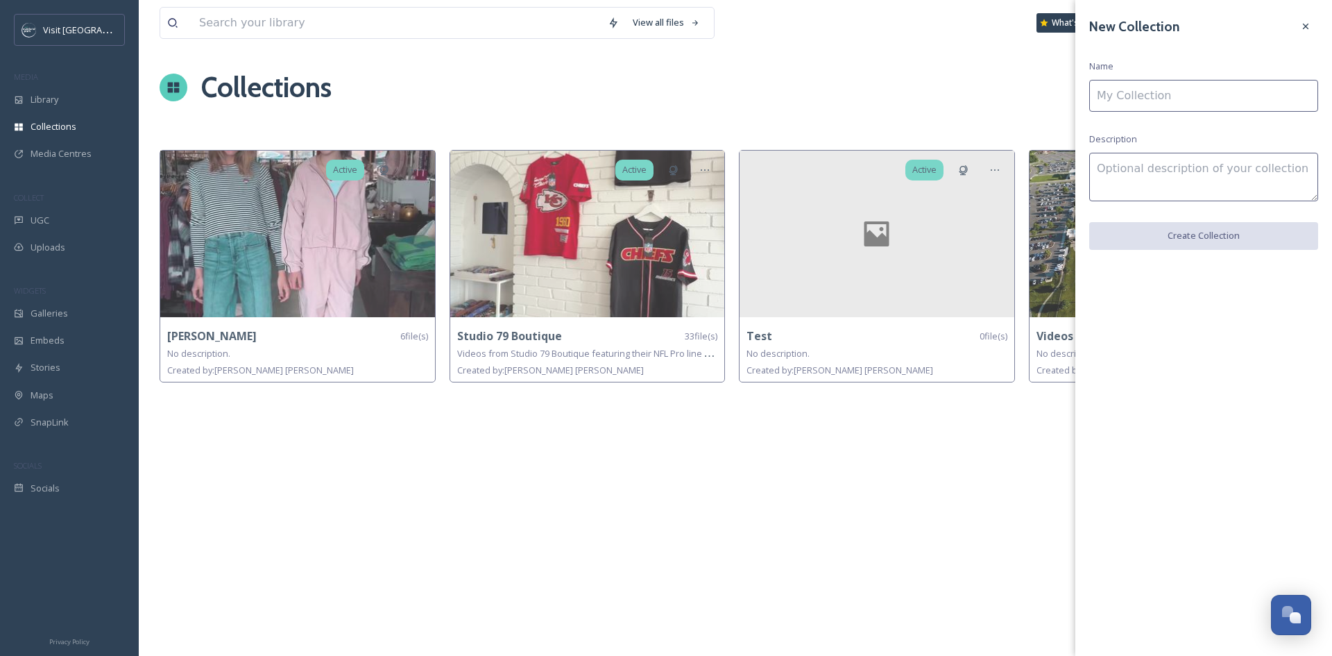
click at [1280, 94] on input at bounding box center [1203, 96] width 229 height 32
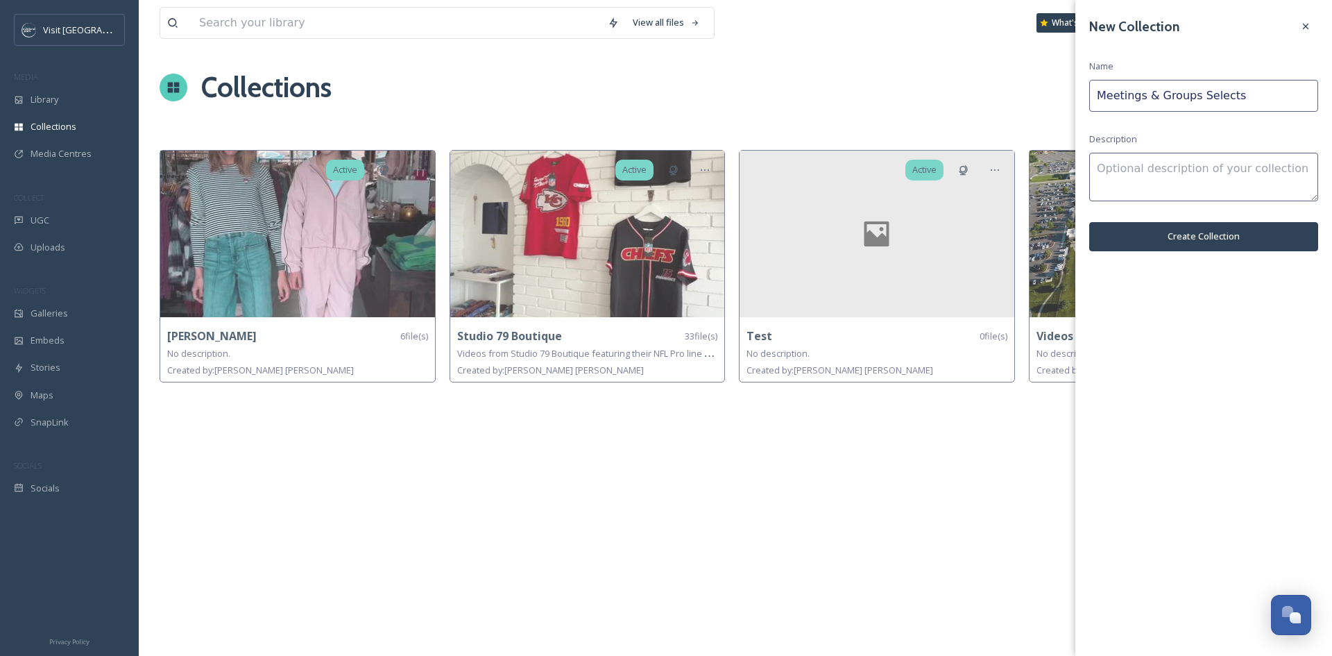
type input "Meetings & Groups Selects"
click at [1152, 172] on textarea at bounding box center [1203, 177] width 229 height 49
type textarea "[PERSON_NAME]'s pulls for the Meetings microsite"
click at [1181, 241] on button "Create Collection" at bounding box center [1203, 236] width 229 height 28
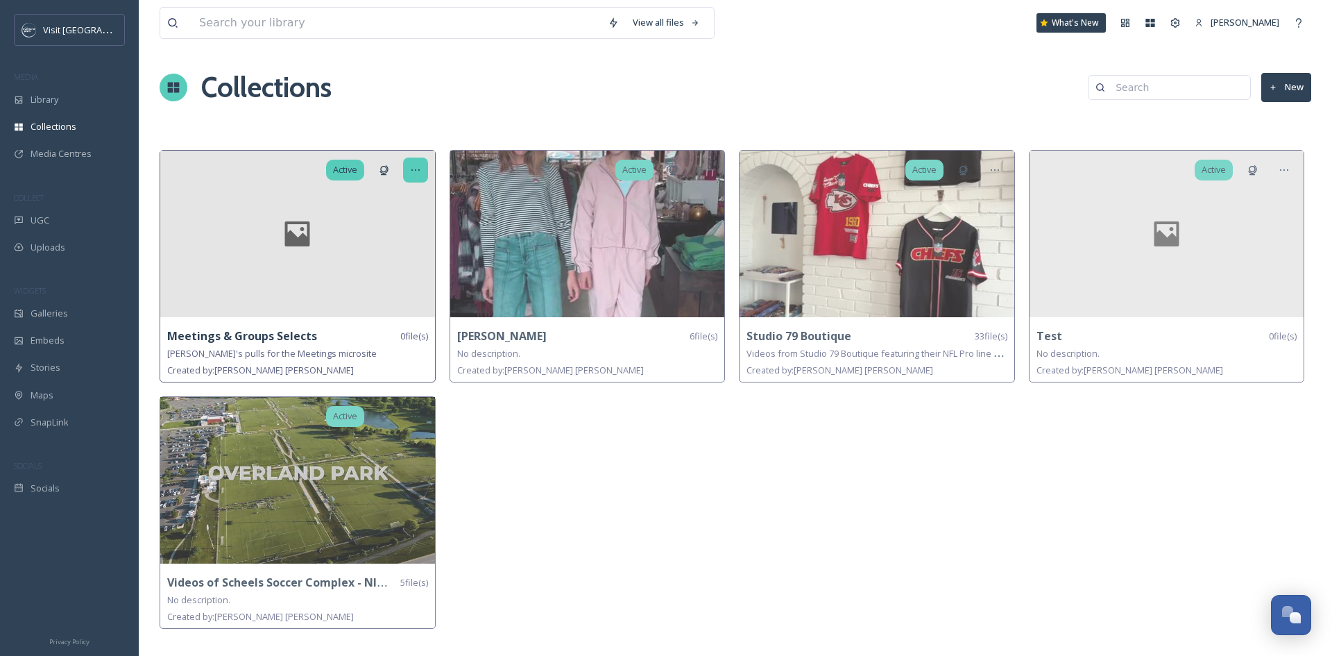
click at [414, 161] on div at bounding box center [415, 169] width 25 height 25
click at [407, 207] on span "Edit Collection" at bounding box center [391, 200] width 58 height 13
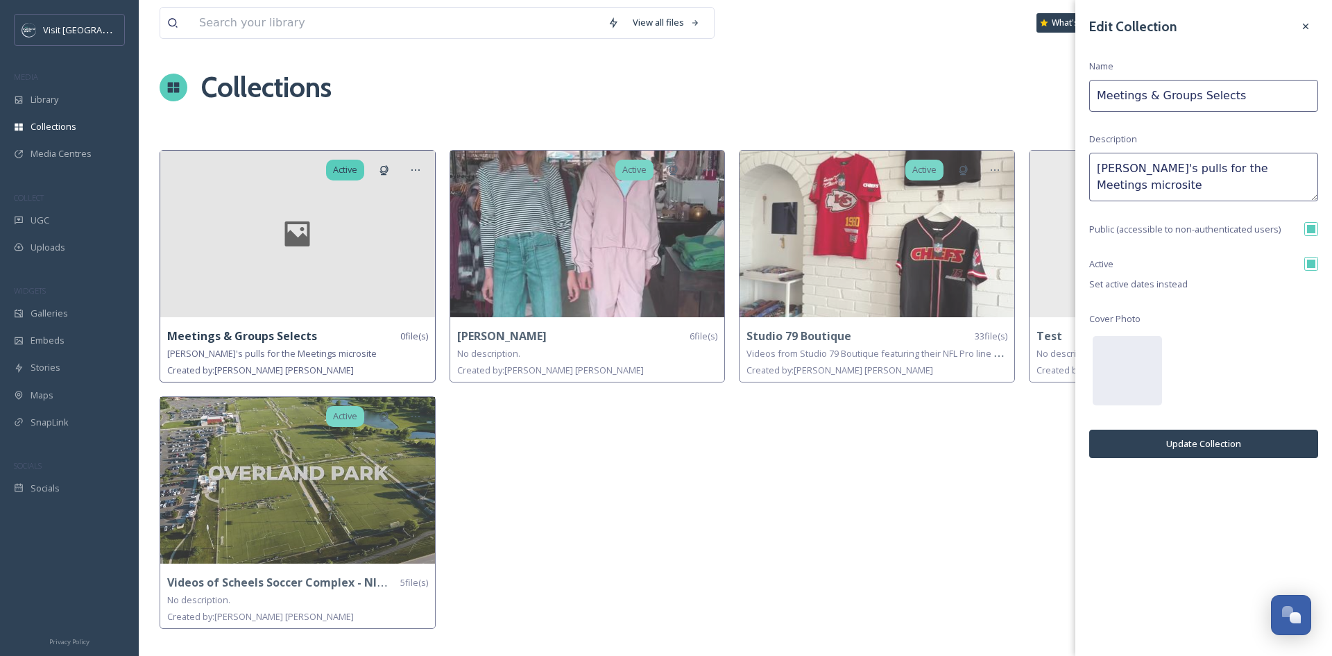
click at [1309, 229] on input "checkbox" at bounding box center [1311, 229] width 14 height 14
checkbox input "false"
click at [1150, 447] on button "Update Collection" at bounding box center [1203, 443] width 229 height 28
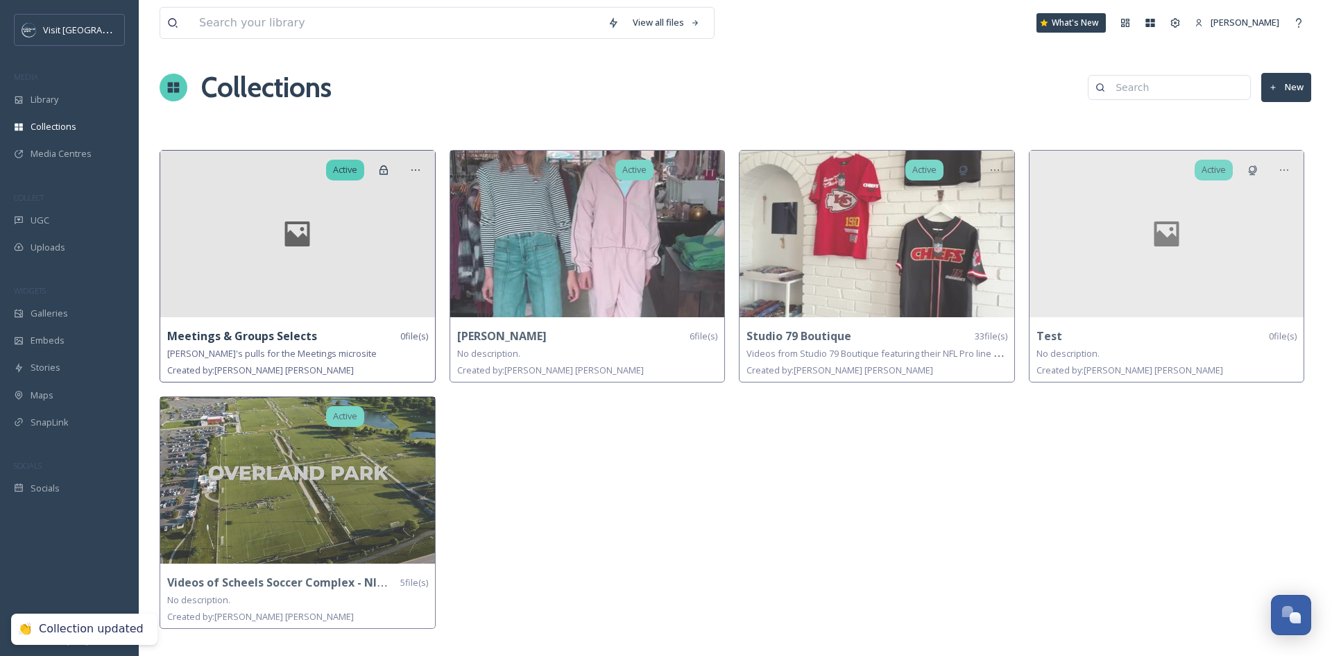
click at [332, 271] on div at bounding box center [297, 234] width 275 height 166
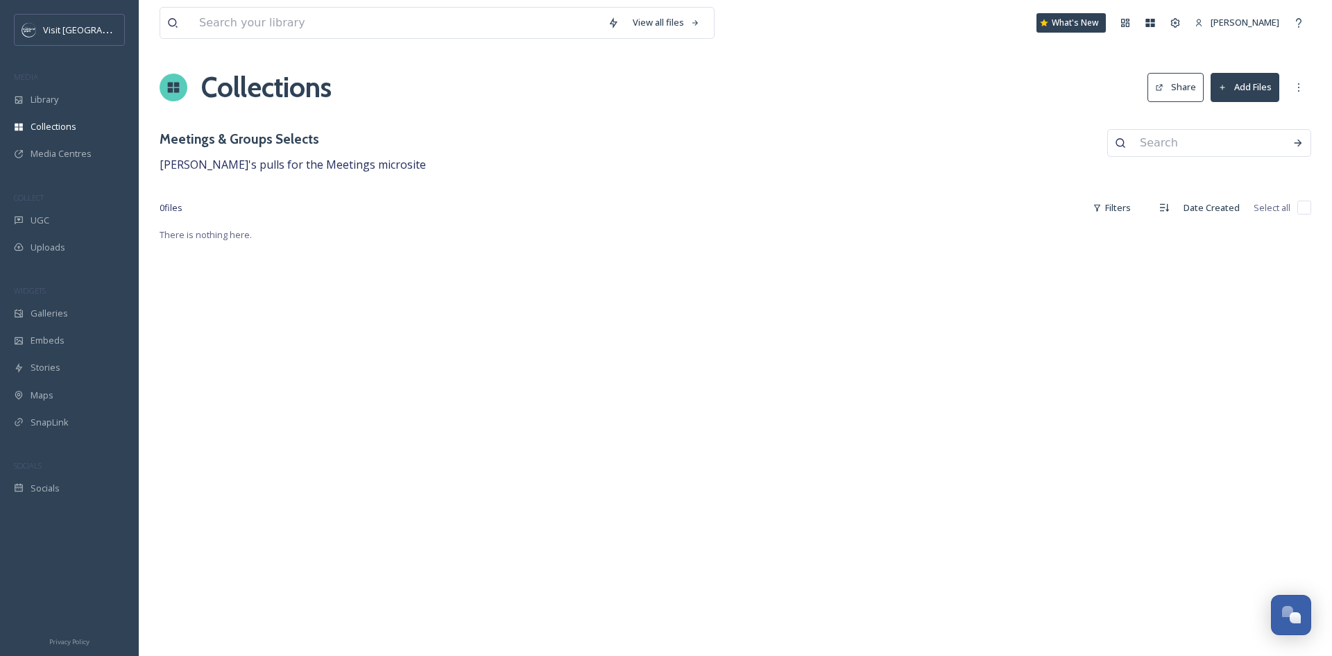
click at [1260, 85] on button "Add Files" at bounding box center [1245, 87] width 69 height 28
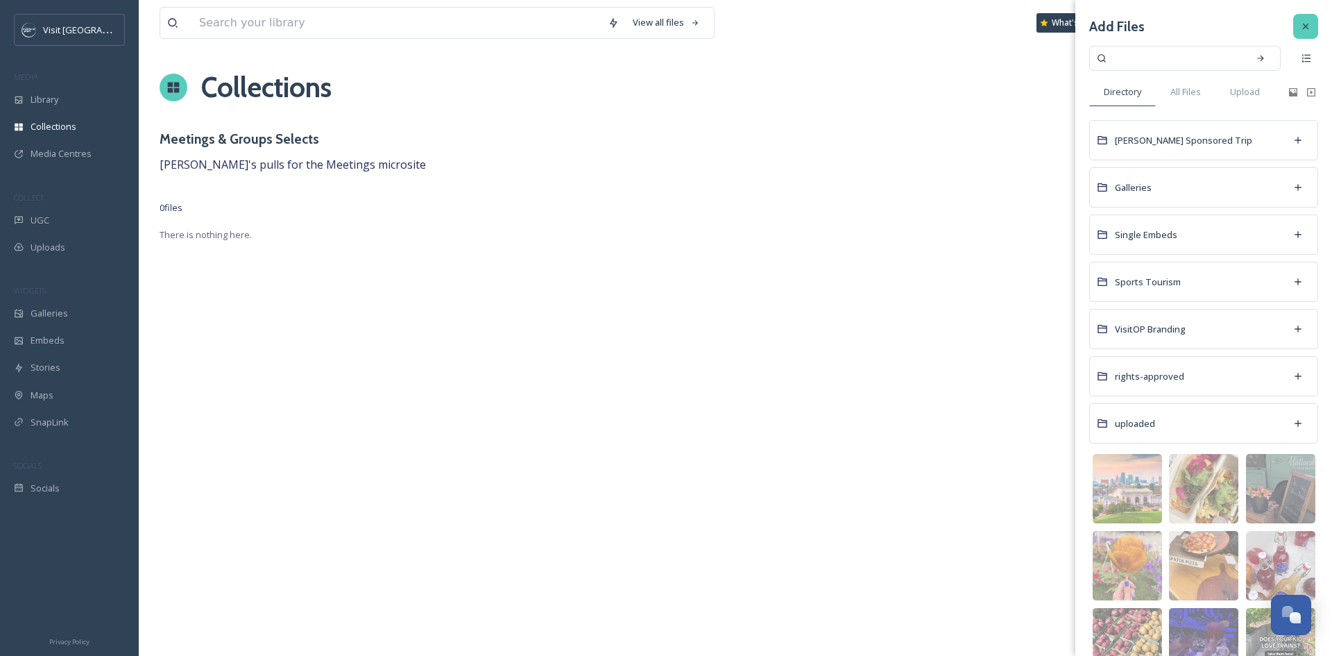
click at [1300, 24] on icon at bounding box center [1305, 26] width 11 height 11
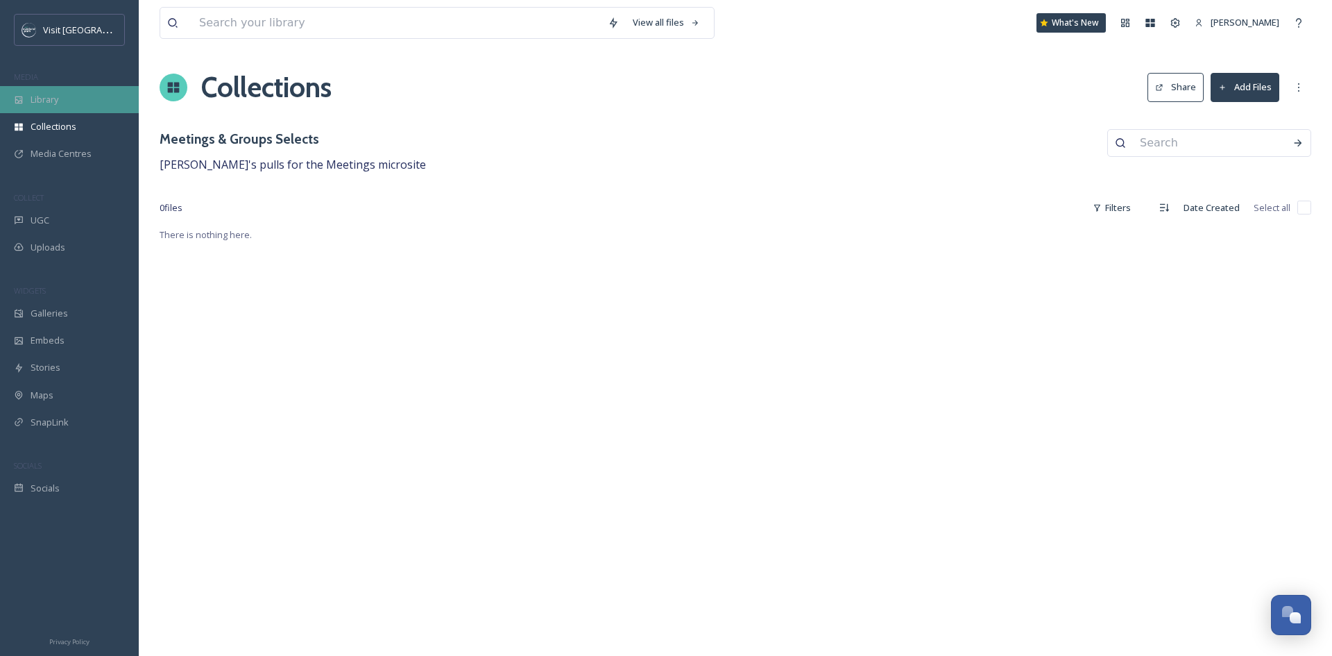
click at [64, 101] on div "Library" at bounding box center [69, 99] width 139 height 27
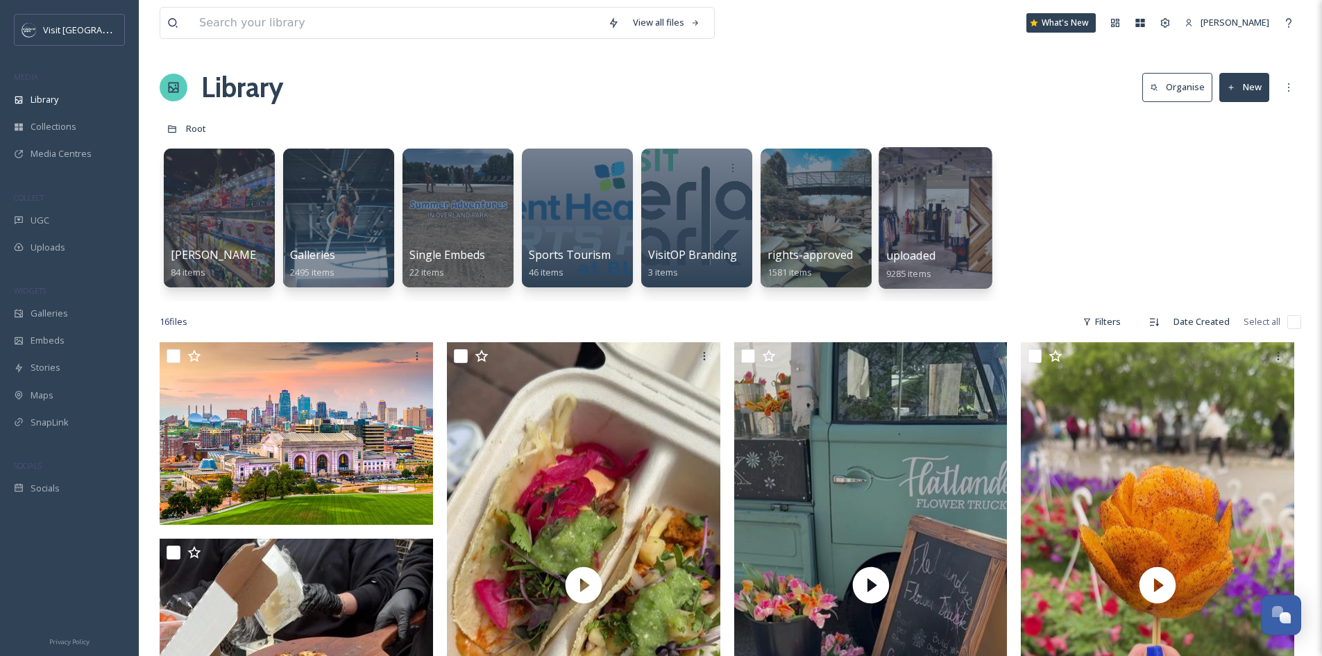
click at [918, 210] on div at bounding box center [934, 218] width 113 height 142
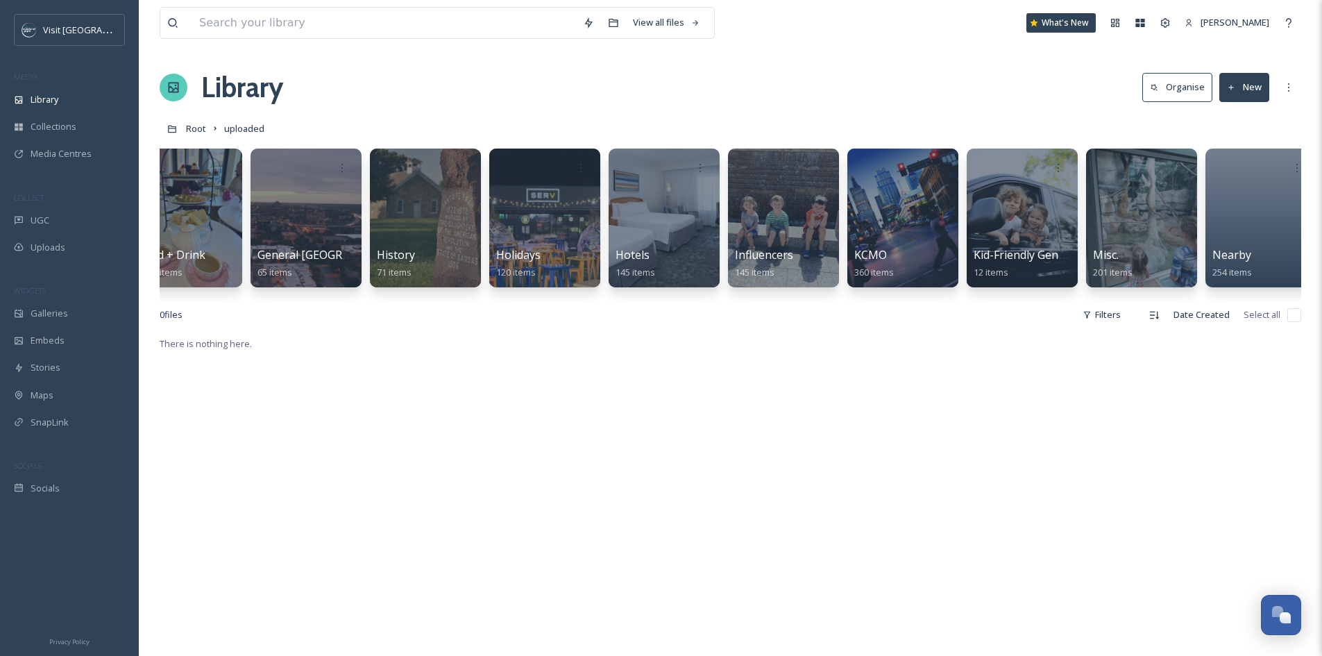
scroll to position [0, 1484]
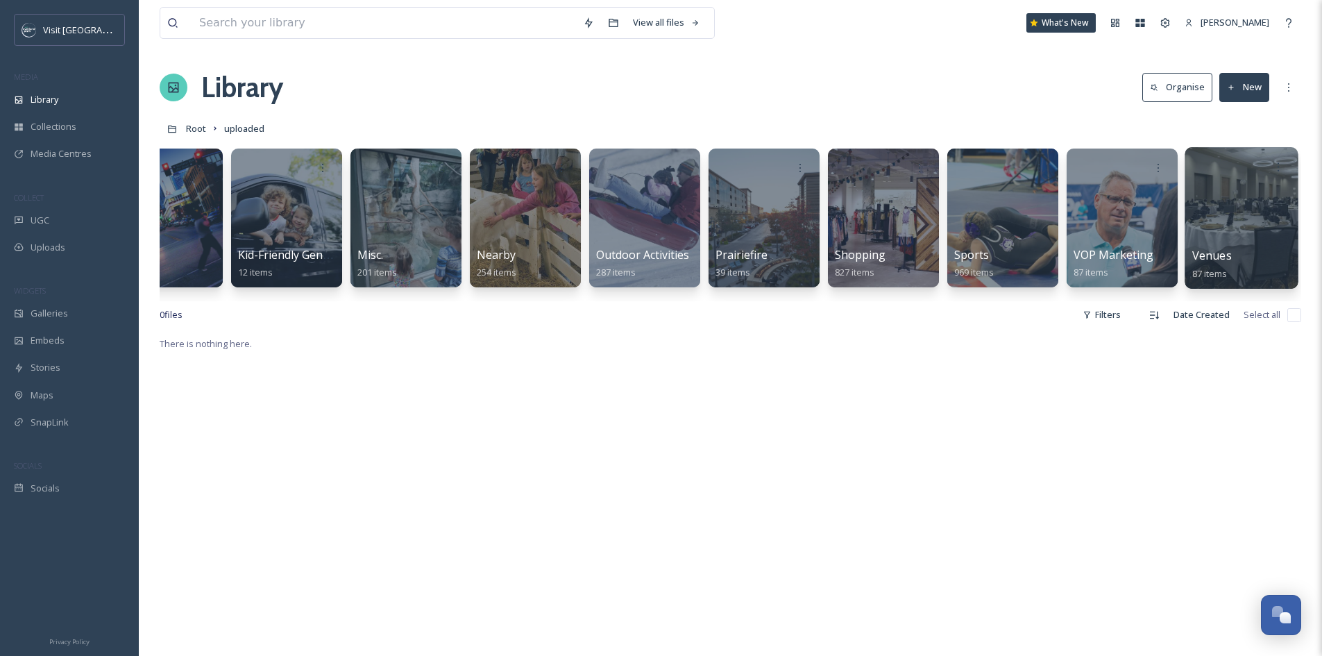
click at [1259, 250] on div "Venues 87 items" at bounding box center [1241, 264] width 99 height 35
click at [1242, 196] on div at bounding box center [1240, 218] width 113 height 142
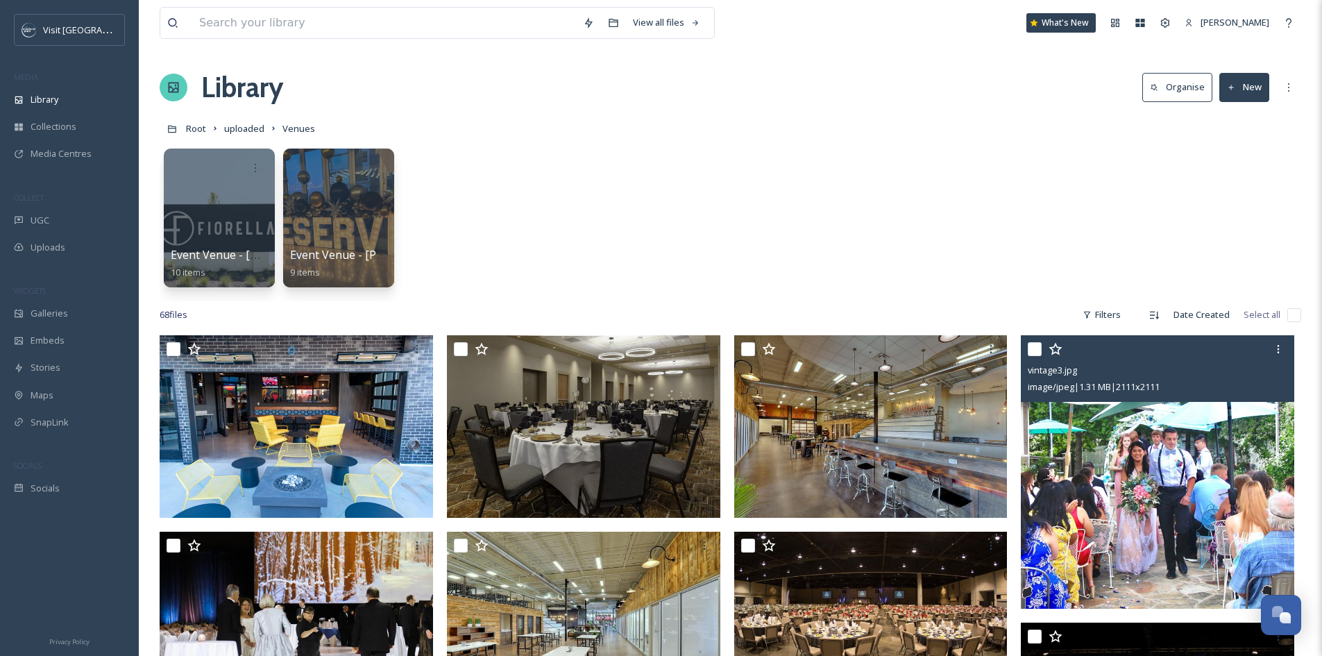
click at [1034, 349] on input "checkbox" at bounding box center [1034, 349] width 14 height 14
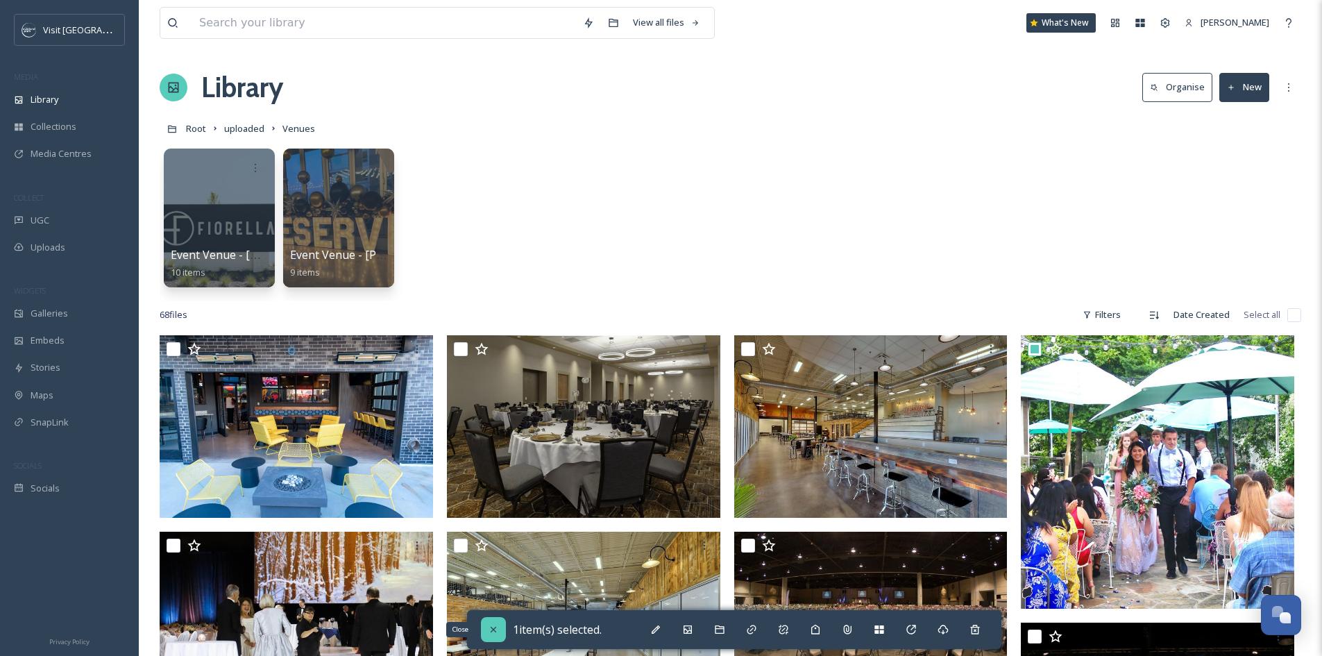
click at [493, 626] on icon at bounding box center [493, 629] width 11 height 11
checkbox input "false"
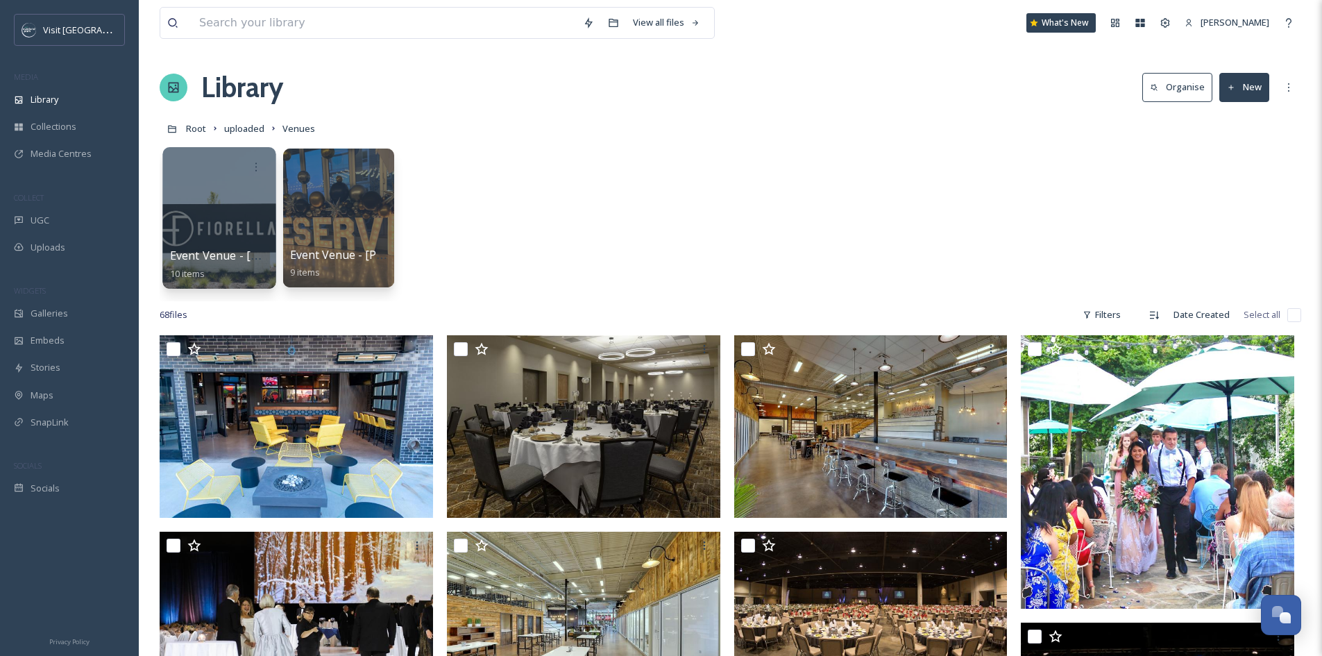
click at [231, 224] on div at bounding box center [218, 218] width 113 height 142
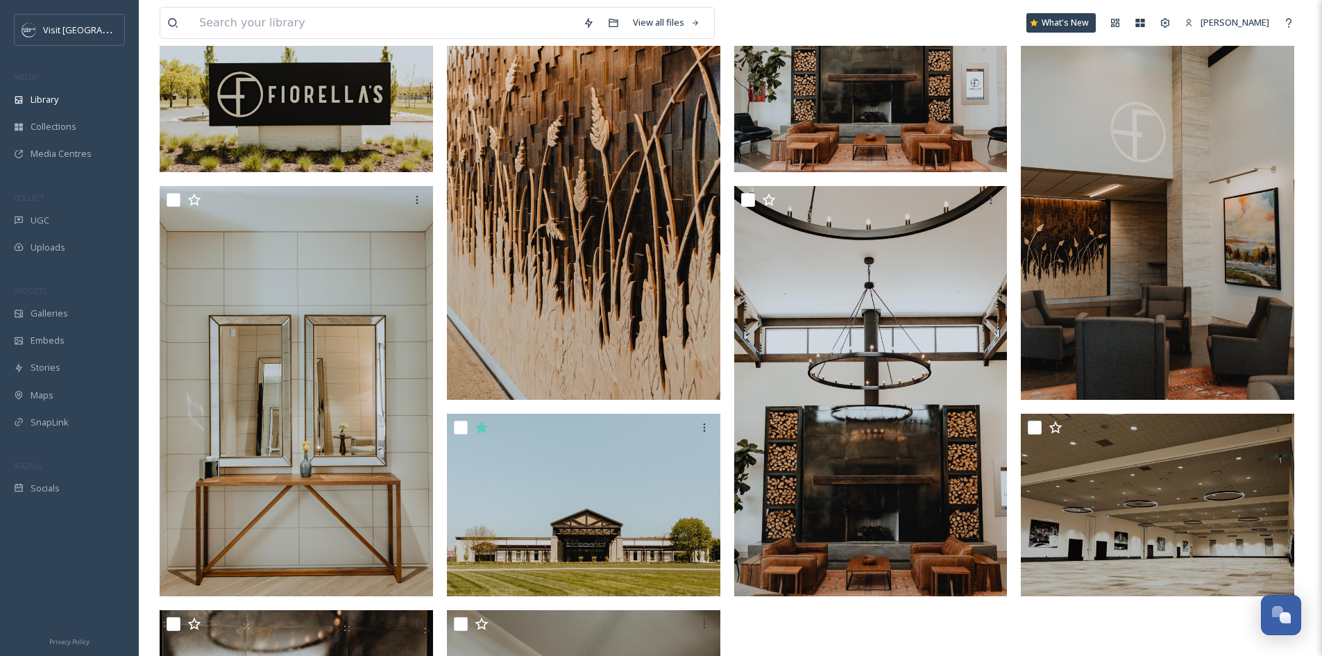
scroll to position [208, 0]
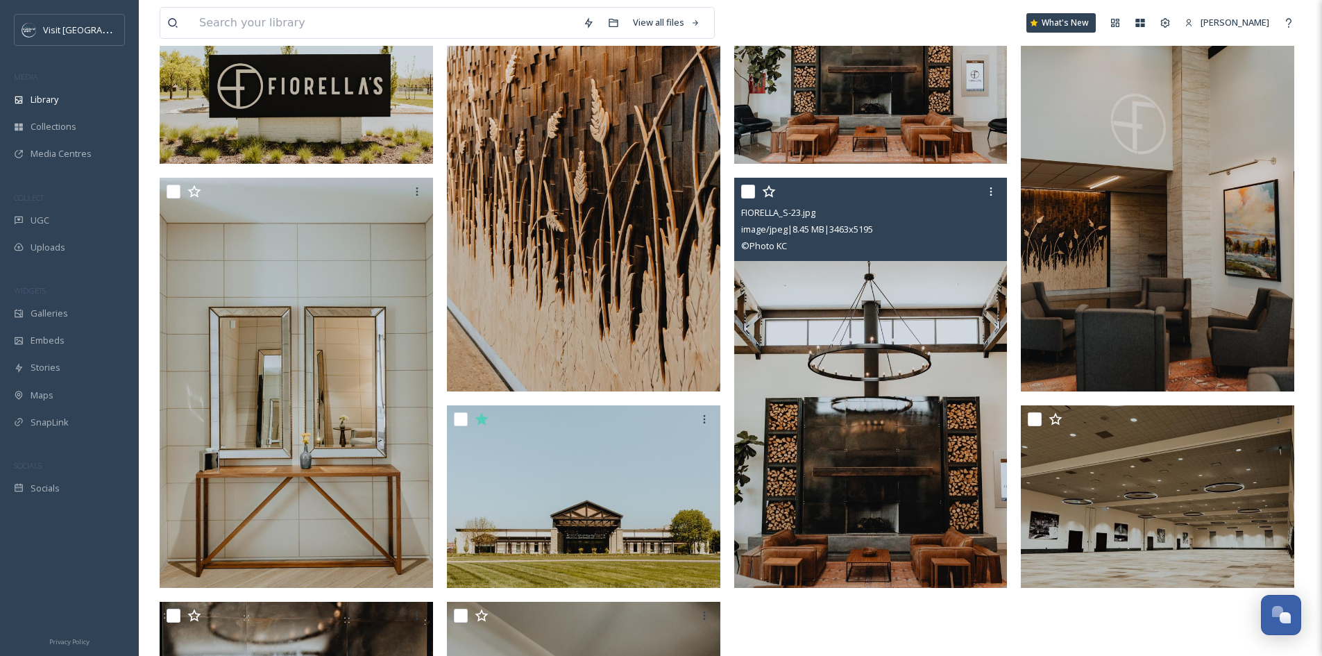
click at [749, 191] on input "checkbox" at bounding box center [748, 192] width 14 height 14
checkbox input "true"
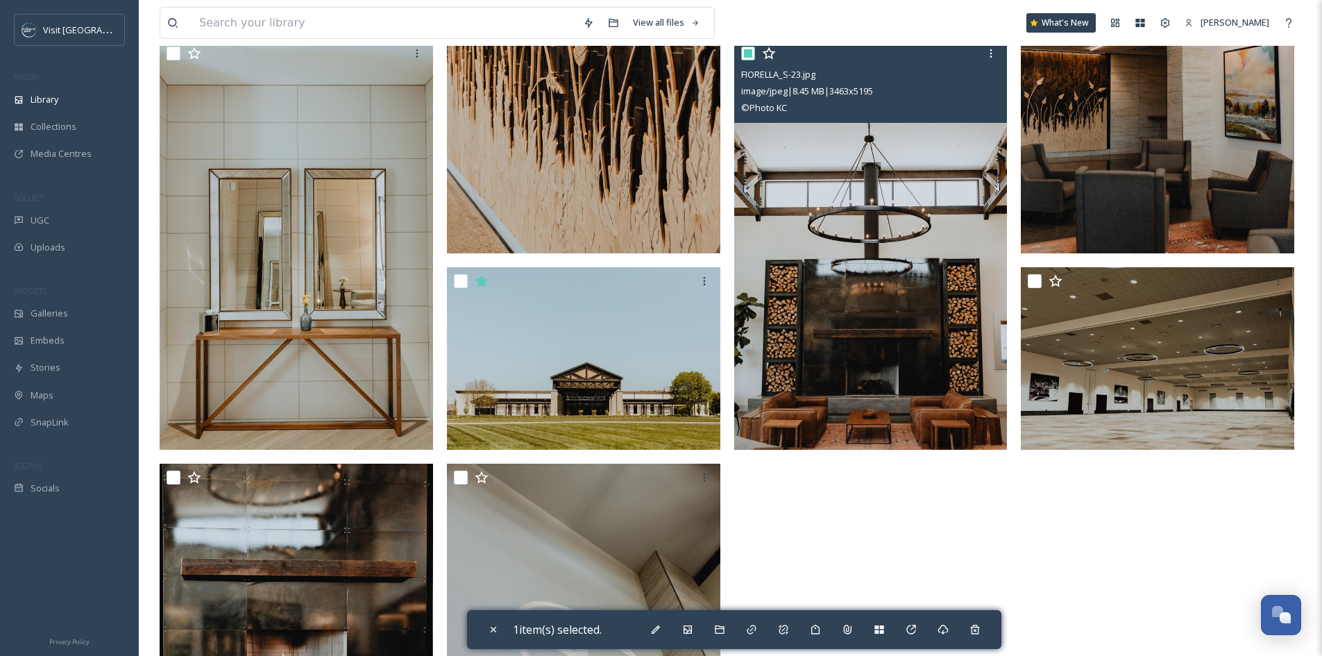
scroll to position [486, 0]
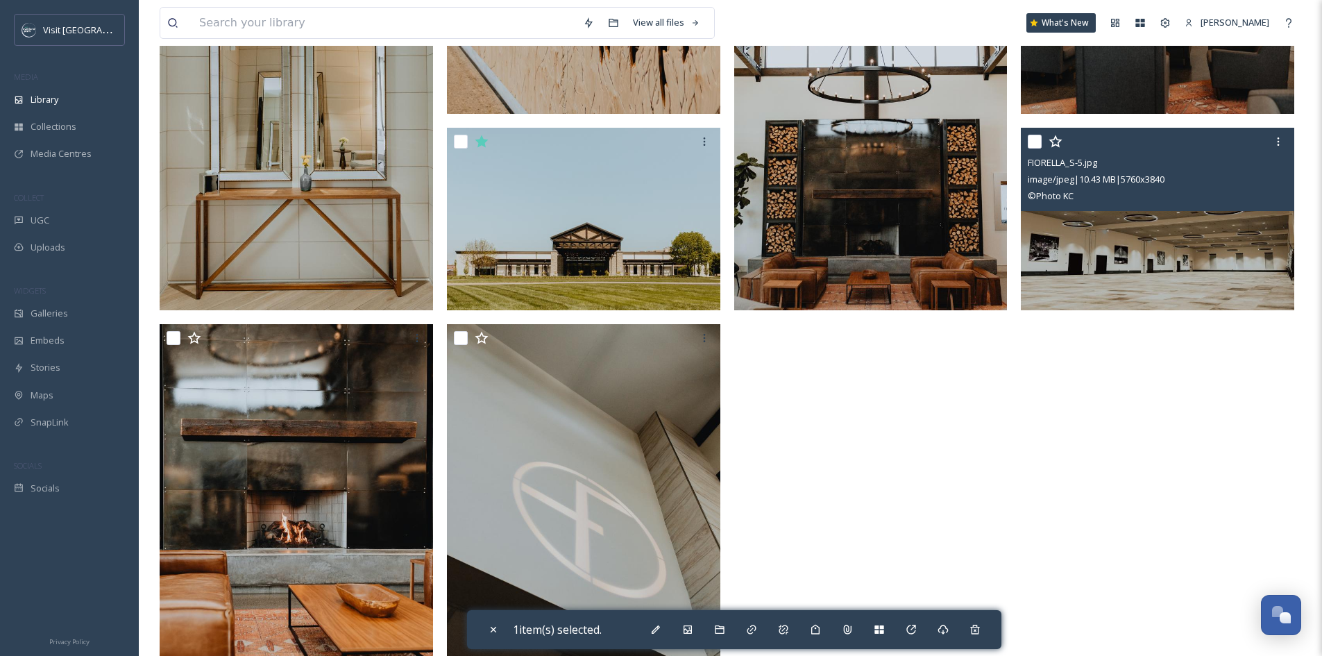
click at [1035, 138] on input "checkbox" at bounding box center [1034, 142] width 14 height 14
checkbox input "true"
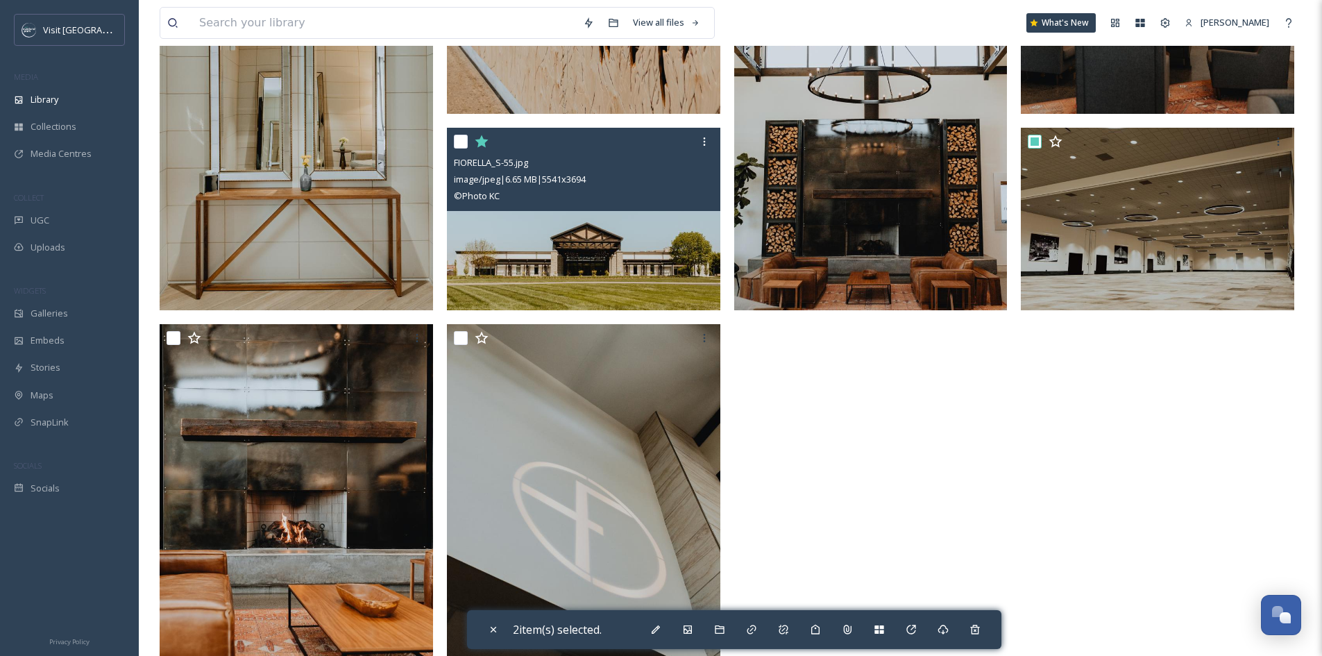
click at [461, 142] on input "checkbox" at bounding box center [461, 142] width 14 height 14
checkbox input "true"
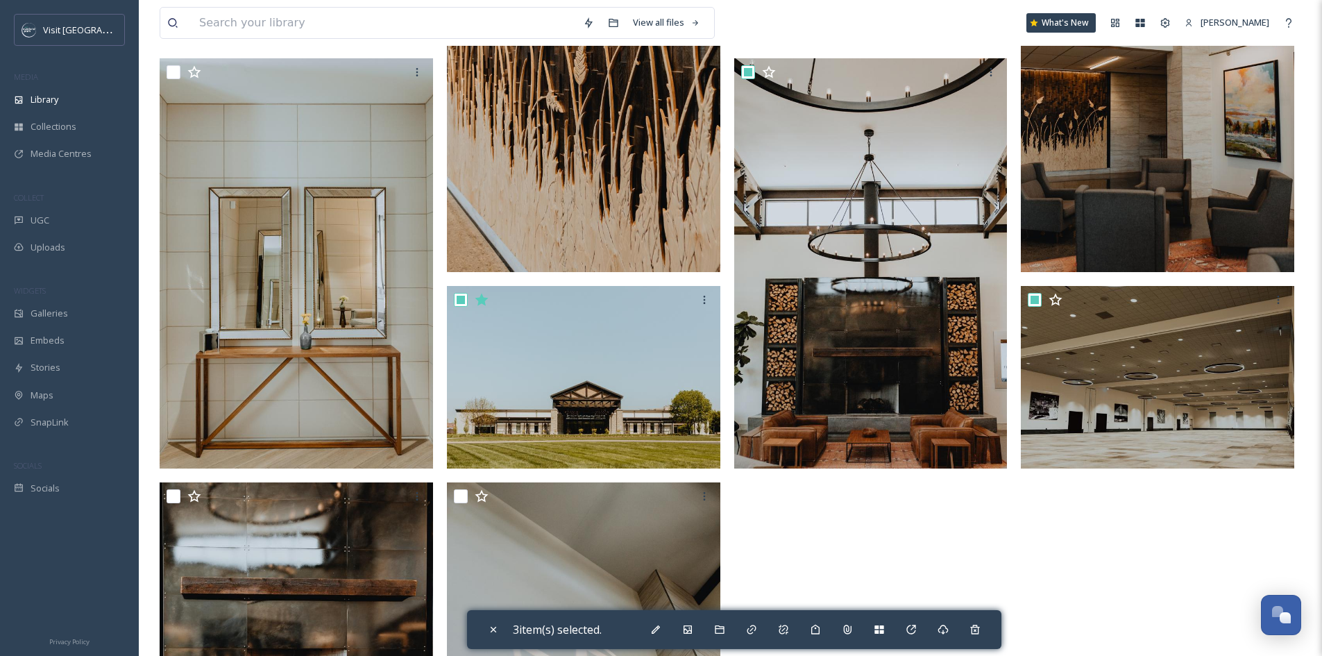
scroll to position [139, 0]
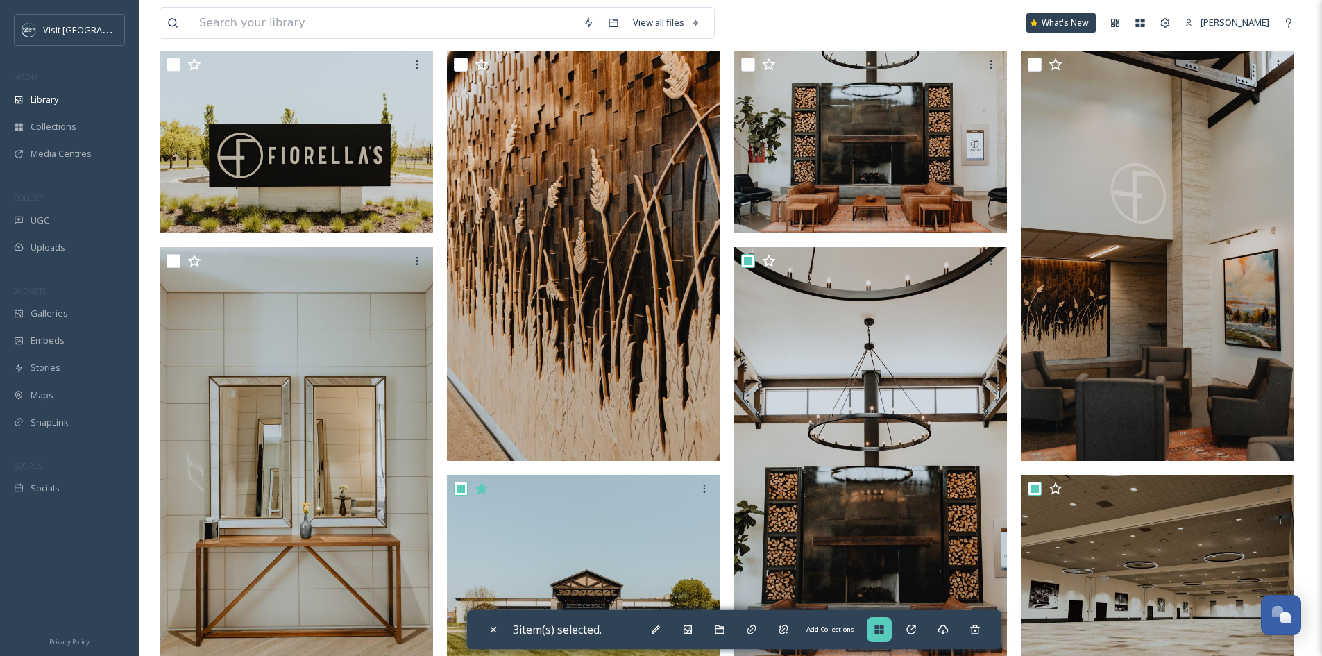
click at [880, 639] on div "Add Collections" at bounding box center [878, 629] width 25 height 25
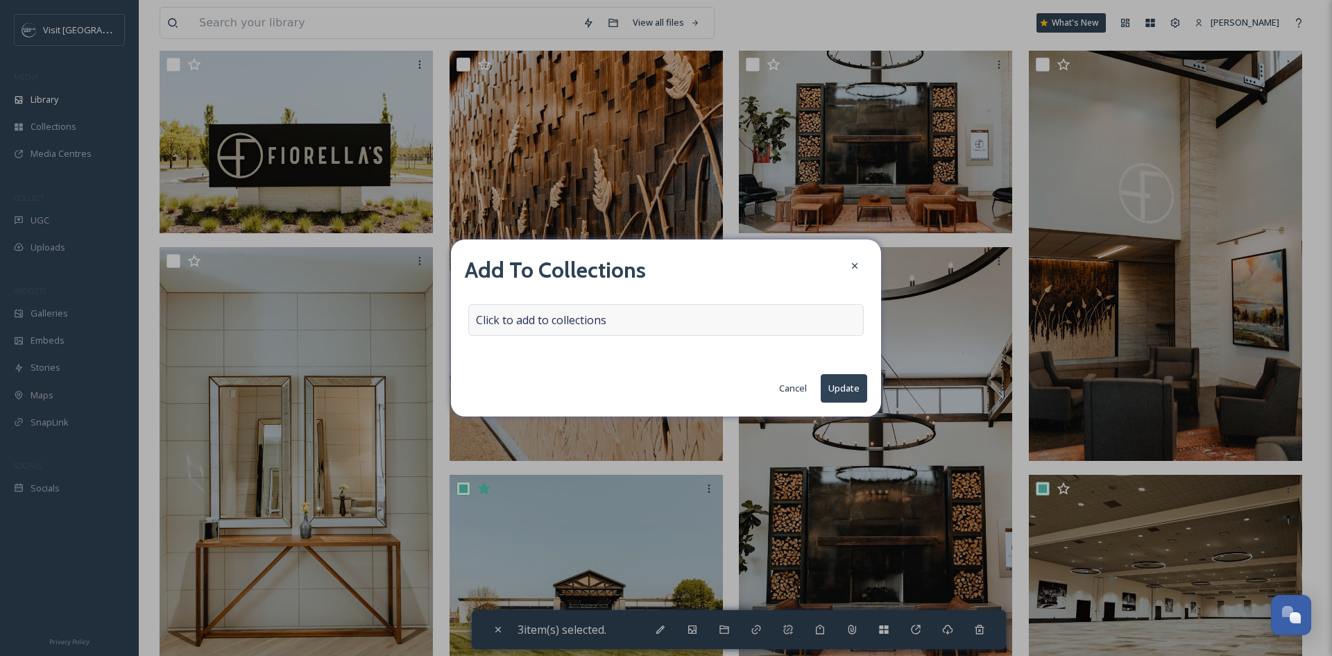
click at [609, 318] on div "Click to add to collections" at bounding box center [665, 320] width 395 height 32
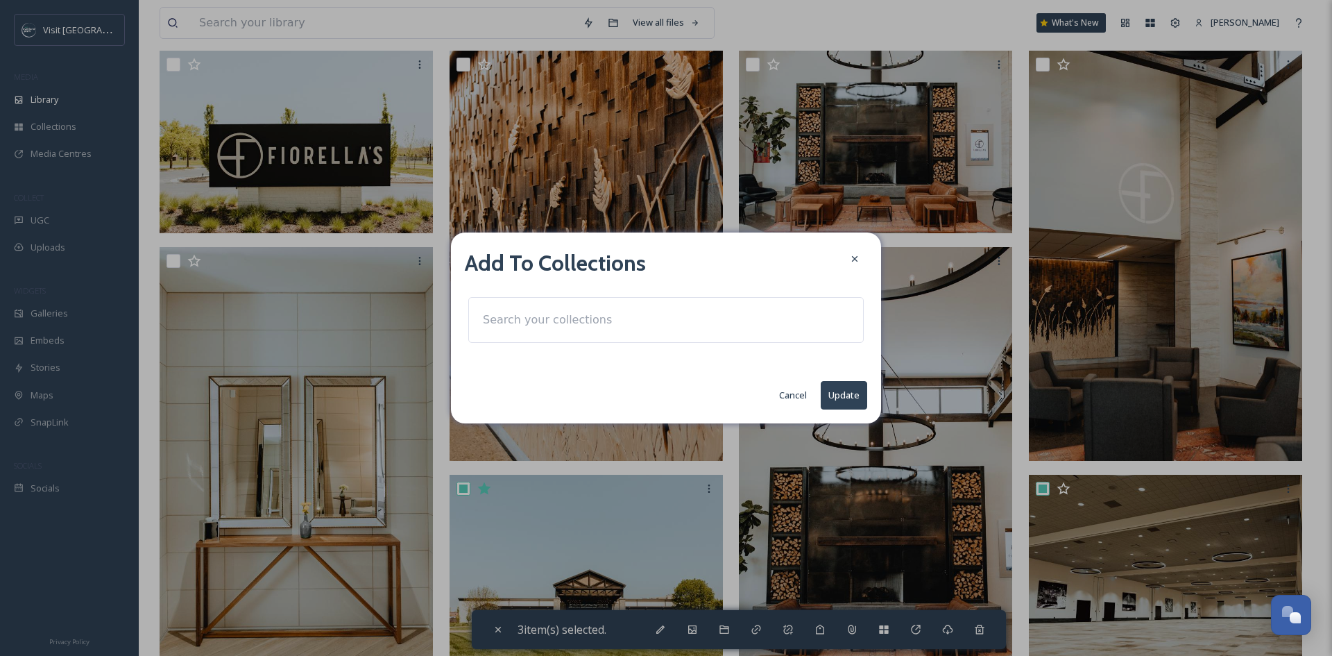
click at [609, 318] on input at bounding box center [552, 320] width 153 height 31
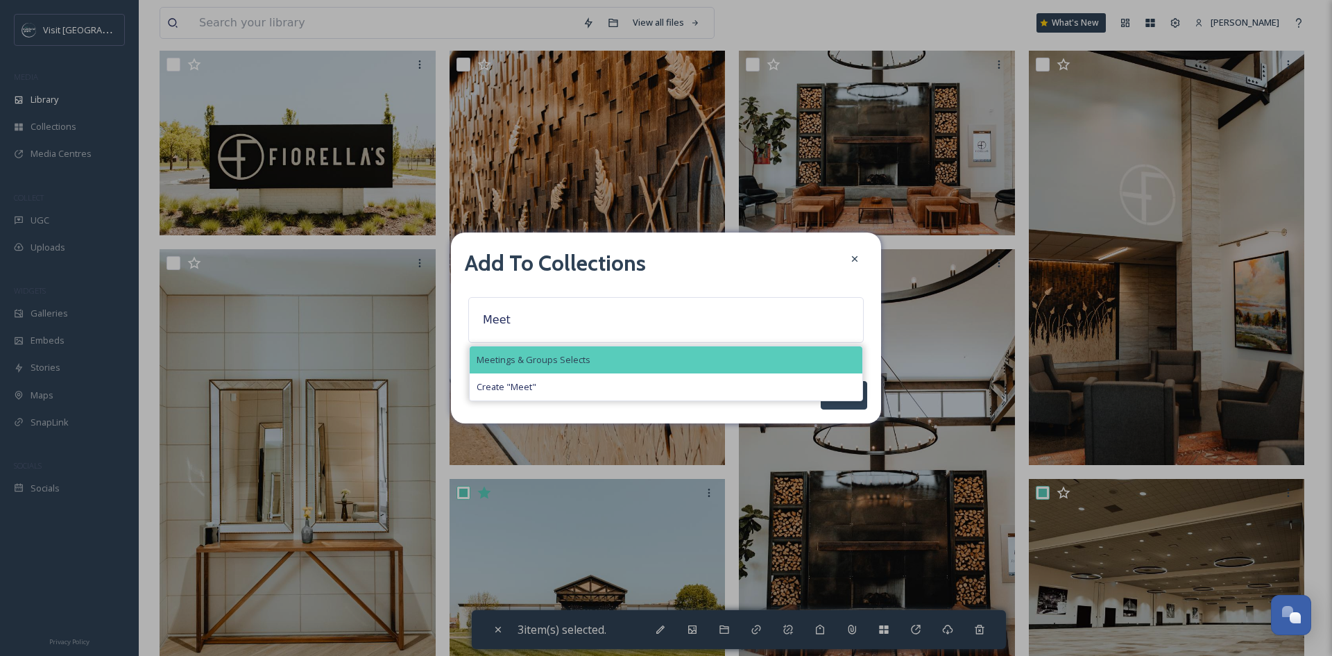
type input "Meet"
click at [595, 364] on div "Meetings & Groups Selects" at bounding box center [666, 359] width 393 height 27
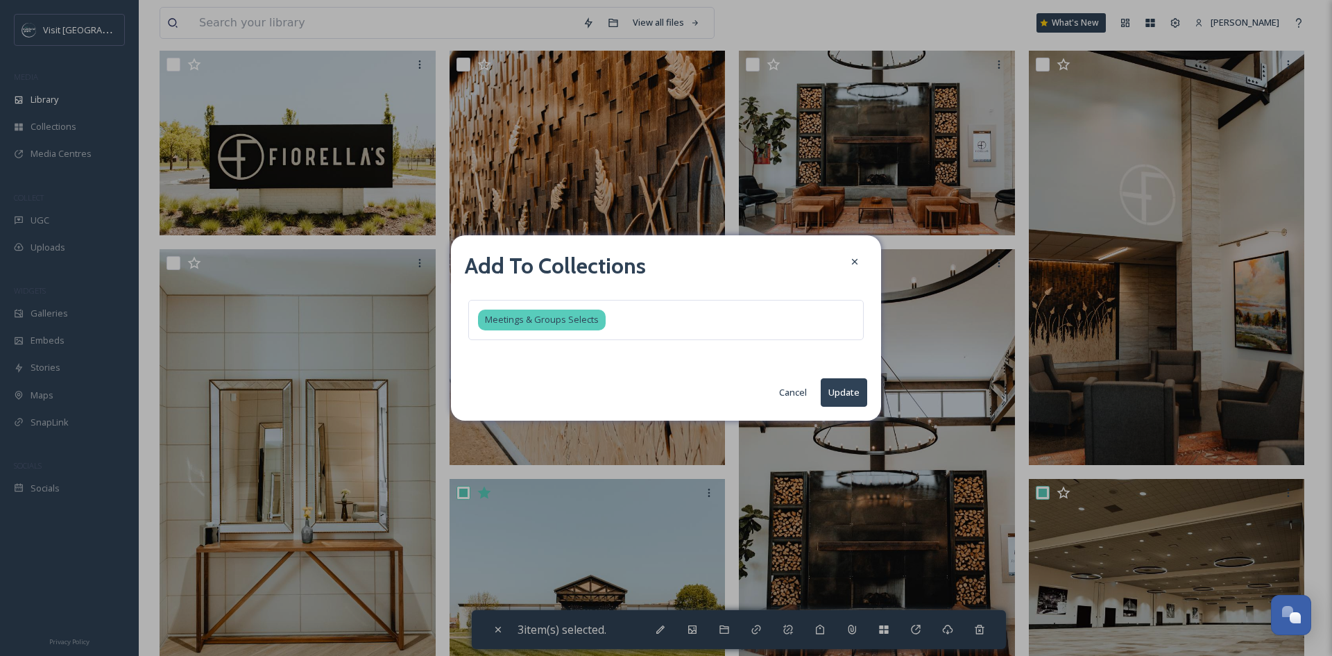
click at [857, 388] on button "Update" at bounding box center [844, 392] width 46 height 28
checkbox input "false"
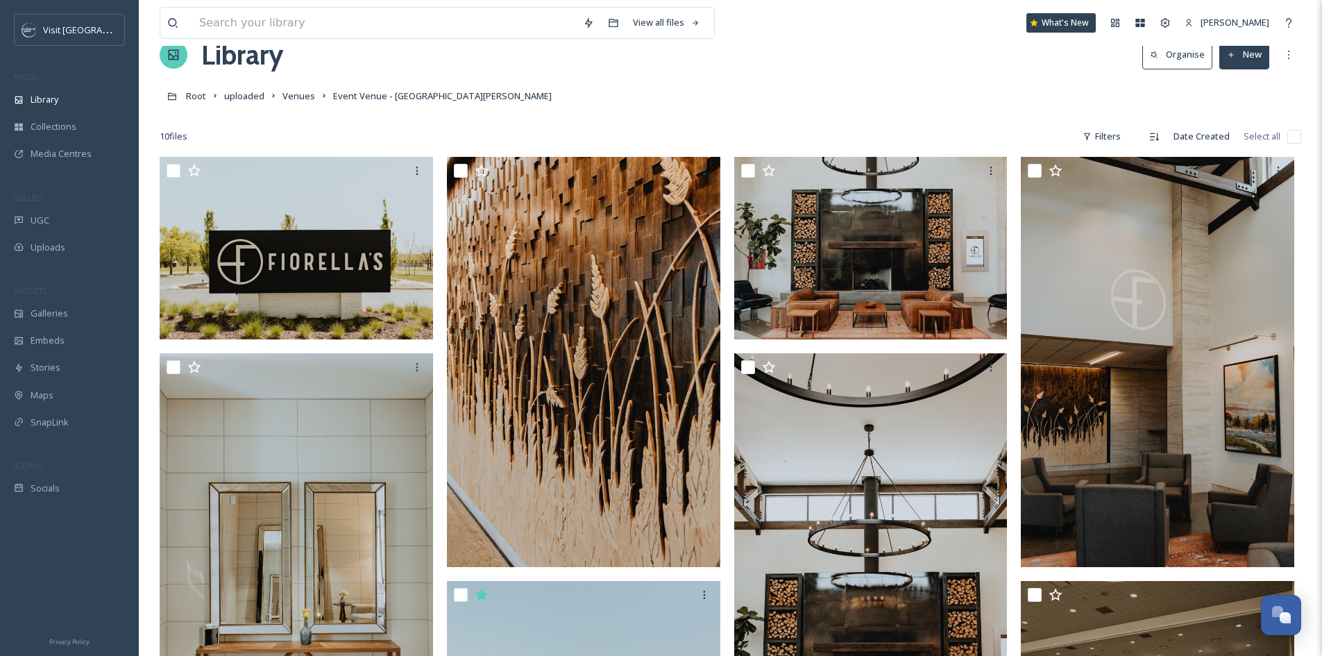
scroll to position [0, 0]
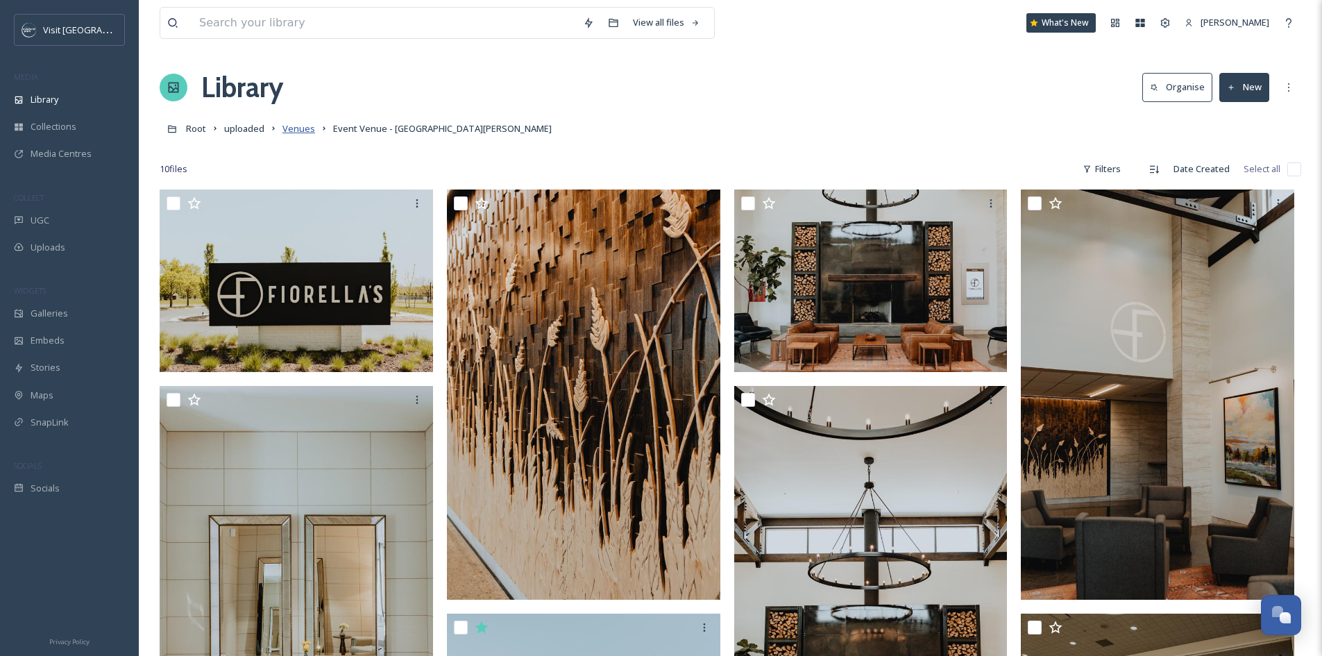
click at [297, 128] on span "Venues" at bounding box center [298, 128] width 33 height 12
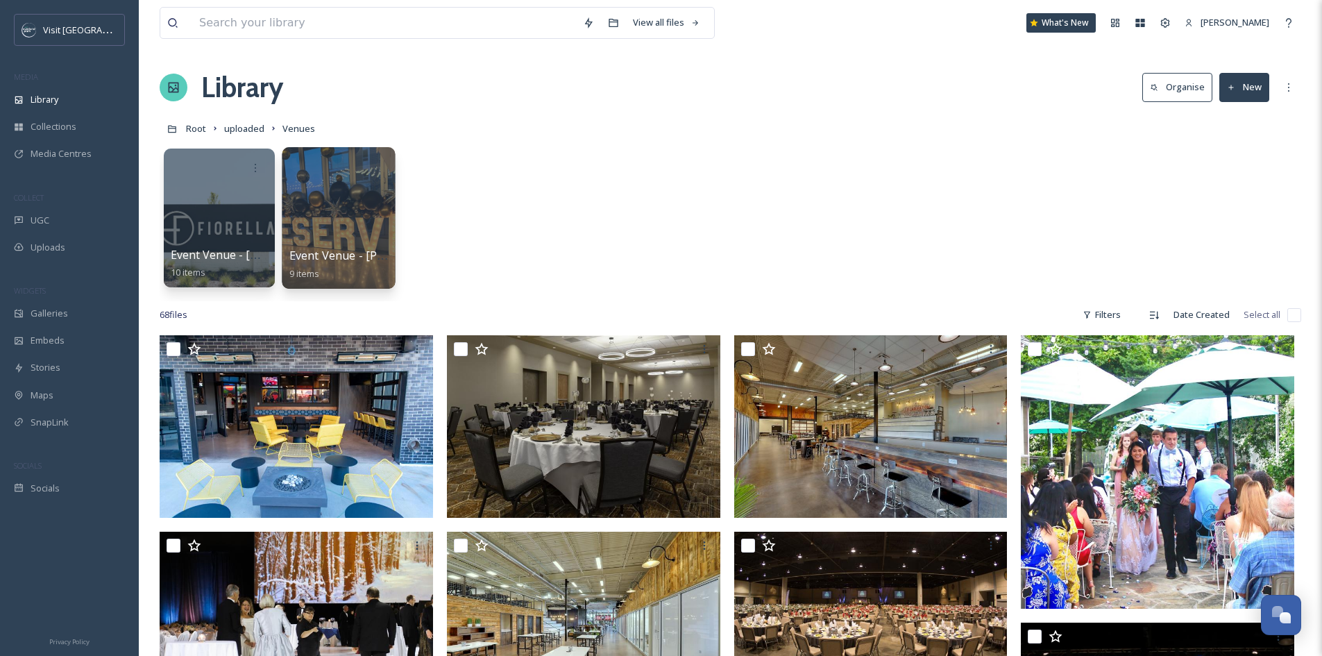
click at [354, 207] on div at bounding box center [338, 218] width 113 height 142
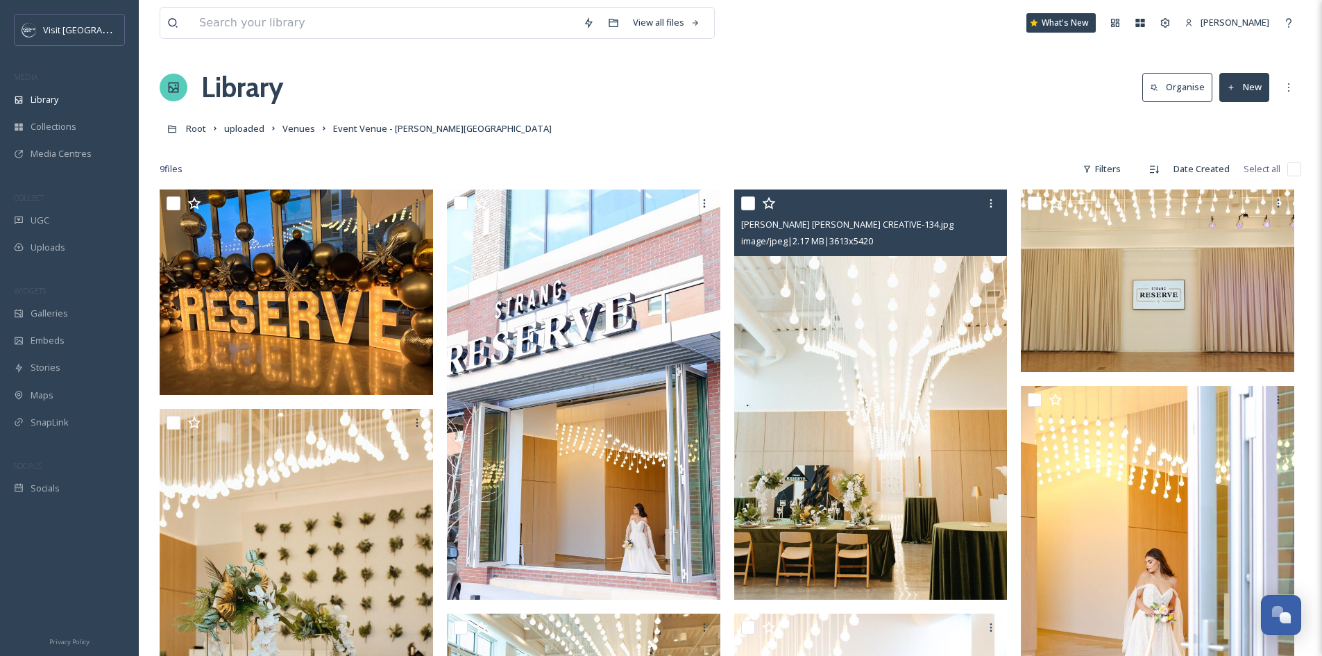
click at [744, 194] on div at bounding box center [872, 203] width 263 height 25
click at [746, 205] on input "checkbox" at bounding box center [748, 203] width 14 height 14
checkbox input "true"
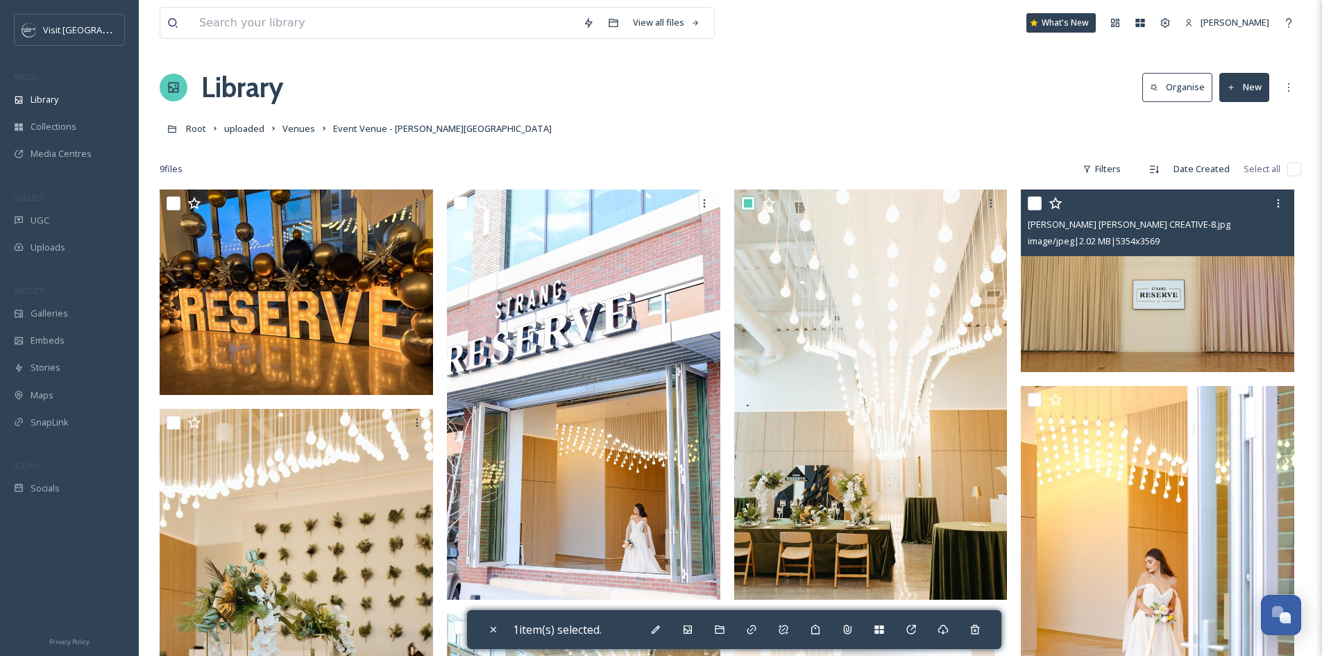
click at [1034, 205] on input "checkbox" at bounding box center [1034, 203] width 14 height 14
checkbox input "true"
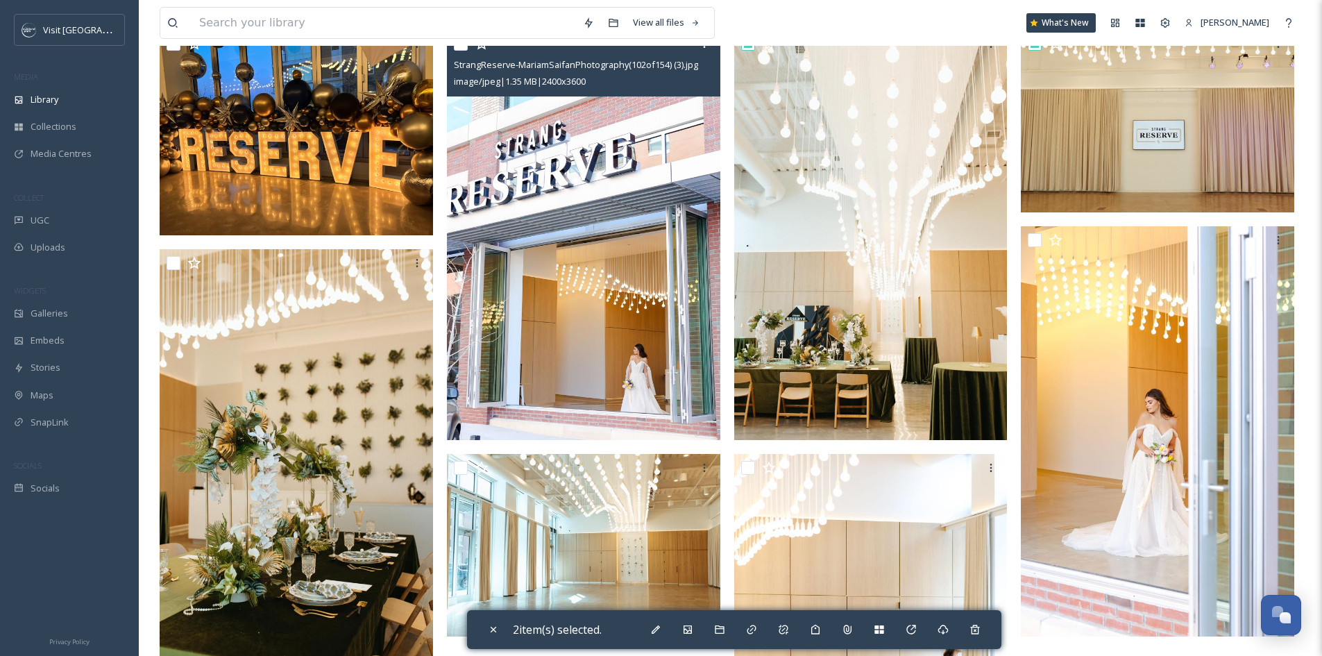
scroll to position [208, 0]
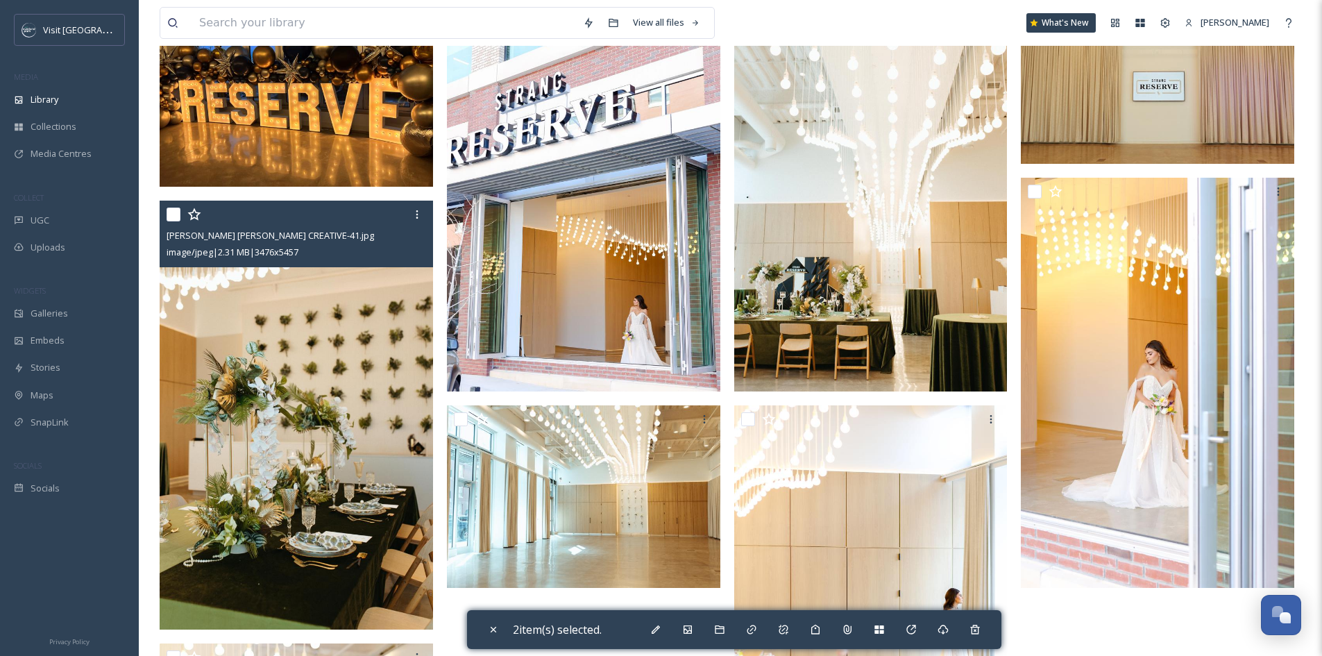
click at [171, 213] on input "checkbox" at bounding box center [173, 214] width 14 height 14
checkbox input "true"
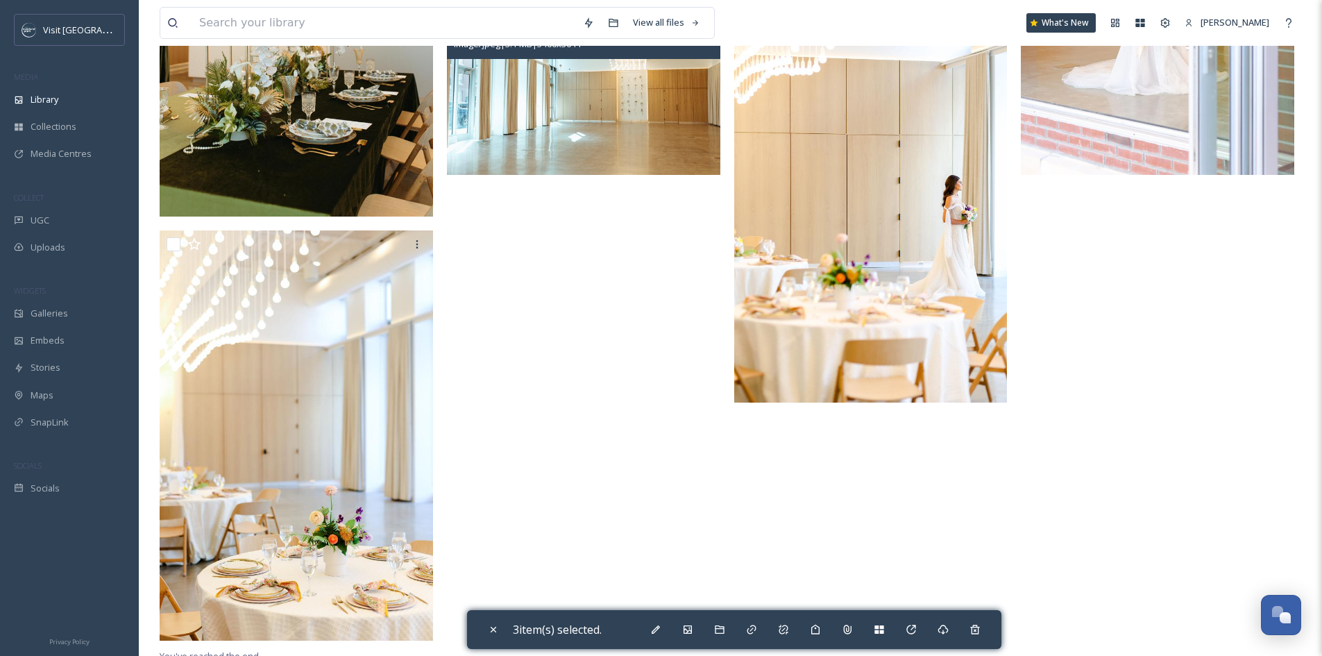
scroll to position [624, 0]
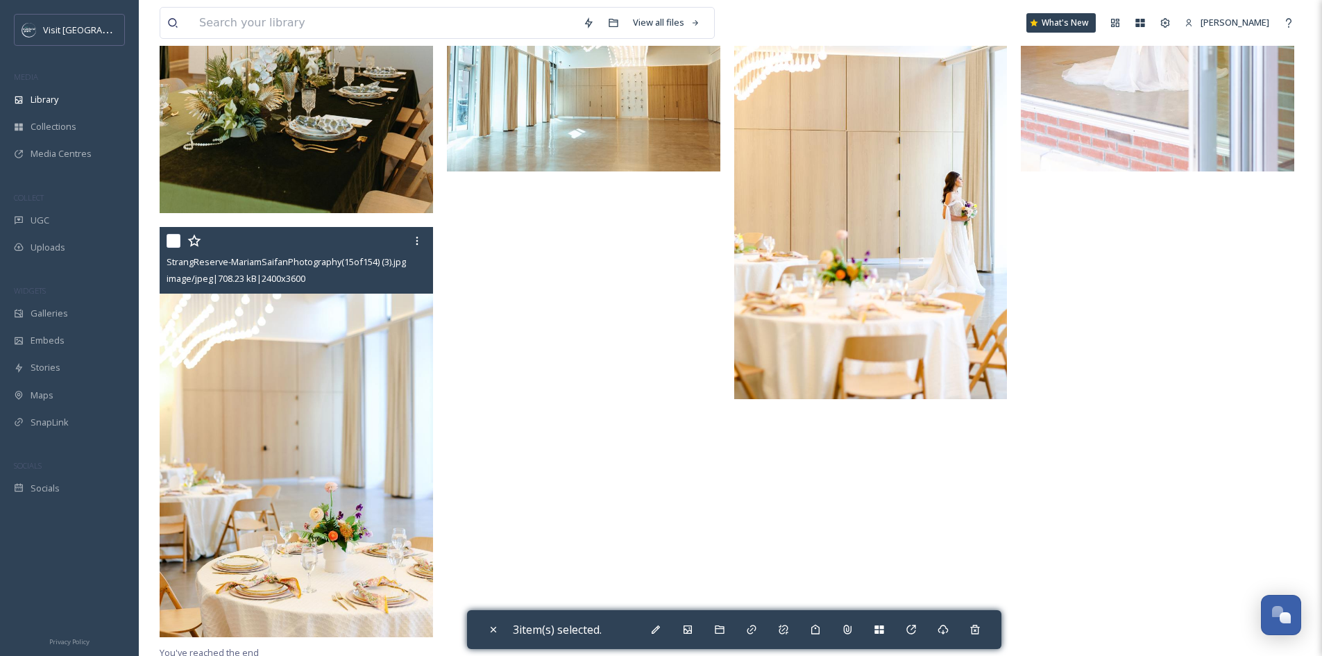
click at [173, 241] on input "checkbox" at bounding box center [173, 241] width 14 height 14
checkbox input "true"
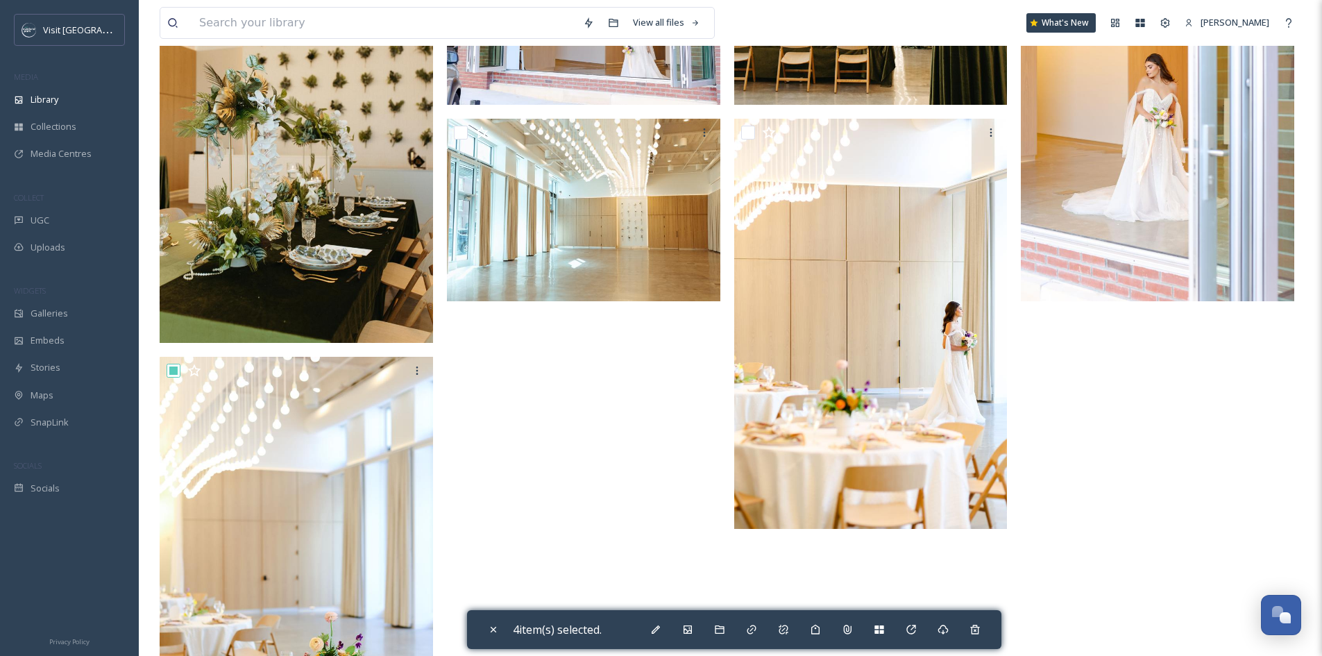
scroll to position [486, 0]
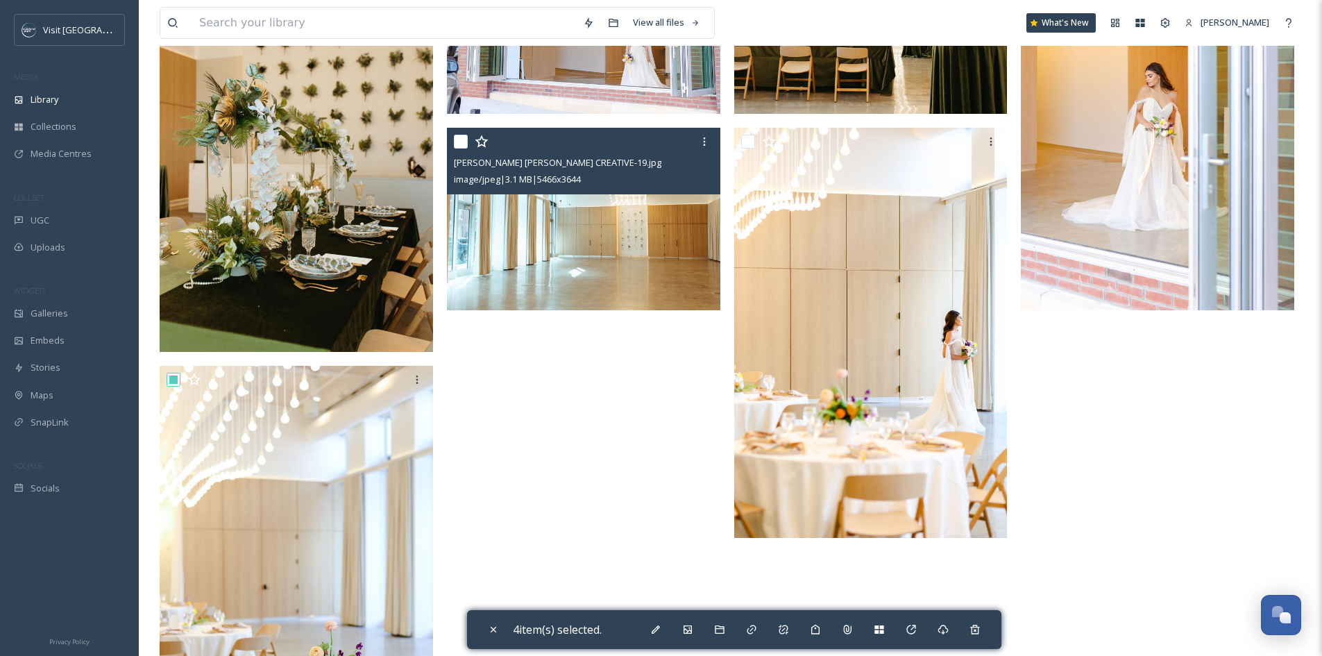
click at [456, 142] on input "checkbox" at bounding box center [461, 142] width 14 height 14
checkbox input "true"
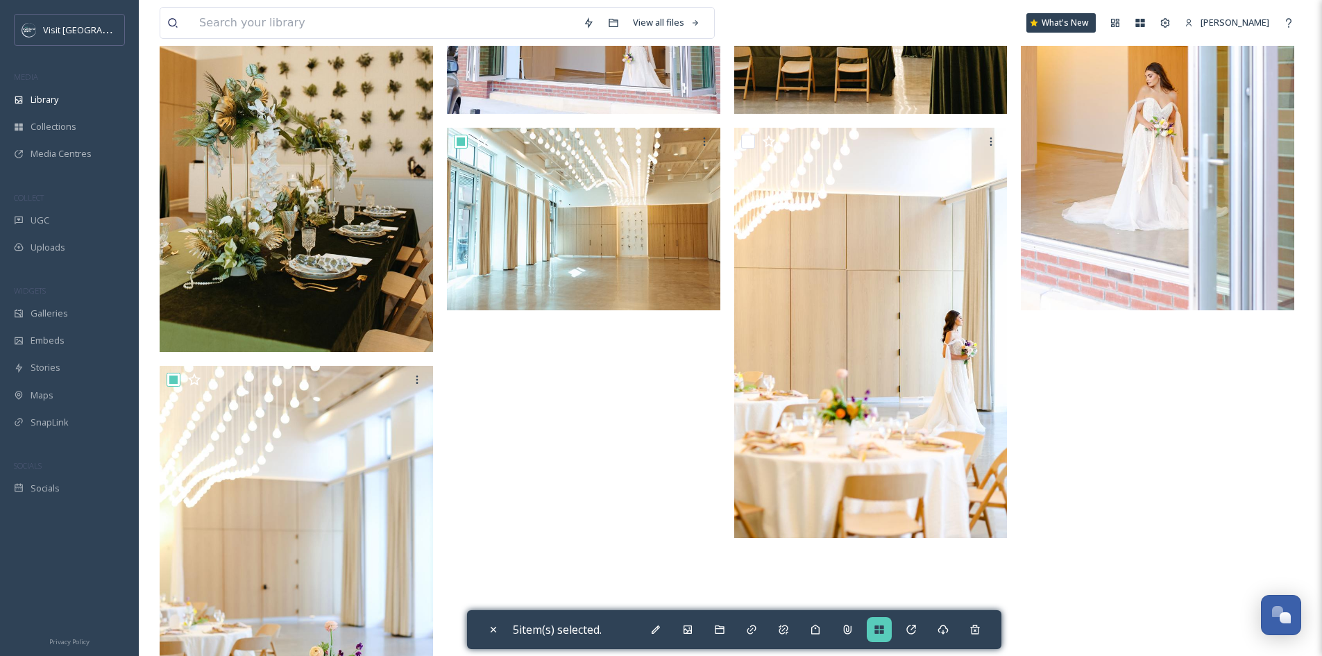
click at [870, 624] on div at bounding box center [878, 629] width 25 height 25
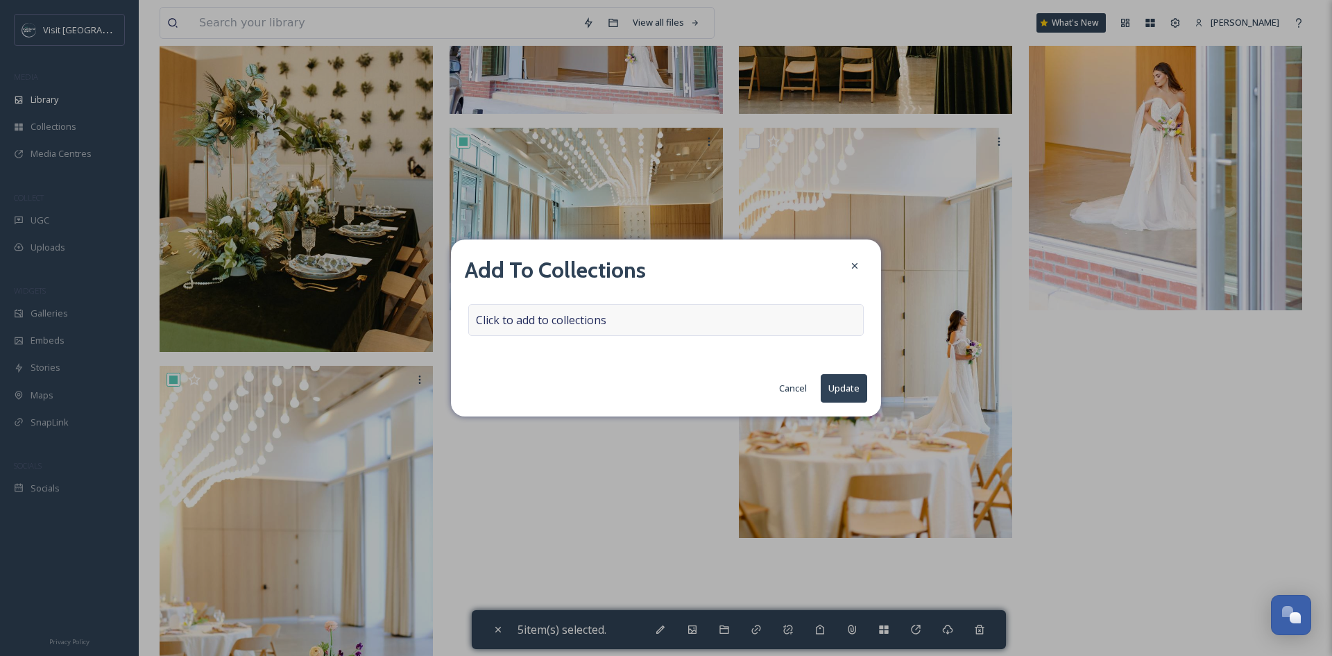
click at [669, 321] on div "Click to add to collections" at bounding box center [665, 320] width 395 height 32
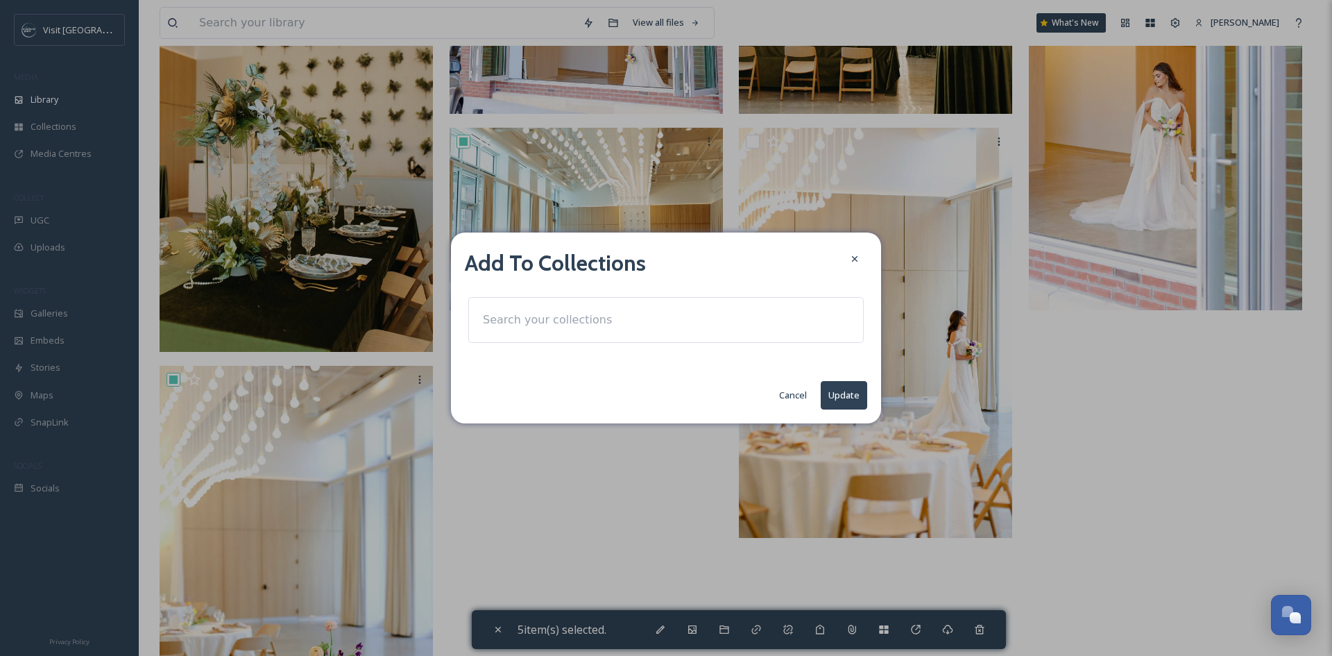
click at [660, 332] on div at bounding box center [665, 320] width 395 height 46
click at [654, 321] on div at bounding box center [665, 320] width 395 height 46
click at [546, 325] on input at bounding box center [552, 320] width 153 height 31
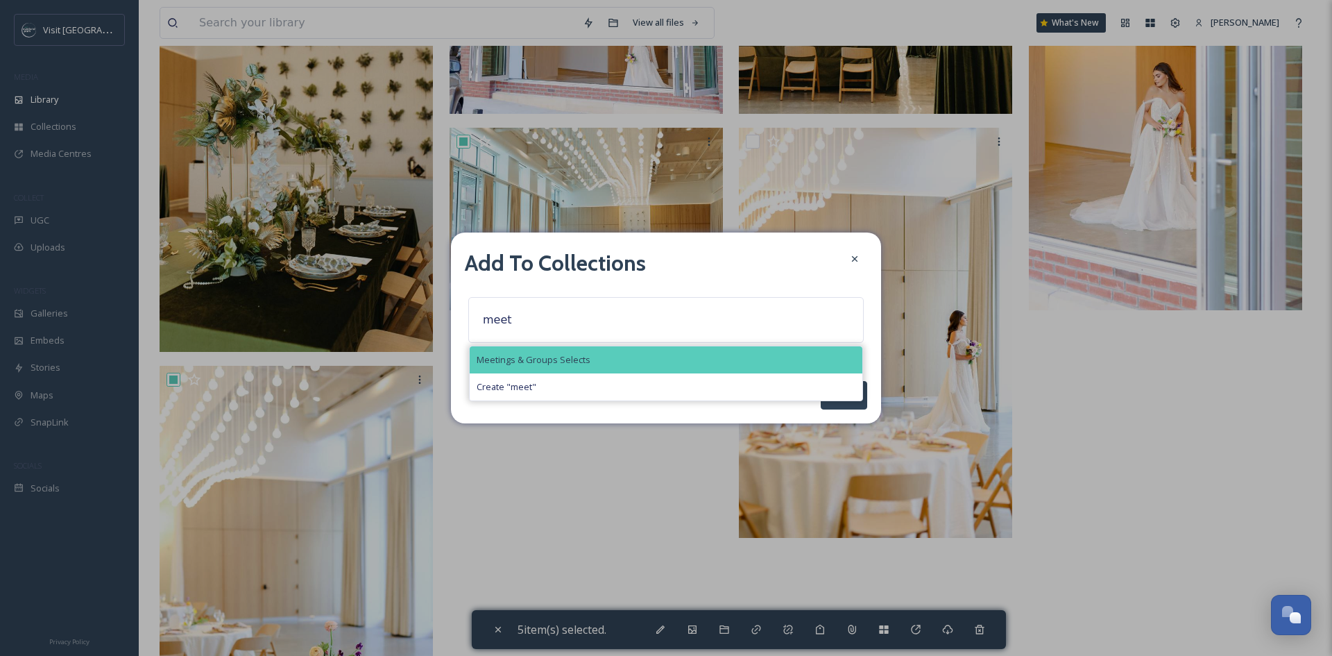
type input "meet"
click at [547, 354] on span "Meetings & Groups Selects" at bounding box center [534, 359] width 114 height 13
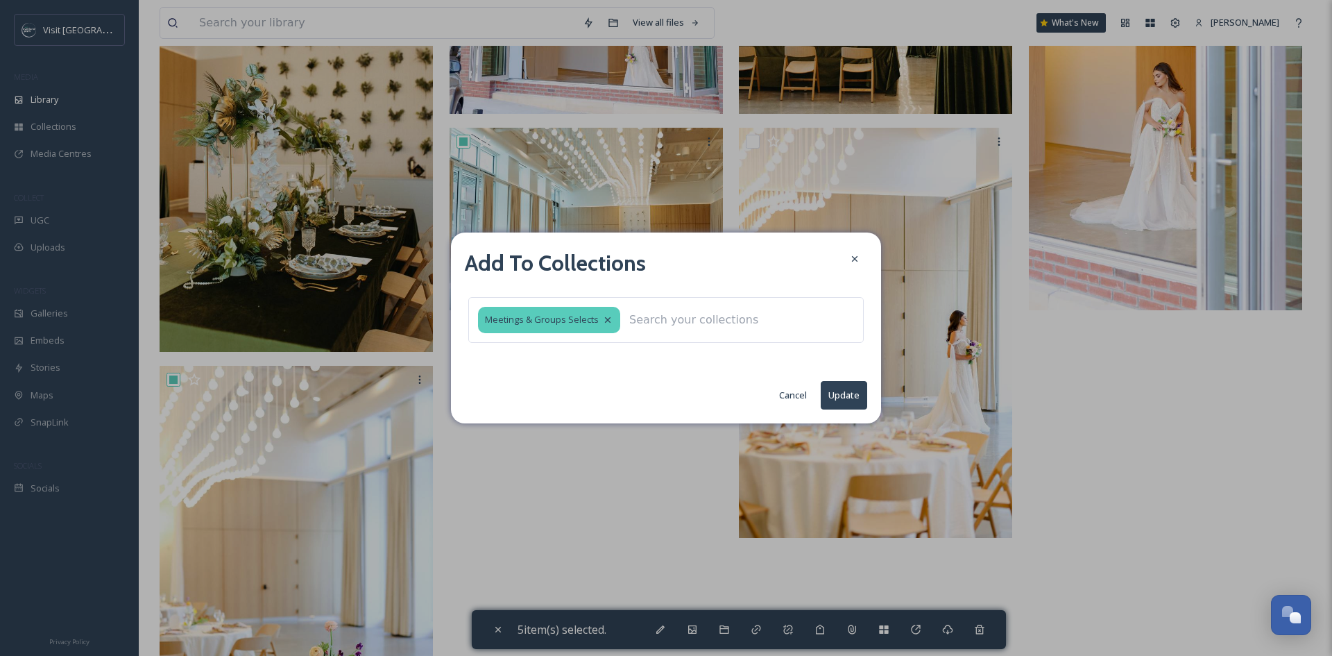
click at [846, 393] on button "Update" at bounding box center [844, 395] width 46 height 28
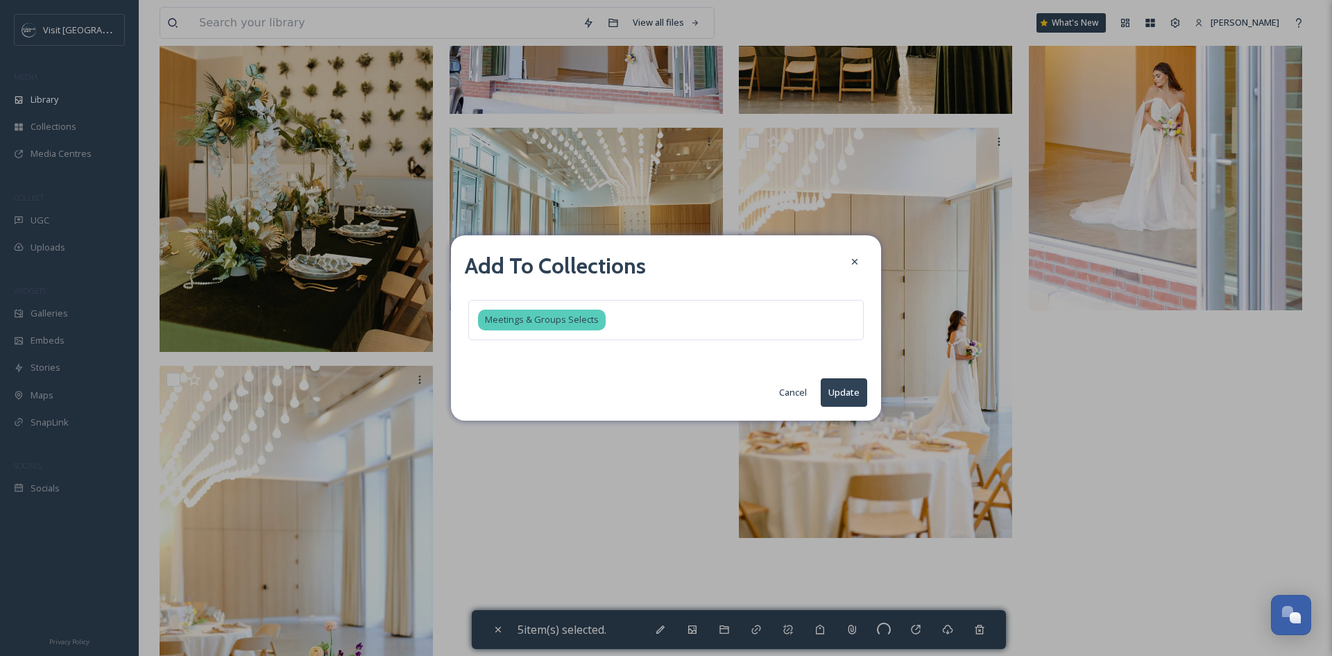
checkbox input "false"
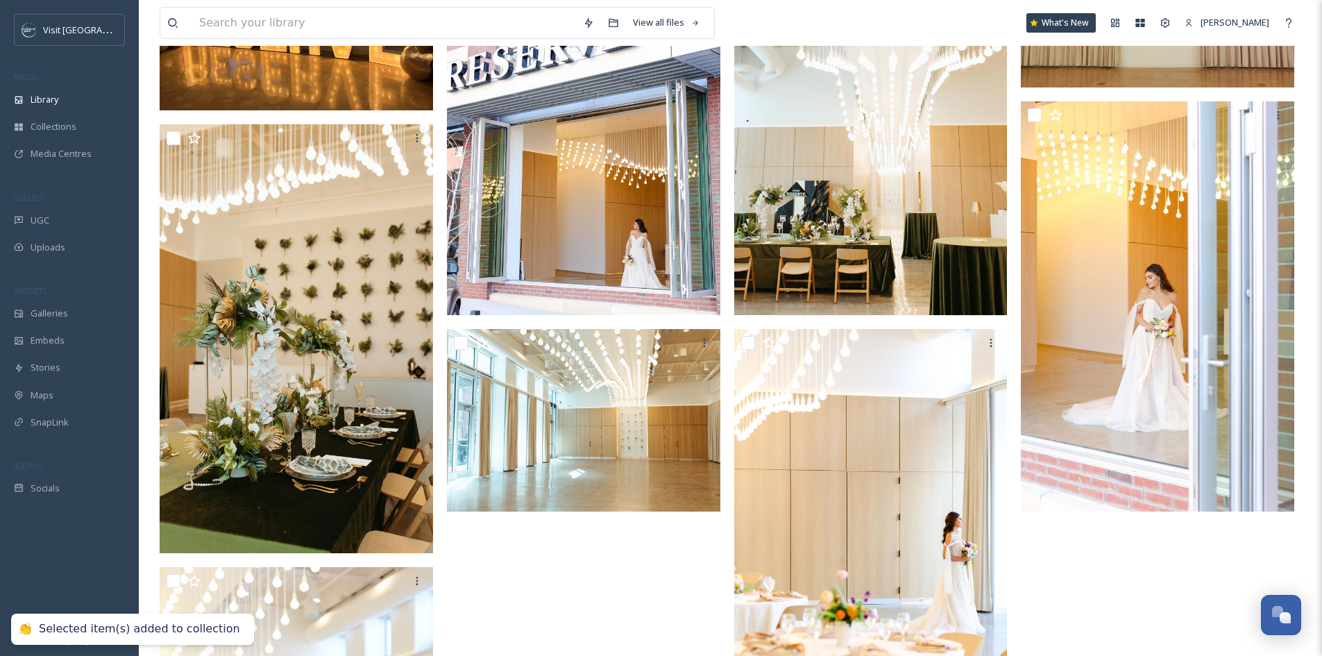
scroll to position [0, 0]
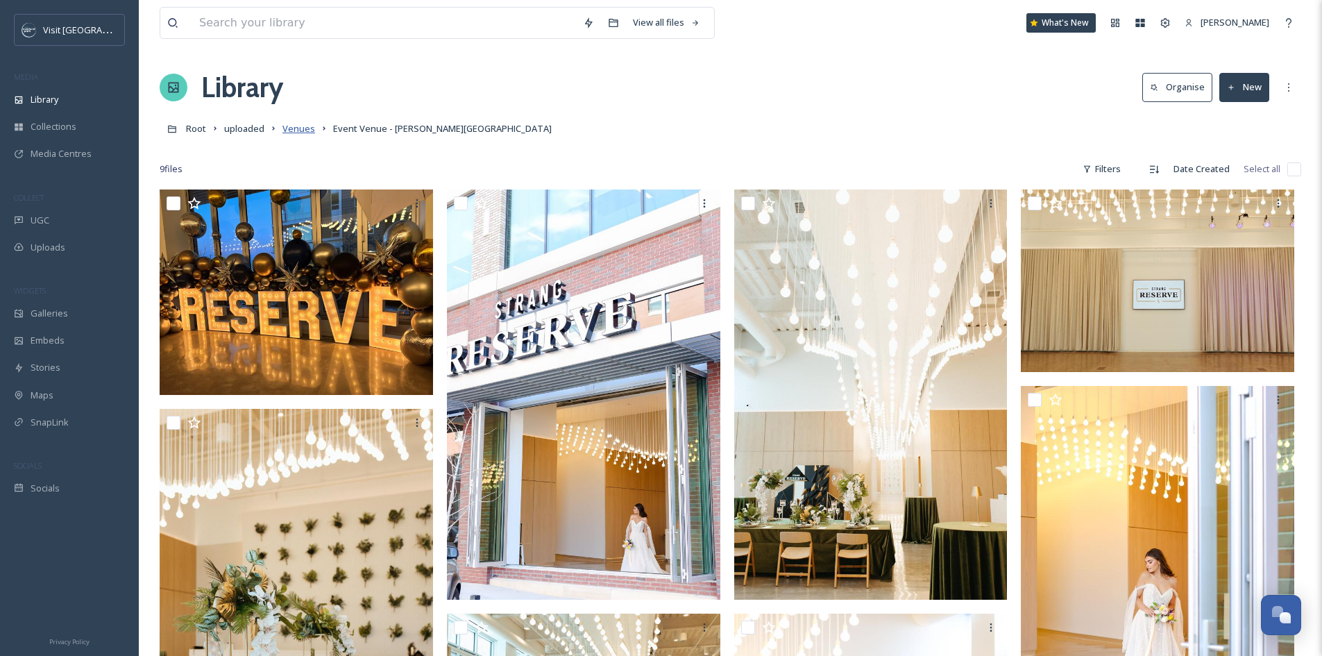
click at [300, 127] on span "Venues" at bounding box center [298, 128] width 33 height 12
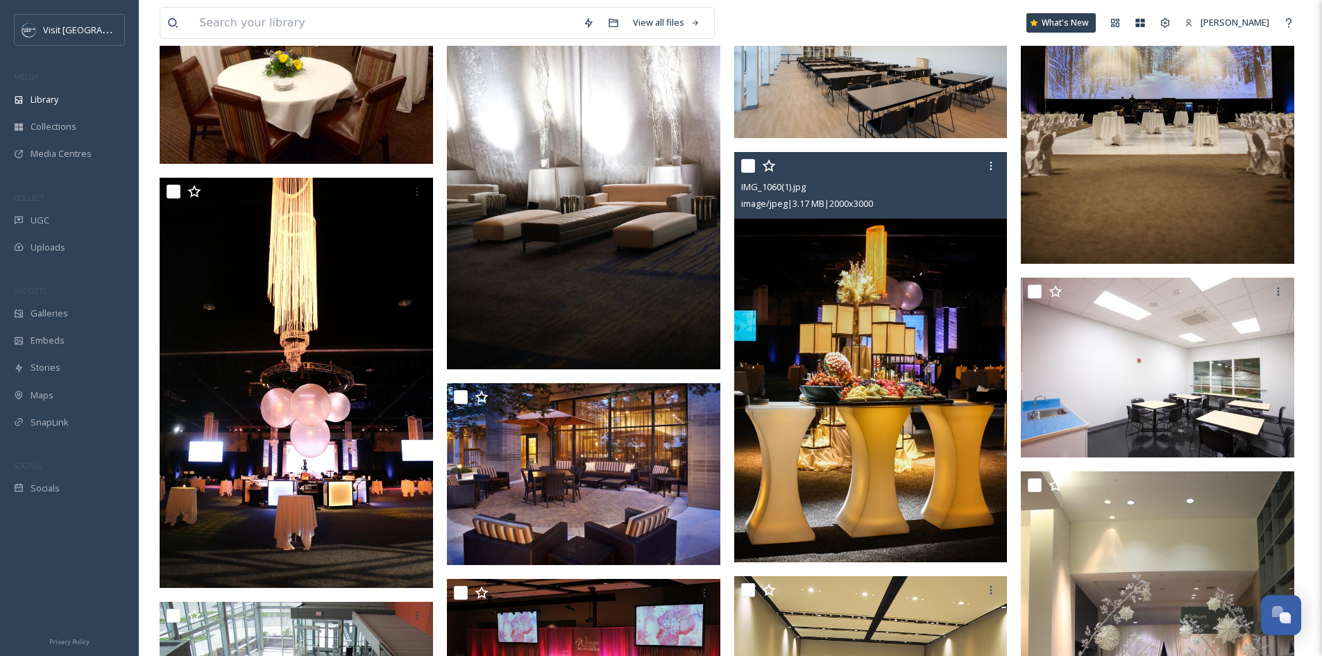
scroll to position [971, 0]
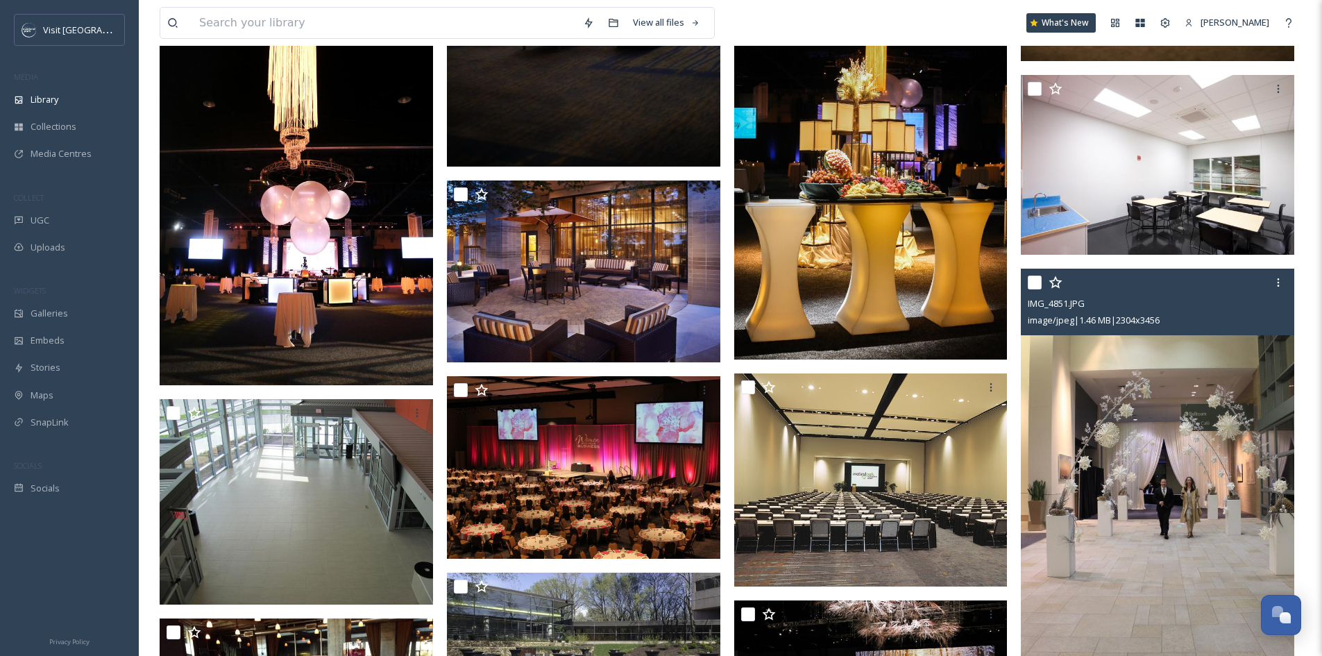
click at [1036, 284] on input "checkbox" at bounding box center [1034, 282] width 14 height 14
checkbox input "true"
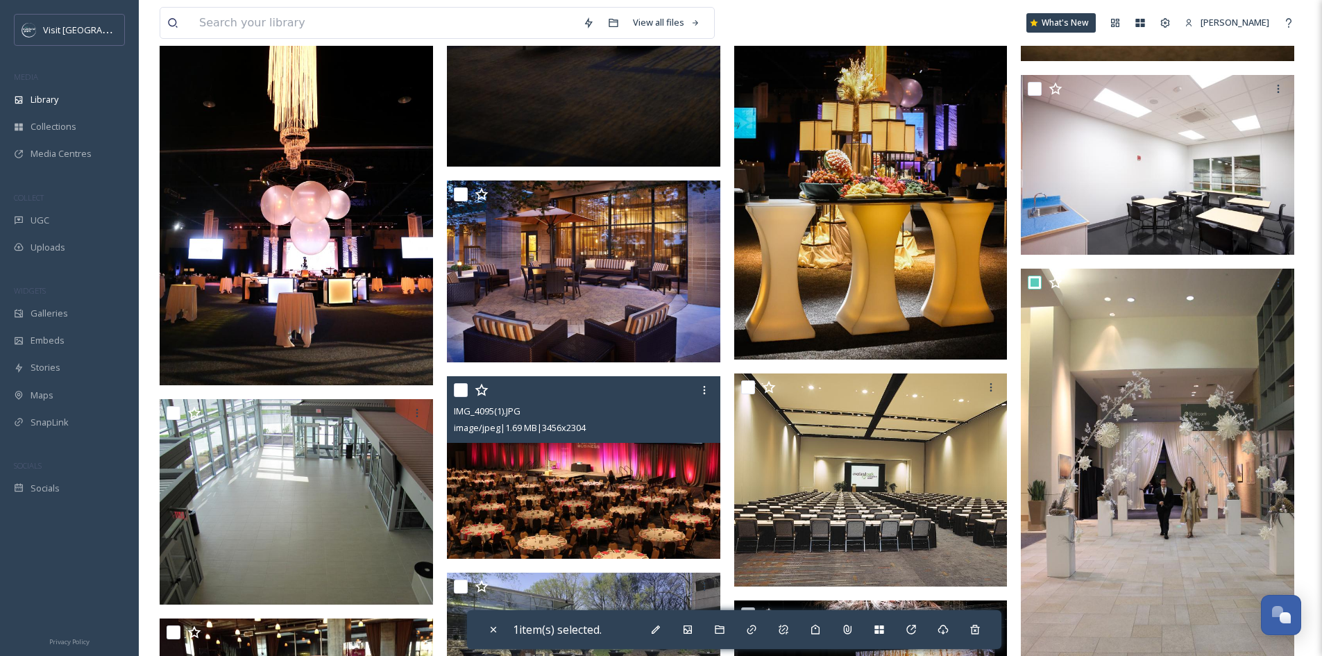
click at [520, 488] on img at bounding box center [583, 467] width 273 height 182
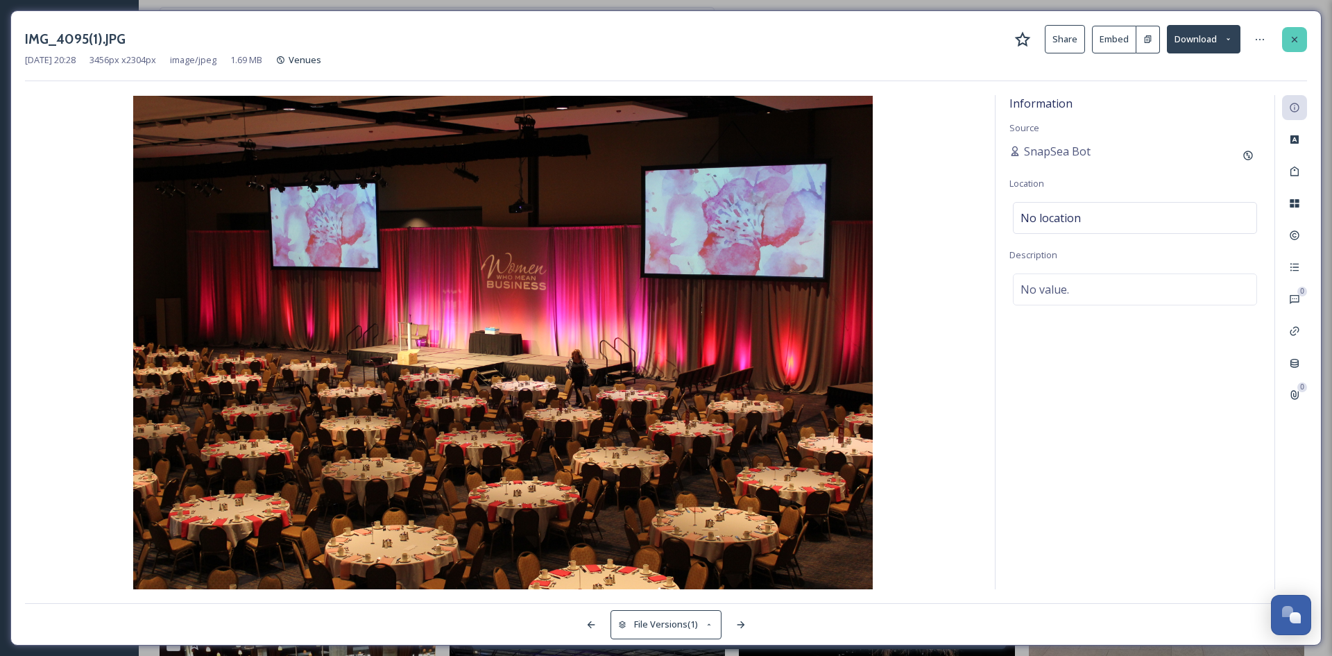
click at [1295, 39] on icon at bounding box center [1295, 39] width 6 height 6
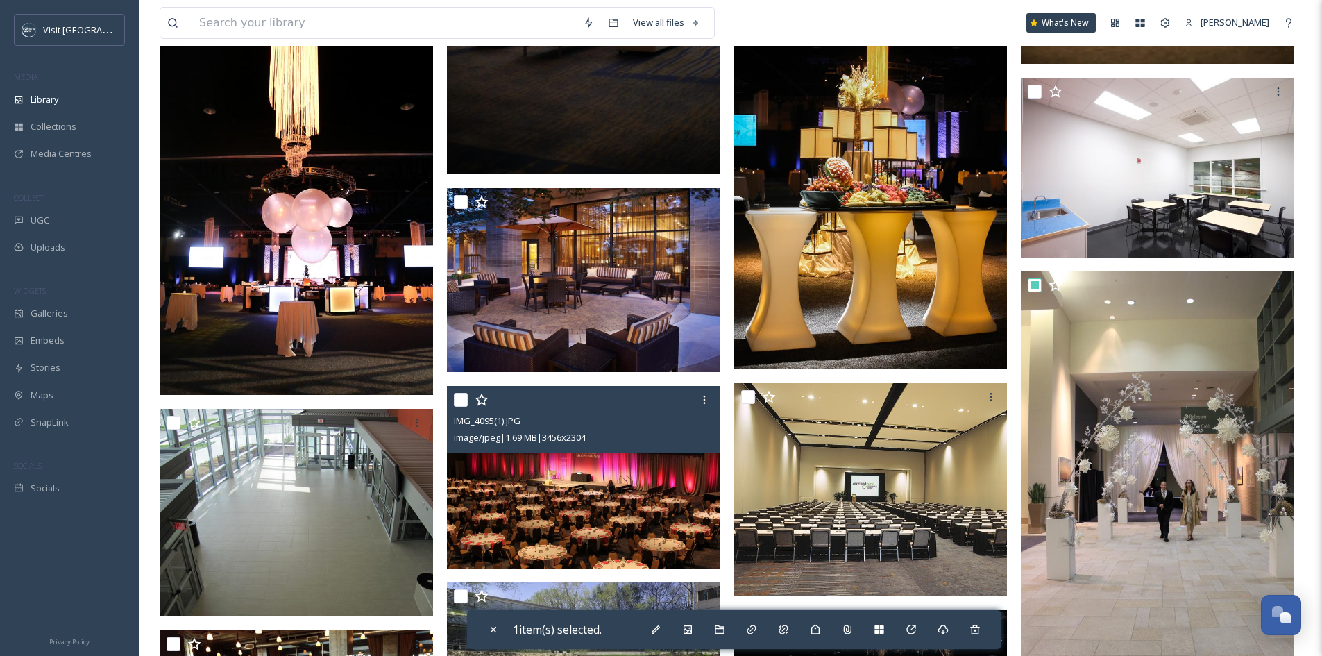
click at [461, 396] on input "checkbox" at bounding box center [461, 400] width 14 height 14
checkbox input "true"
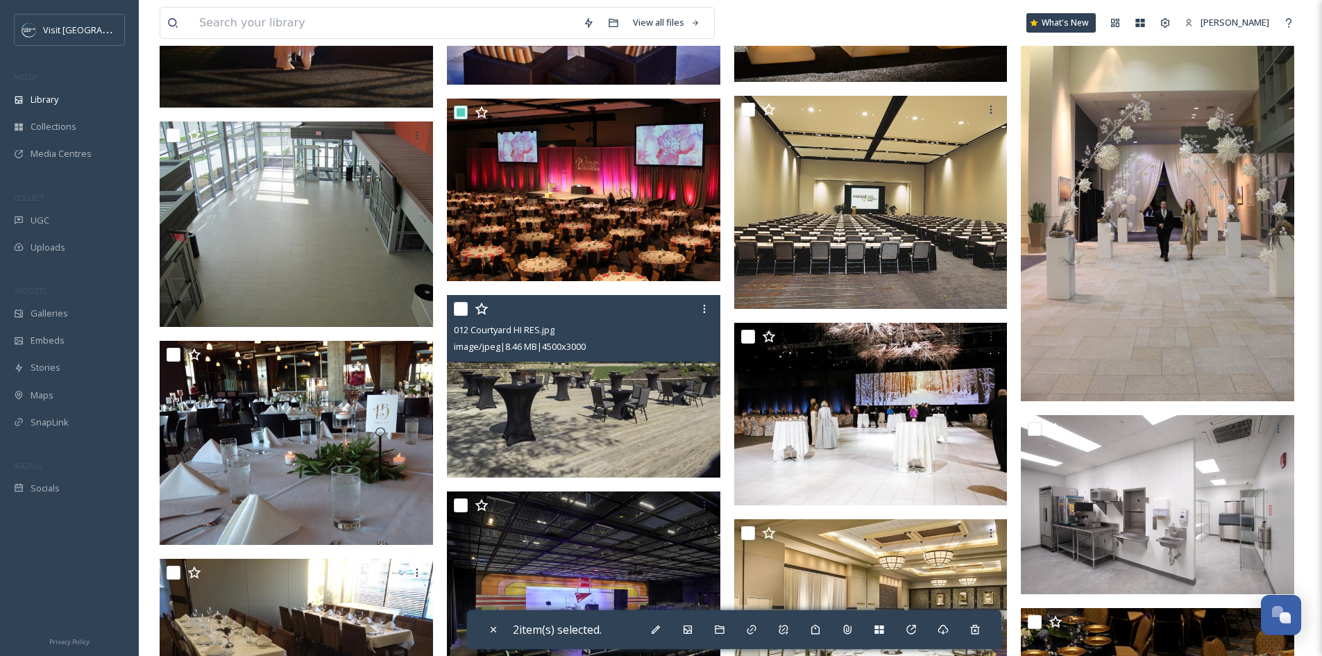
scroll to position [1457, 0]
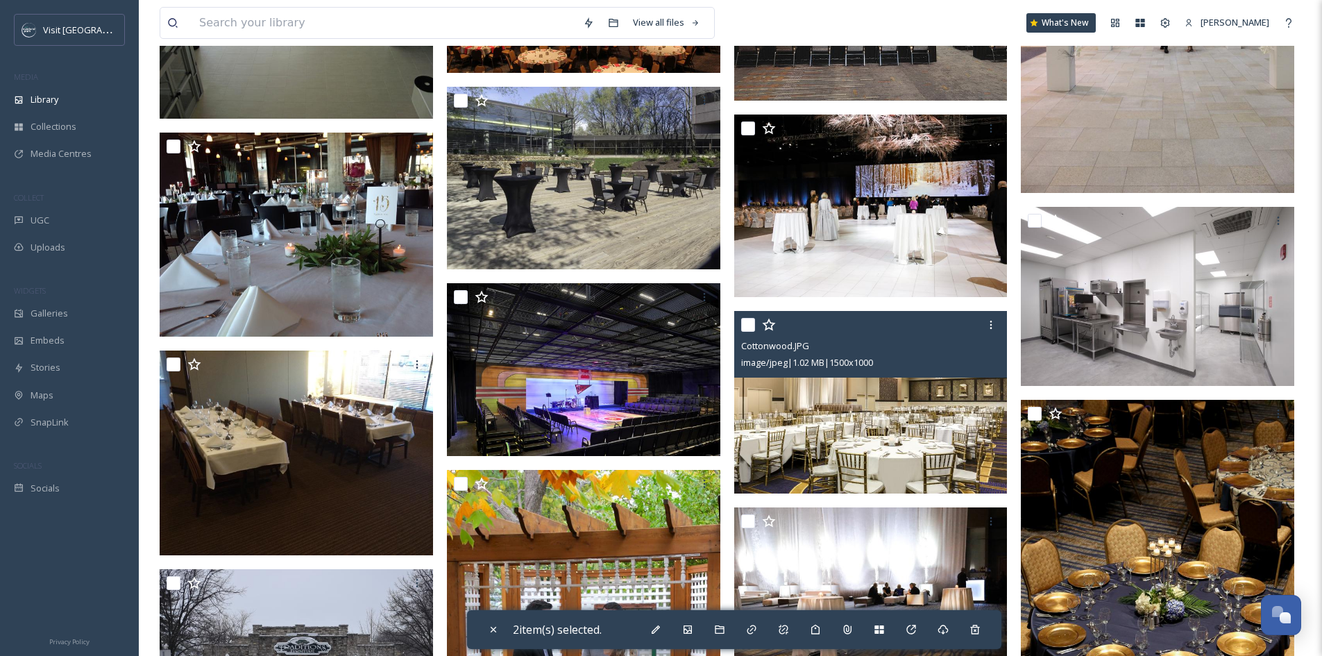
click at [747, 324] on input "checkbox" at bounding box center [748, 325] width 14 height 14
checkbox input "true"
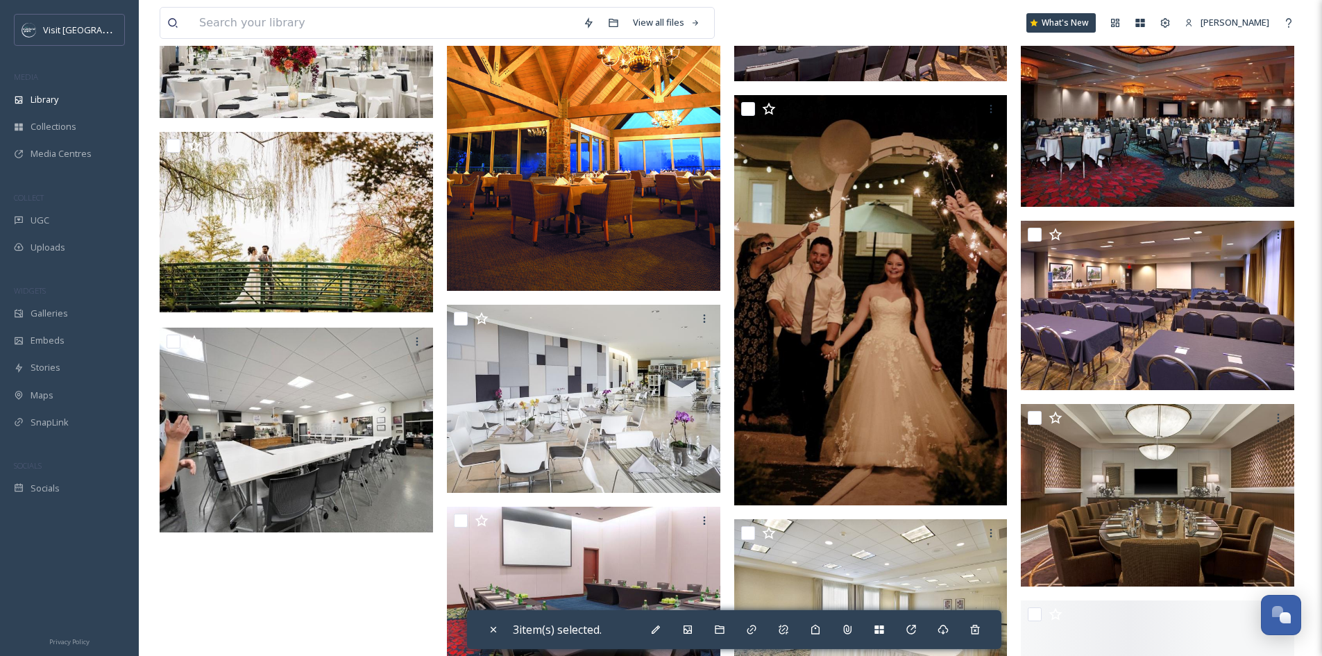
scroll to position [3469, 0]
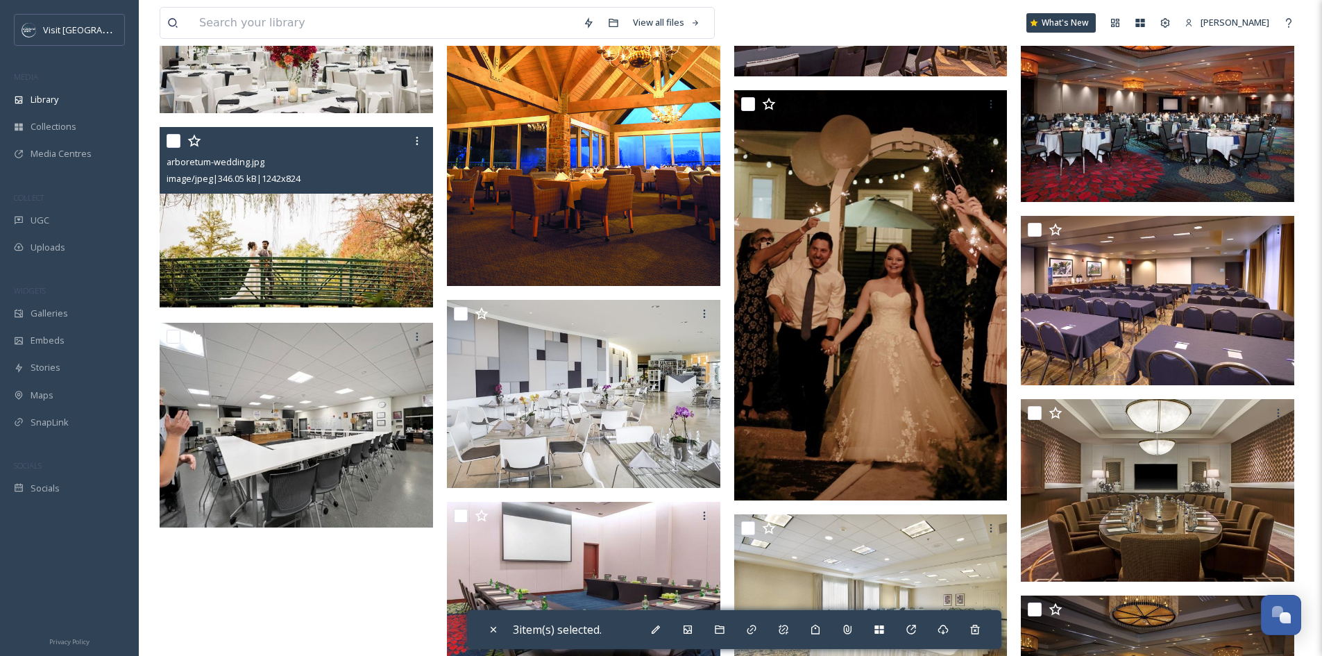
click at [177, 142] on input "checkbox" at bounding box center [173, 141] width 14 height 14
checkbox input "true"
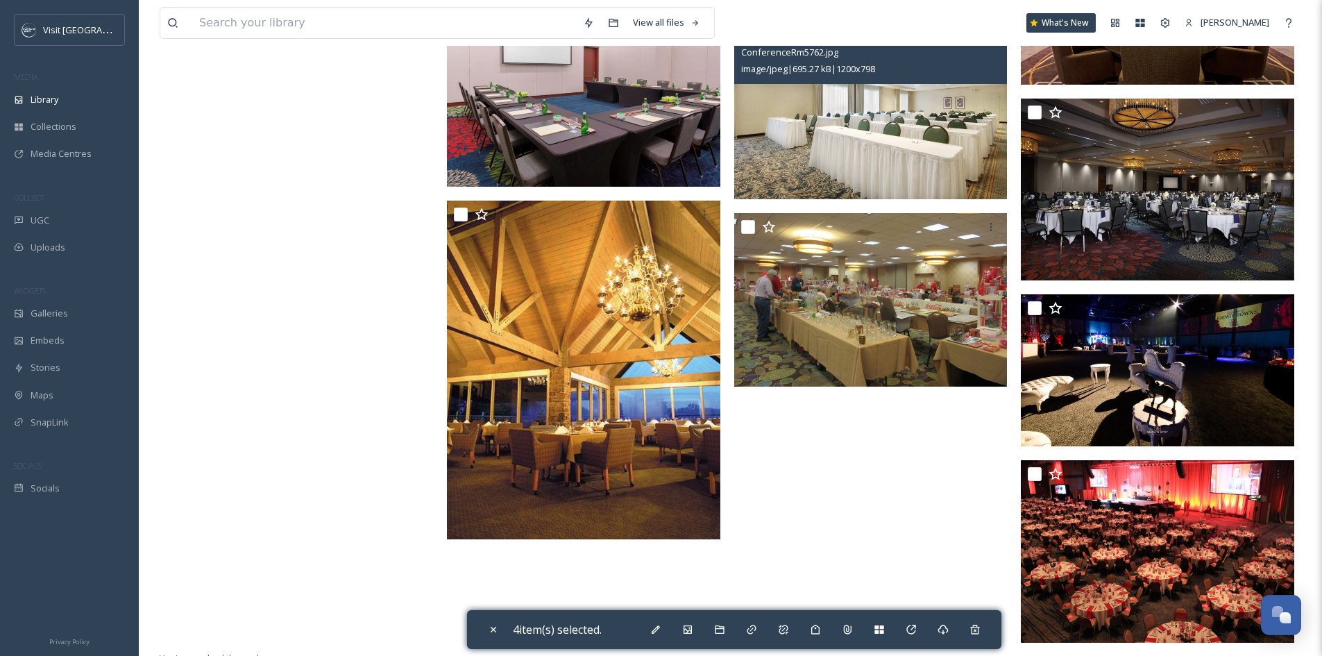
scroll to position [3976, 0]
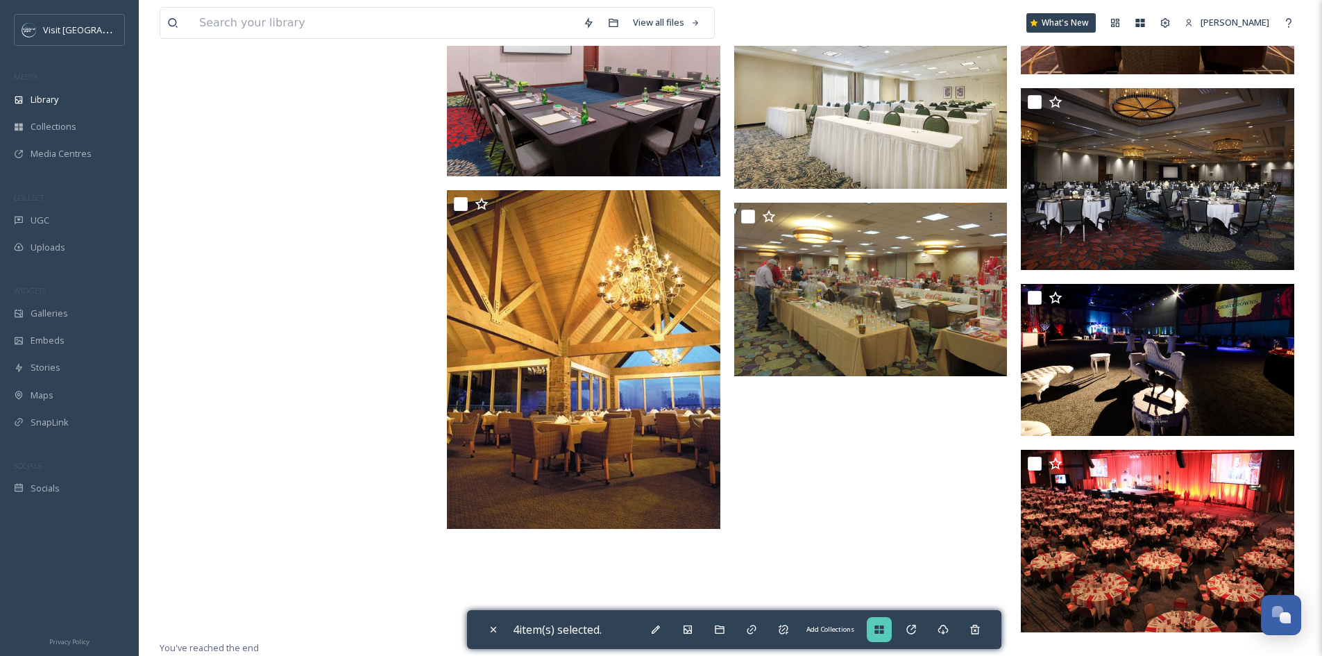
click at [882, 639] on div "Add Collections" at bounding box center [878, 629] width 25 height 25
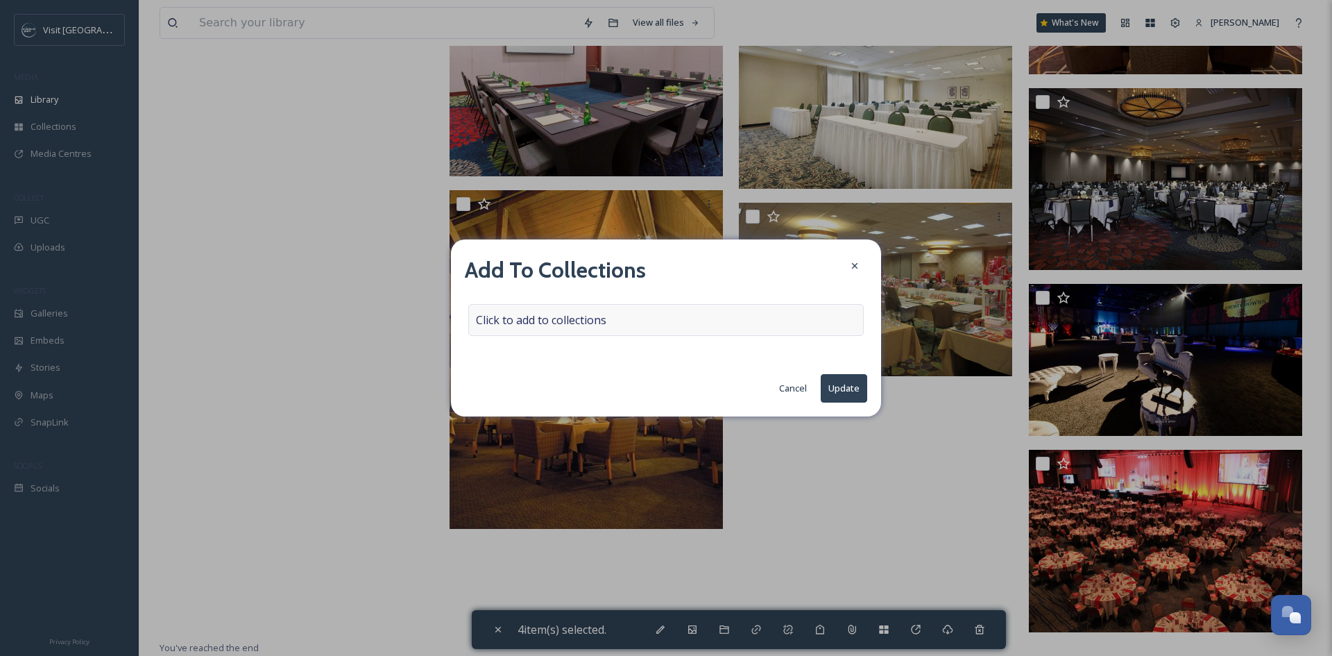
click at [706, 311] on div "Click to add to collections" at bounding box center [665, 320] width 395 height 32
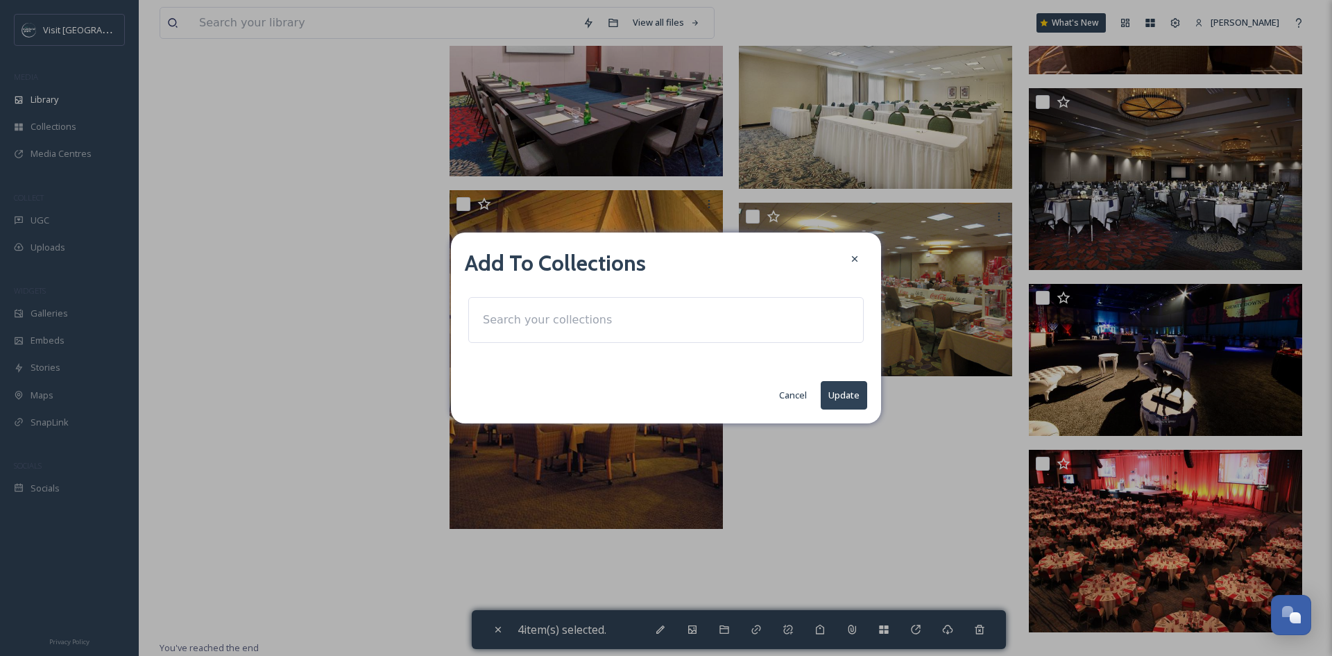
click at [705, 311] on div at bounding box center [665, 320] width 395 height 46
click at [674, 324] on div at bounding box center [665, 320] width 395 height 46
click at [570, 325] on input at bounding box center [552, 320] width 153 height 31
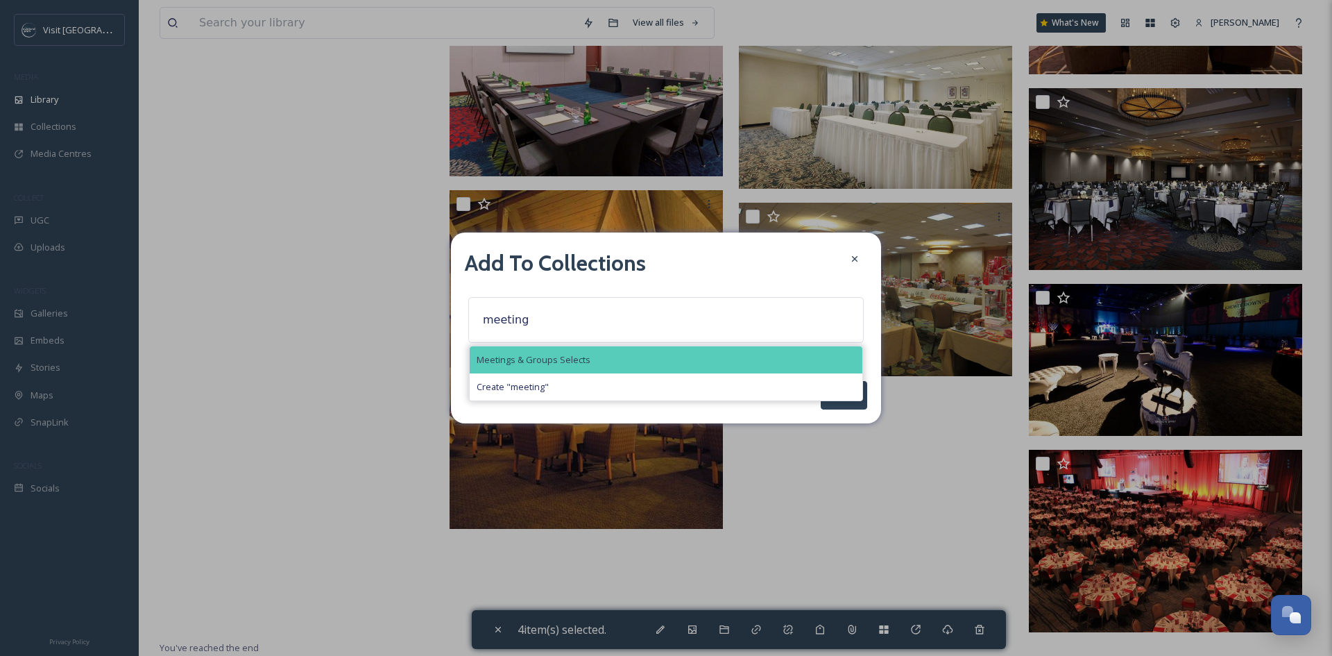
type input "meeting"
click at [565, 359] on span "Meetings & Groups Selects" at bounding box center [534, 359] width 114 height 13
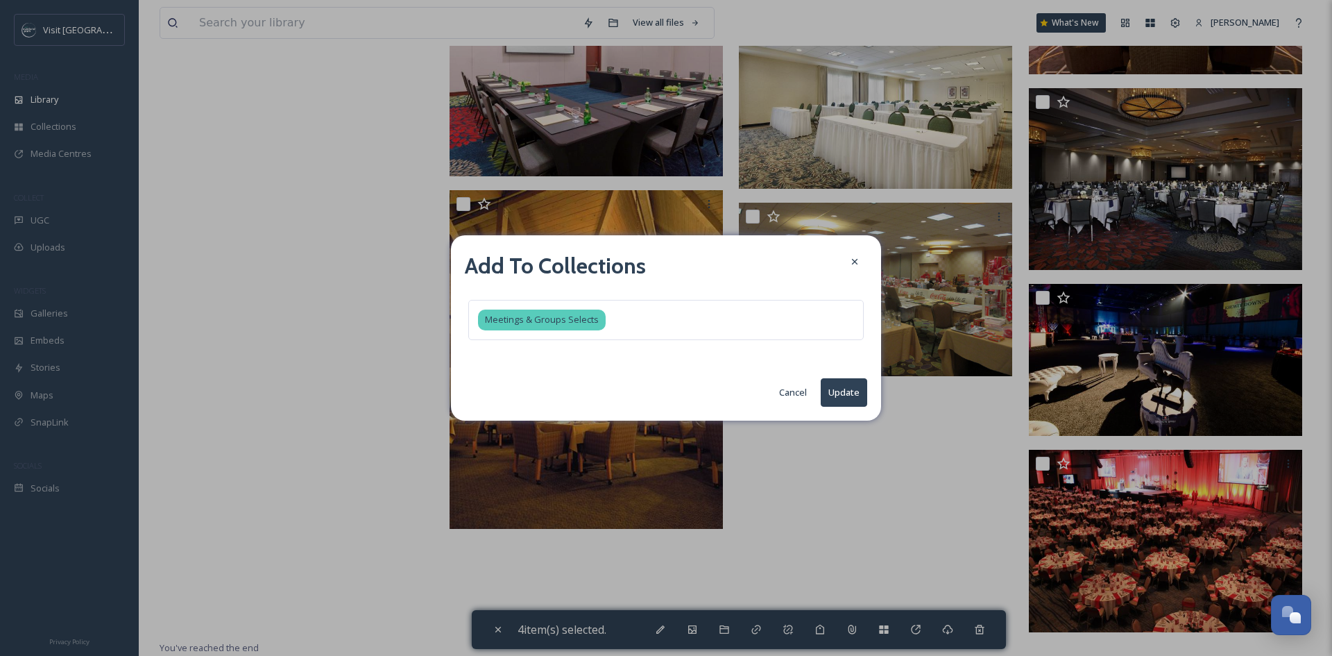
click at [851, 399] on button "Update" at bounding box center [844, 392] width 46 height 28
checkbox input "false"
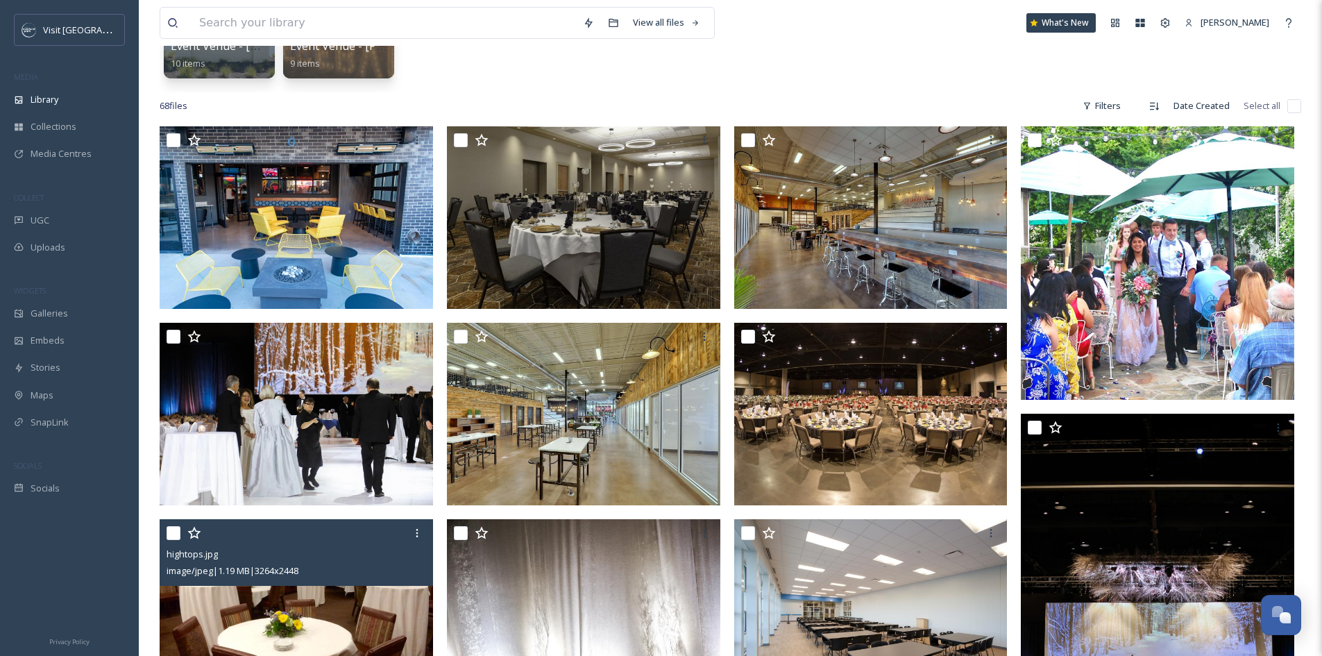
scroll to position [22, 0]
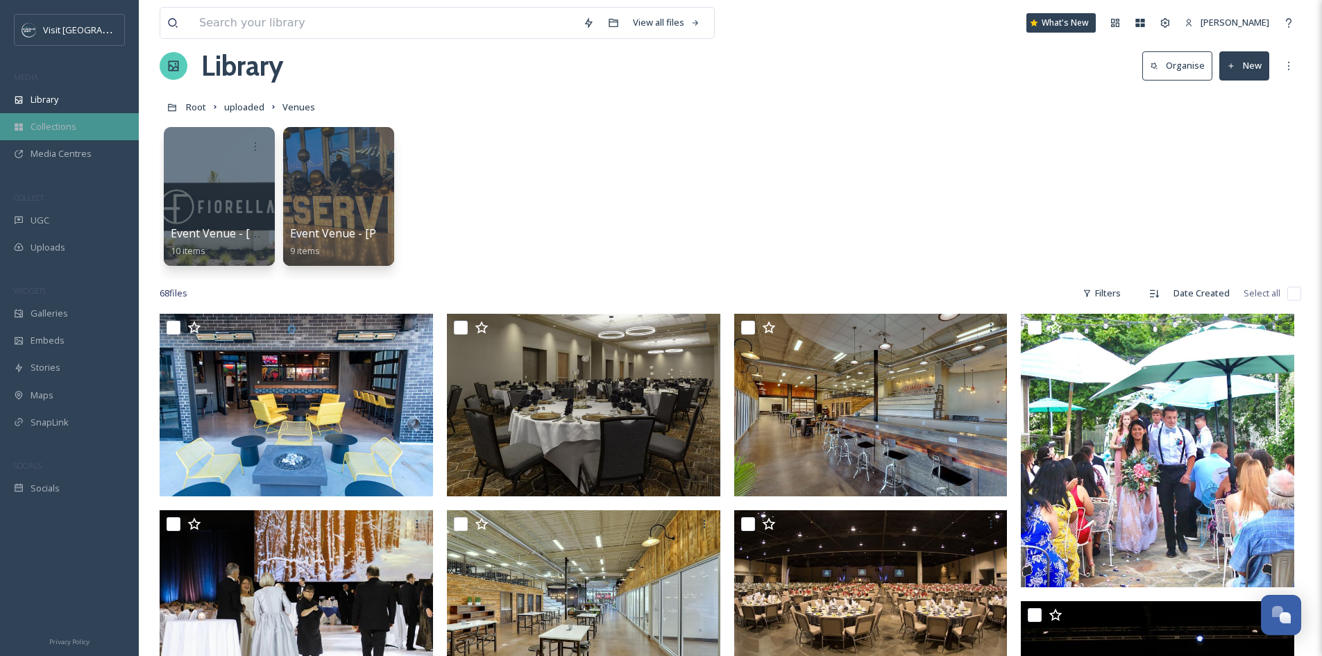
click at [53, 123] on span "Collections" at bounding box center [54, 126] width 46 height 13
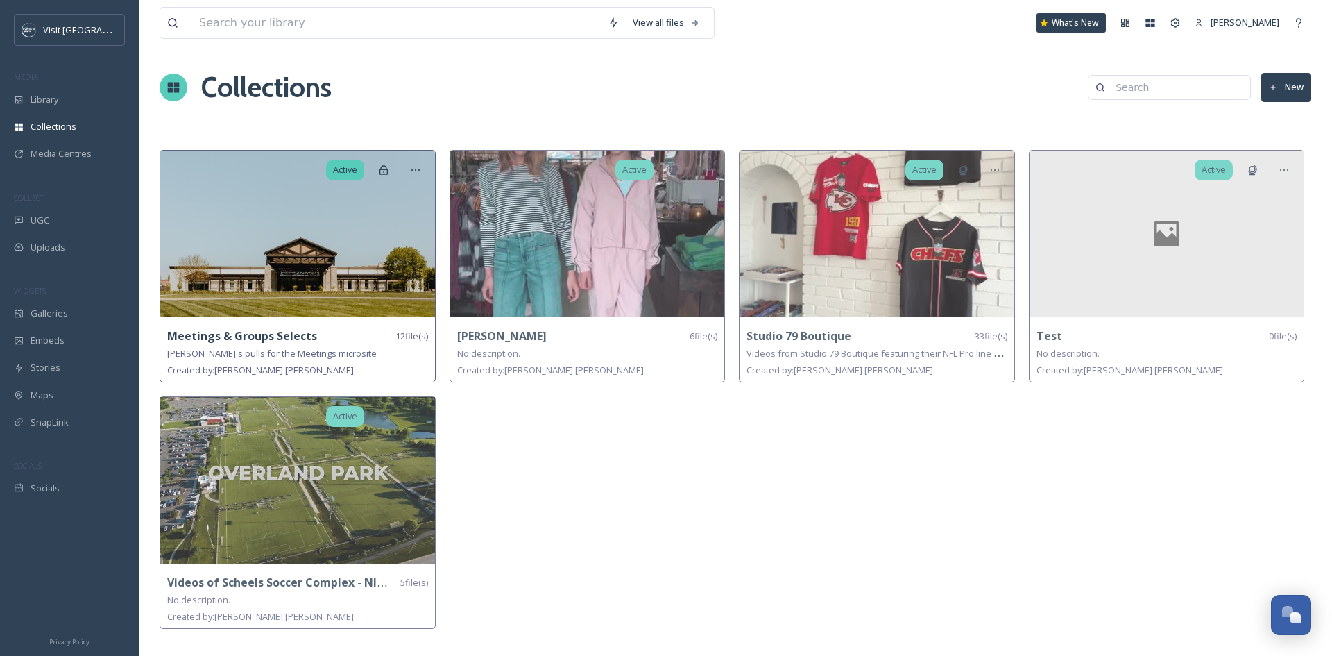
click at [391, 228] on img at bounding box center [297, 234] width 275 height 166
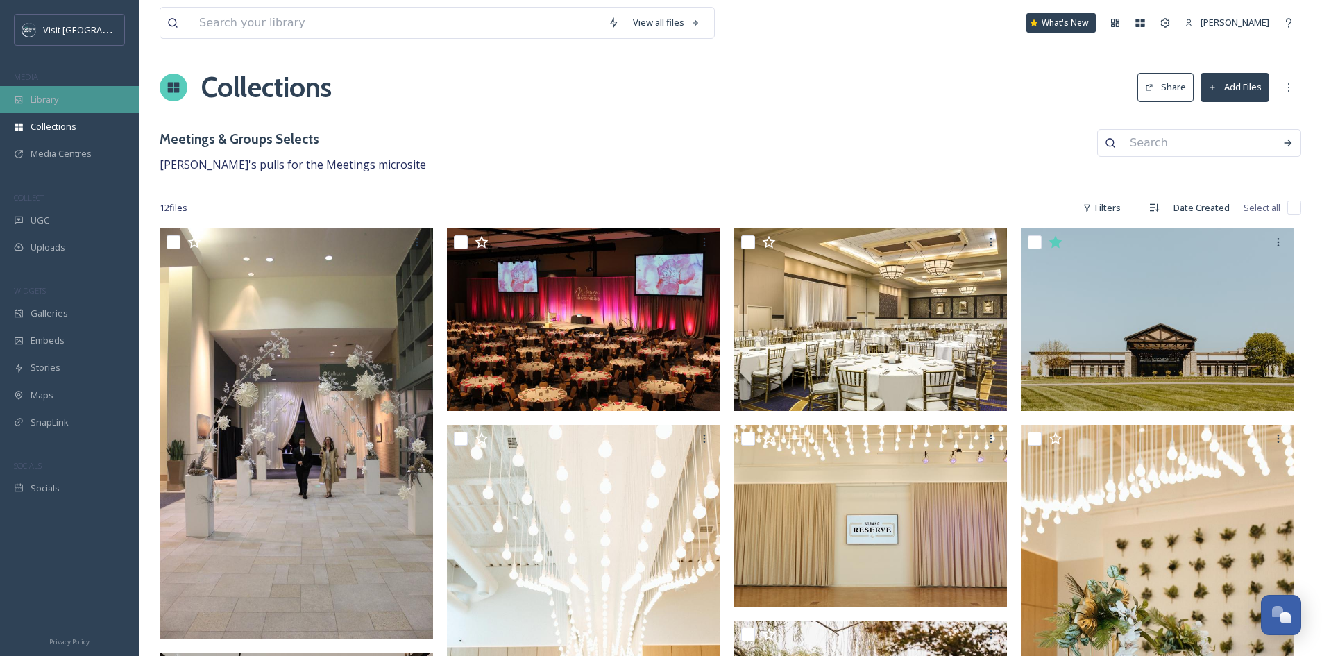
click at [60, 104] on div "Library" at bounding box center [69, 99] width 139 height 27
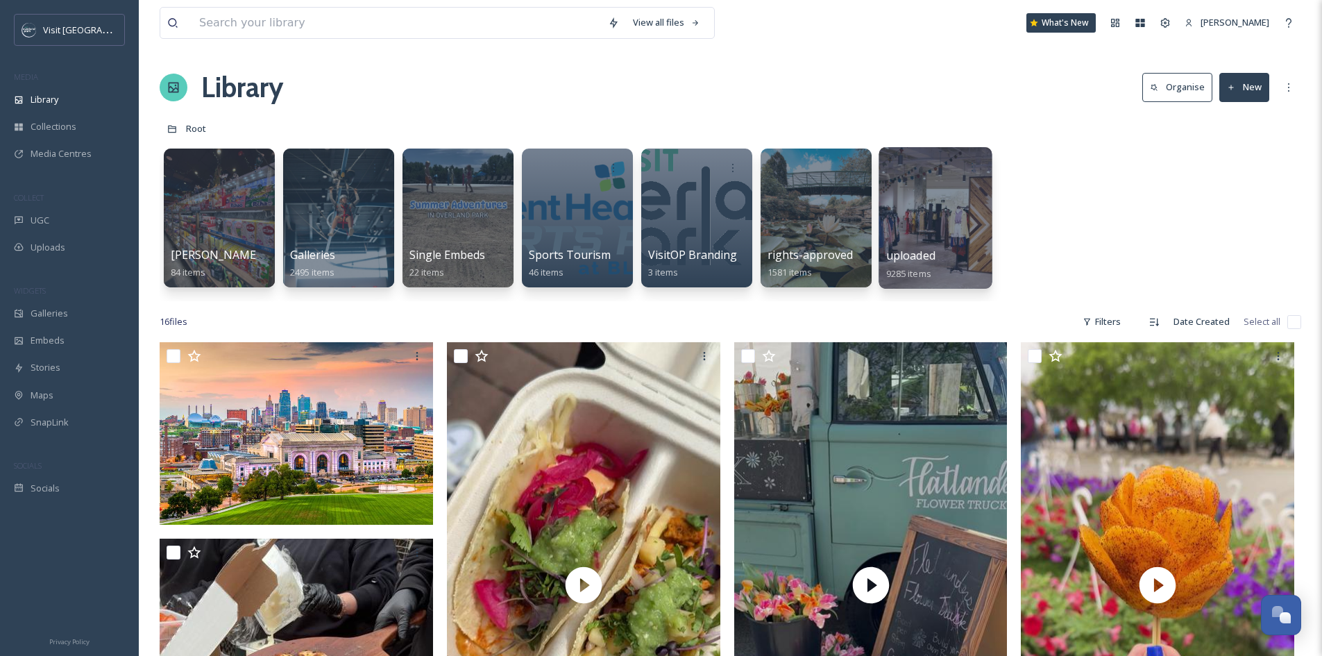
click at [916, 259] on span "uploaded" at bounding box center [910, 255] width 49 height 15
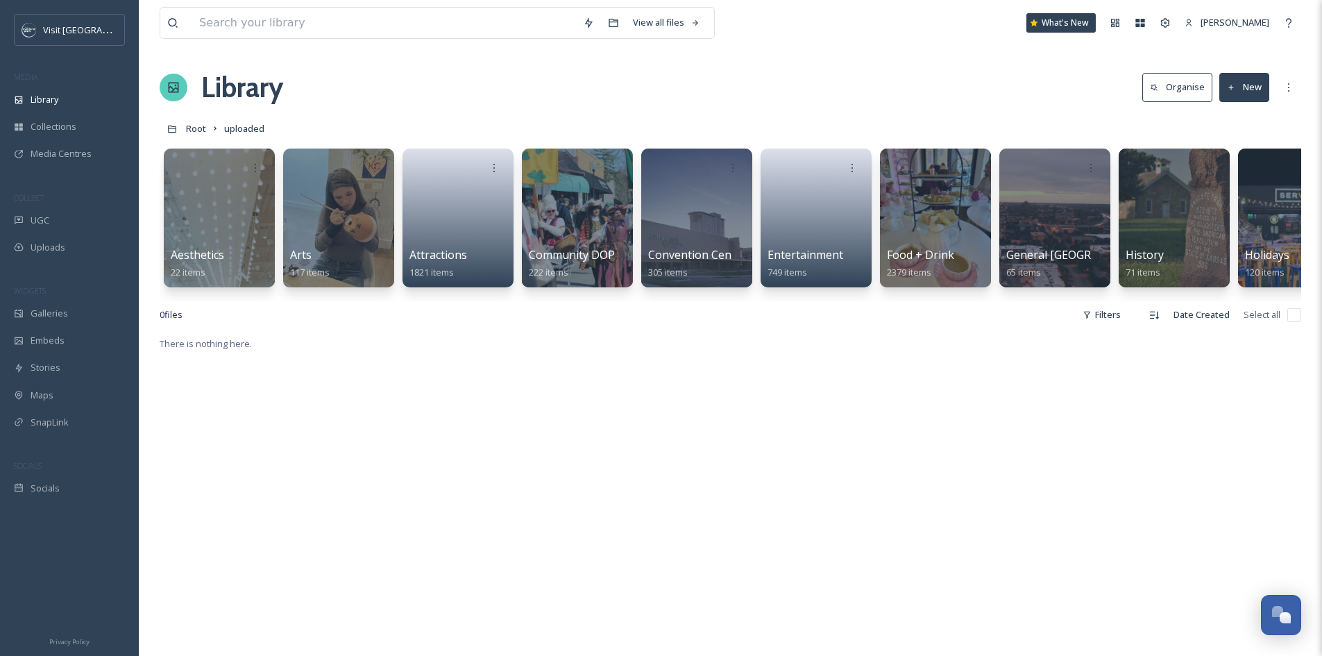
click at [201, 221] on div at bounding box center [219, 217] width 111 height 139
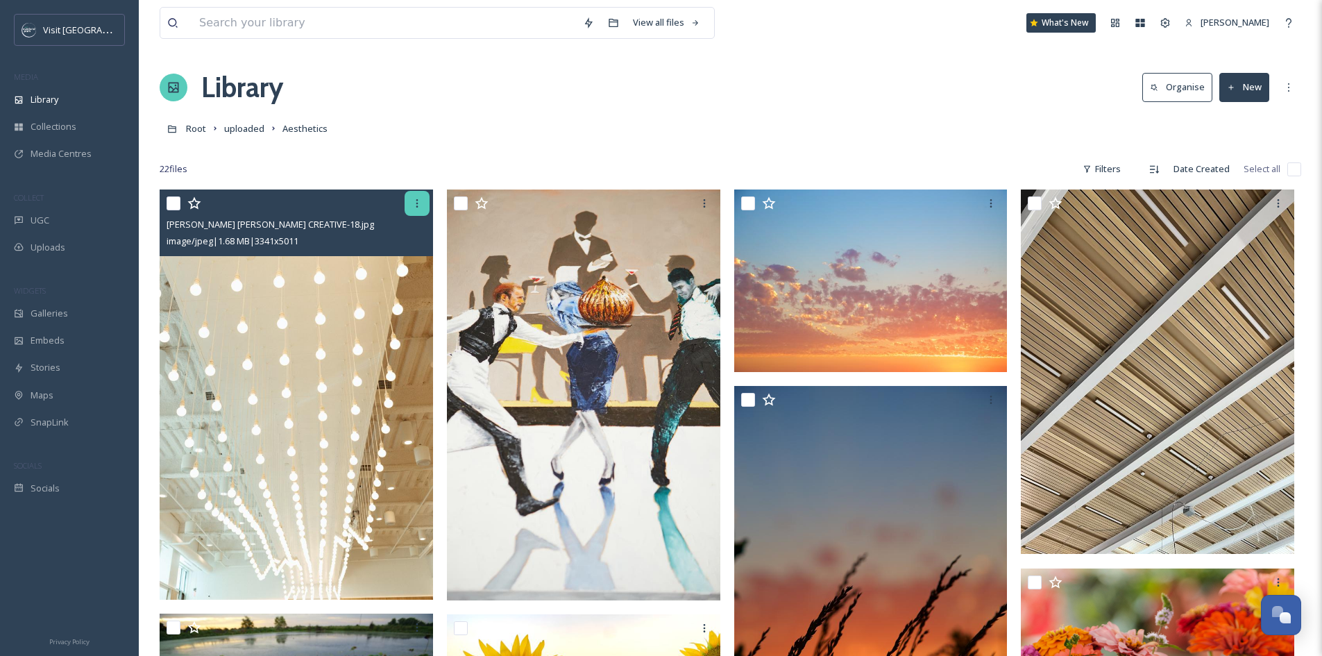
click at [417, 199] on icon at bounding box center [416, 203] width 11 height 11
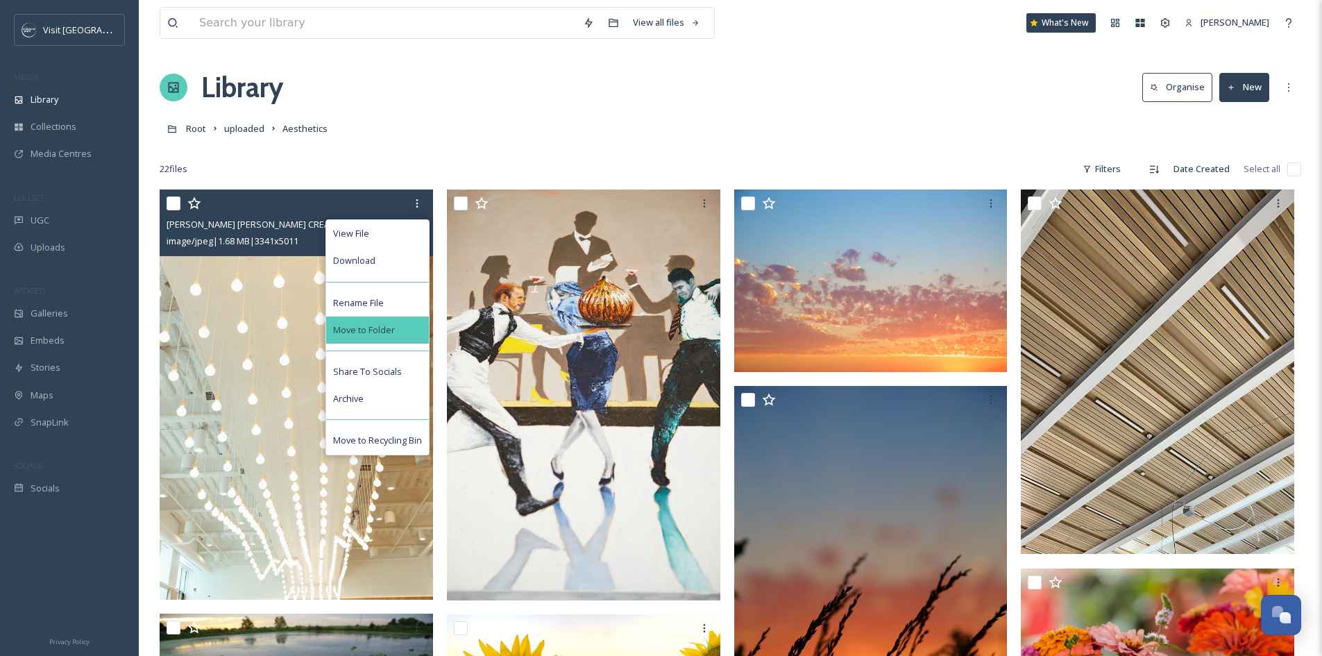
click at [370, 332] on span "Move to Folder" at bounding box center [364, 329] width 62 height 13
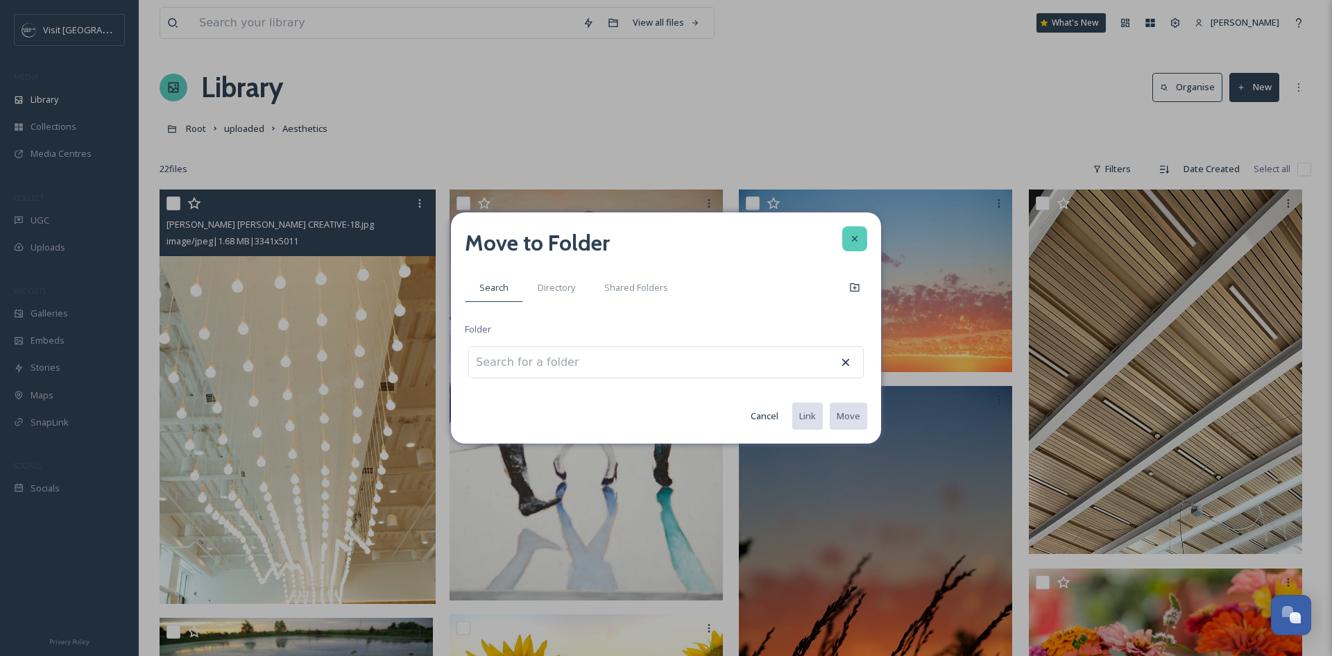
click at [853, 233] on icon at bounding box center [854, 238] width 11 height 11
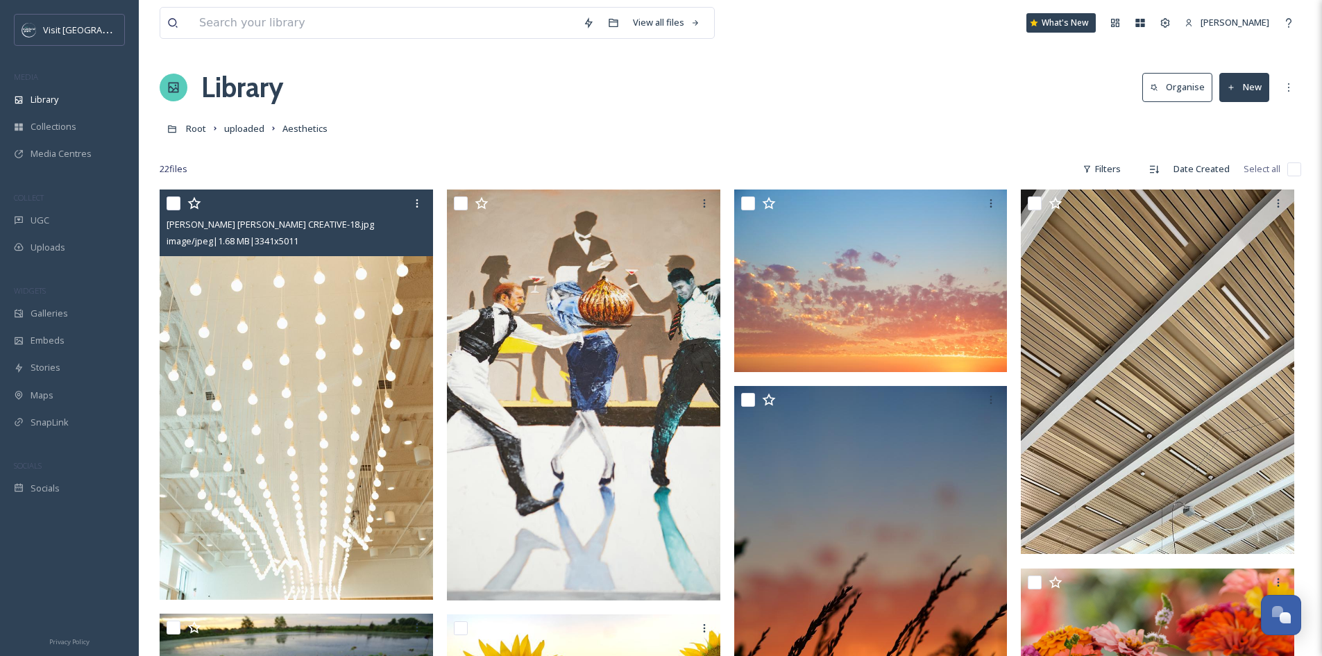
click at [173, 206] on input "checkbox" at bounding box center [173, 203] width 14 height 14
checkbox input "true"
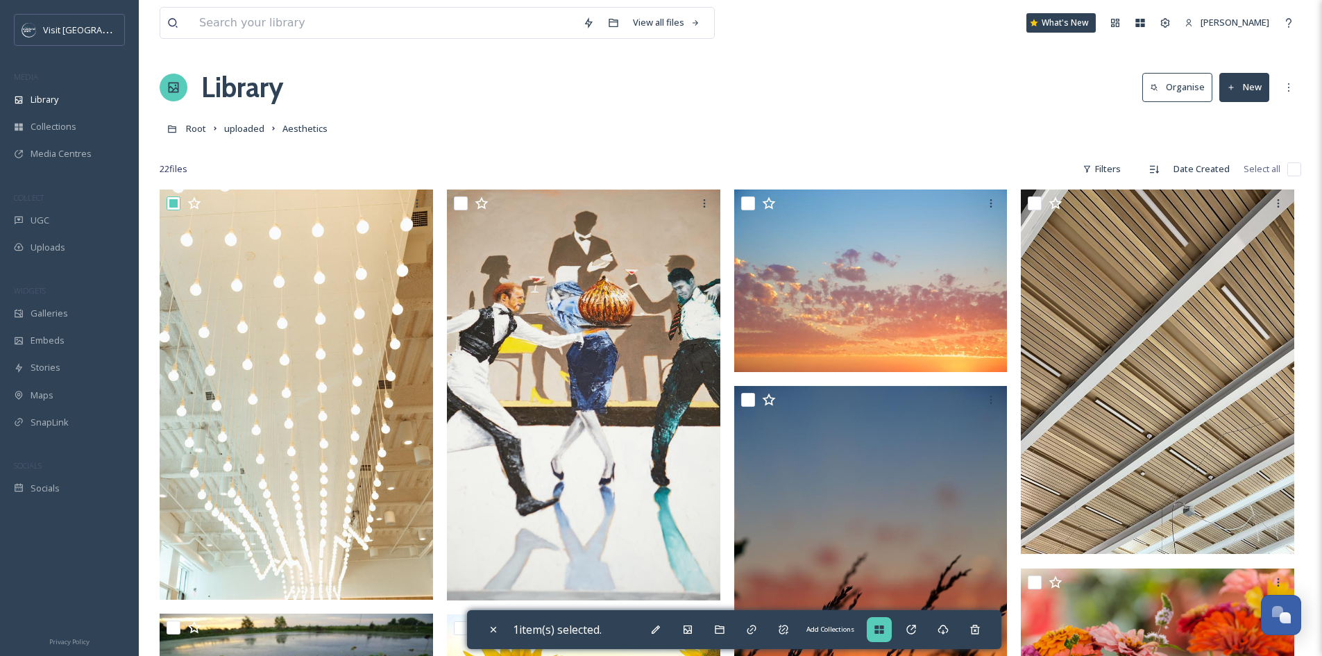
click at [878, 626] on icon at bounding box center [878, 629] width 11 height 11
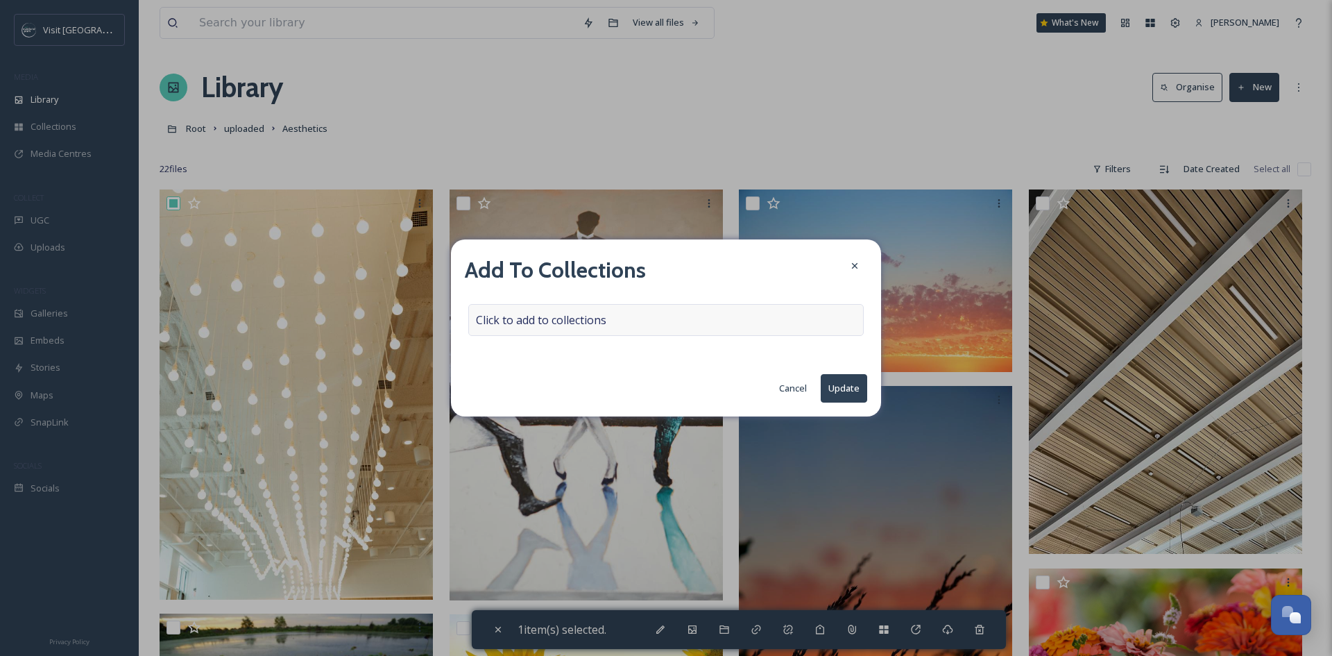
click at [649, 319] on div "Click to add to collections" at bounding box center [665, 320] width 395 height 32
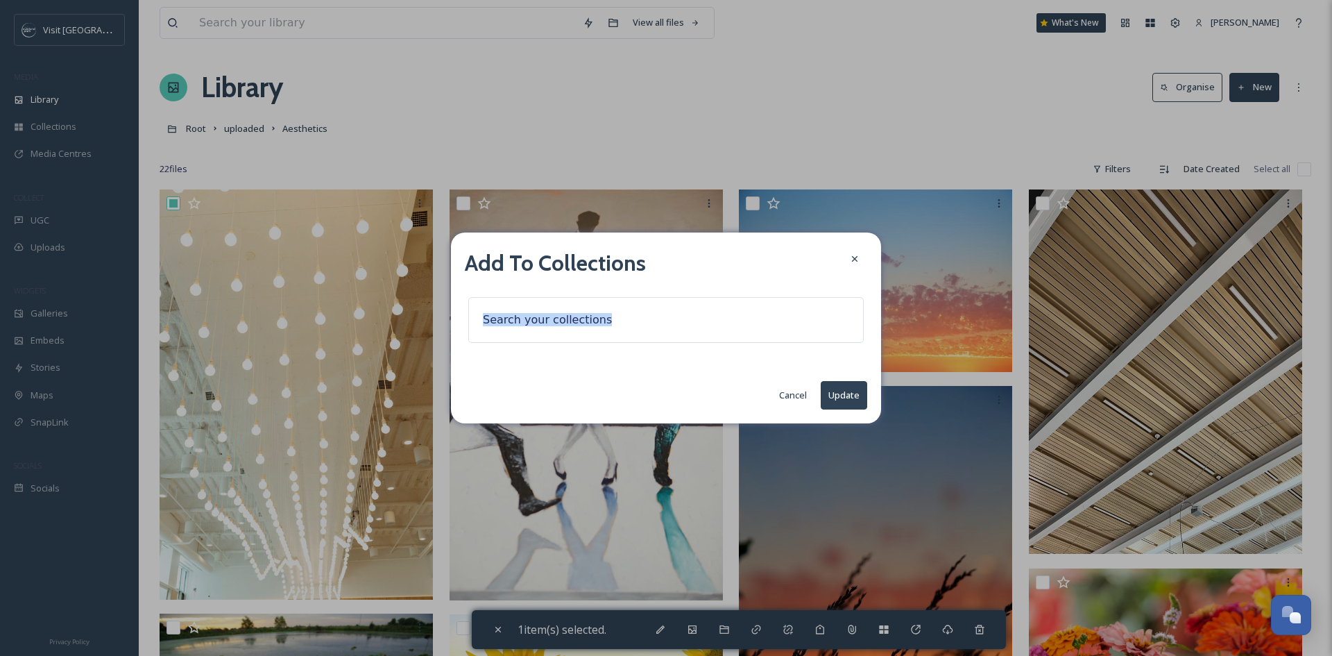
click at [649, 319] on div at bounding box center [665, 320] width 395 height 46
click at [583, 309] on input at bounding box center [552, 320] width 153 height 31
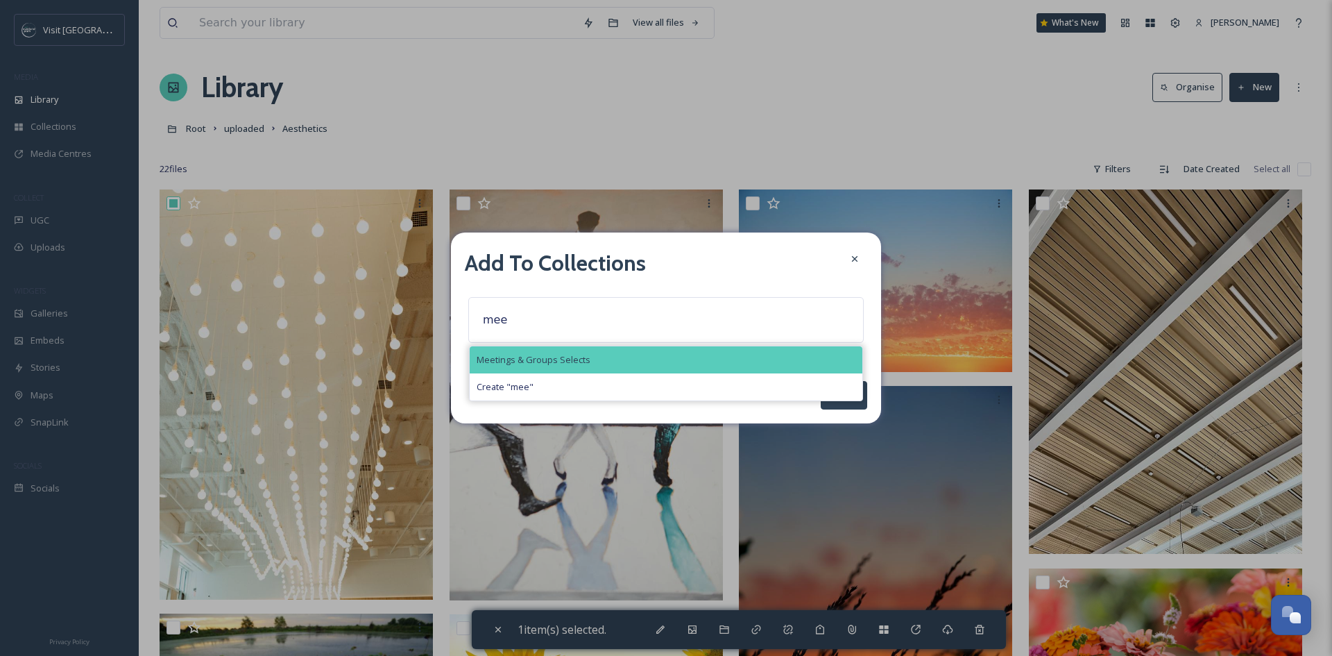
type input "mee"
click at [584, 362] on span "Meetings & Groups Selects" at bounding box center [534, 359] width 114 height 13
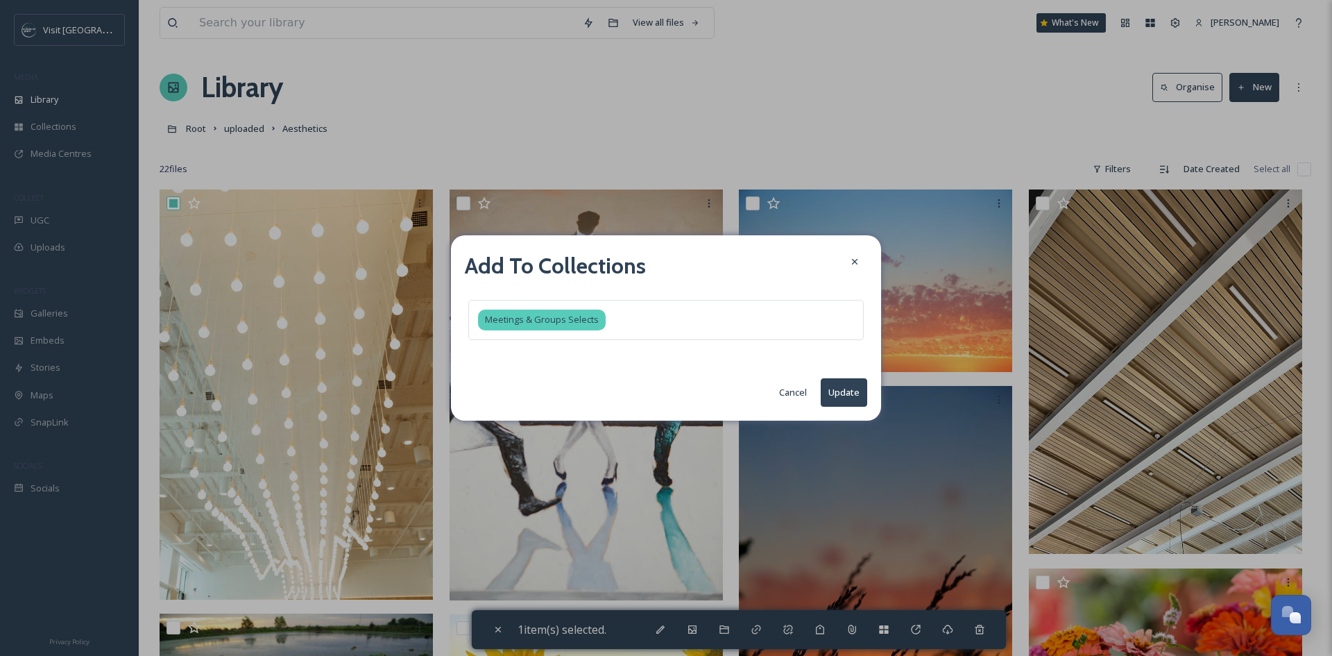
click at [849, 391] on button "Update" at bounding box center [844, 392] width 46 height 28
checkbox input "false"
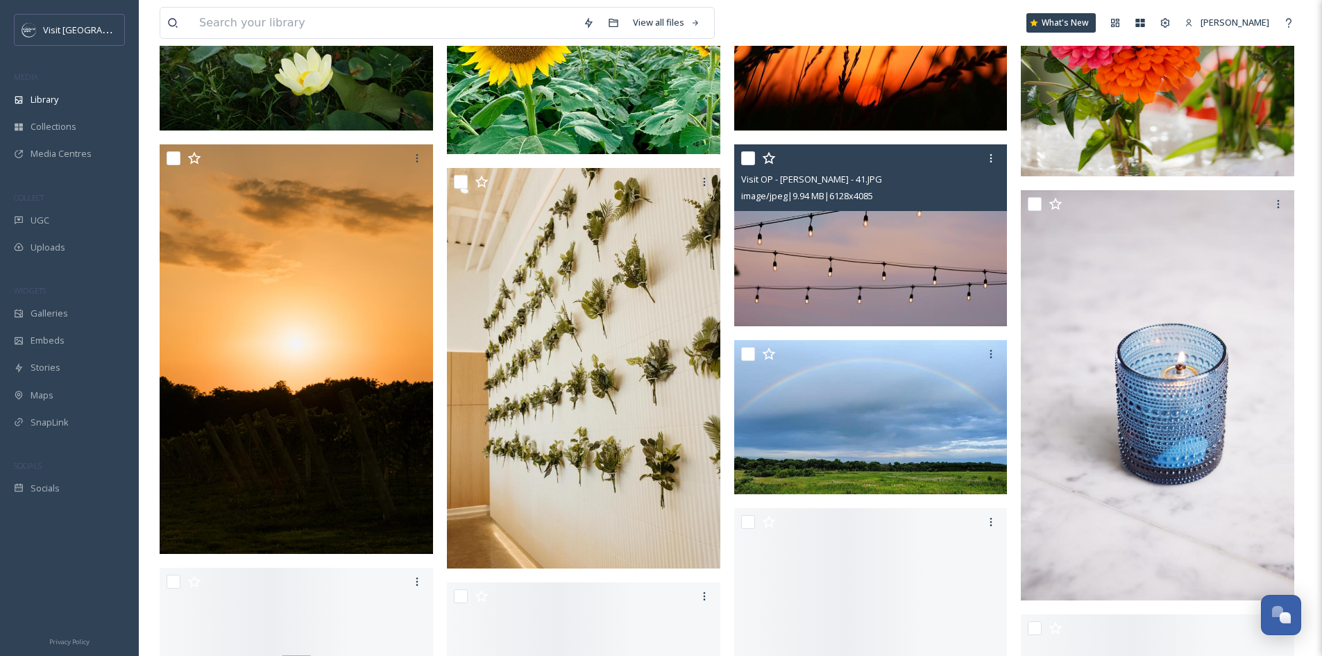
scroll to position [694, 0]
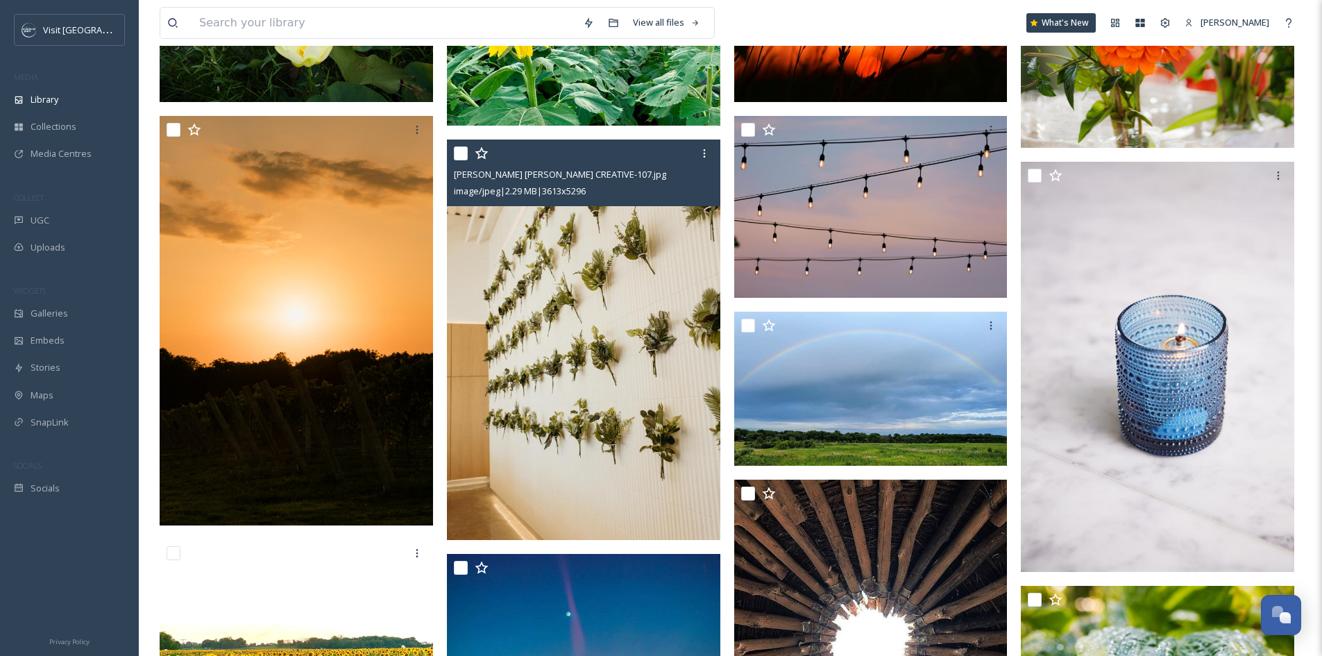
click at [459, 153] on input "checkbox" at bounding box center [461, 153] width 14 height 14
checkbox input "true"
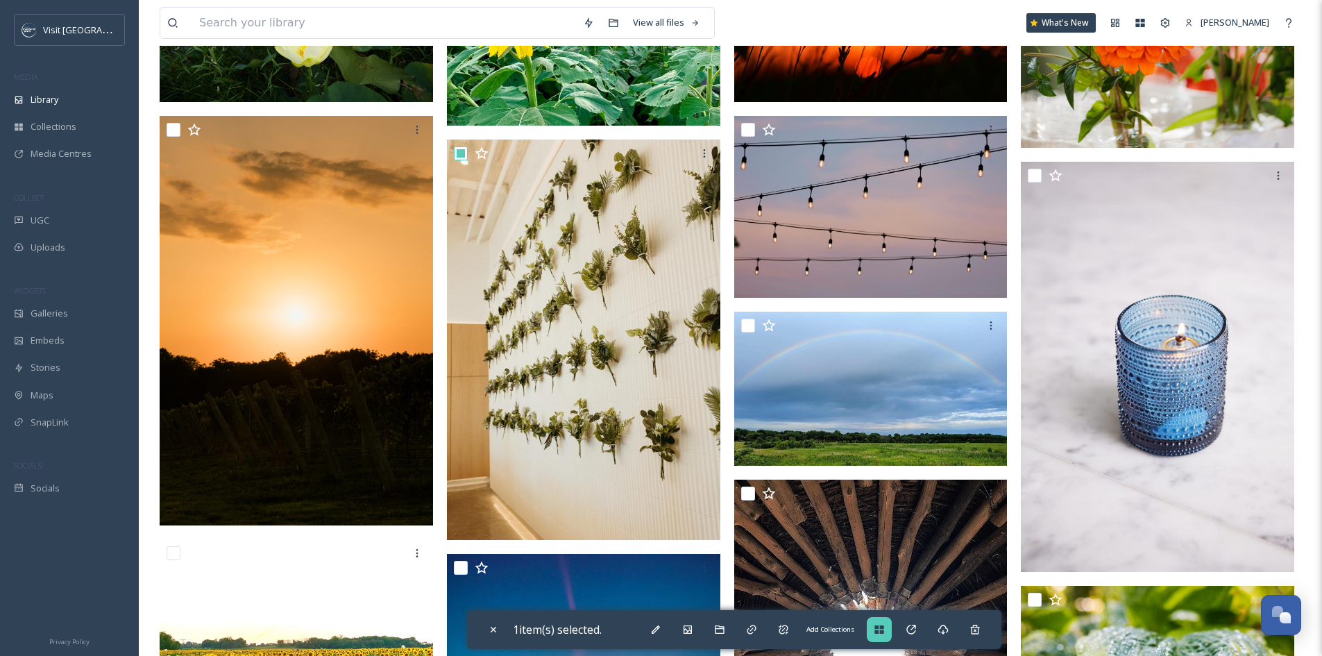
click at [884, 629] on icon at bounding box center [878, 629] width 11 height 11
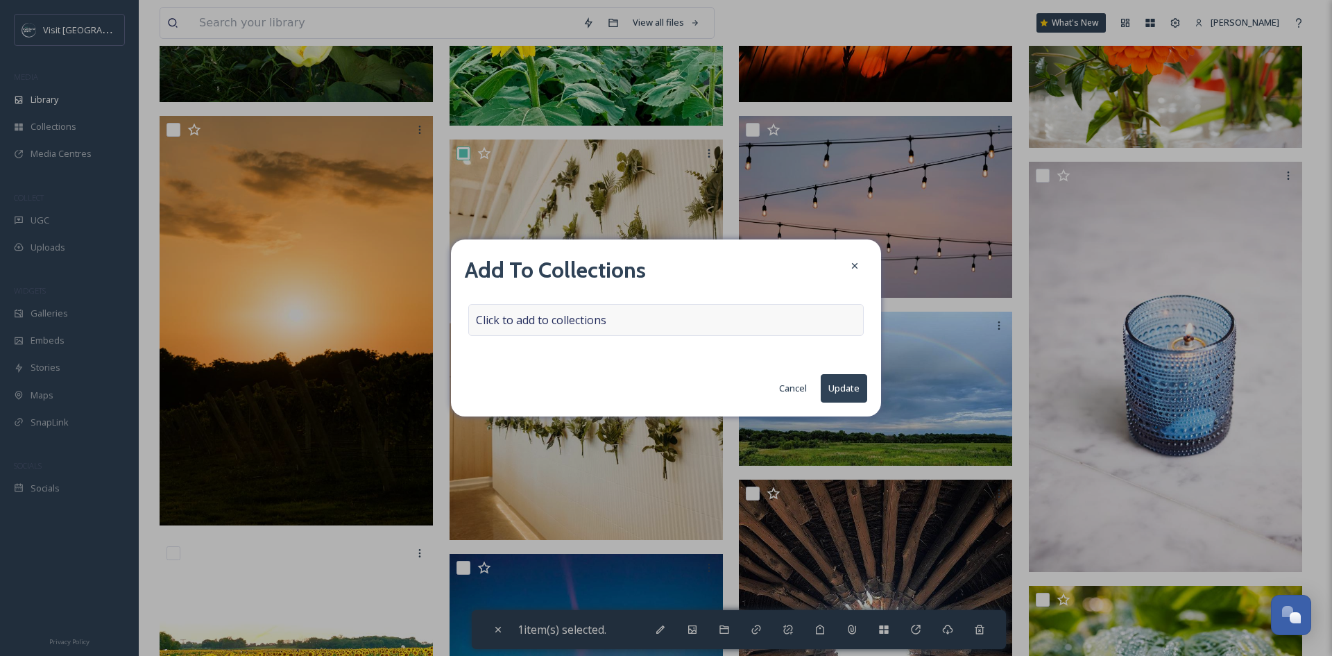
click at [772, 327] on div "Click to add to collections" at bounding box center [665, 320] width 395 height 32
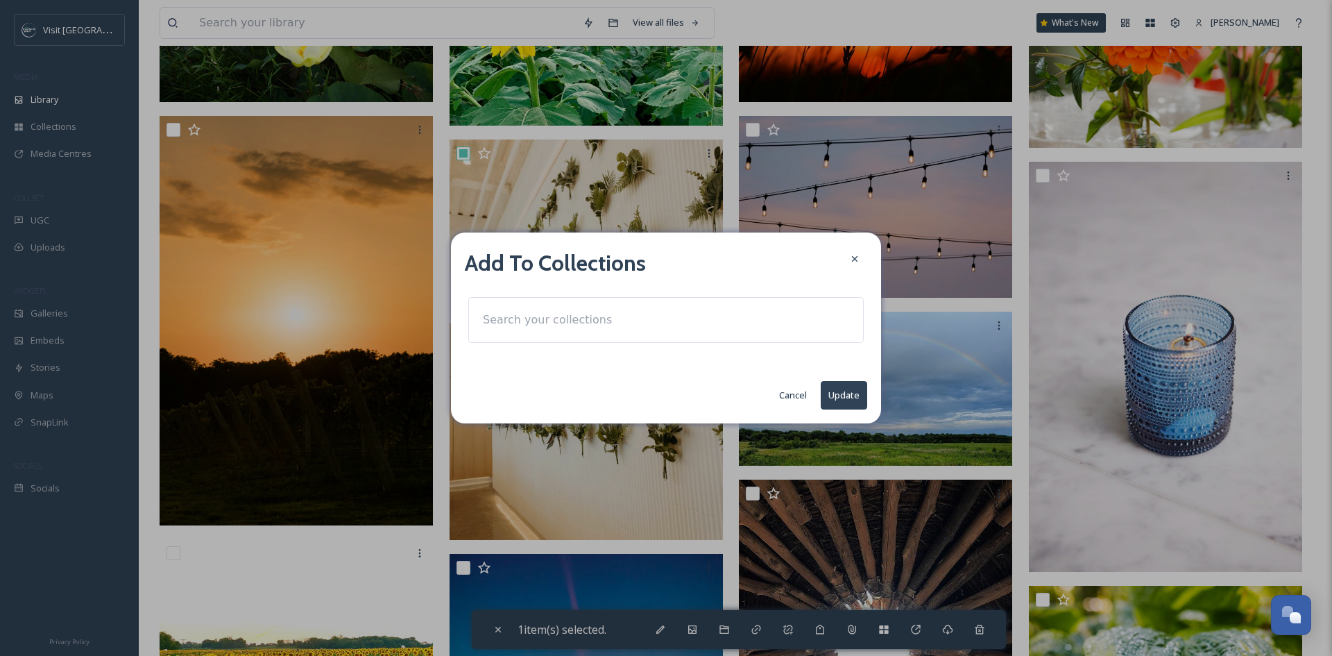
click at [565, 321] on input at bounding box center [552, 320] width 153 height 31
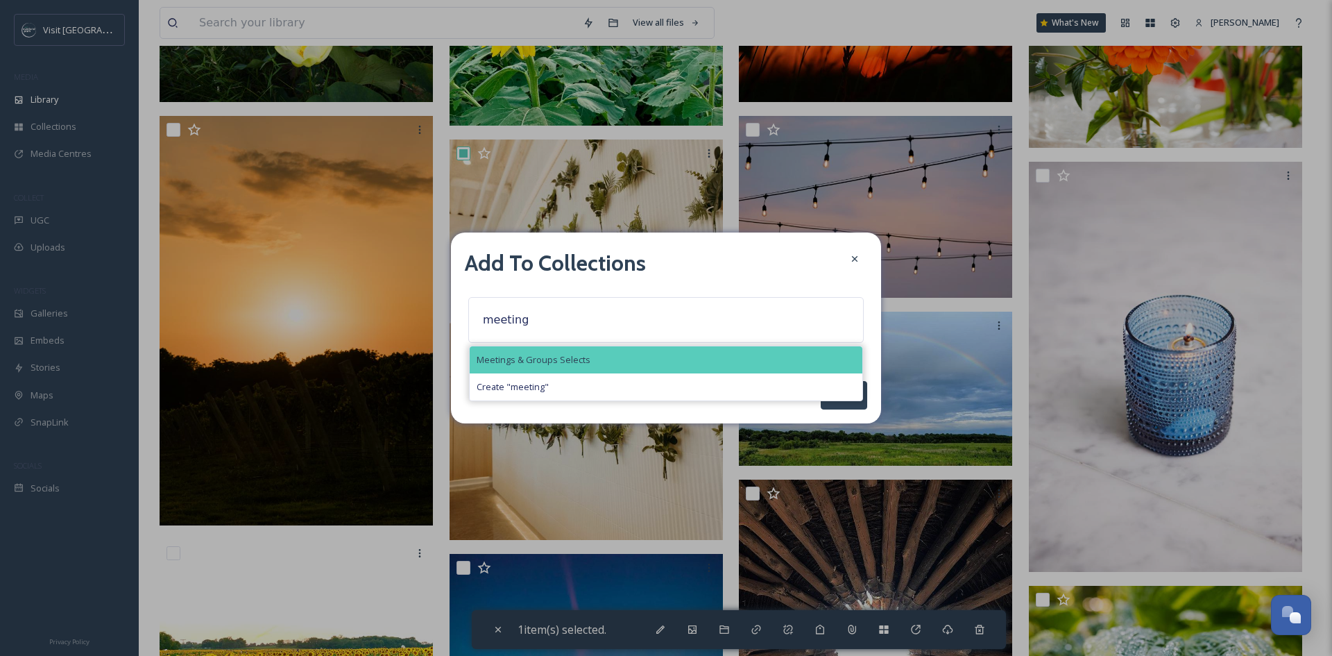
type input "meeting"
click at [565, 361] on span "Meetings & Groups Selects" at bounding box center [534, 359] width 114 height 13
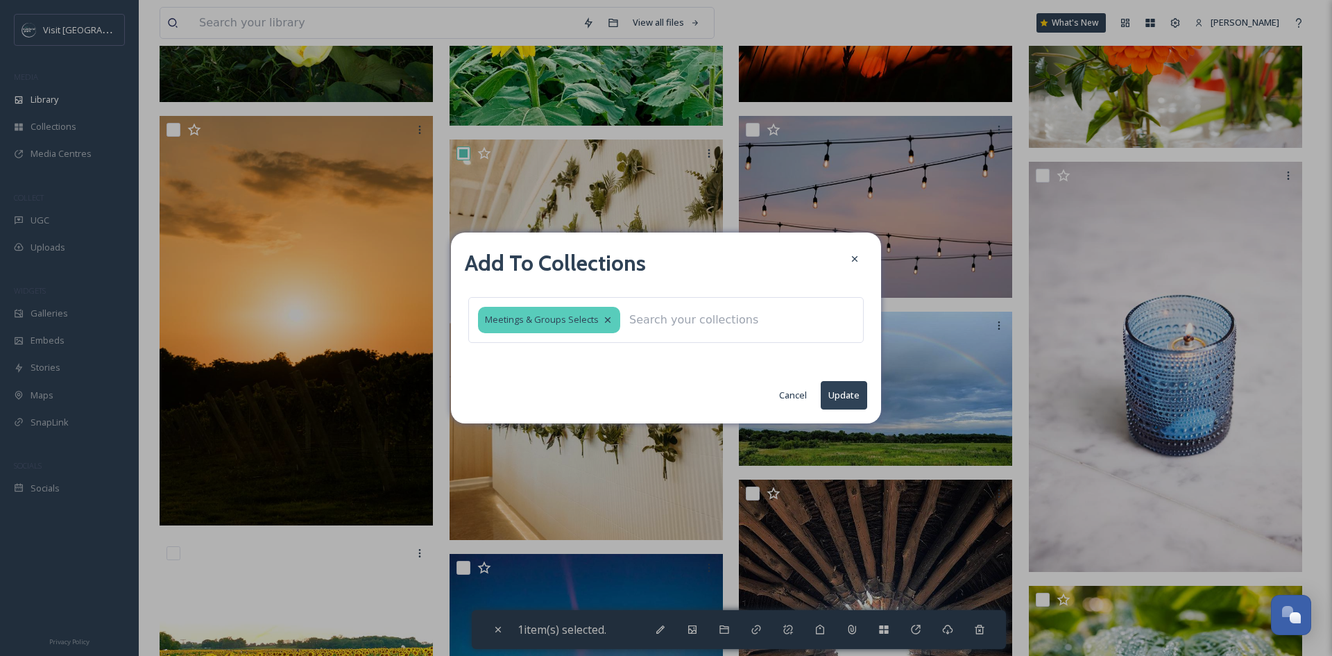
click at [855, 398] on button "Update" at bounding box center [844, 395] width 46 height 28
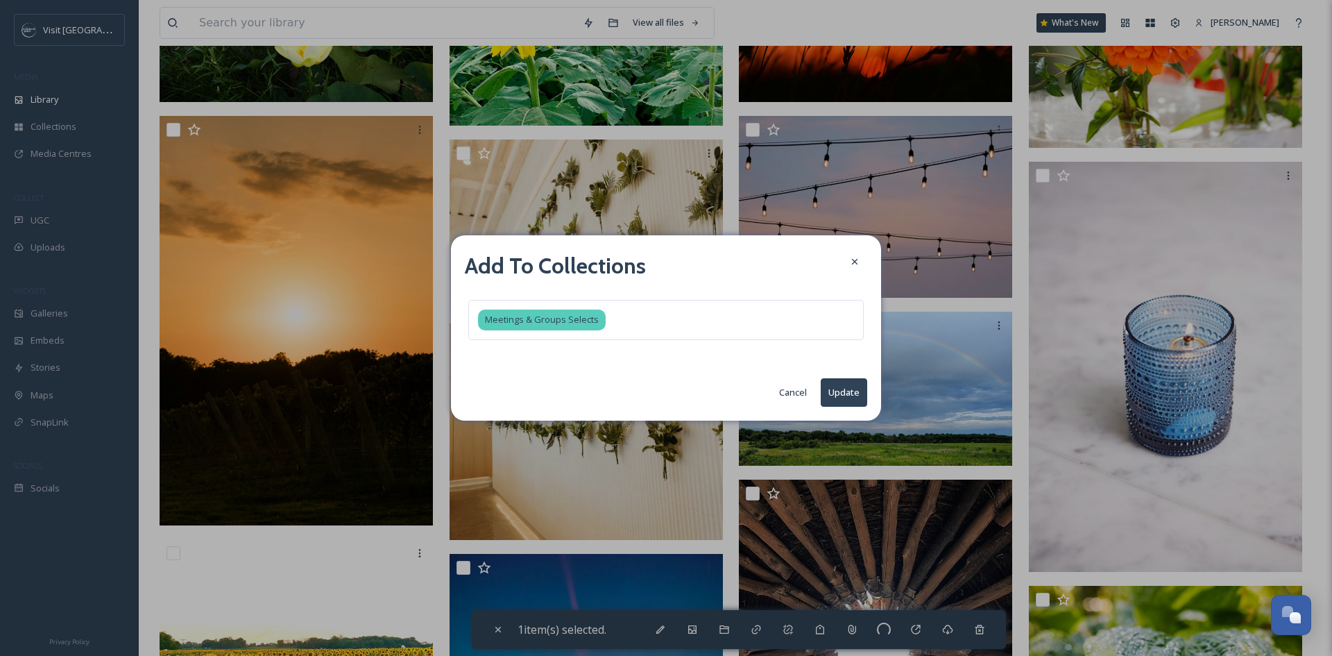
checkbox input "false"
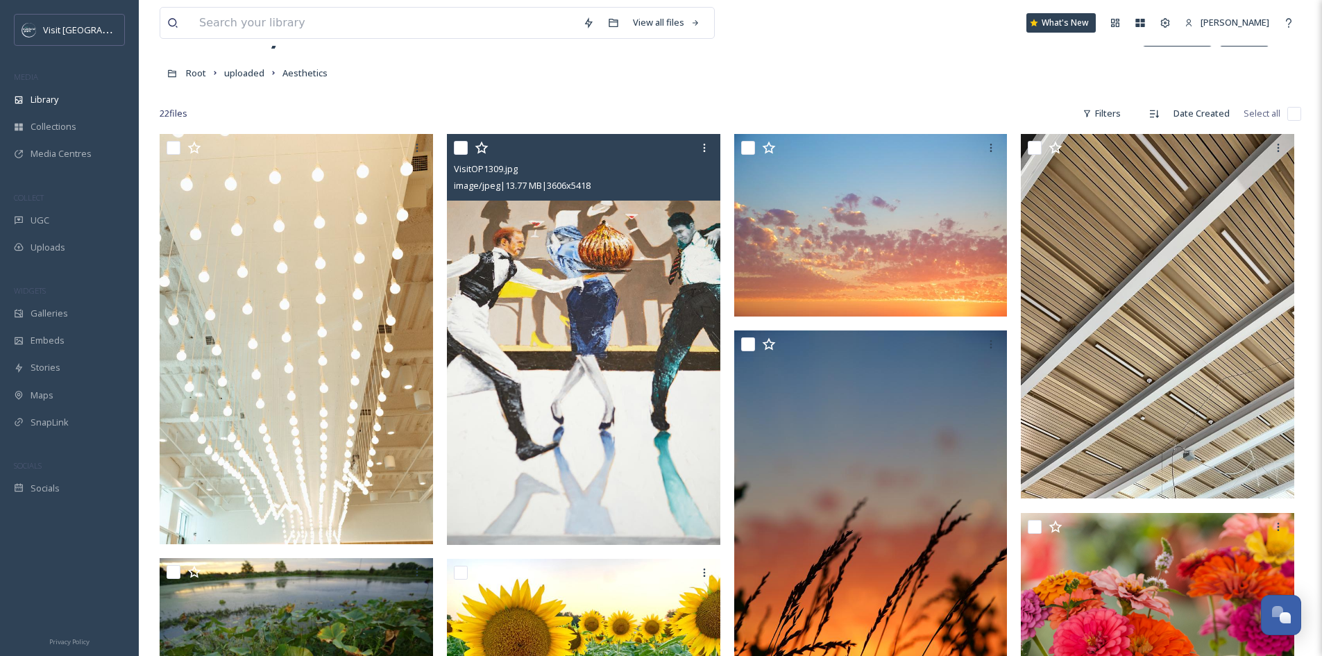
scroll to position [0, 0]
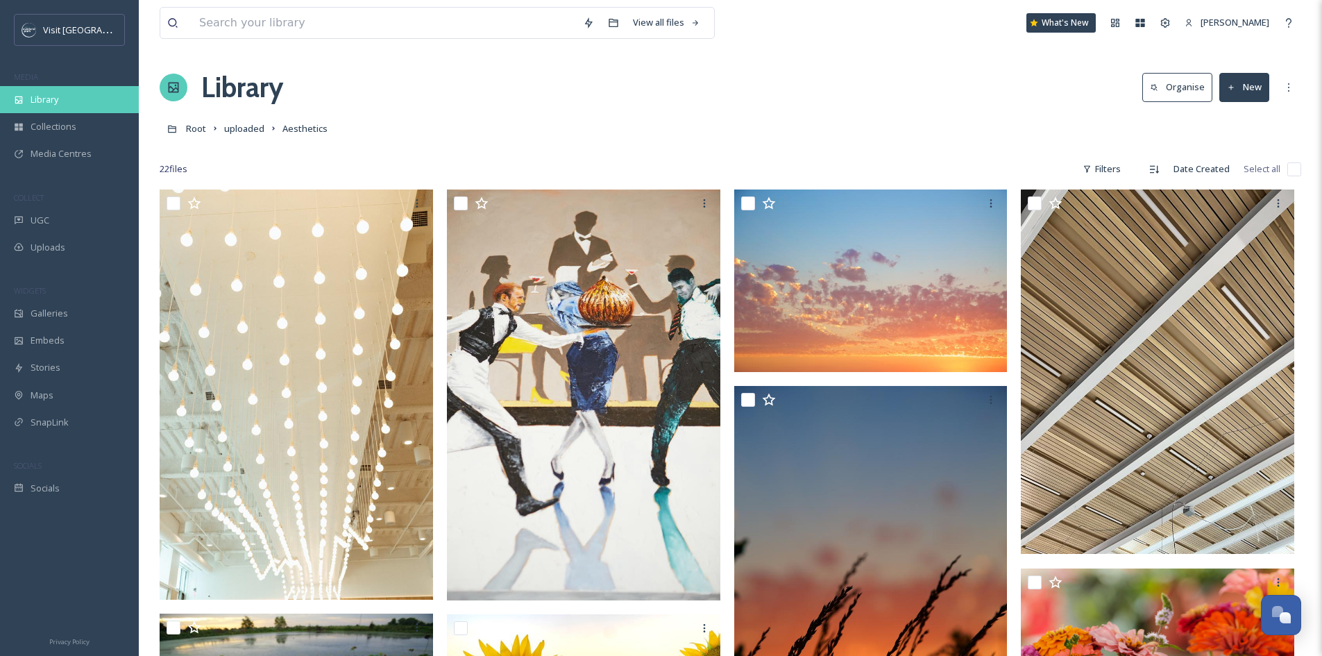
click at [55, 101] on span "Library" at bounding box center [45, 99] width 28 height 13
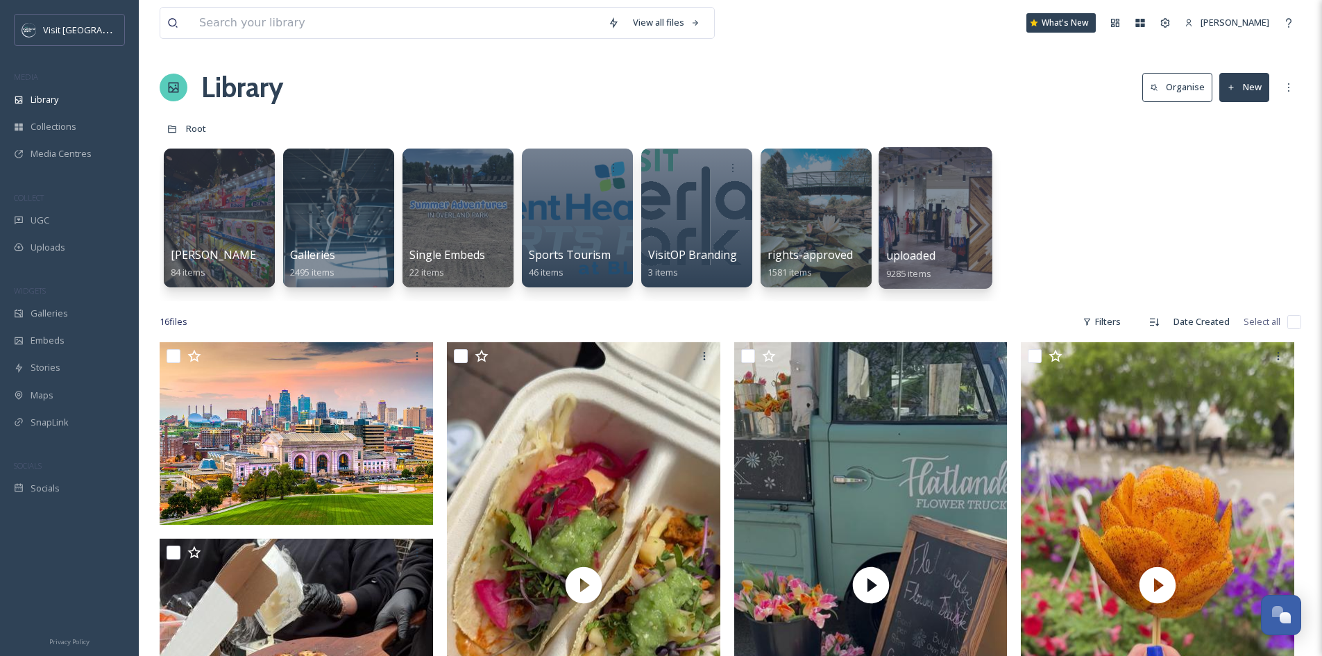
click at [921, 236] on div at bounding box center [934, 218] width 113 height 142
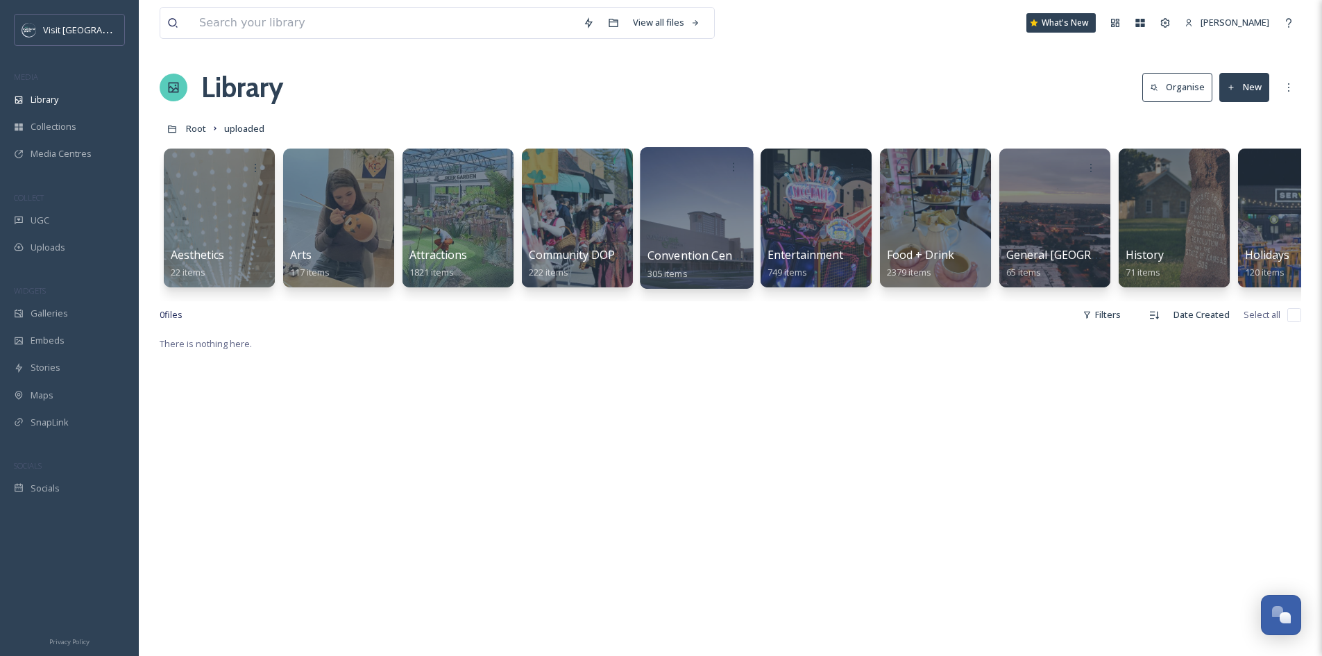
click at [728, 217] on div at bounding box center [696, 218] width 113 height 142
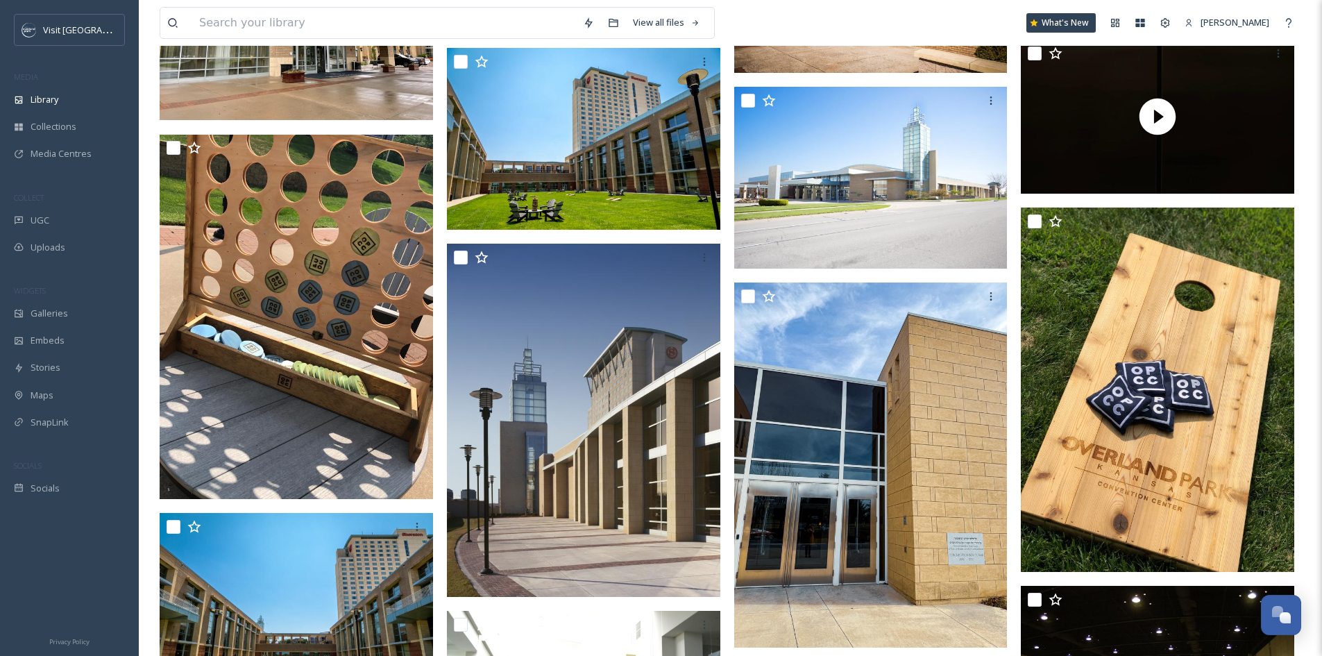
scroll to position [1387, 0]
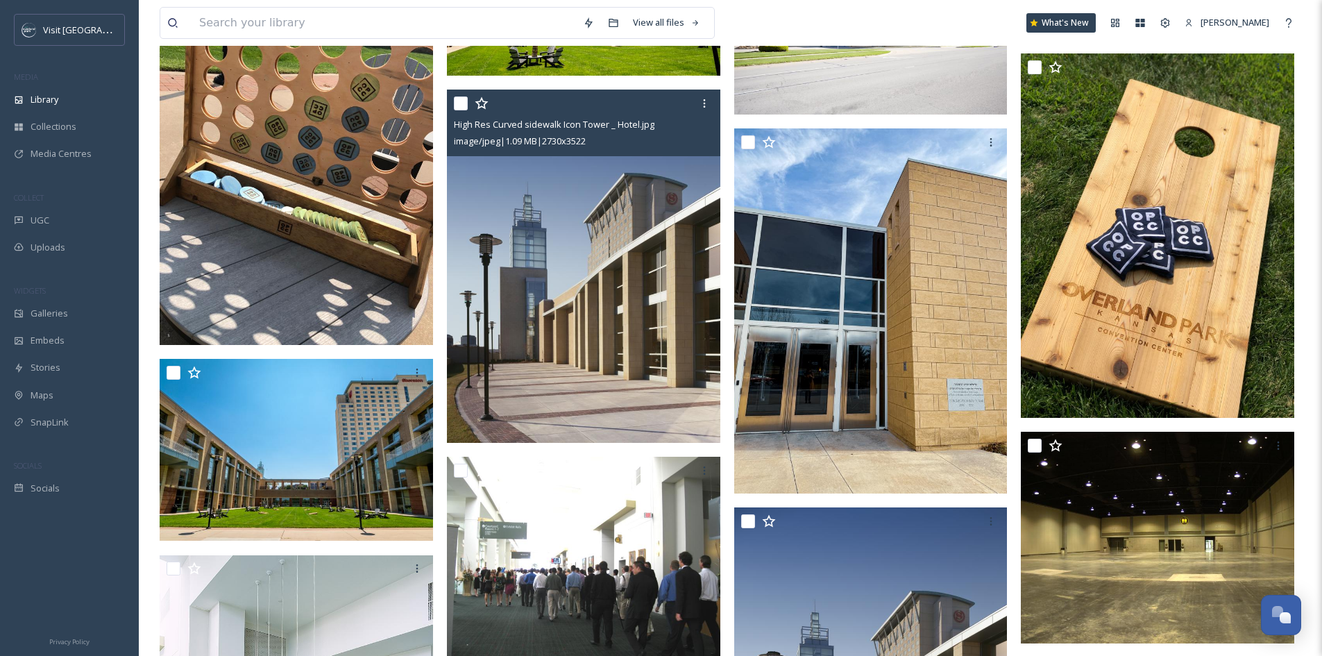
click at [464, 99] on input "checkbox" at bounding box center [461, 103] width 14 height 14
checkbox input "true"
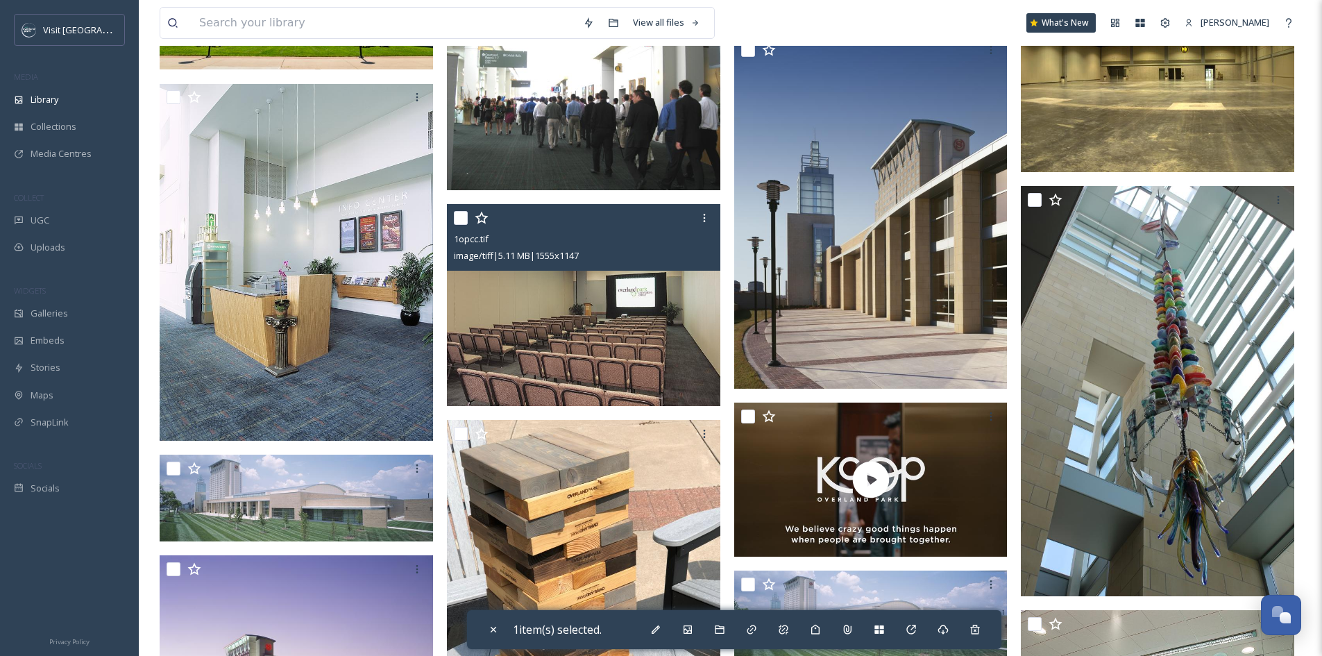
scroll to position [1873, 0]
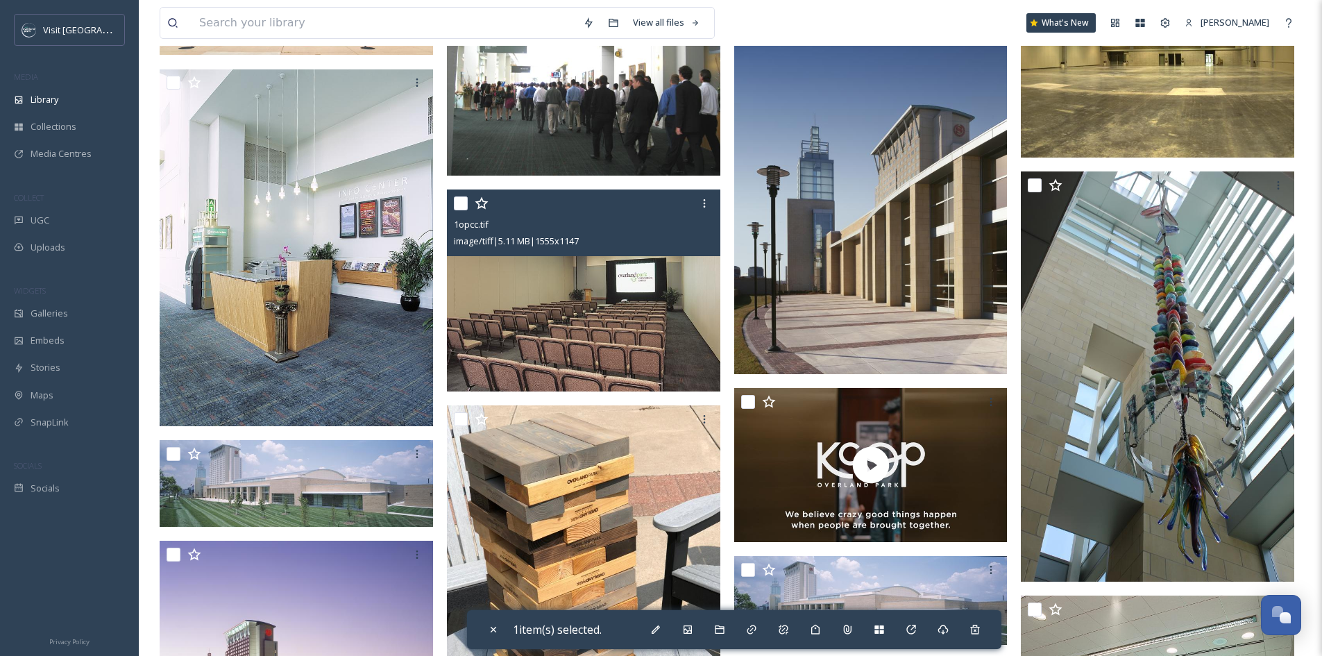
click at [461, 203] on input "checkbox" at bounding box center [461, 203] width 14 height 14
checkbox input "true"
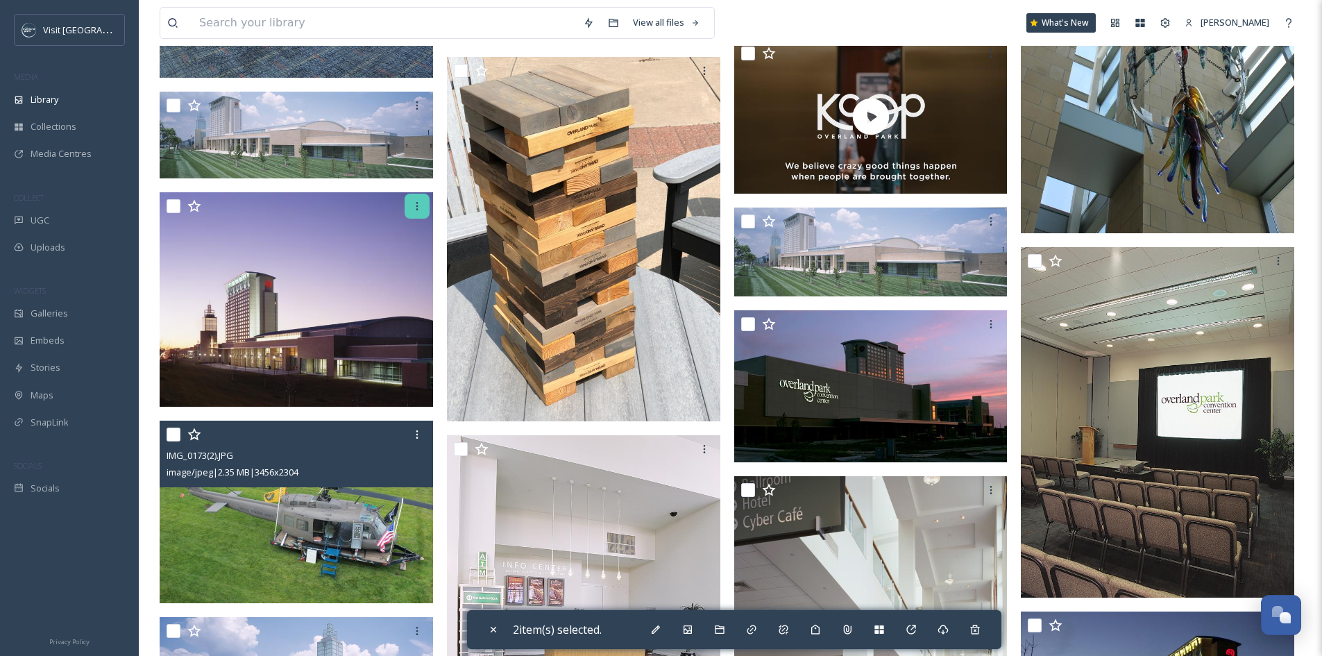
scroll to position [2220, 0]
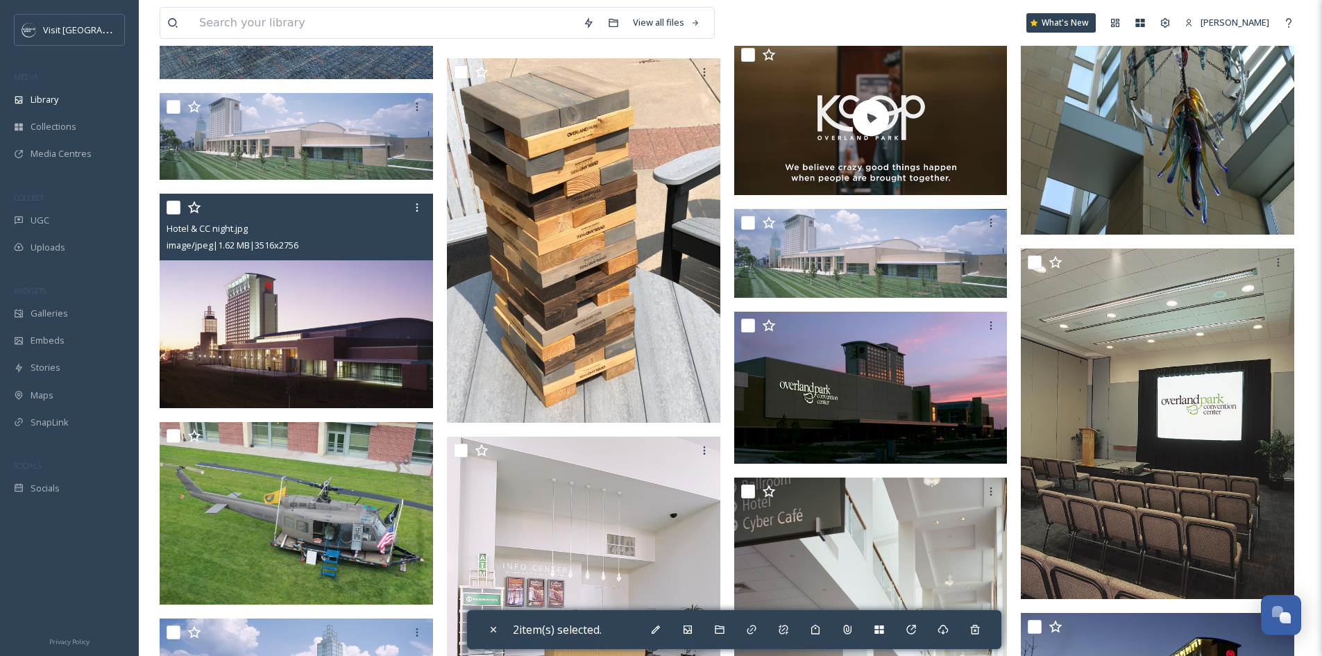
click at [171, 206] on input "checkbox" at bounding box center [173, 207] width 14 height 14
checkbox input "true"
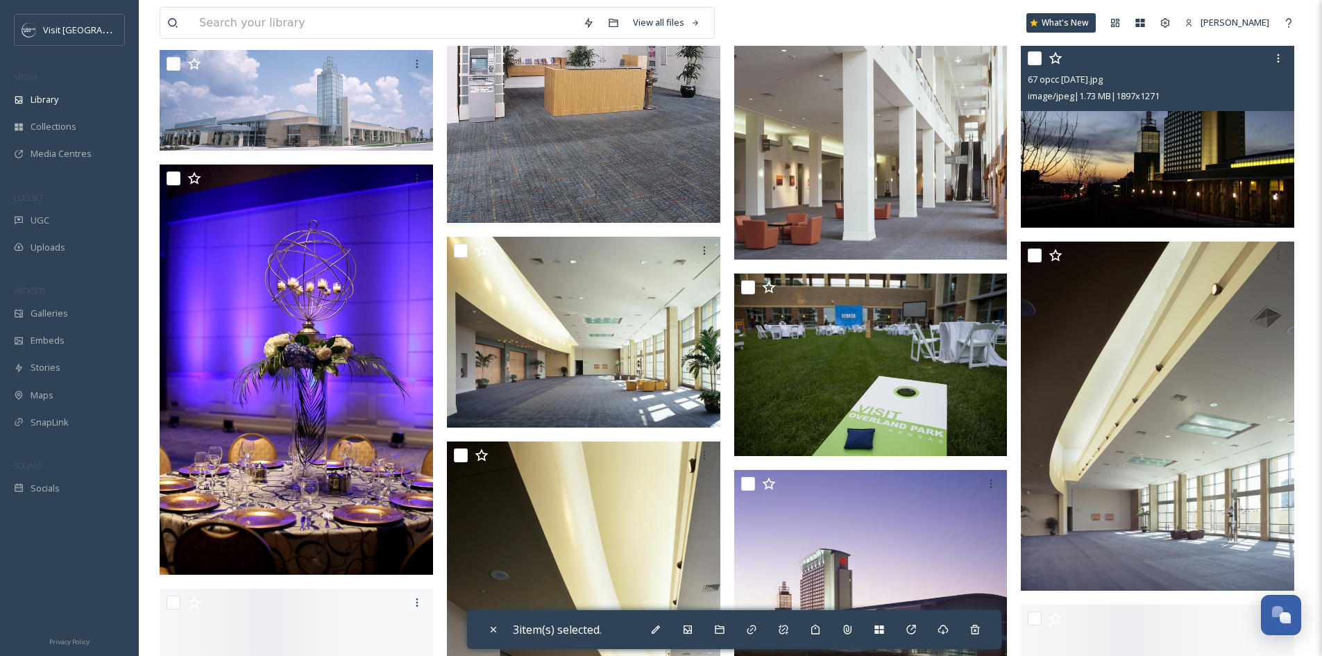
scroll to position [2844, 0]
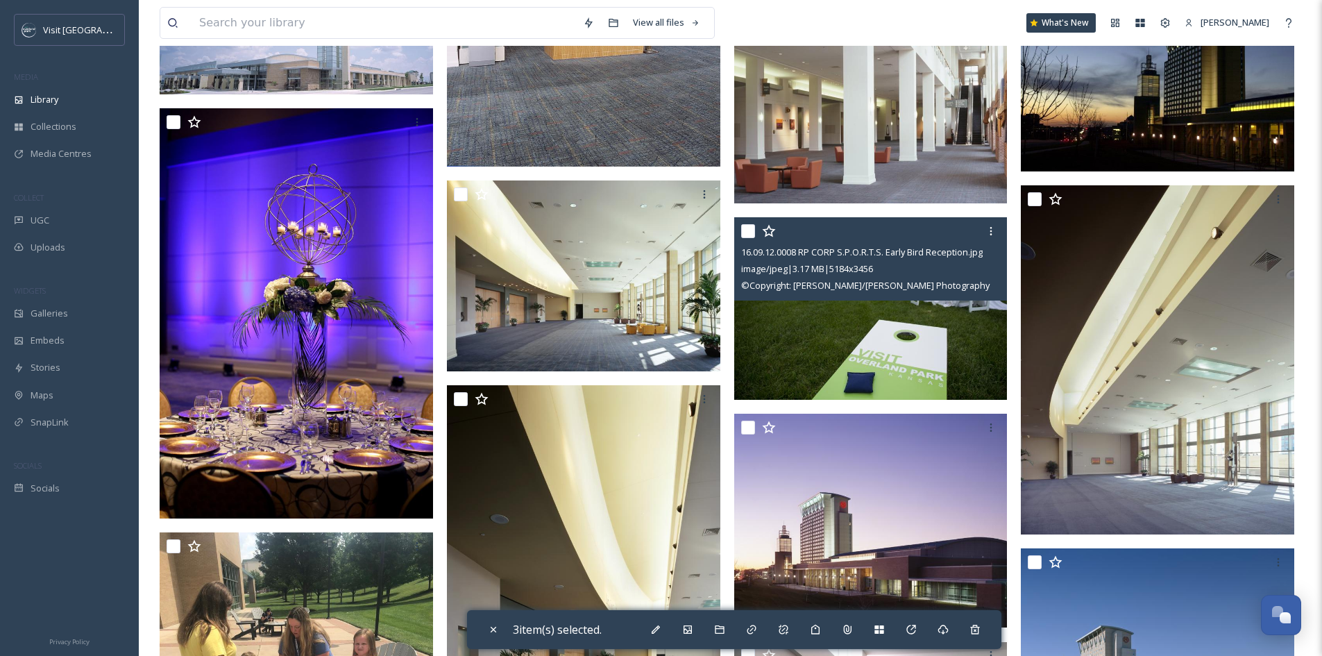
click at [751, 233] on input "checkbox" at bounding box center [748, 231] width 14 height 14
checkbox input "true"
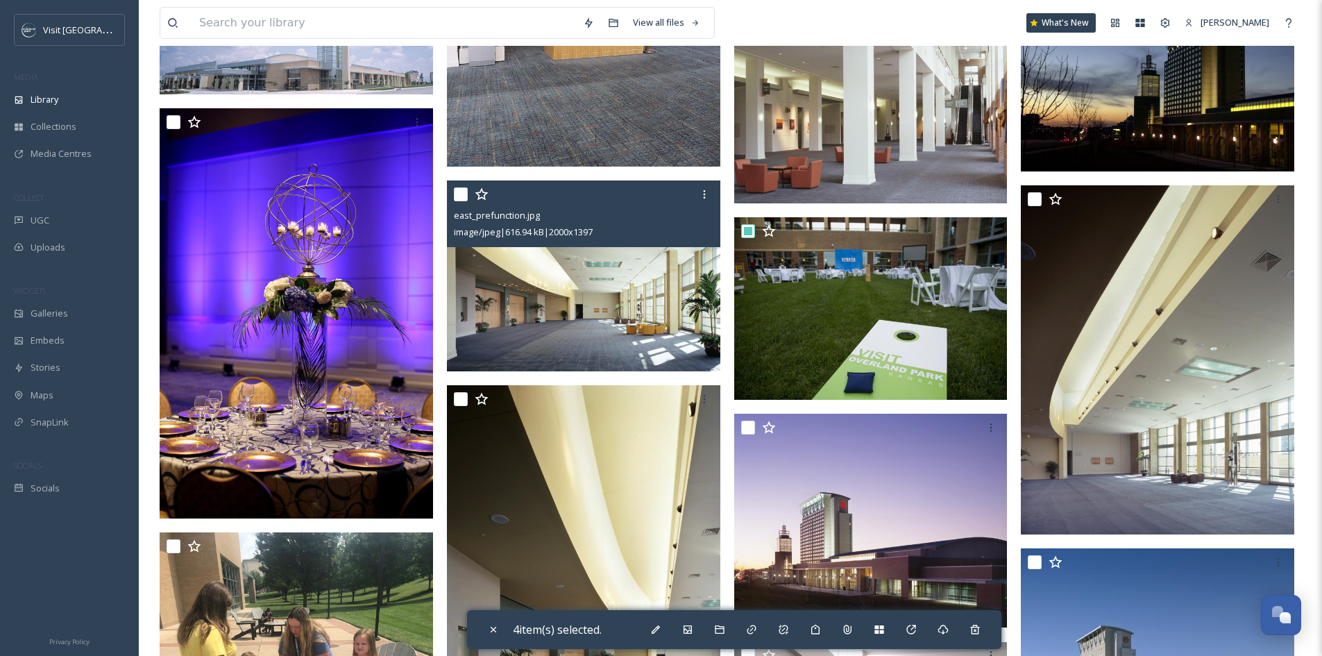
click at [457, 195] on input "checkbox" at bounding box center [461, 194] width 14 height 14
checkbox input "true"
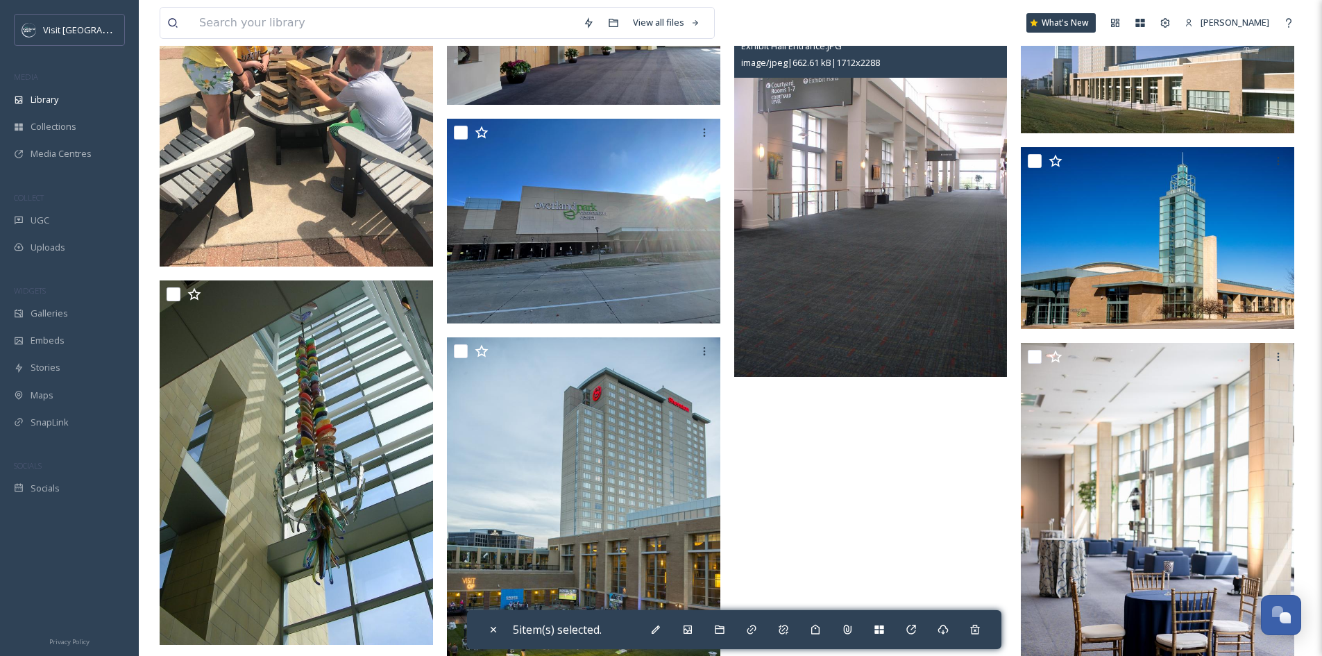
scroll to position [3538, 0]
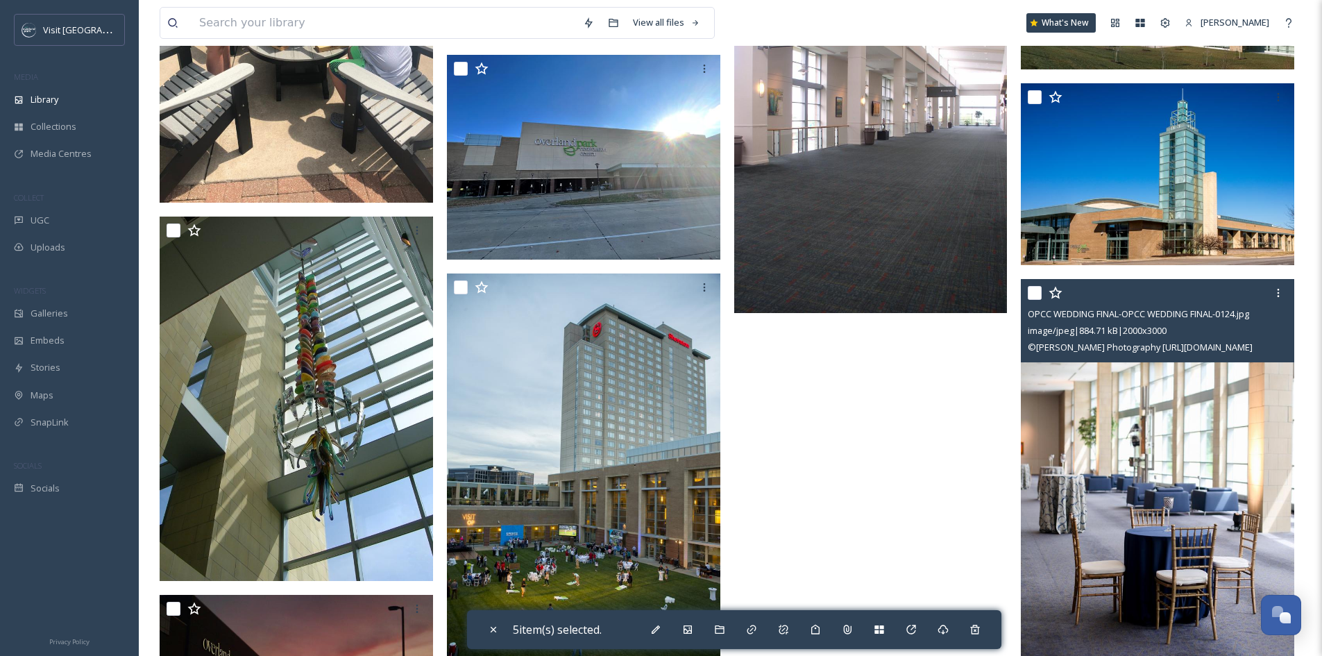
click at [1036, 293] on input "checkbox" at bounding box center [1034, 293] width 14 height 14
checkbox input "true"
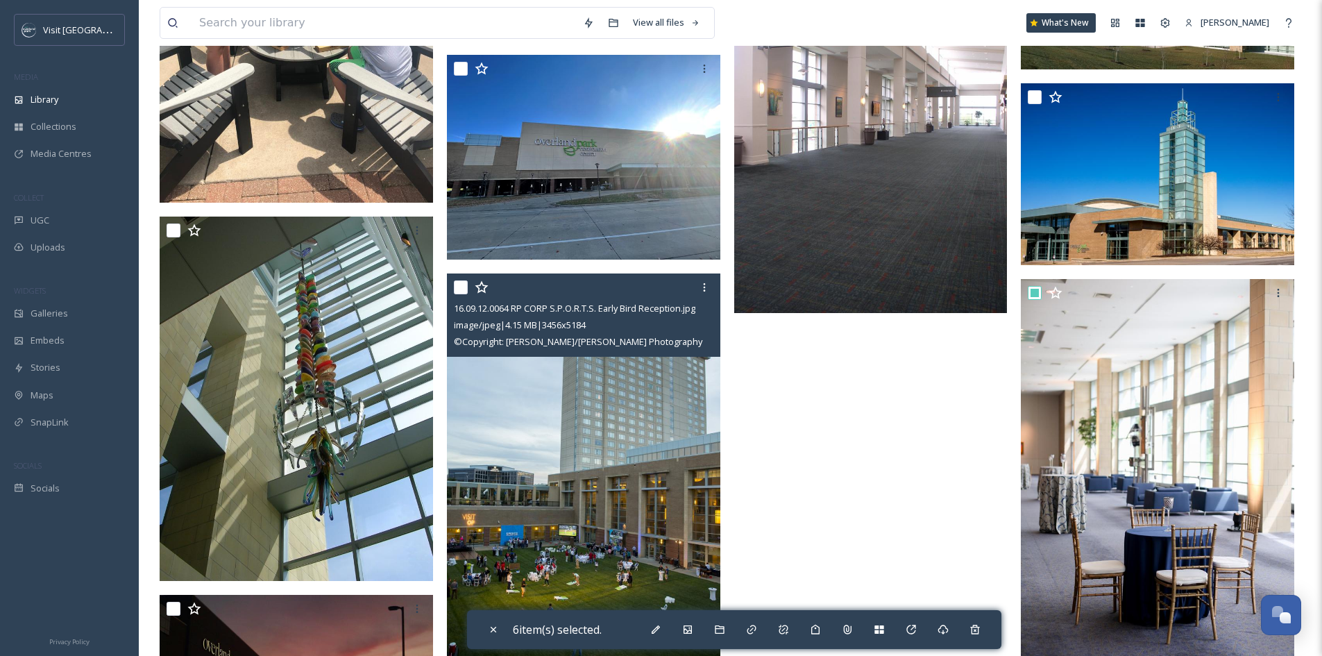
click at [463, 289] on input "checkbox" at bounding box center [461, 287] width 14 height 14
checkbox input "true"
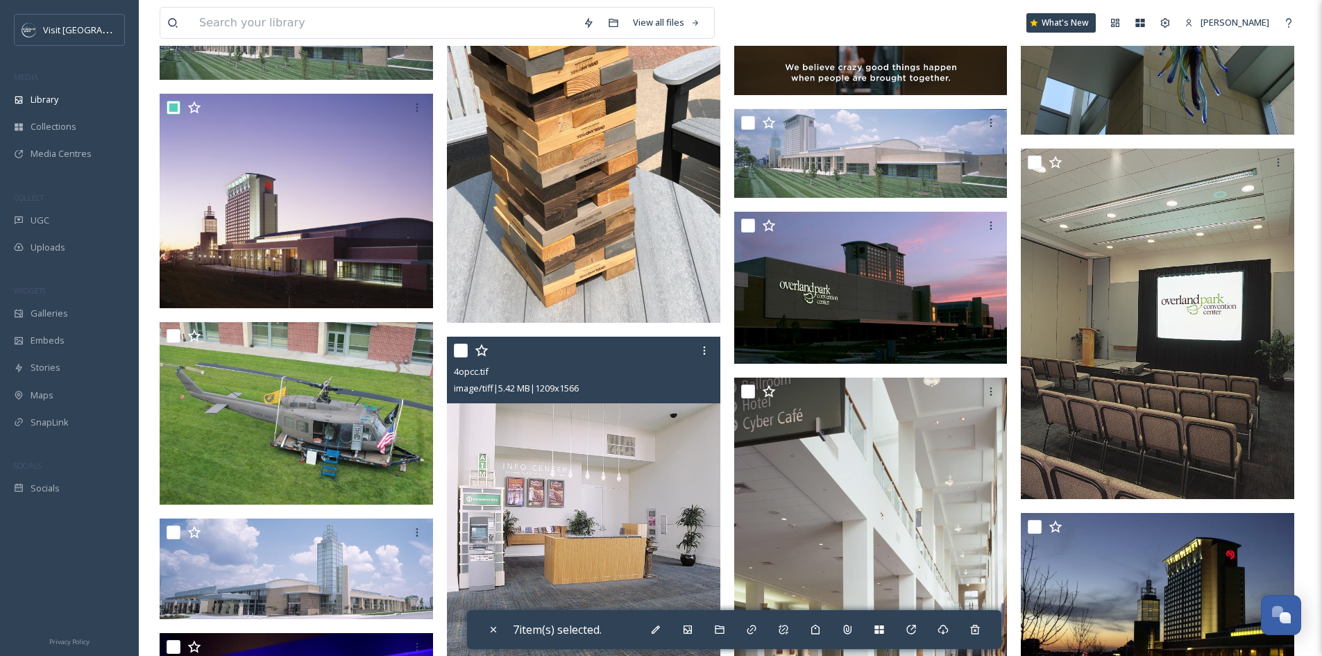
scroll to position [2059, 0]
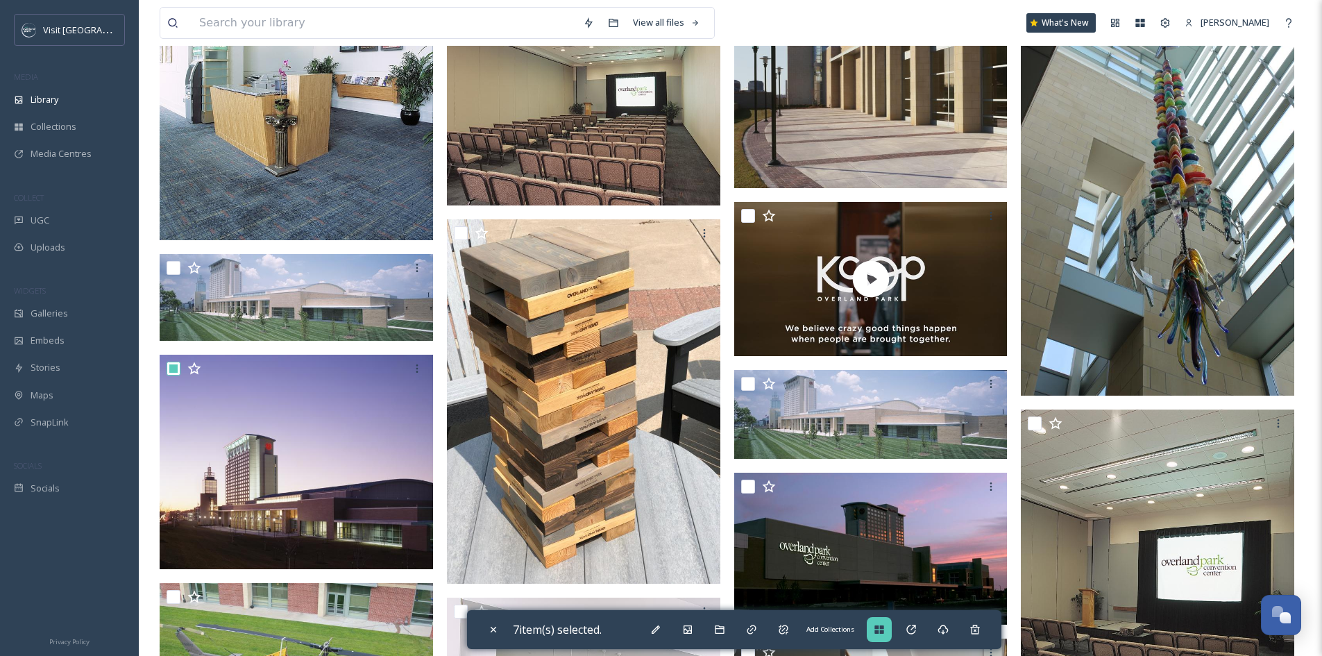
click at [881, 630] on icon at bounding box center [878, 629] width 9 height 8
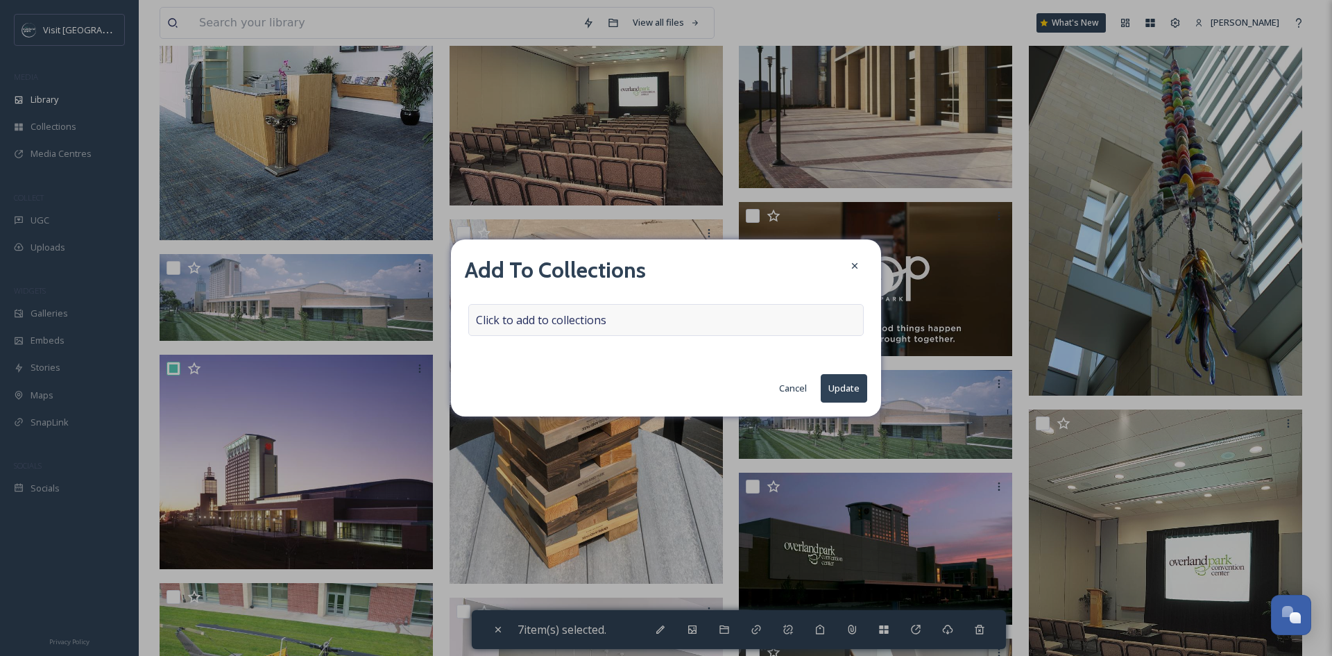
click at [690, 328] on div "Click to add to collections" at bounding box center [665, 320] width 395 height 32
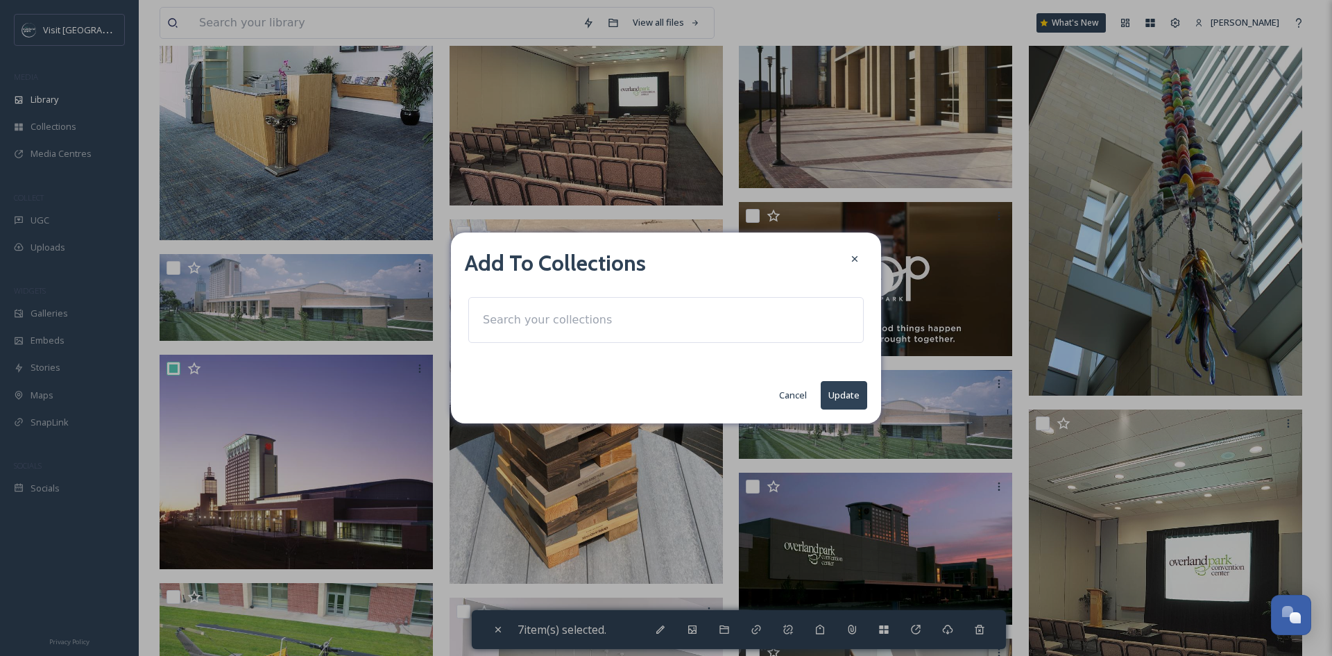
click at [570, 323] on input at bounding box center [552, 320] width 153 height 31
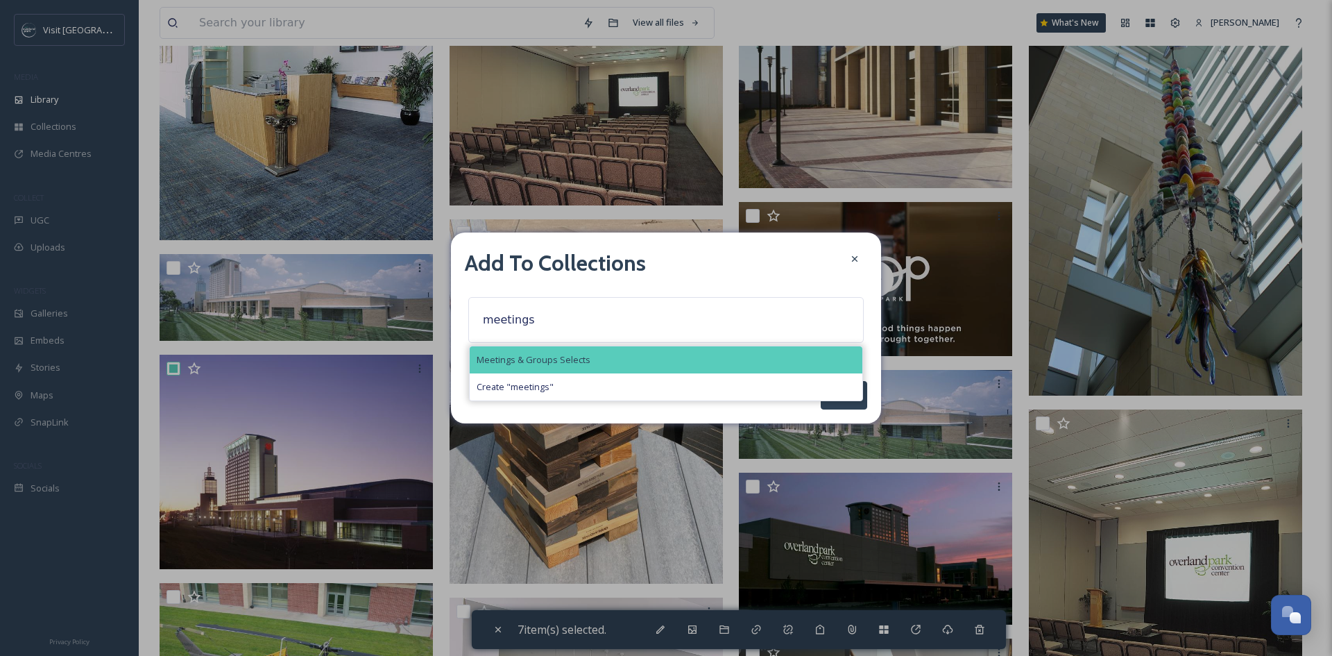
type input "meetings"
click at [558, 371] on div "Meetings & Groups Selects" at bounding box center [666, 359] width 393 height 27
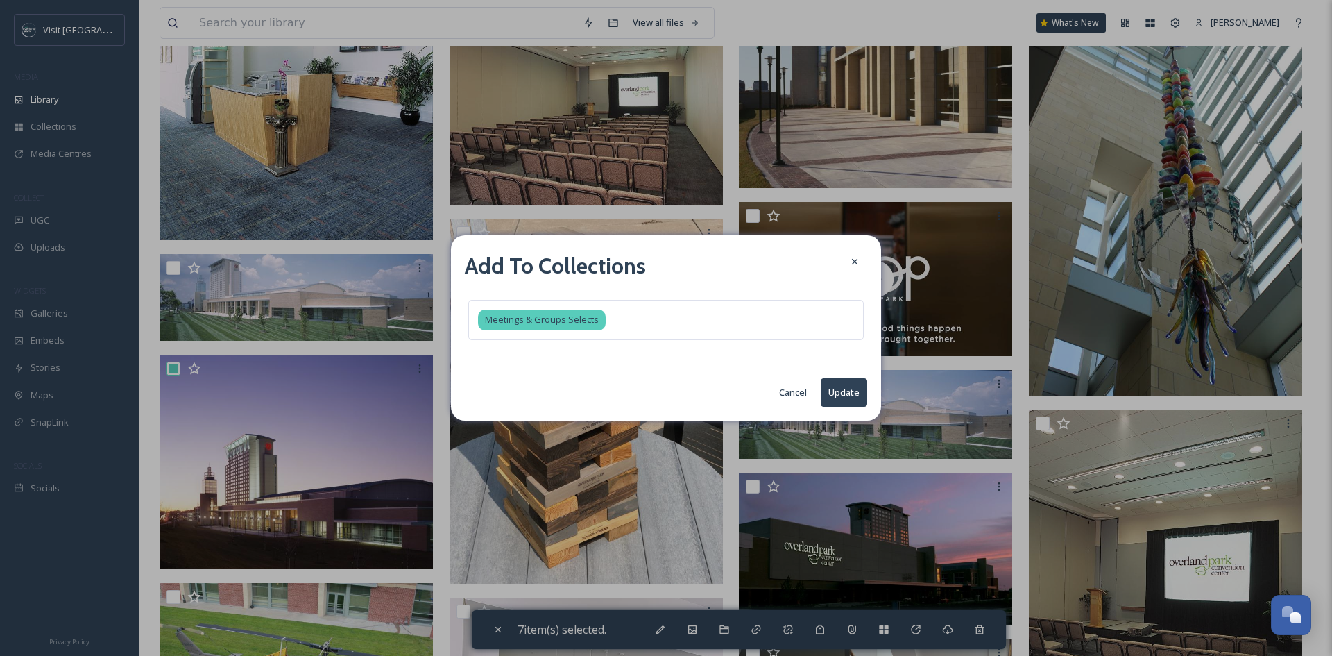
click at [843, 384] on button "Update" at bounding box center [844, 392] width 46 height 28
checkbox input "false"
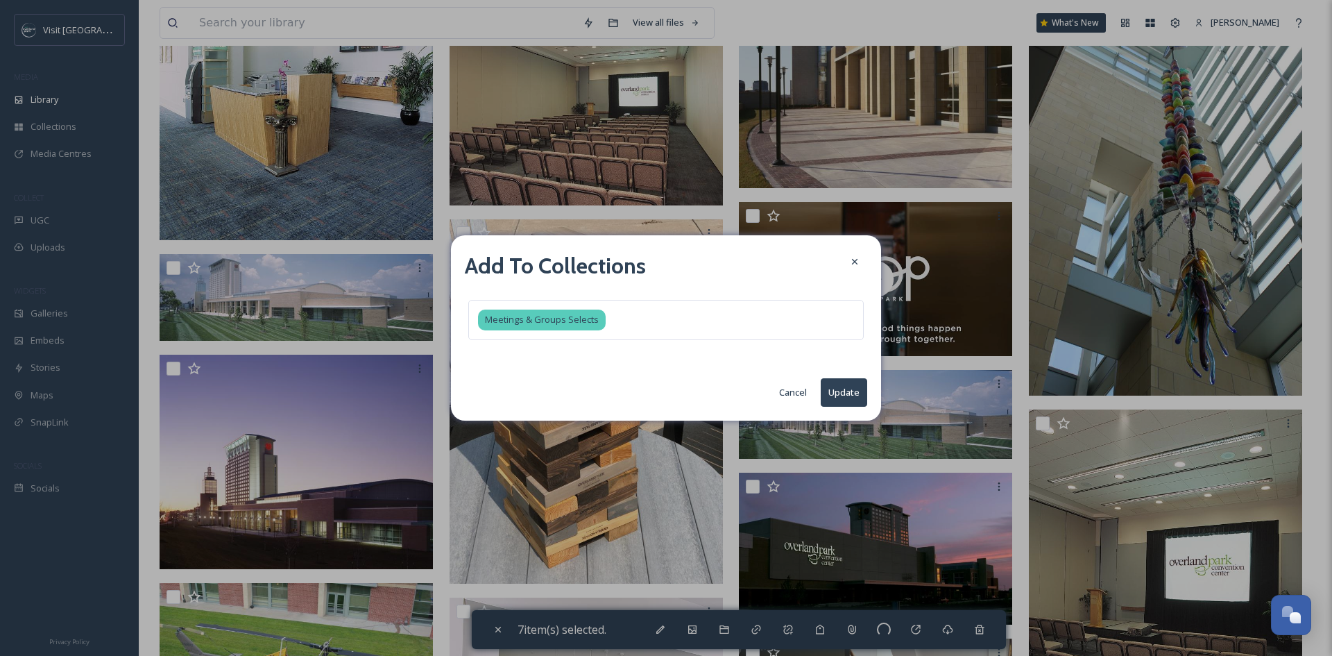
checkbox input "false"
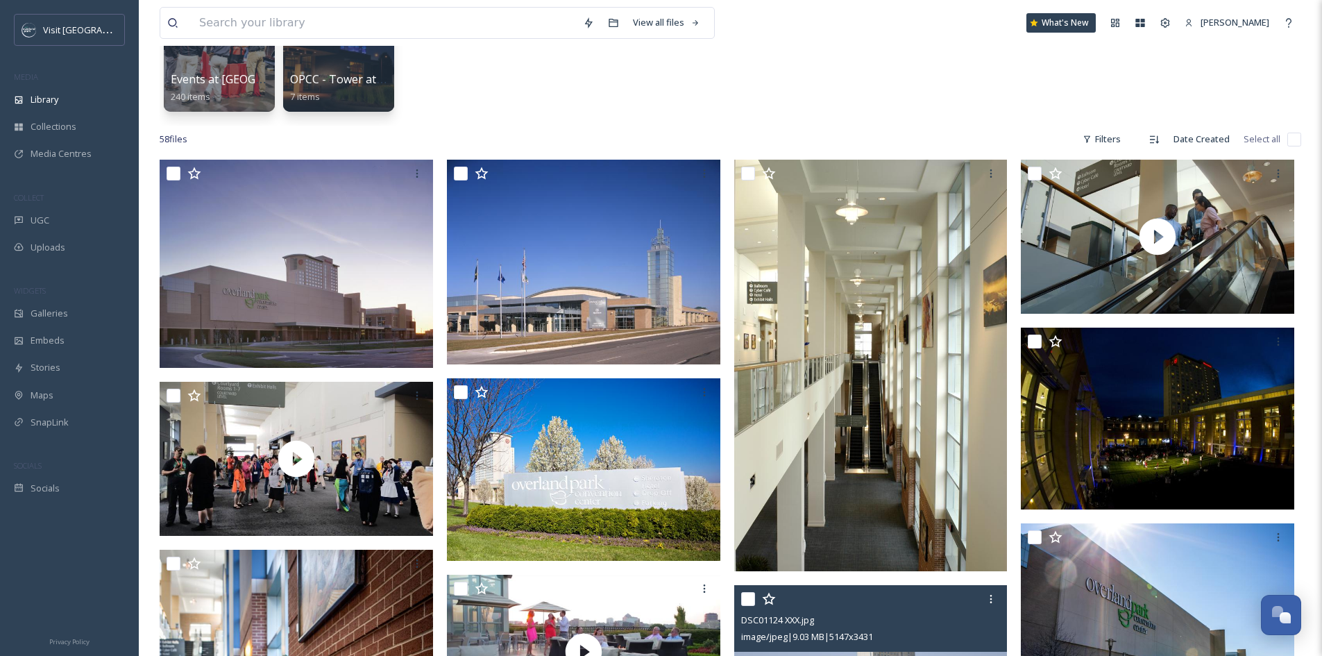
scroll to position [0, 0]
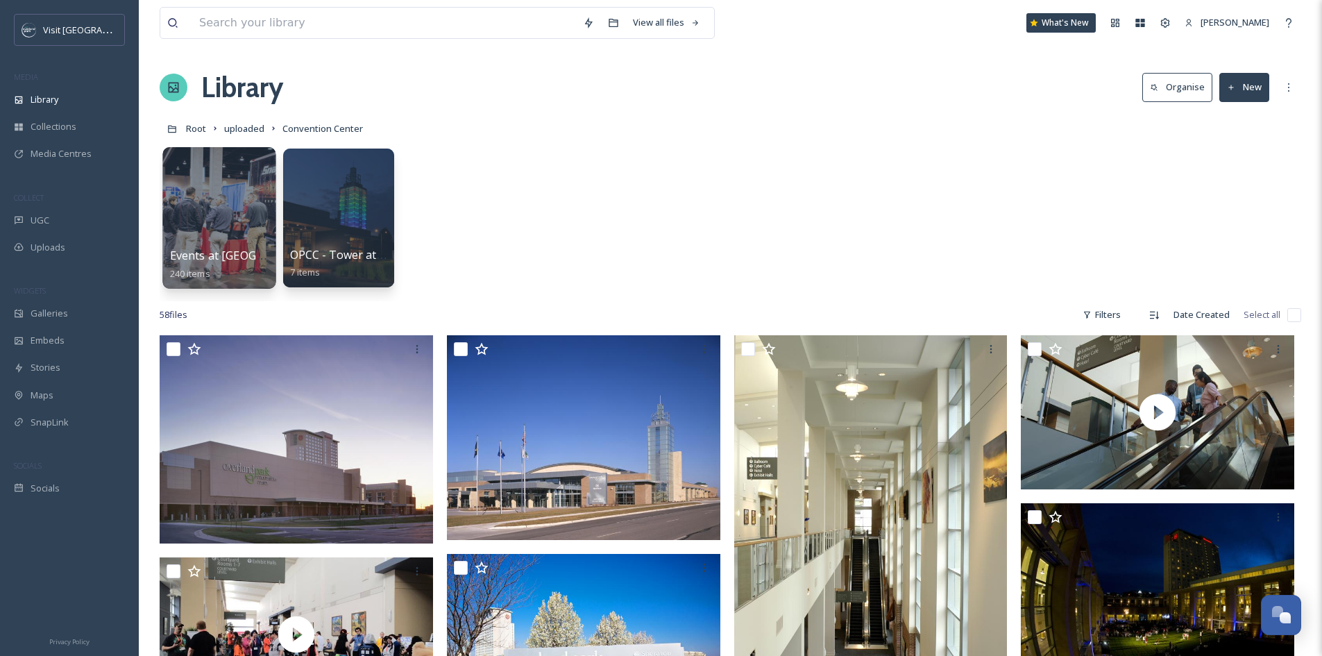
click at [234, 214] on div at bounding box center [218, 218] width 113 height 142
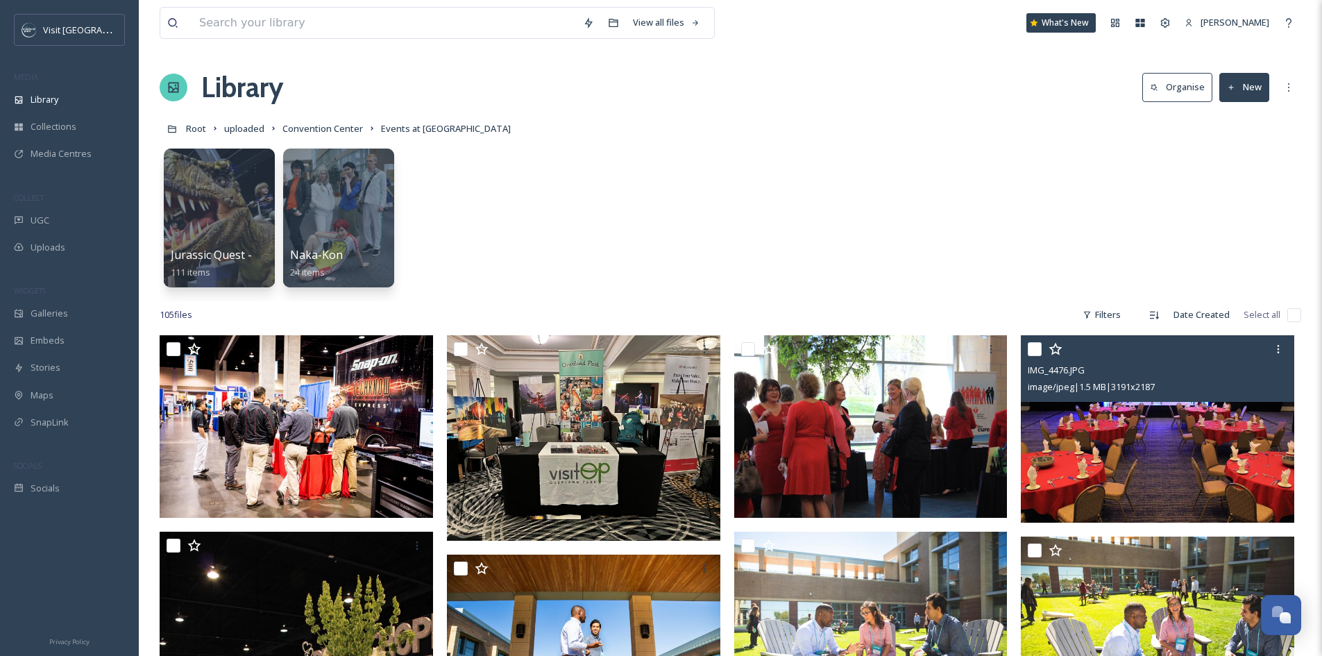
click at [1138, 390] on span "image/jpeg | 1.5 MB | 3191 x 2187" at bounding box center [1090, 386] width 127 height 12
click at [1136, 428] on img at bounding box center [1156, 428] width 273 height 187
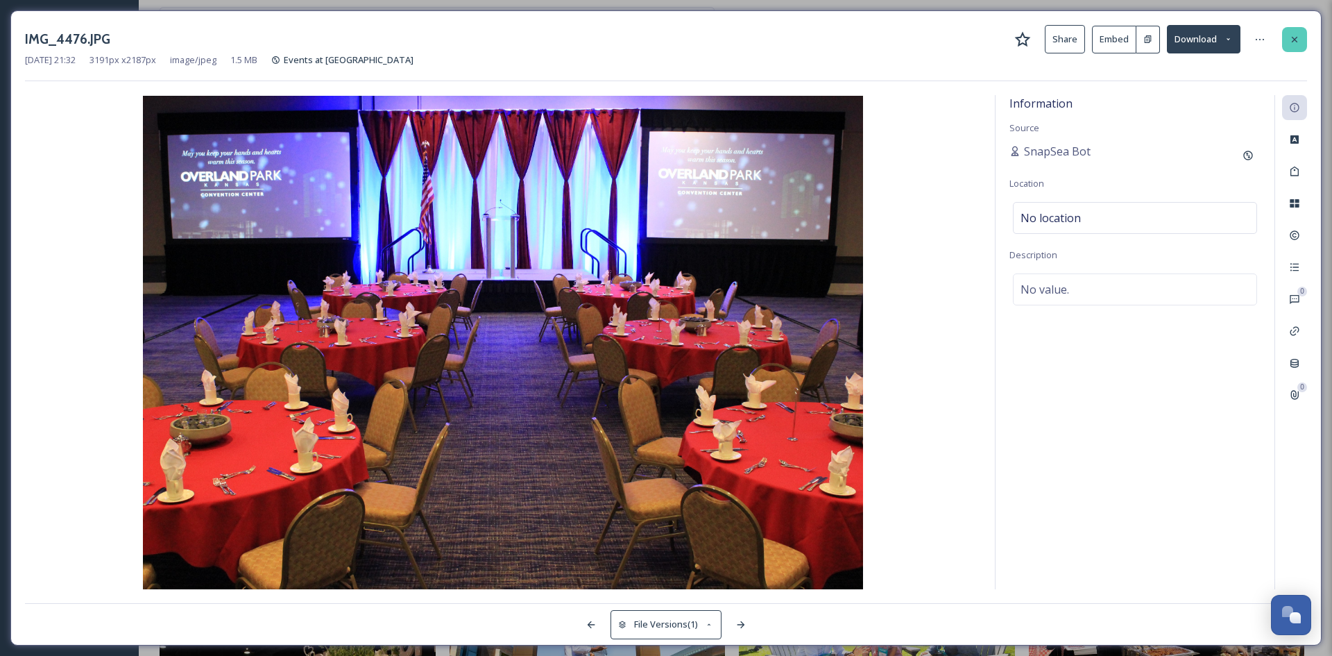
click at [1288, 40] on div at bounding box center [1294, 39] width 25 height 25
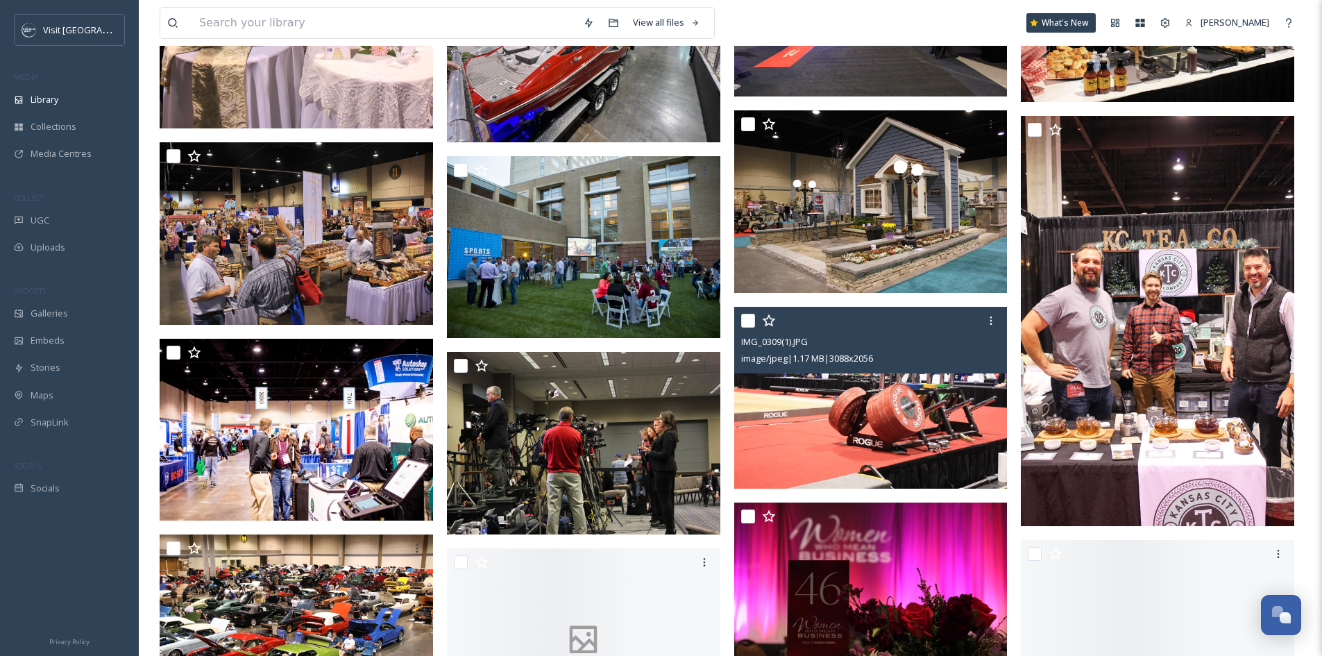
scroll to position [832, 0]
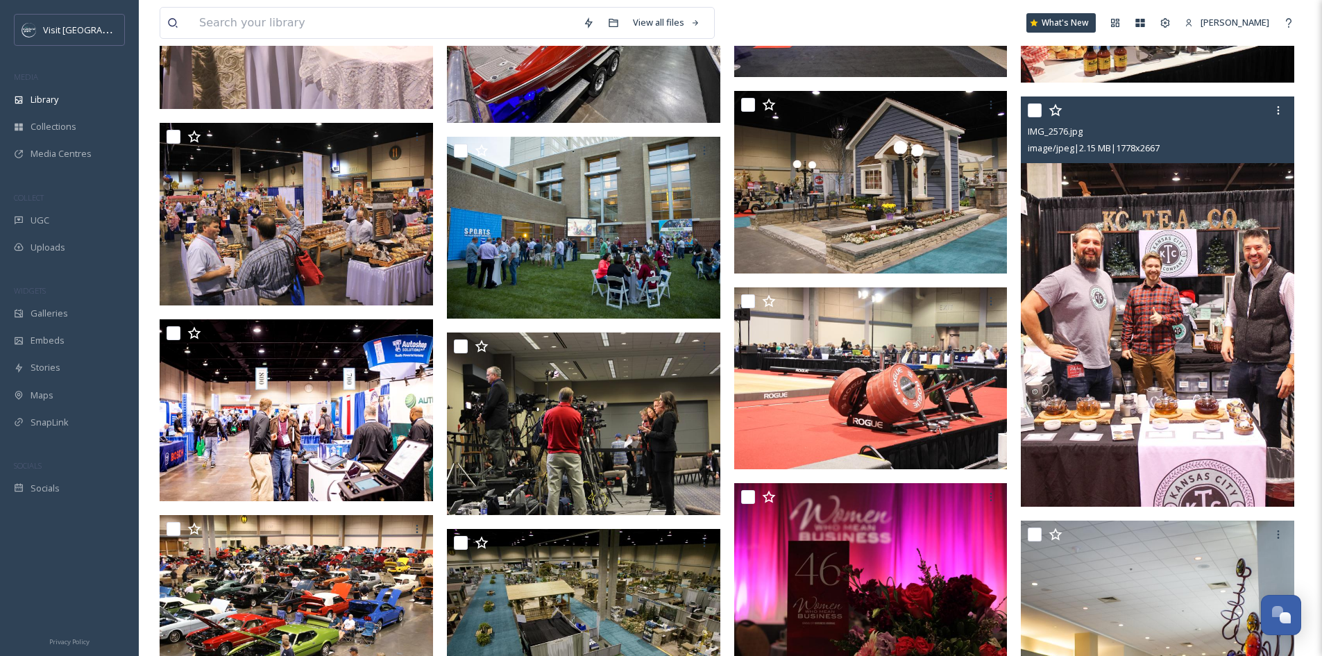
click at [1033, 111] on input "checkbox" at bounding box center [1034, 110] width 14 height 14
checkbox input "true"
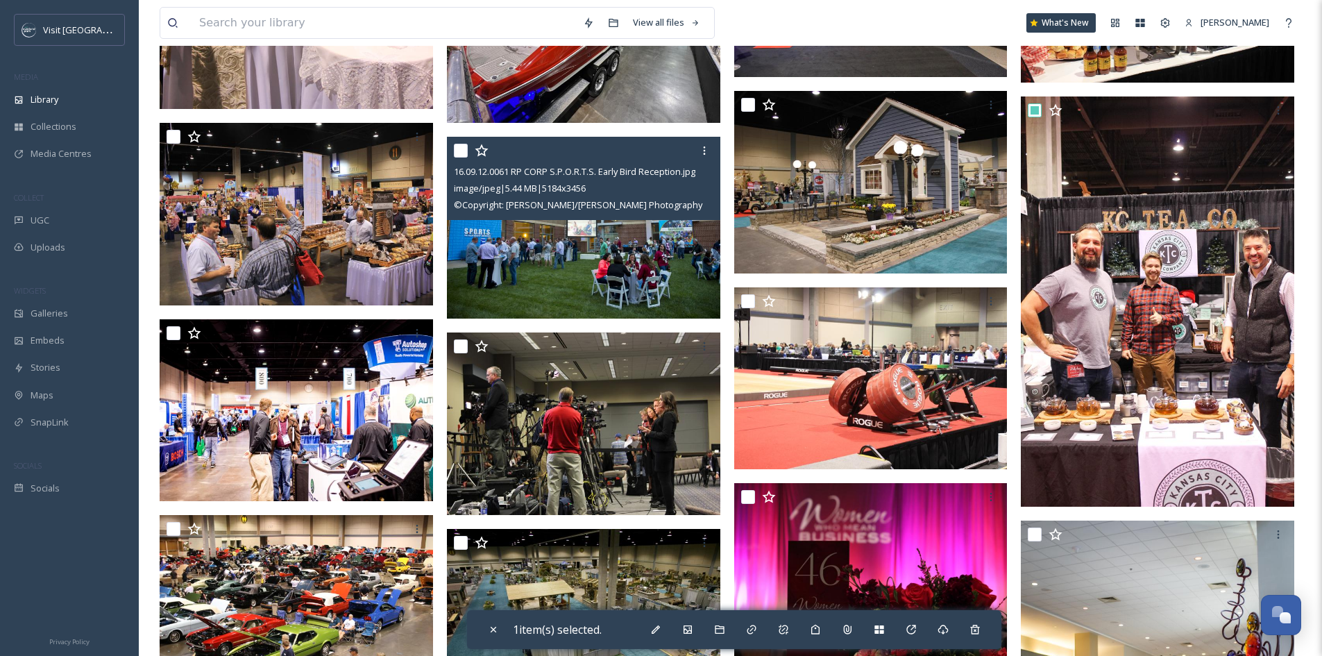
click at [465, 146] on input "checkbox" at bounding box center [461, 151] width 14 height 14
checkbox input "true"
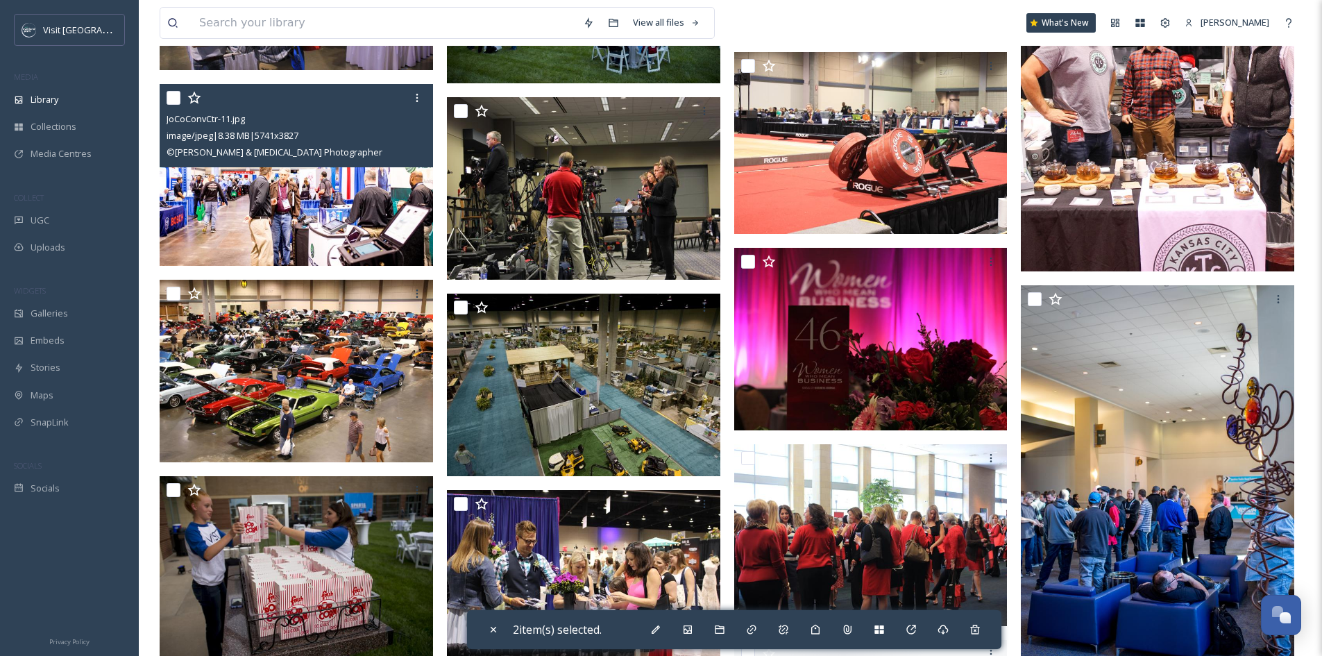
scroll to position [1110, 0]
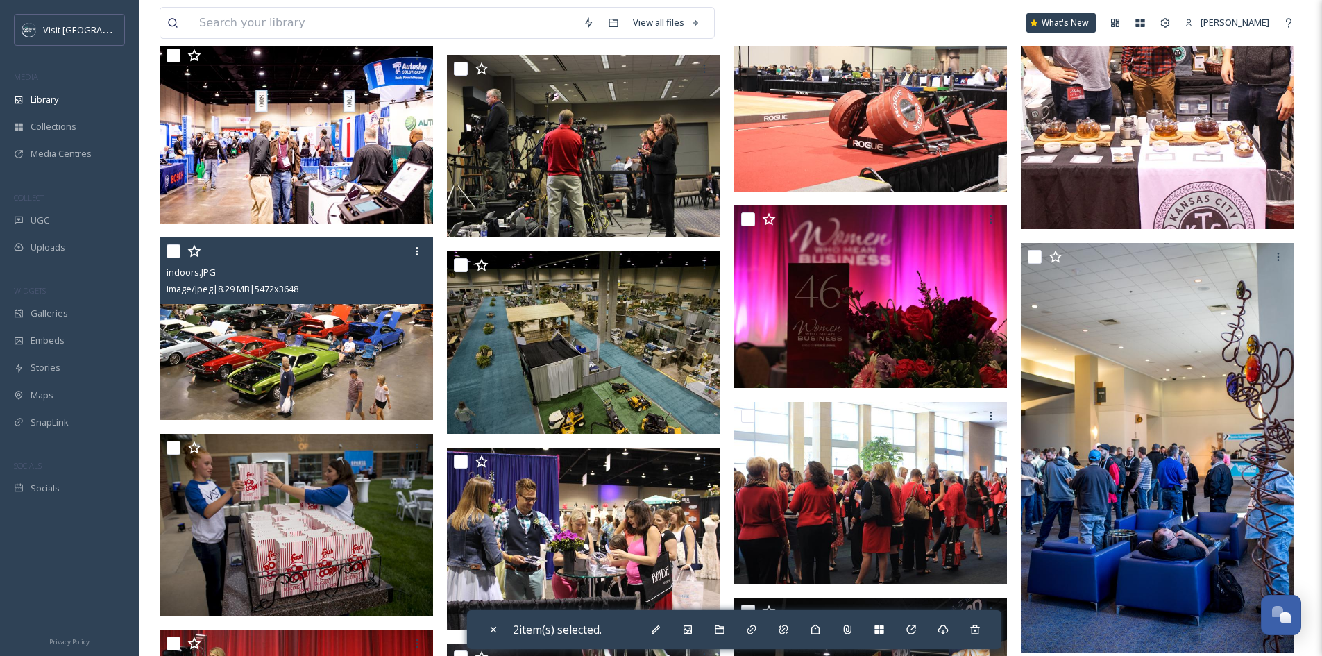
click at [169, 253] on input "checkbox" at bounding box center [173, 251] width 14 height 14
checkbox input "true"
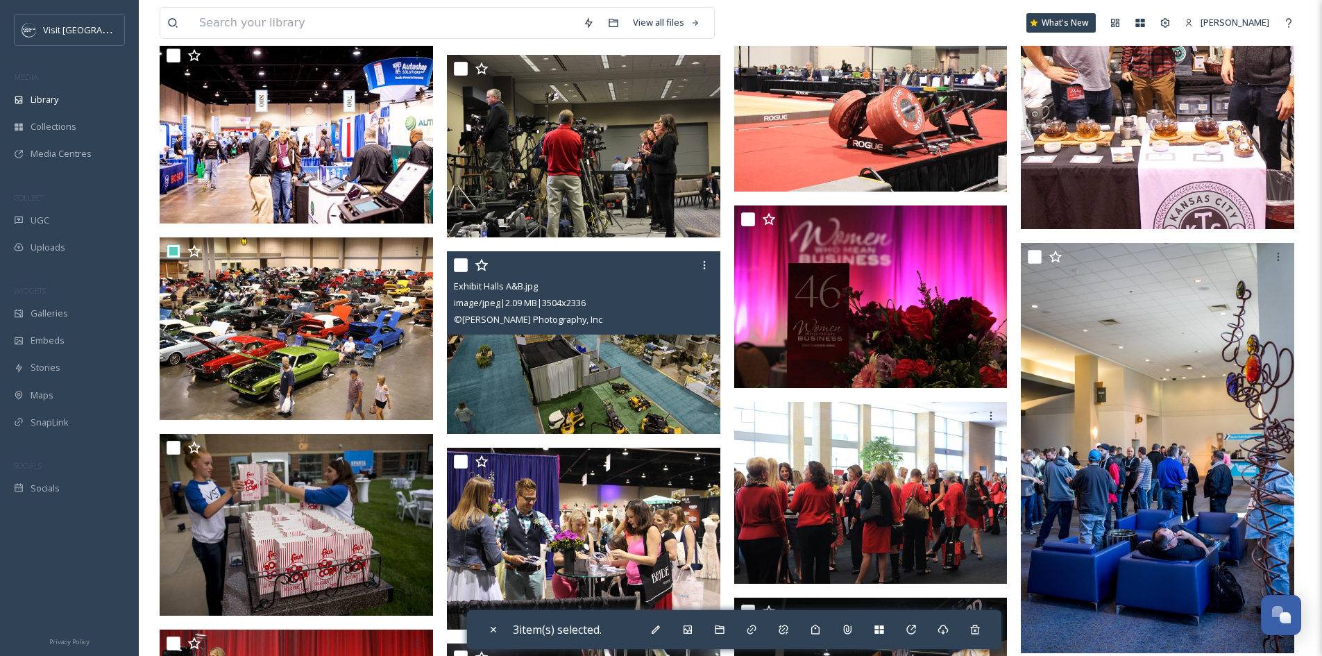
click at [461, 263] on input "checkbox" at bounding box center [461, 265] width 14 height 14
checkbox input "true"
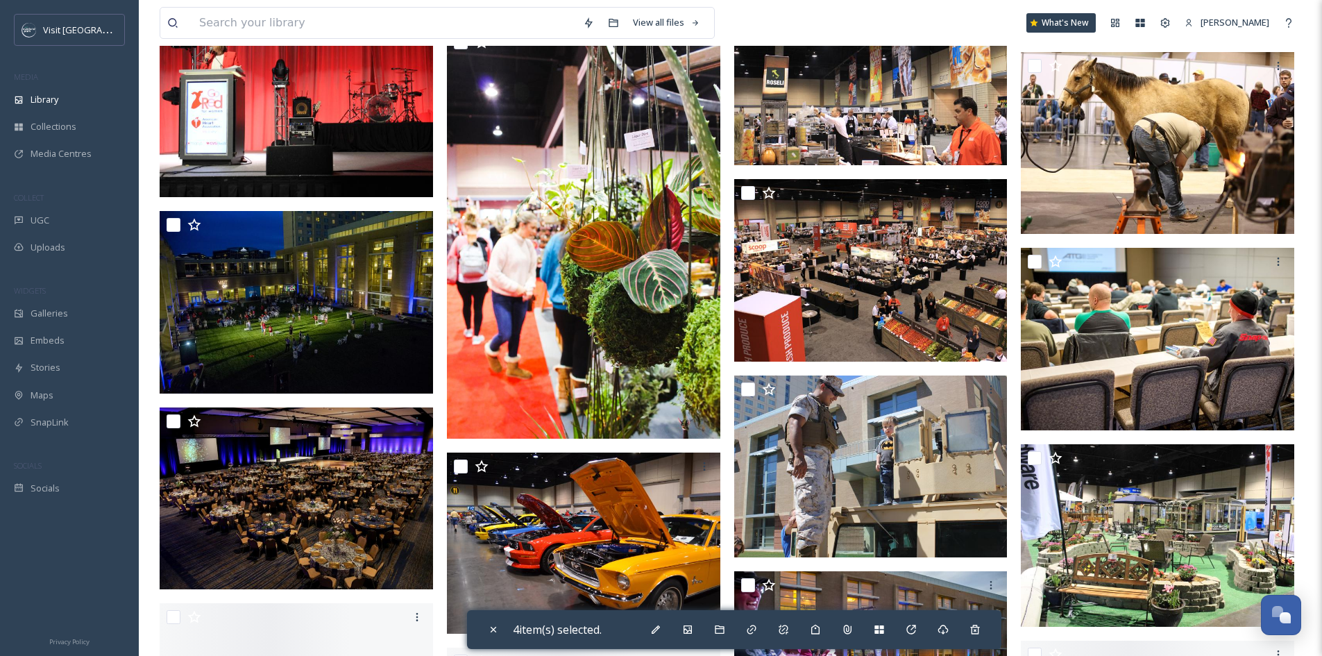
scroll to position [1734, 0]
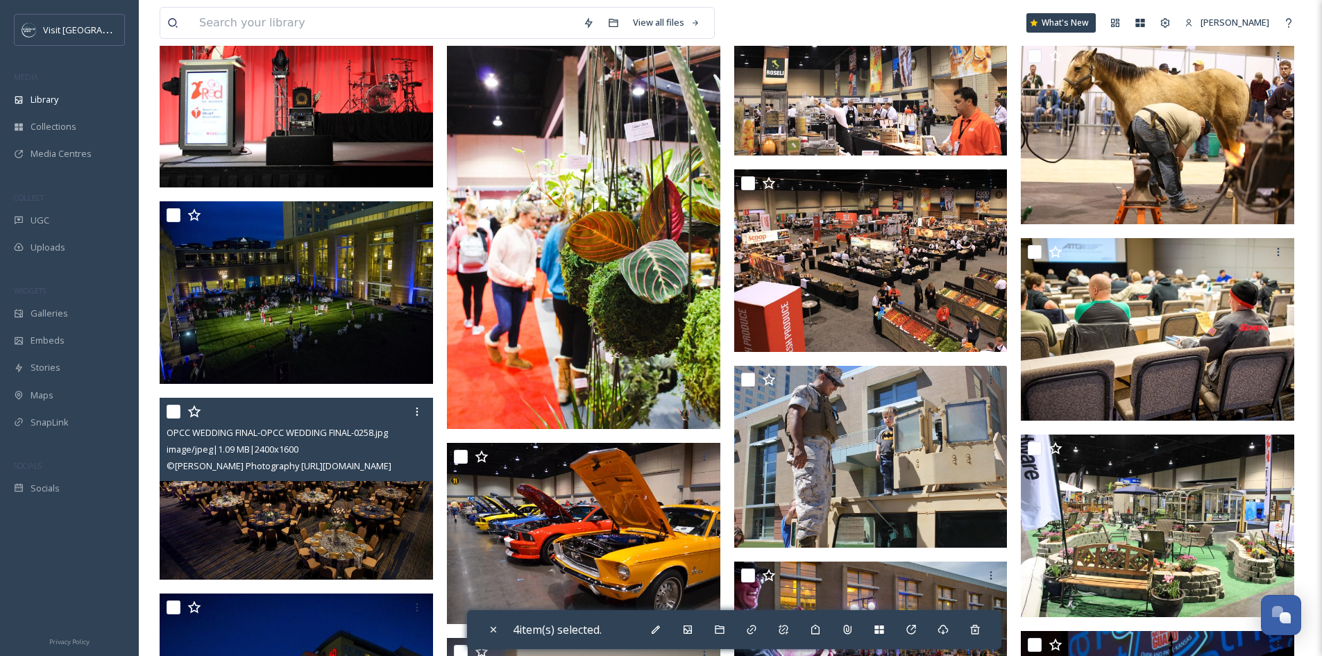
click at [172, 407] on input "checkbox" at bounding box center [173, 411] width 14 height 14
checkbox input "true"
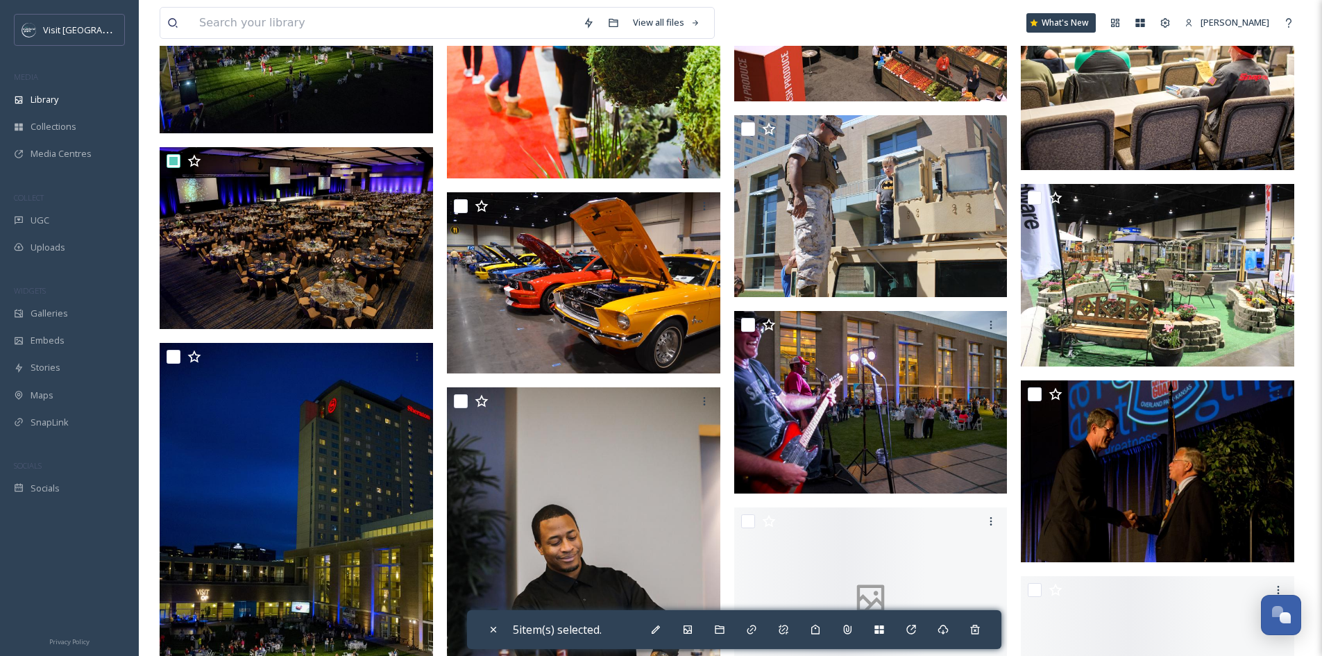
scroll to position [2012, 0]
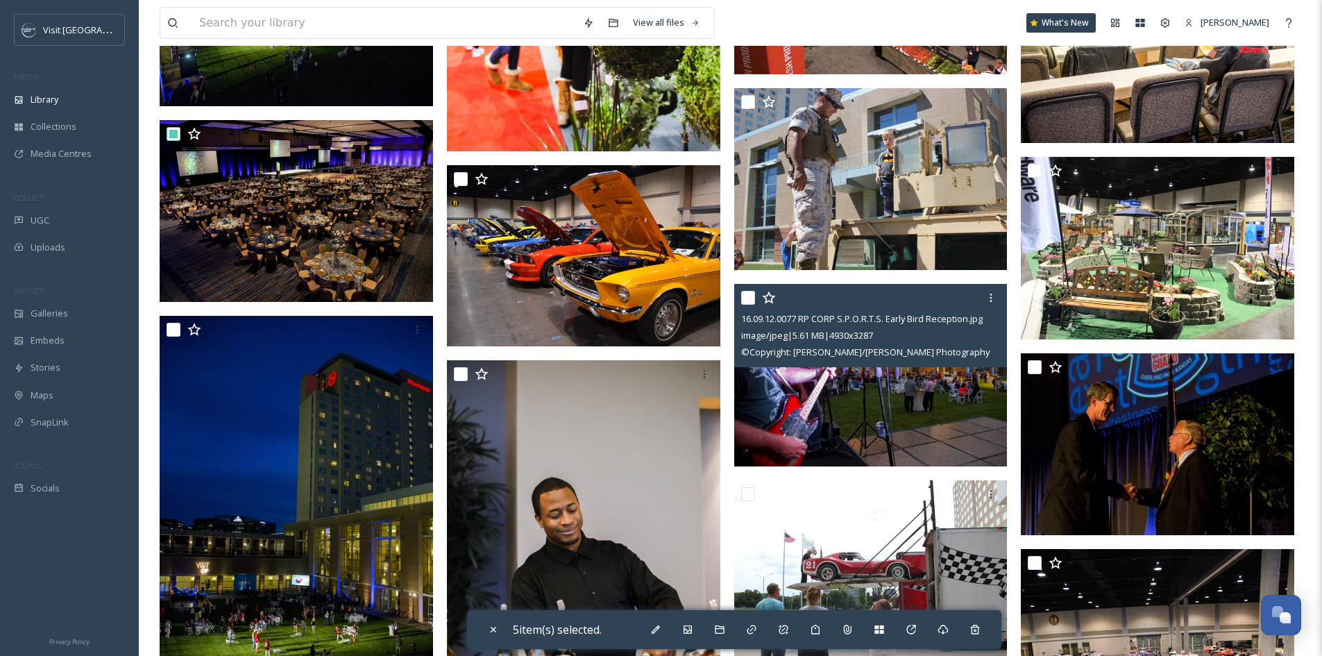
click at [749, 300] on input "checkbox" at bounding box center [748, 298] width 14 height 14
checkbox input "true"
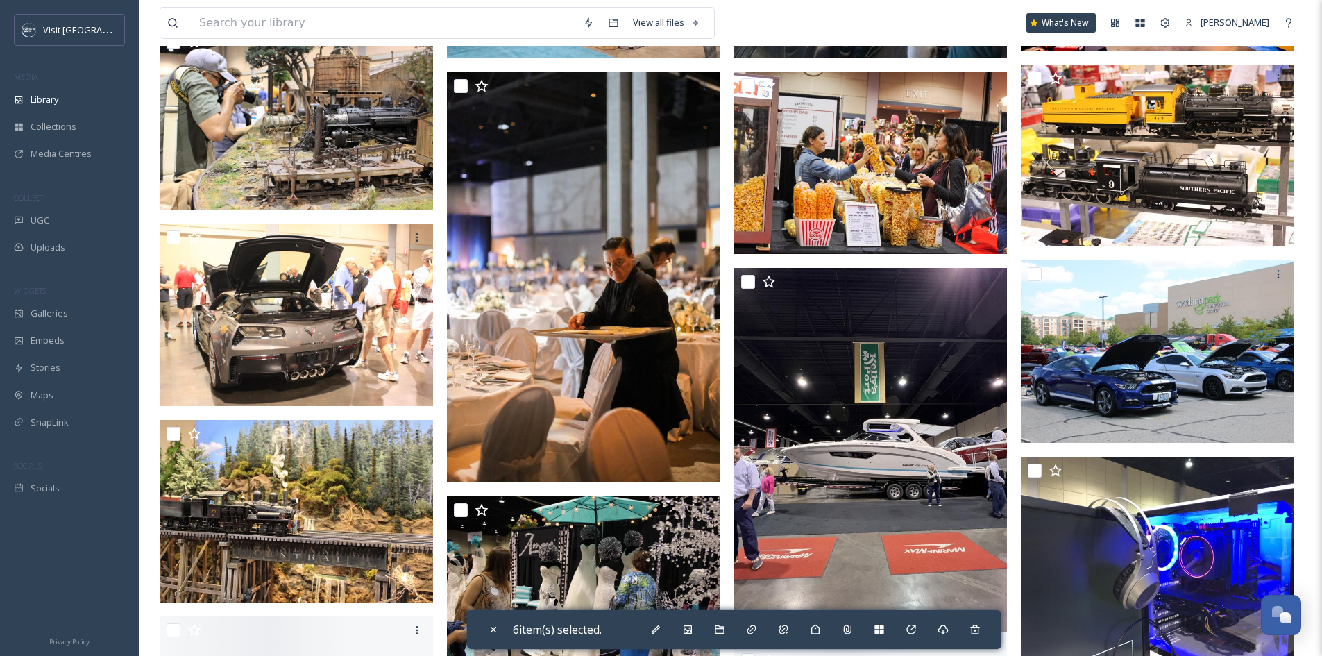
scroll to position [3122, 0]
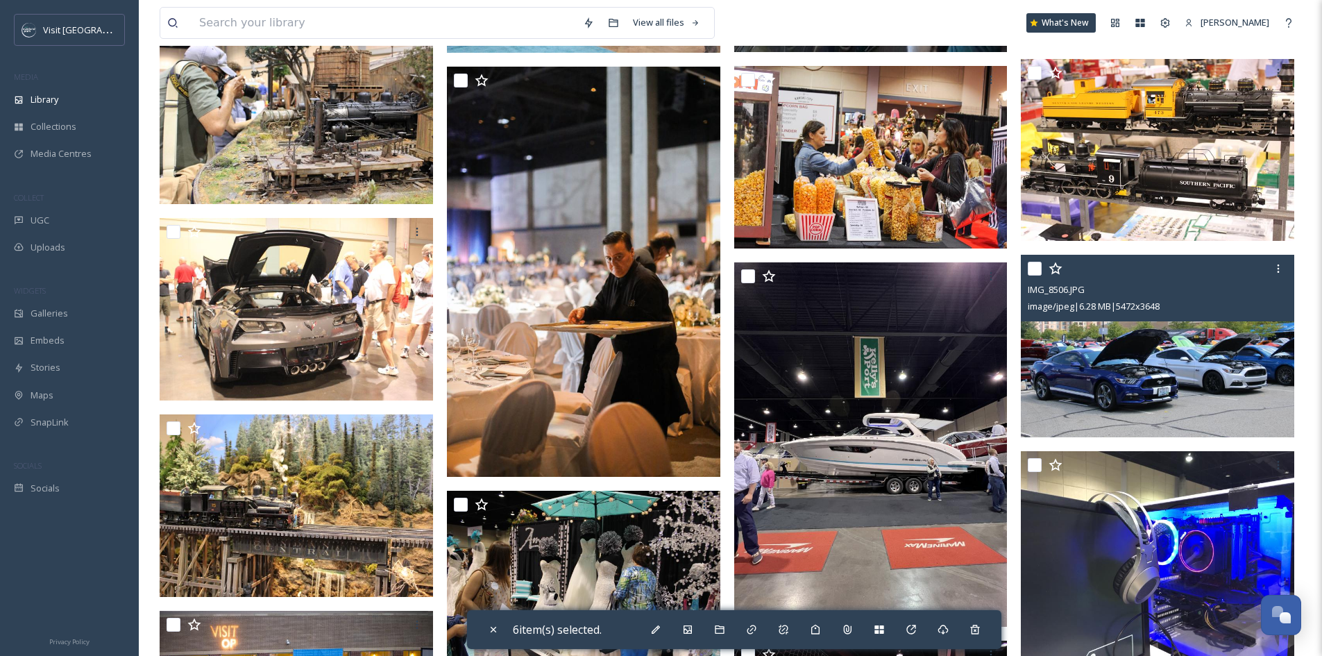
click at [1034, 268] on input "checkbox" at bounding box center [1034, 269] width 14 height 14
checkbox input "true"
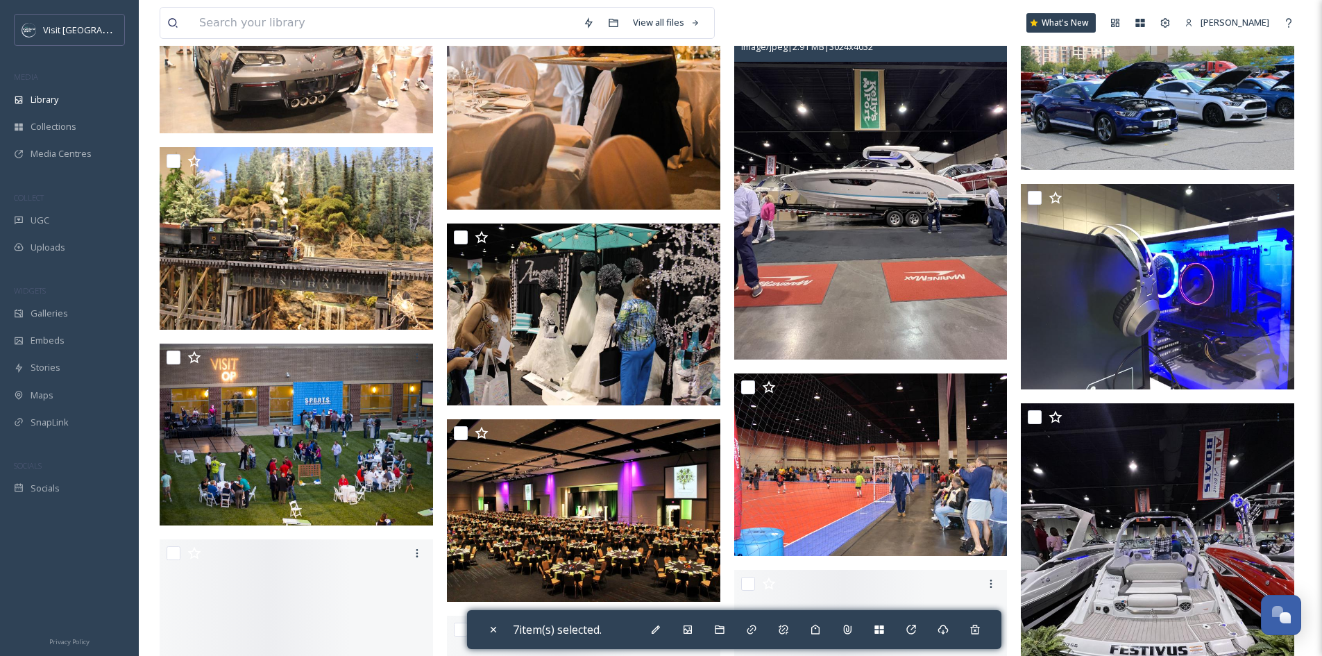
scroll to position [3399, 0]
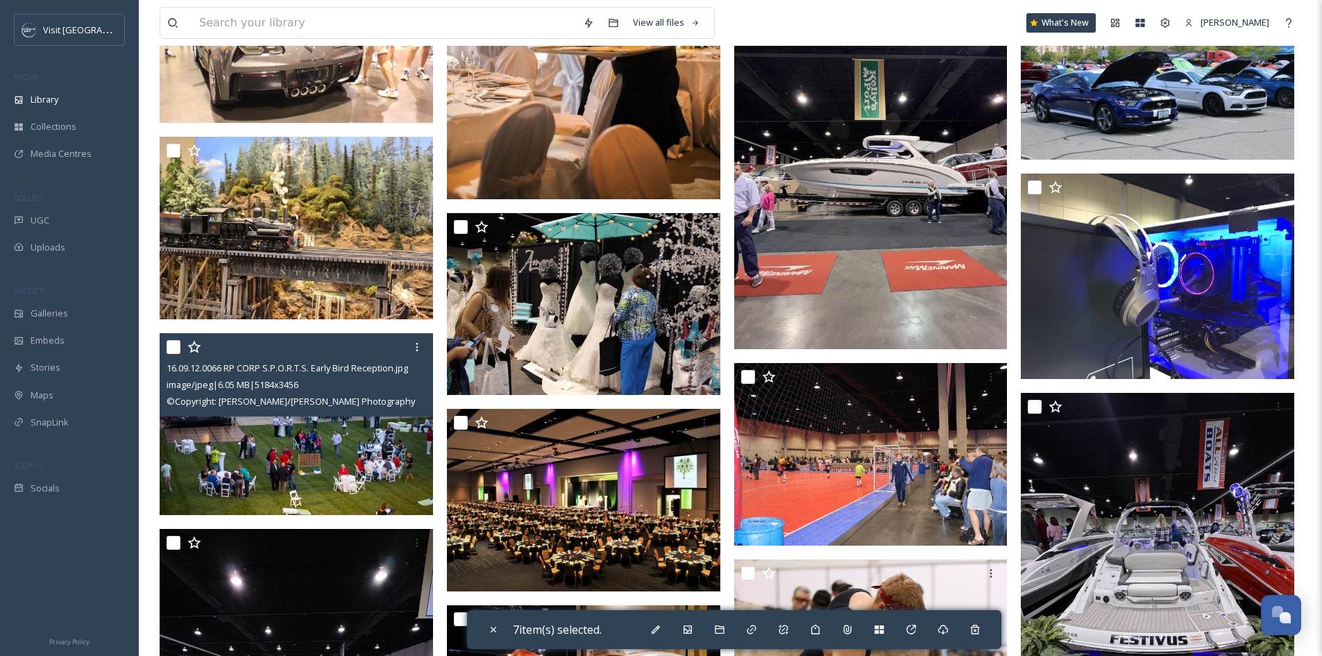
click at [174, 345] on input "checkbox" at bounding box center [173, 347] width 14 height 14
checkbox input "true"
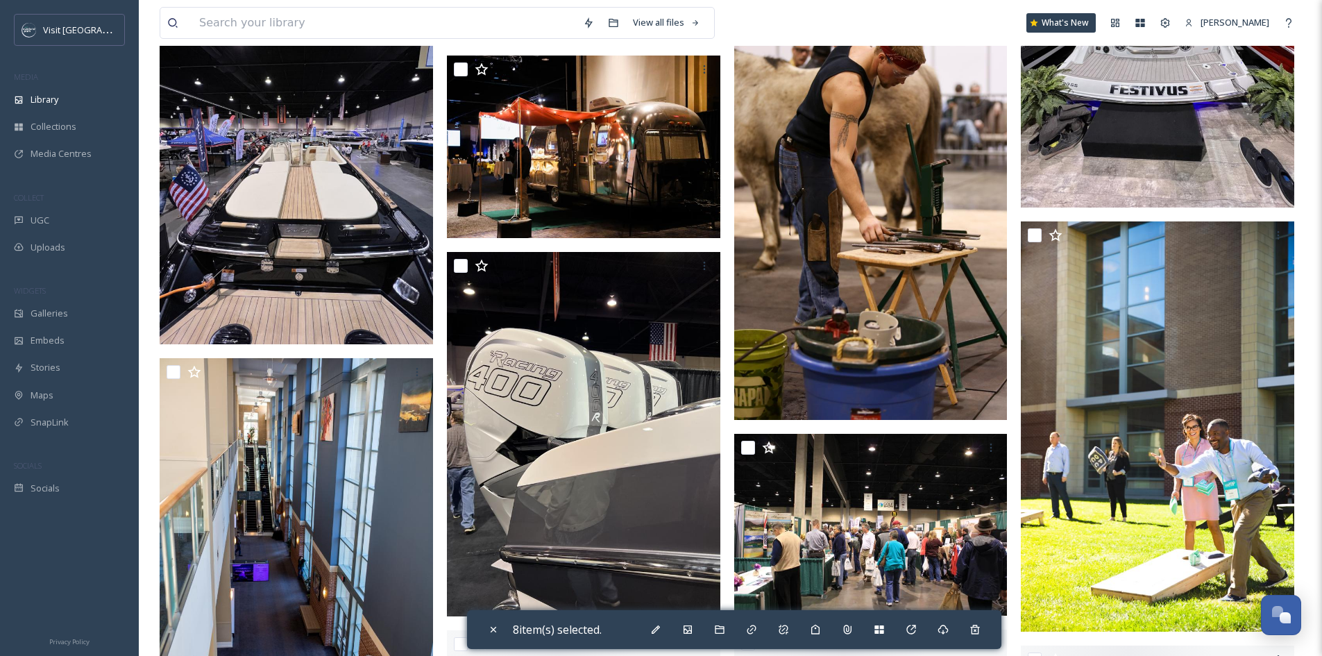
scroll to position [3954, 0]
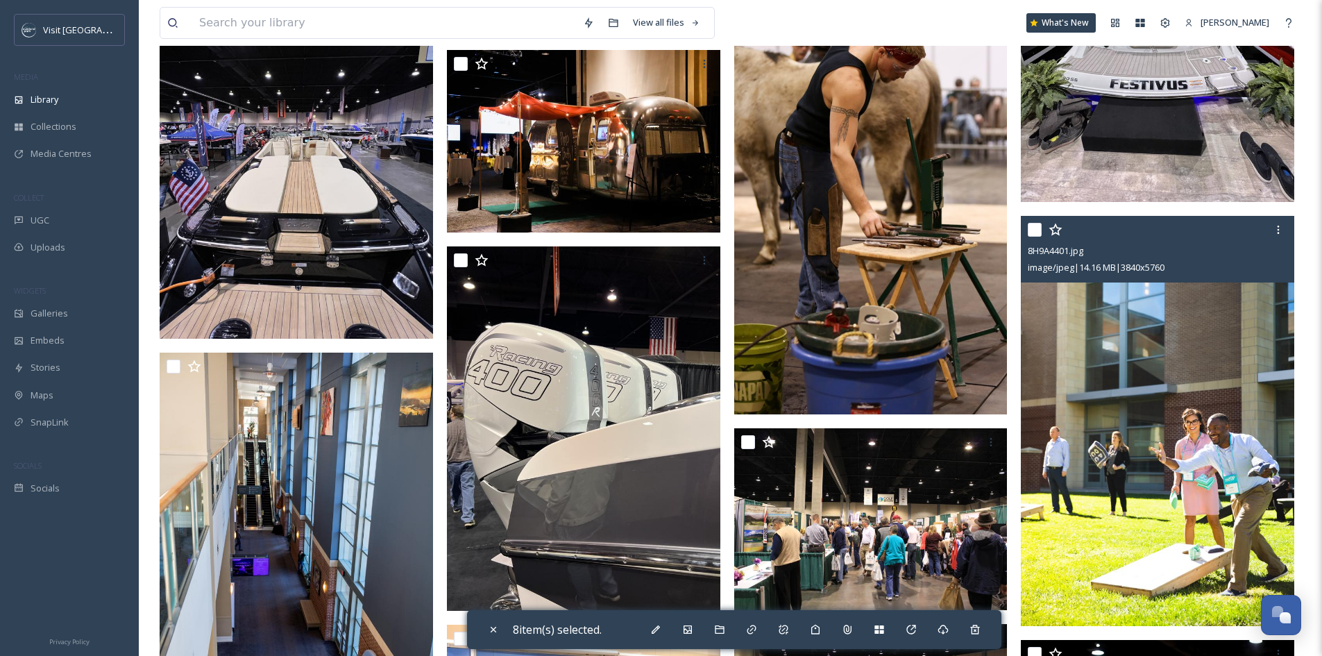
click at [1036, 234] on input "checkbox" at bounding box center [1034, 230] width 14 height 14
checkbox input "true"
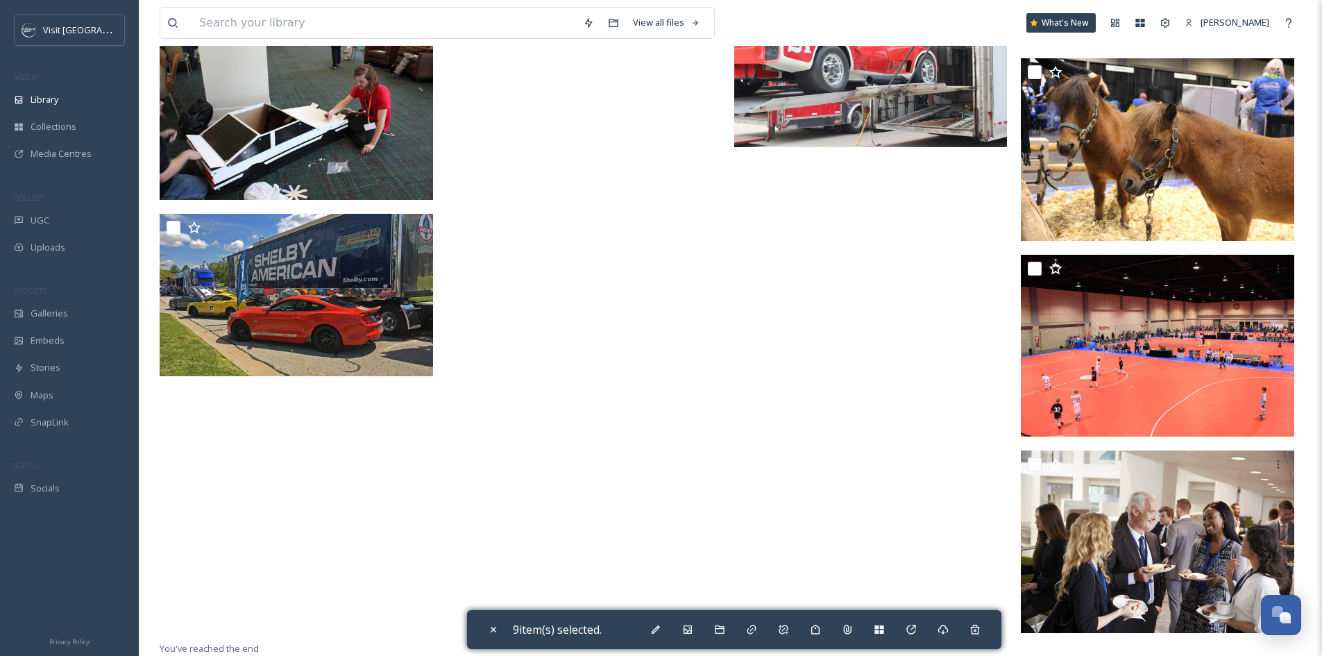
scroll to position [6495, 0]
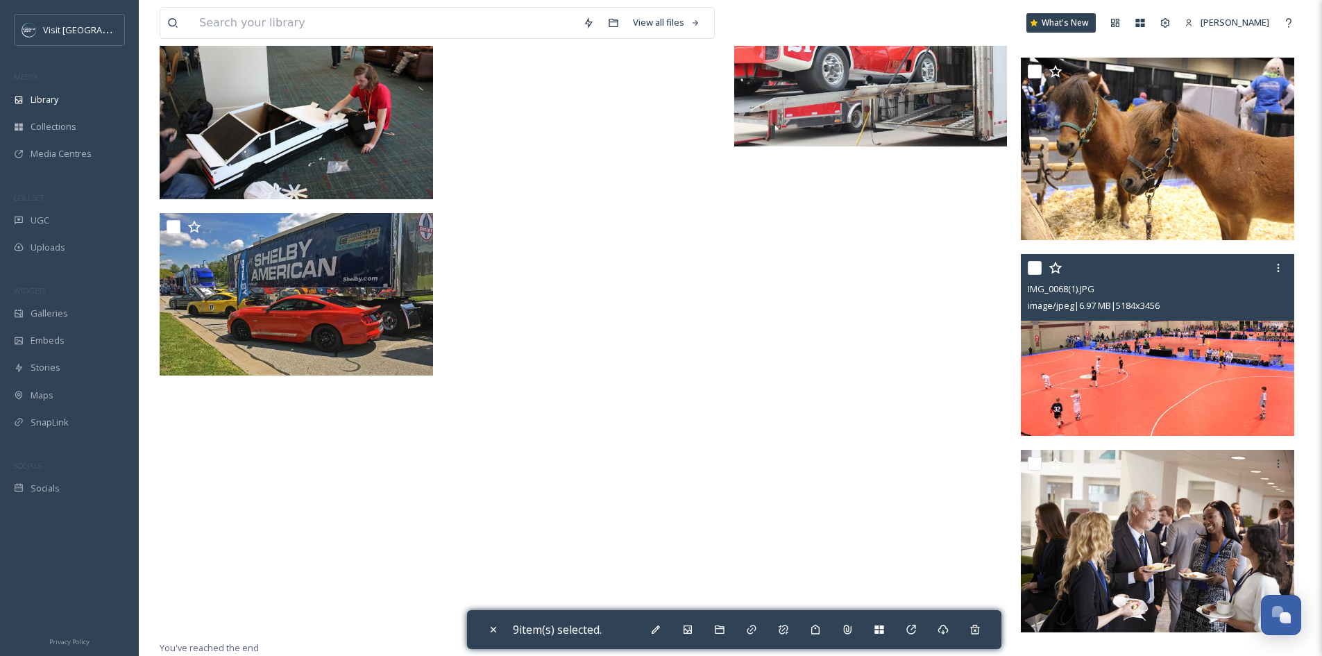
click at [1031, 266] on input "checkbox" at bounding box center [1034, 268] width 14 height 14
checkbox input "true"
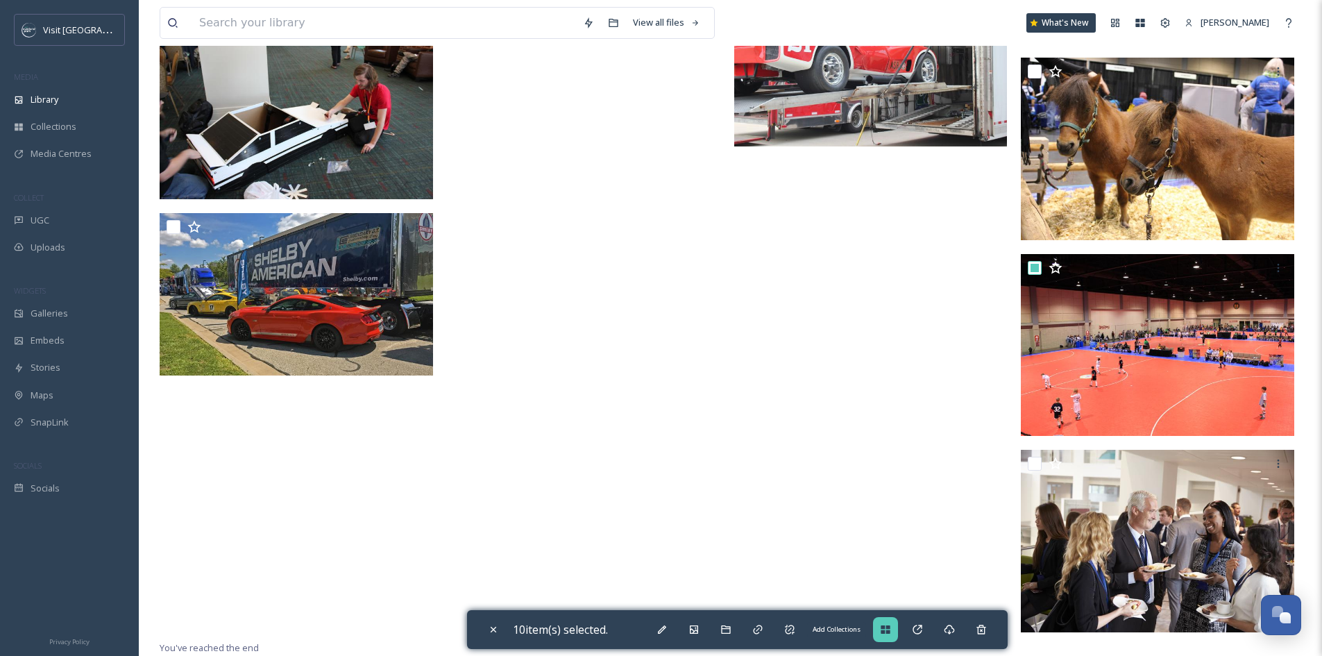
click at [889, 633] on icon at bounding box center [884, 629] width 9 height 8
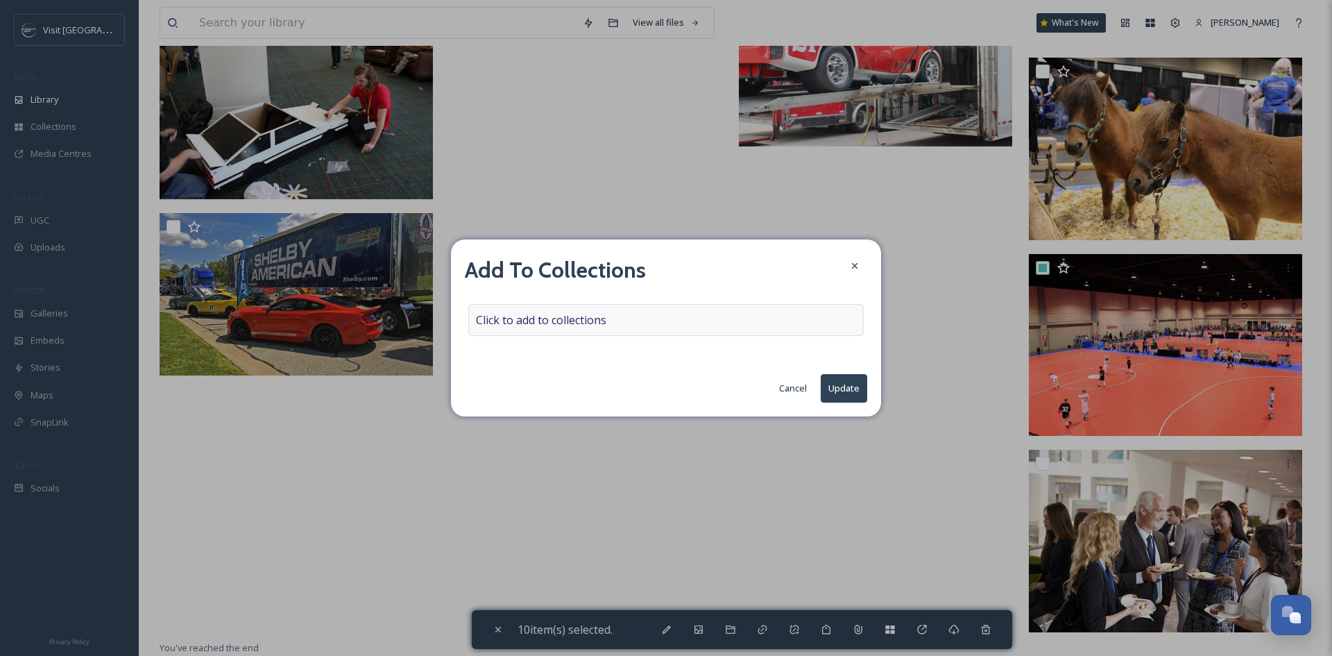
click at [613, 312] on div "Click to add to collections" at bounding box center [665, 320] width 395 height 32
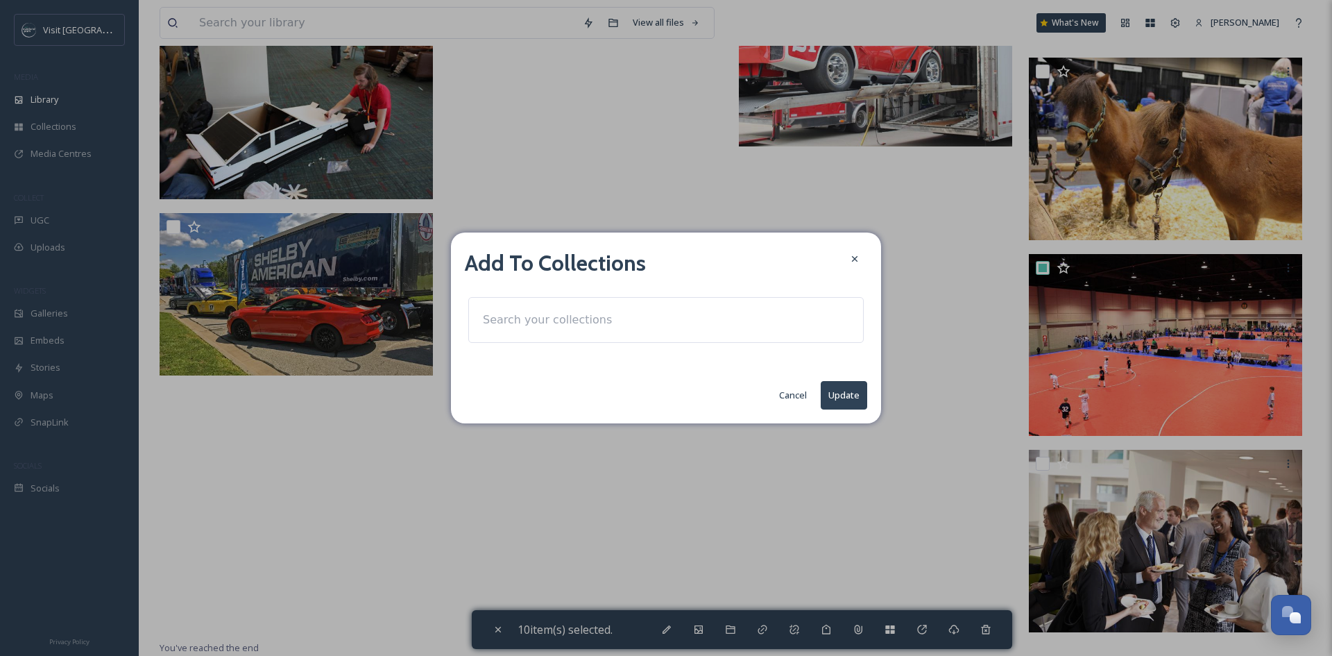
click at [589, 316] on input at bounding box center [552, 320] width 153 height 31
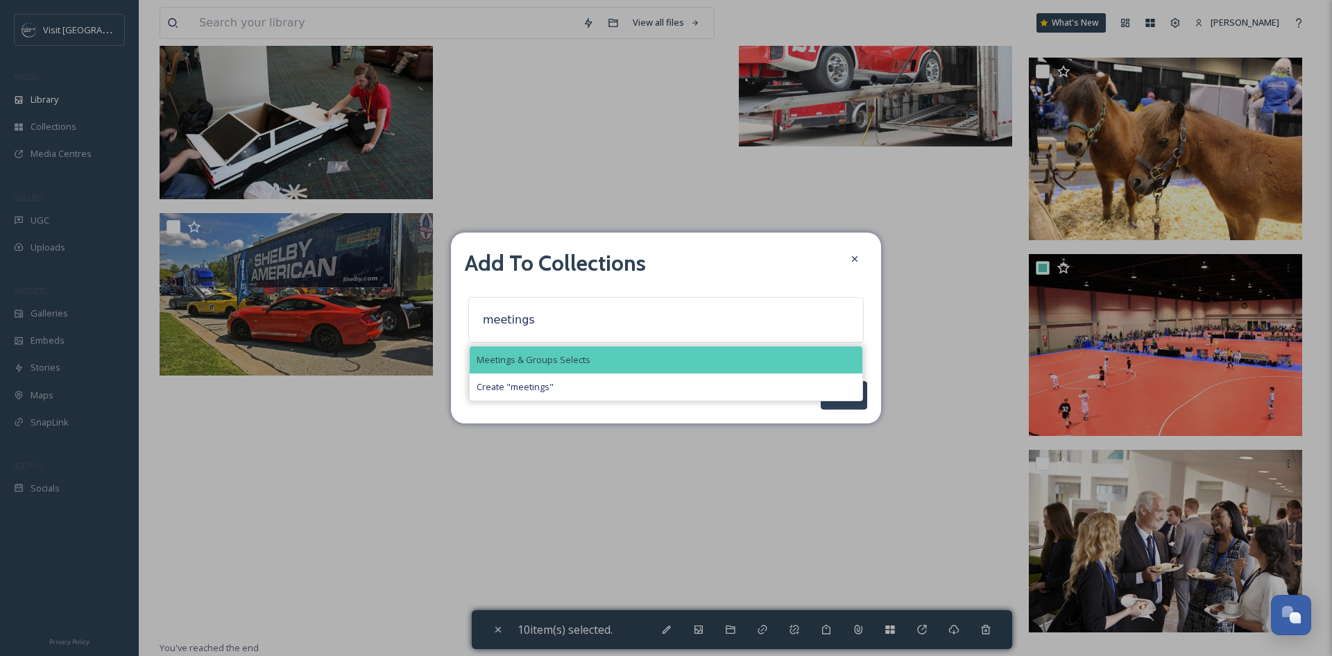
type input "meetings"
click at [582, 358] on span "Meetings & Groups Selects" at bounding box center [534, 359] width 114 height 13
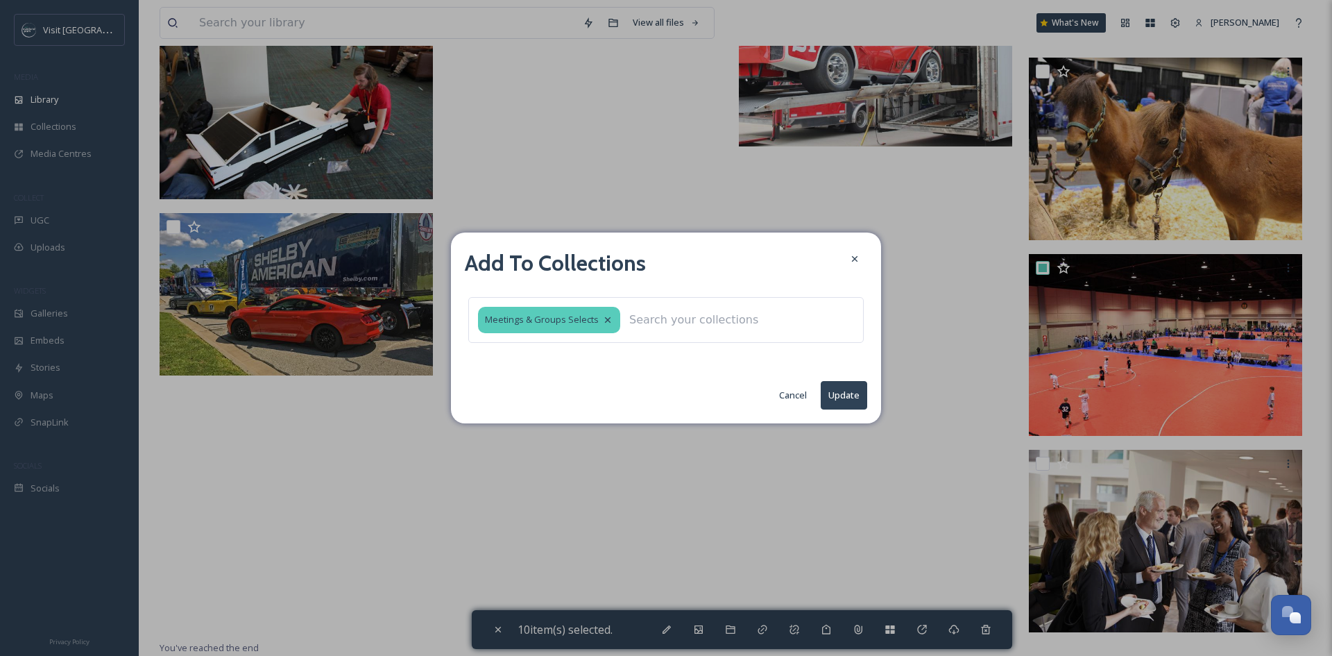
click at [855, 406] on button "Update" at bounding box center [844, 395] width 46 height 28
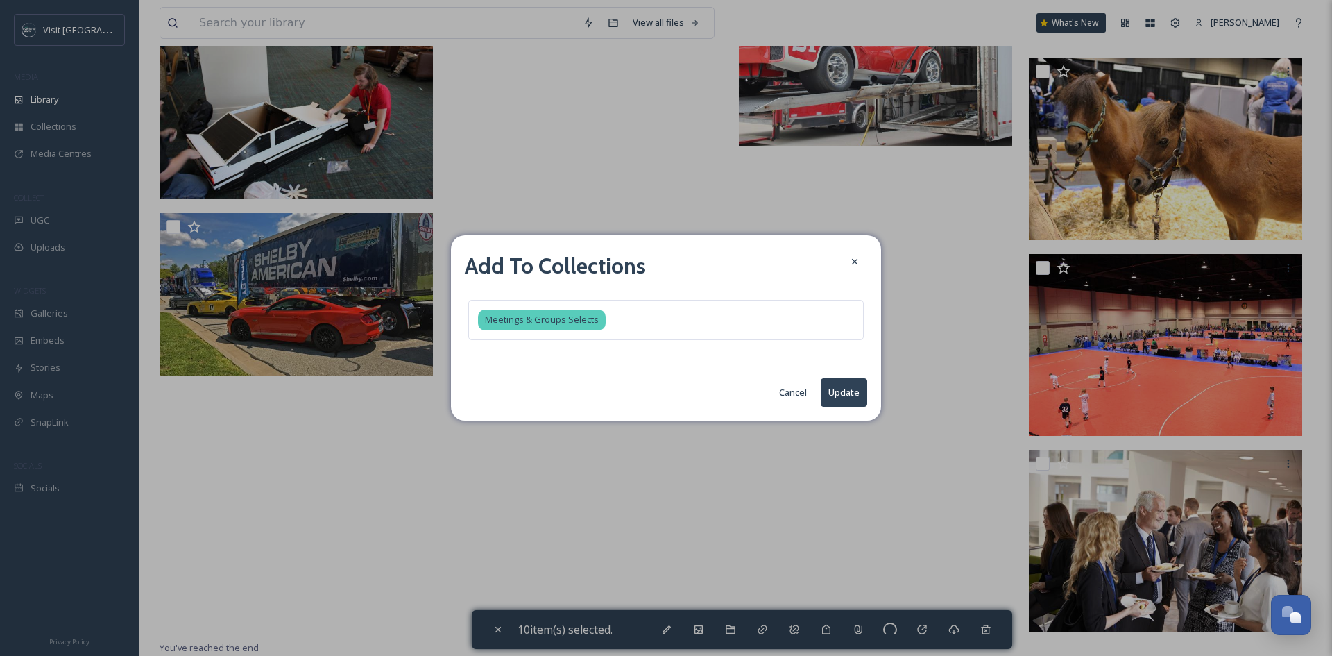
checkbox input "false"
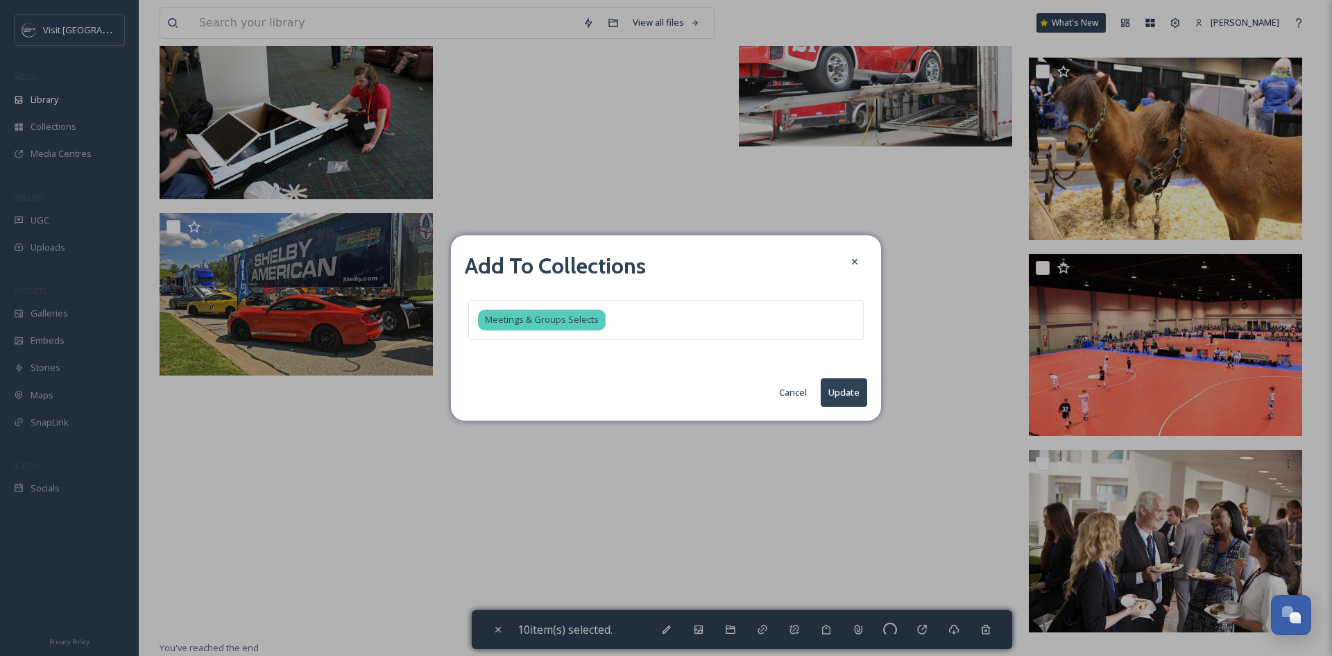
checkbox input "false"
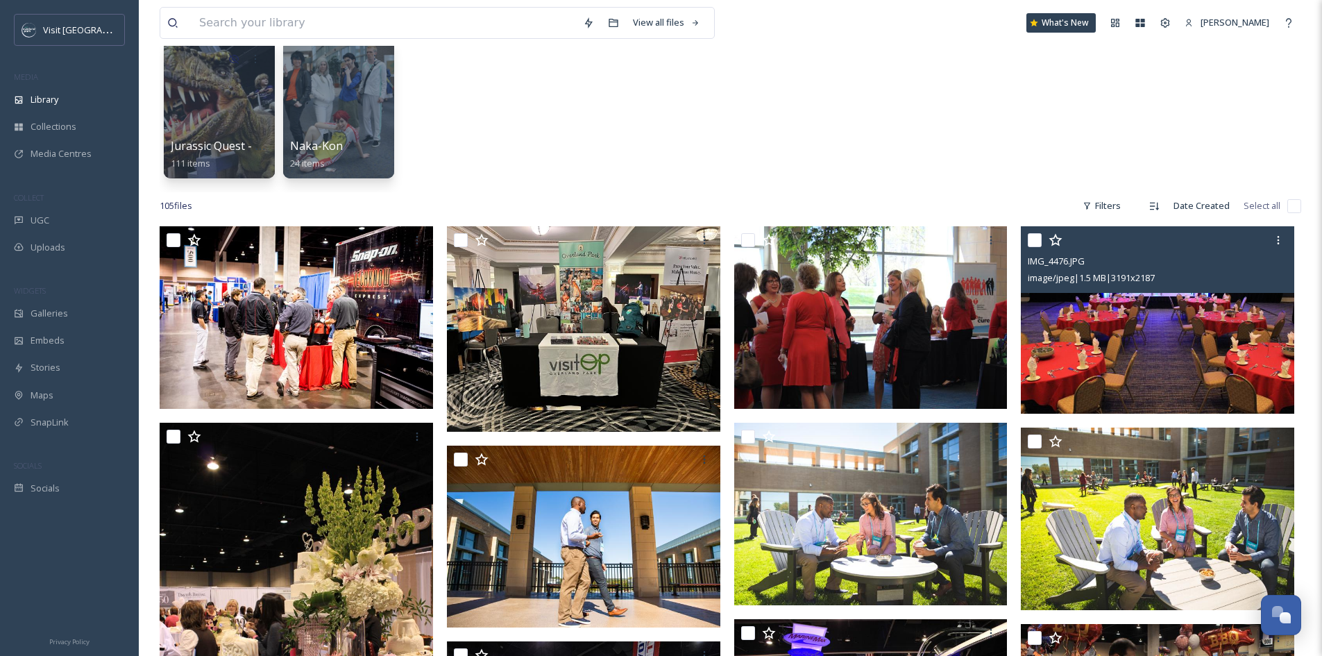
scroll to position [0, 0]
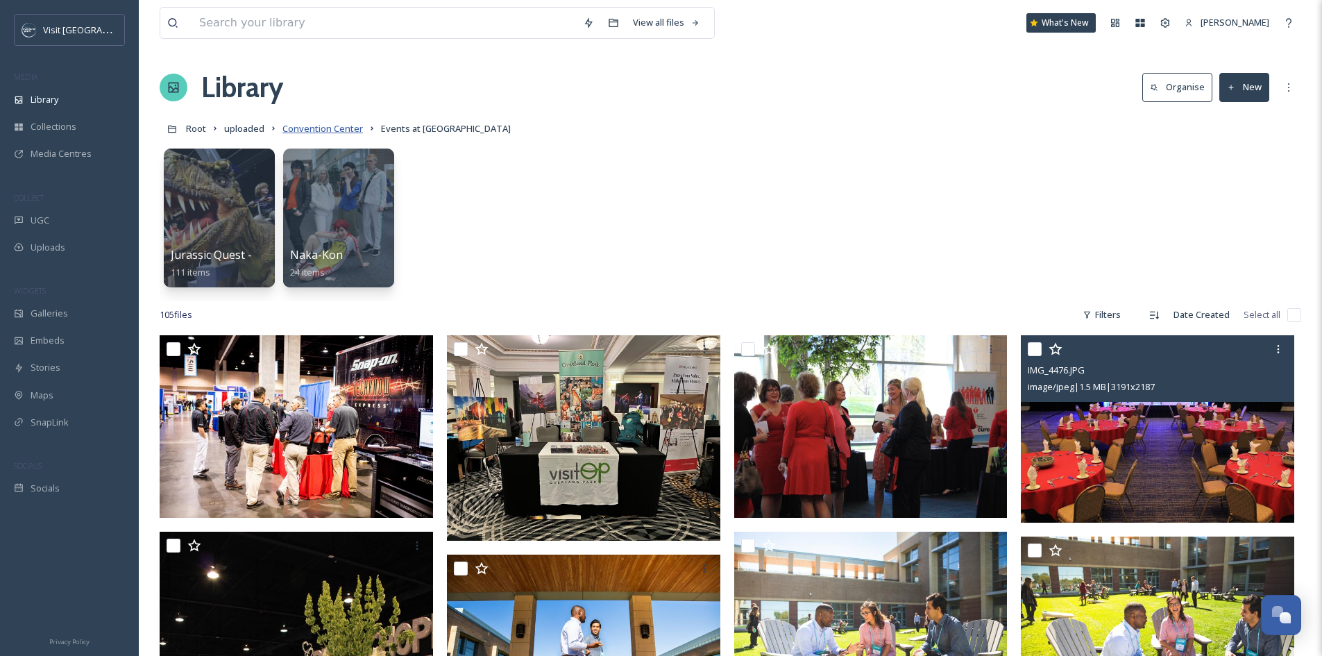
click at [344, 126] on span "Convention Center" at bounding box center [322, 128] width 80 height 12
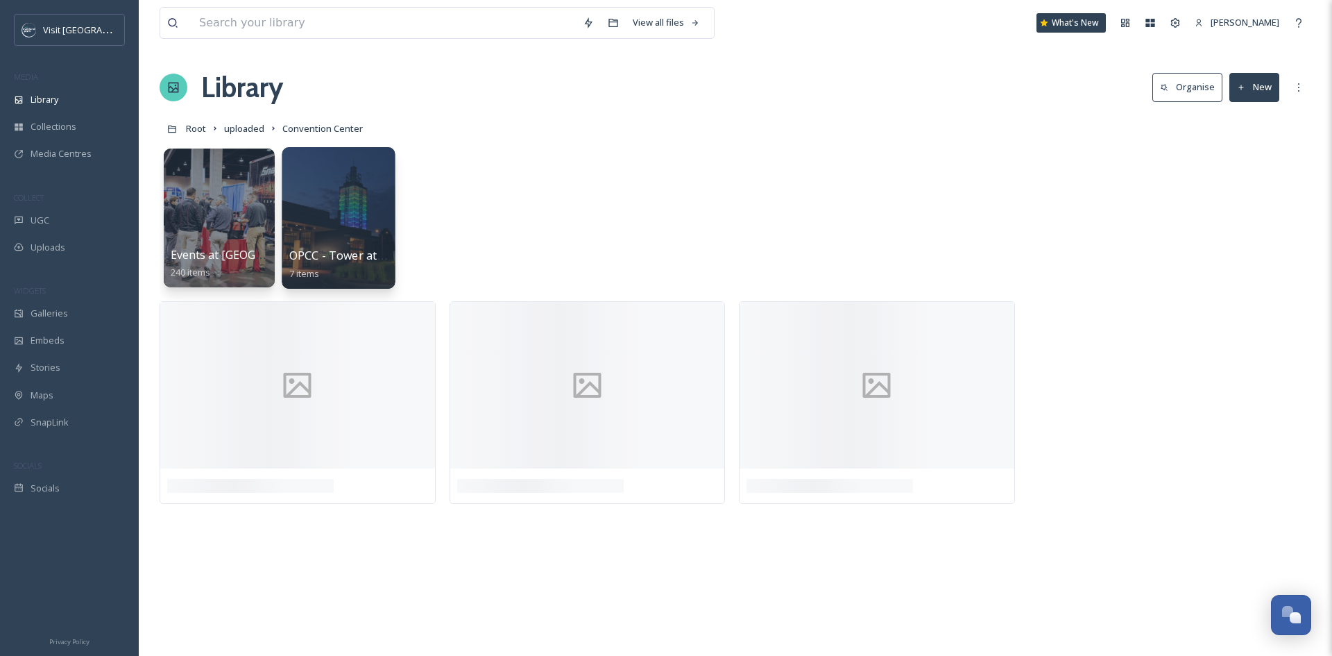
click at [364, 222] on div at bounding box center [338, 218] width 113 height 142
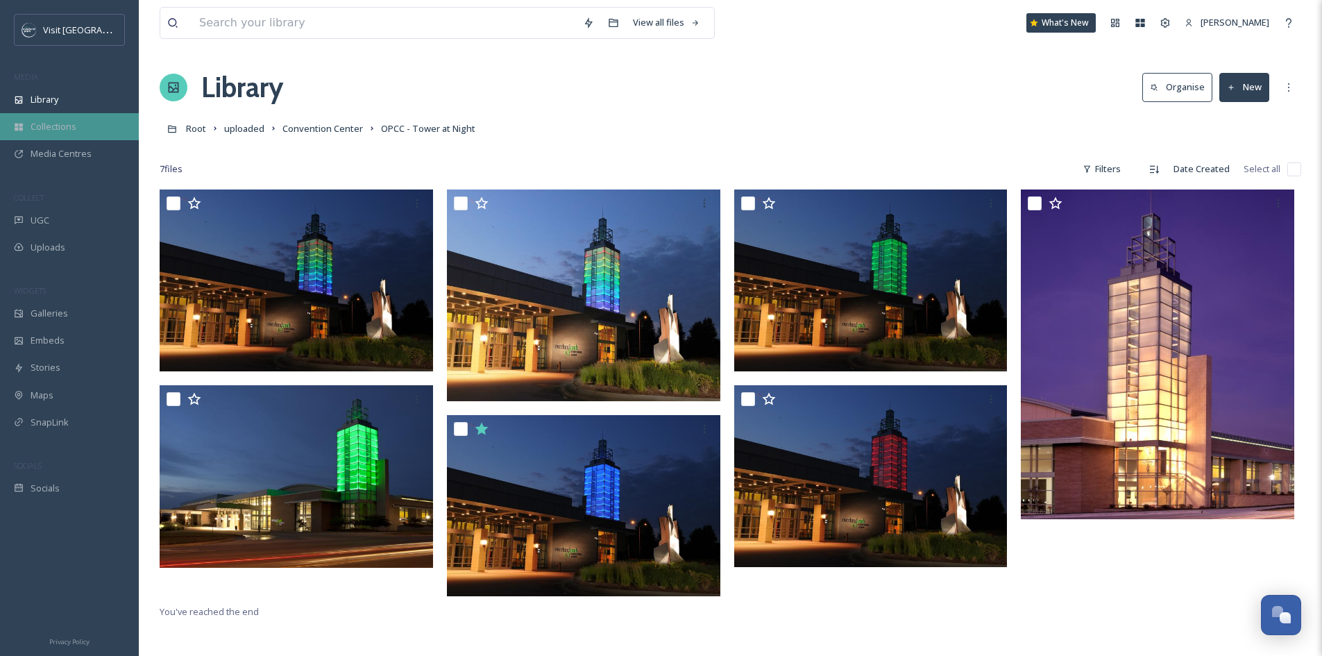
click at [83, 135] on div "Collections" at bounding box center [69, 126] width 139 height 27
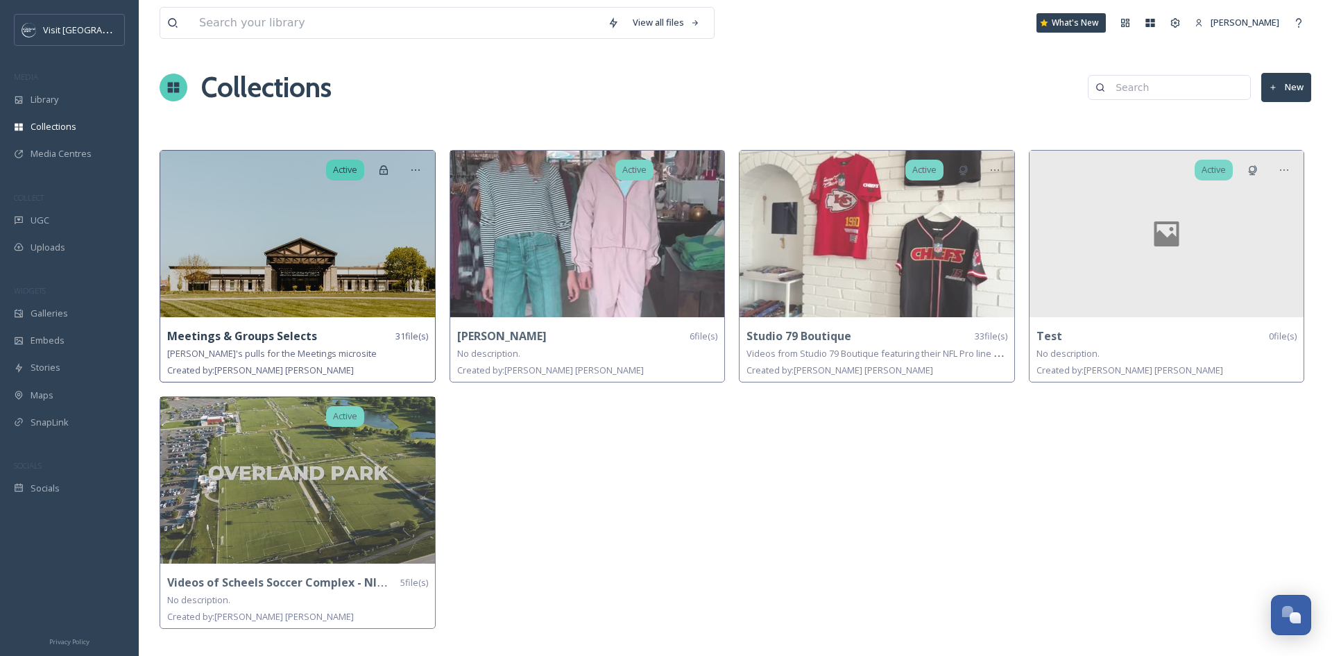
click at [304, 324] on div "Meetings & Groups Selects 31 file(s) [PERSON_NAME]'s pulls for the Meetings mic…" at bounding box center [297, 353] width 275 height 58
click at [313, 277] on img at bounding box center [297, 234] width 275 height 166
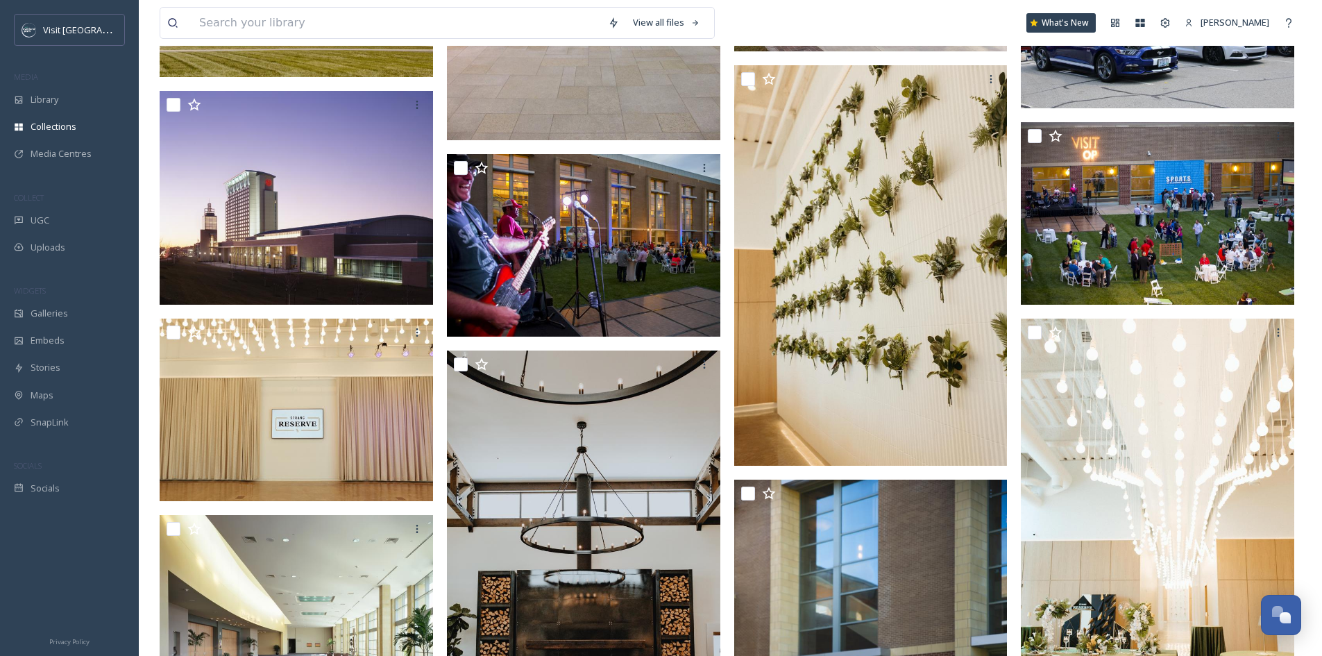
scroll to position [785, 0]
